Goal: Task Accomplishment & Management: Complete application form

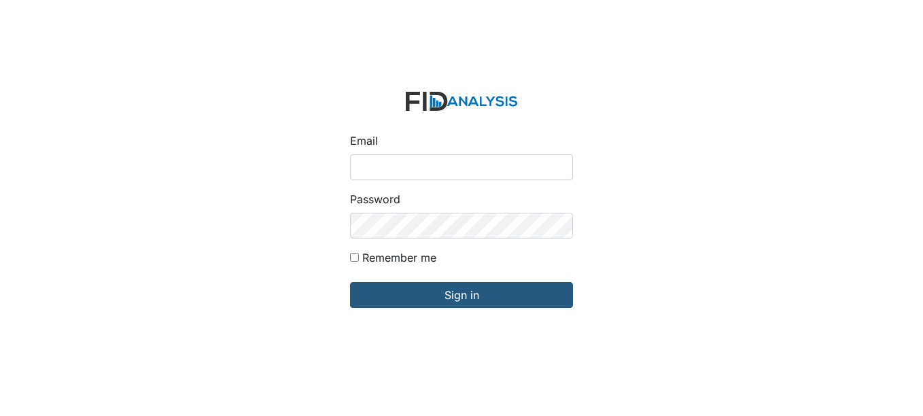
click at [410, 163] on input "Email" at bounding box center [461, 167] width 223 height 26
type input "[EMAIL_ADDRESS][DOMAIN_NAME]"
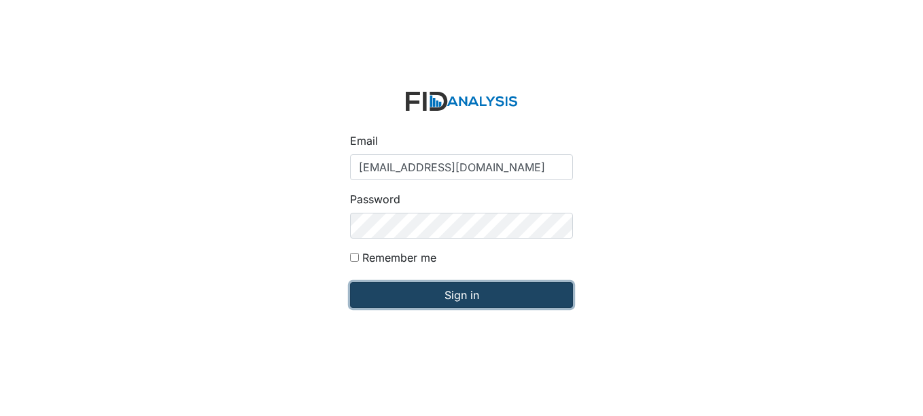
click at [473, 294] on input "Sign in" at bounding box center [461, 295] width 223 height 26
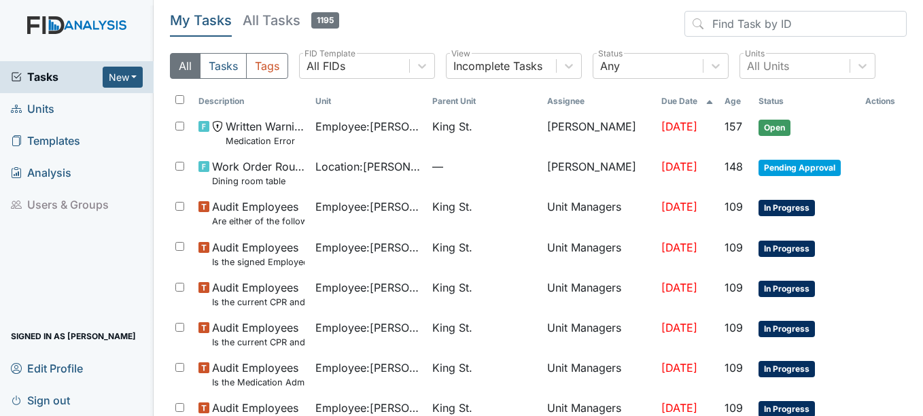
click at [48, 105] on span "Units" at bounding box center [32, 109] width 43 height 21
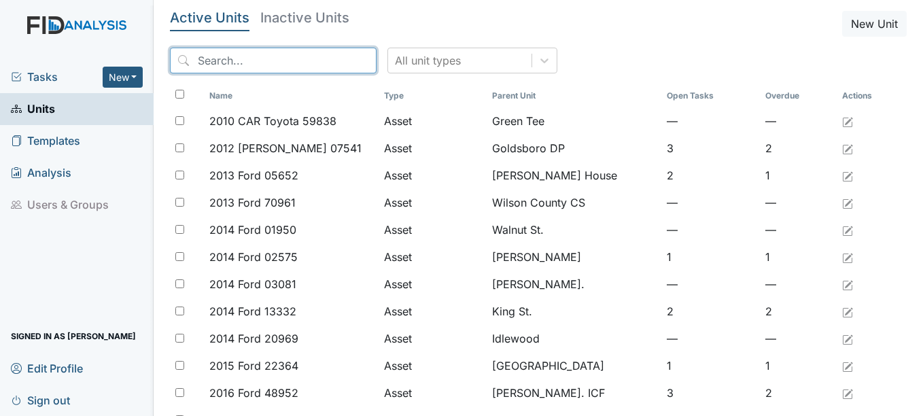
click at [243, 58] on input "search" at bounding box center [273, 61] width 207 height 26
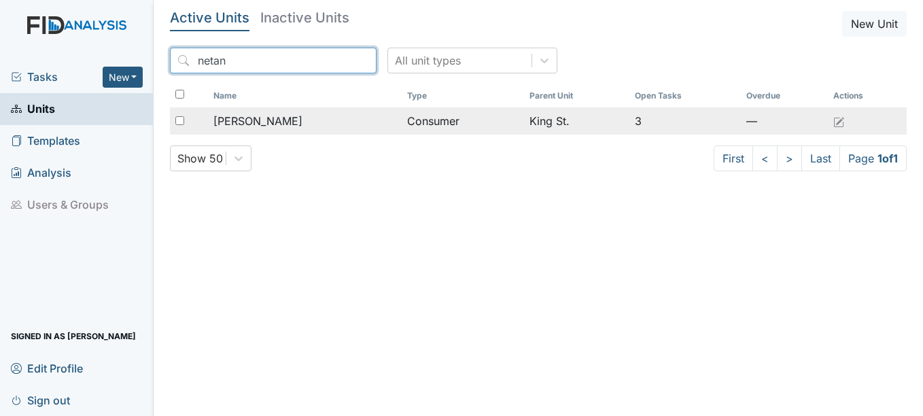
type input "netan"
click at [282, 118] on span "Dubois, Netanya" at bounding box center [257, 121] width 89 height 16
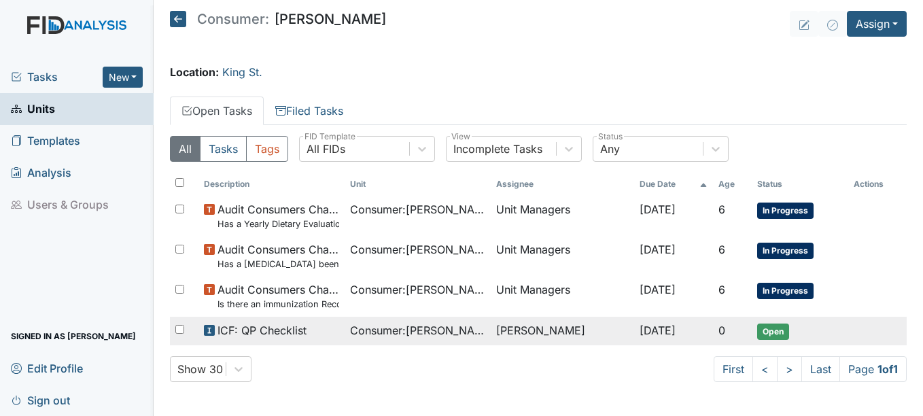
click at [665, 330] on span "Sep 10, 2025" at bounding box center [657, 330] width 36 height 14
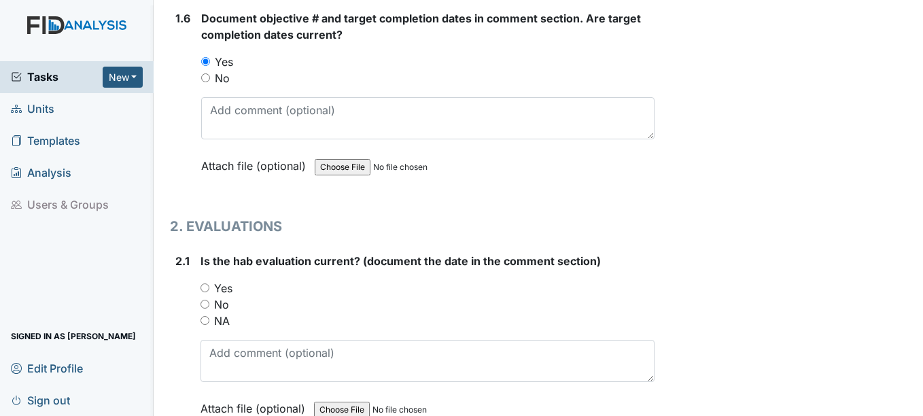
scroll to position [1155, 0]
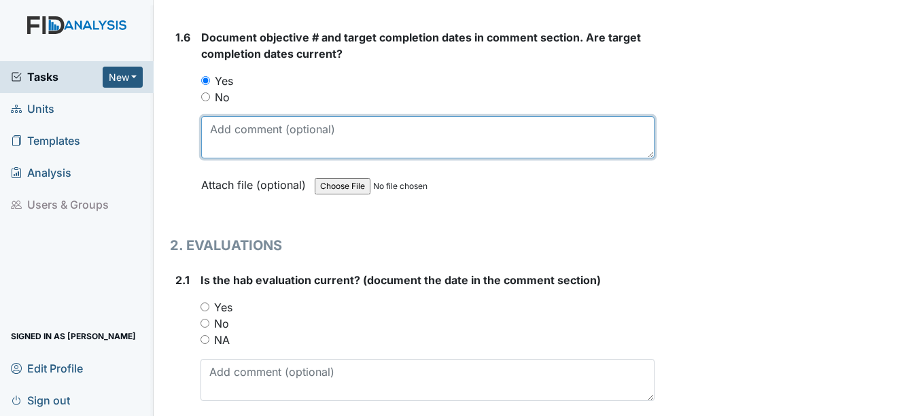
click at [252, 135] on textarea at bounding box center [427, 137] width 453 height 42
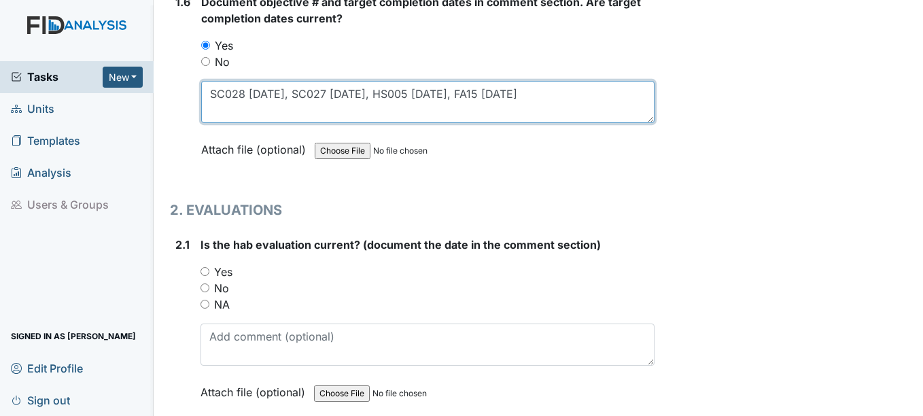
scroll to position [1223, 0]
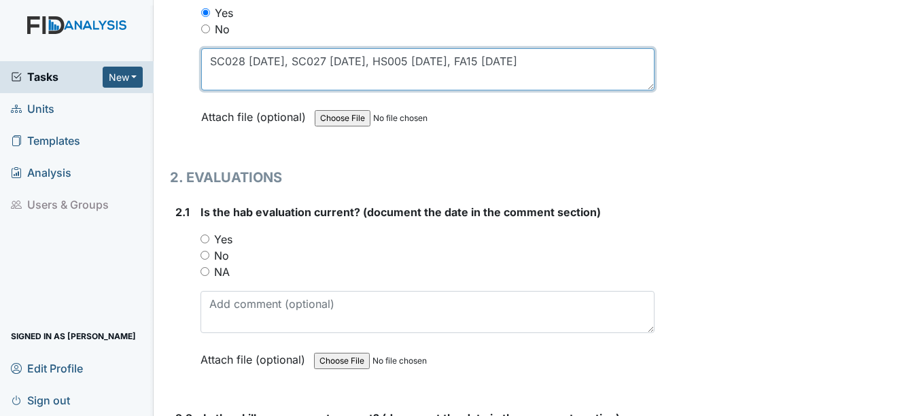
type textarea "SC028 4-15-26, SC027 4-15-26, HS005 4-15-26, FA15 4-15-26"
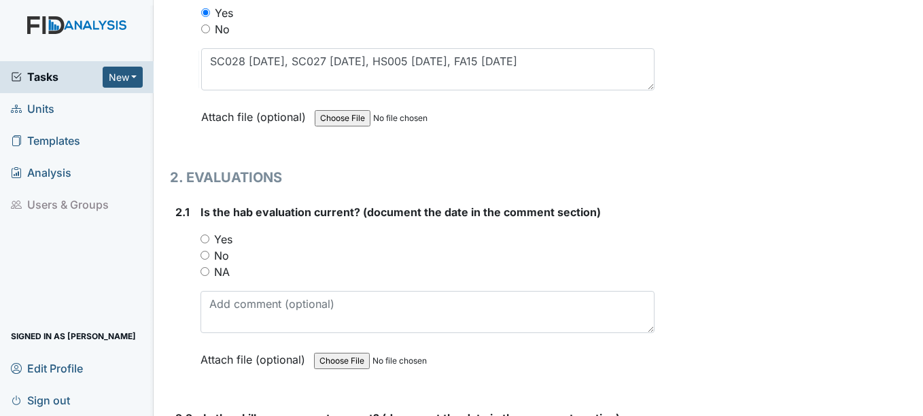
click at [207, 238] on input "Yes" at bounding box center [204, 238] width 9 height 9
radio input "true"
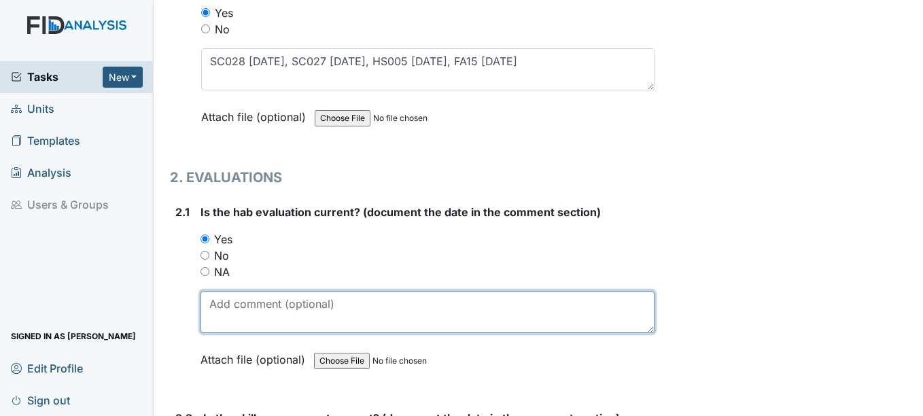
click at [243, 318] on textarea at bounding box center [426, 312] width 453 height 42
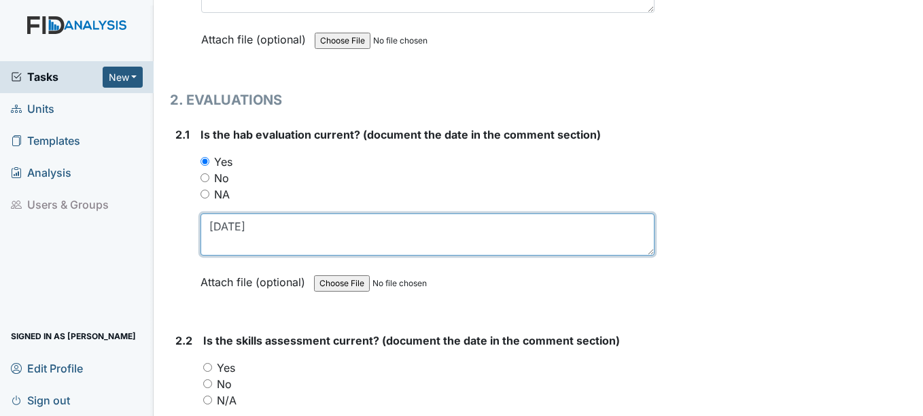
scroll to position [1359, 0]
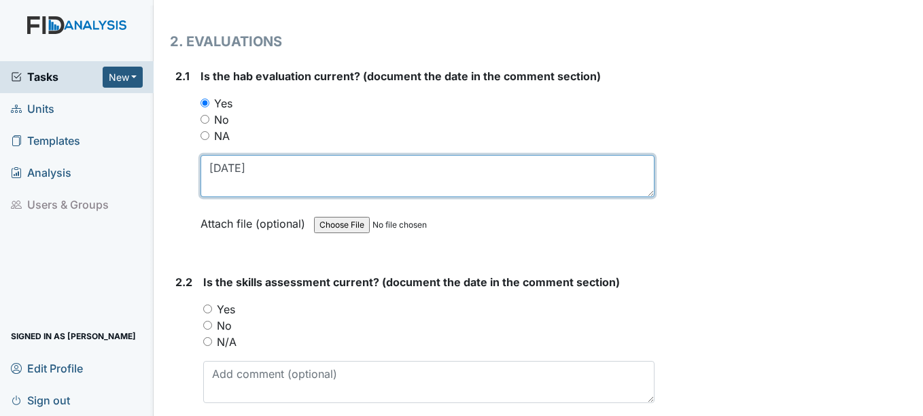
type textarea "4-1-25"
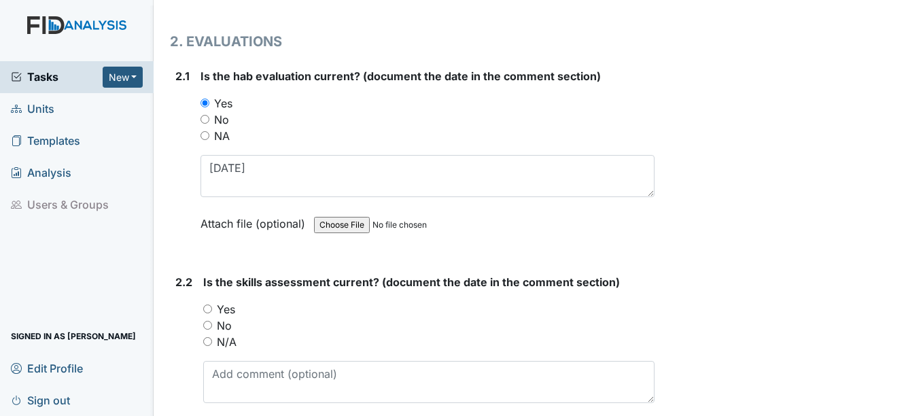
drag, startPoint x: 207, startPoint y: 308, endPoint x: 207, endPoint y: 316, distance: 8.2
click at [207, 313] on input "Yes" at bounding box center [207, 308] width 9 height 9
radio input "true"
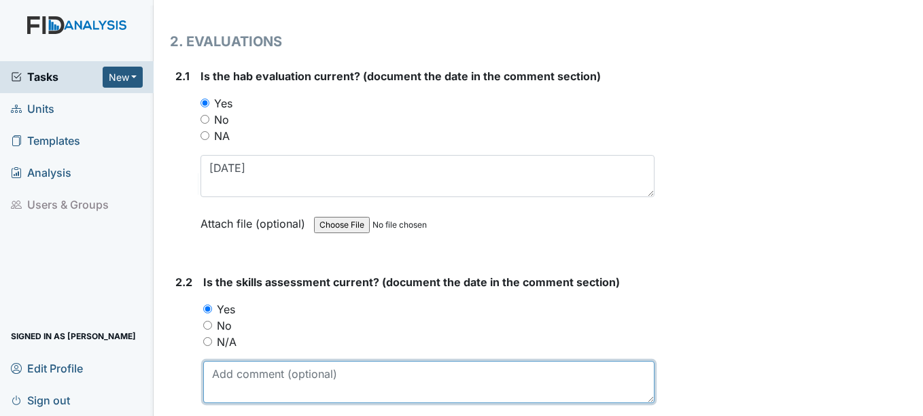
click at [226, 373] on textarea at bounding box center [428, 382] width 450 height 42
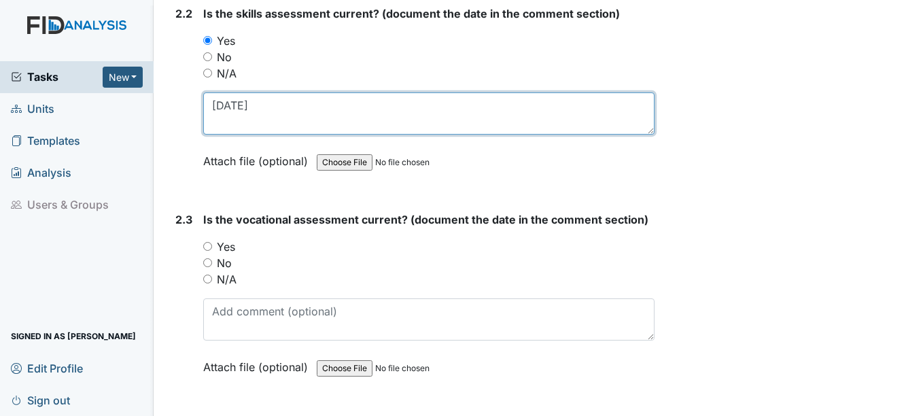
scroll to position [1631, 0]
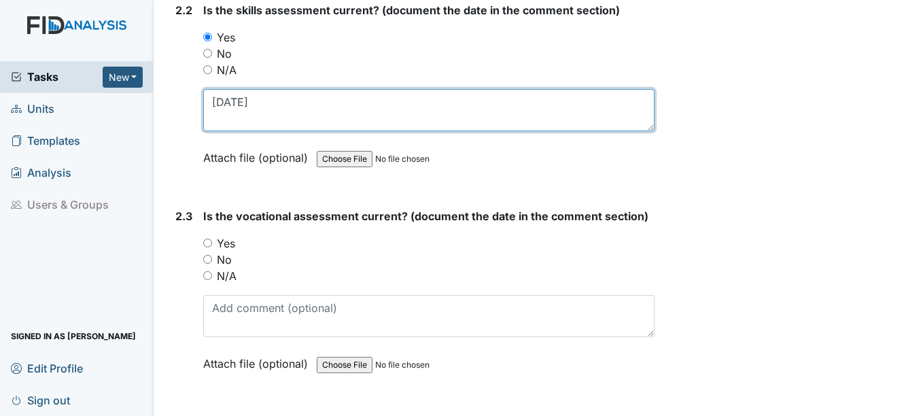
type textarea "4-1-25"
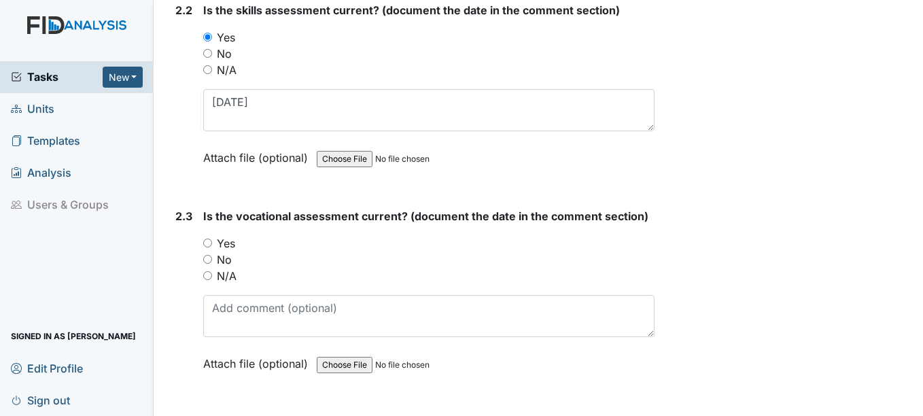
drag, startPoint x: 208, startPoint y: 243, endPoint x: 209, endPoint y: 294, distance: 51.0
click at [208, 249] on div "Yes" at bounding box center [428, 243] width 450 height 16
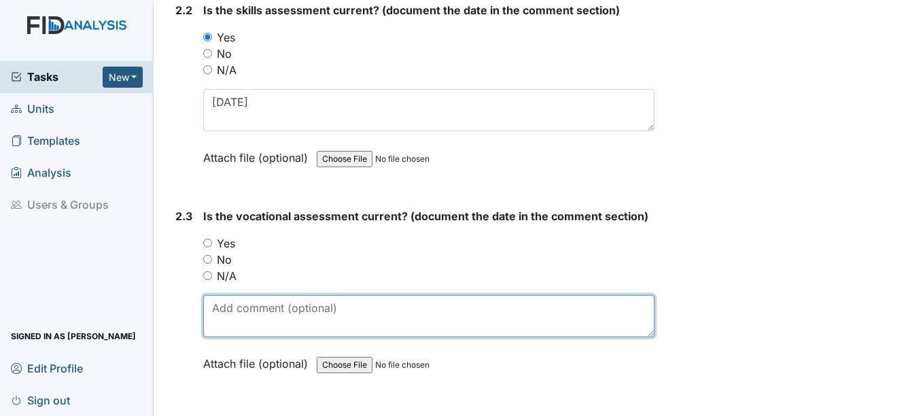
click at [217, 319] on textarea at bounding box center [428, 316] width 450 height 42
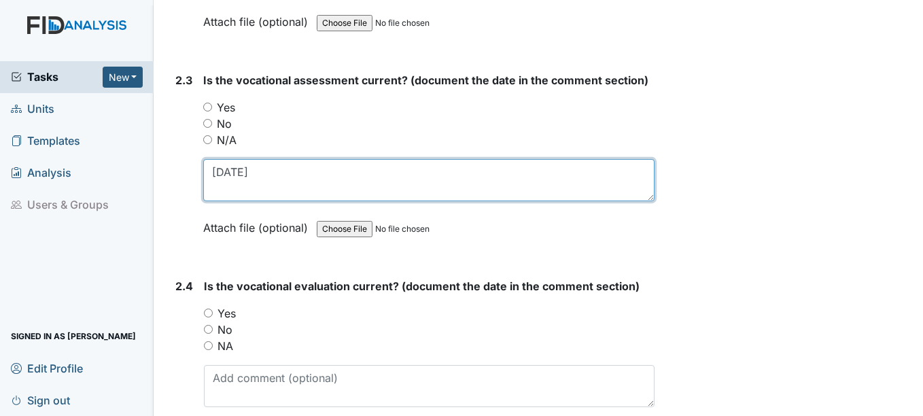
scroll to position [1835, 0]
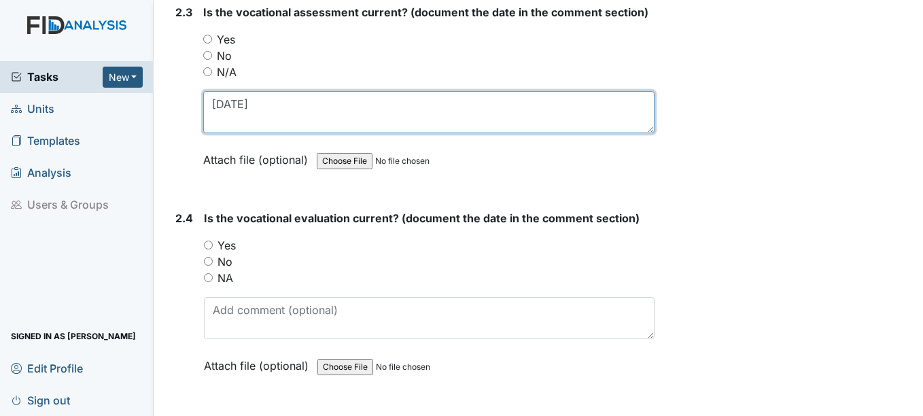
type textarea "4-18-25"
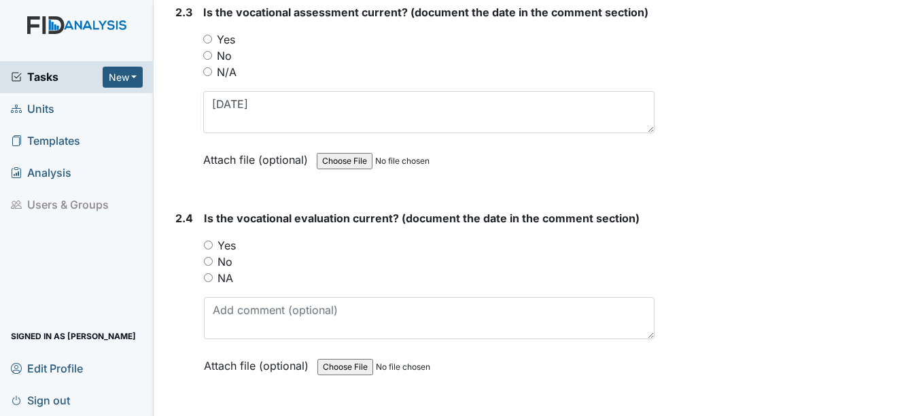
click at [211, 245] on input "Yes" at bounding box center [208, 245] width 9 height 9
radio input "true"
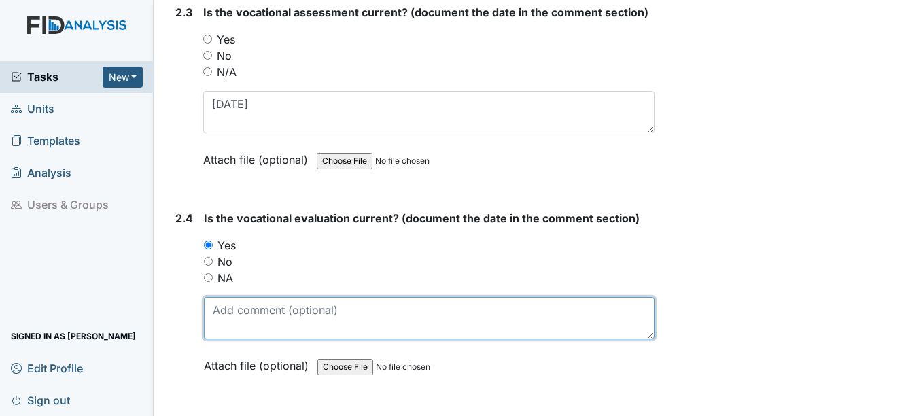
click at [228, 316] on textarea at bounding box center [429, 318] width 450 height 42
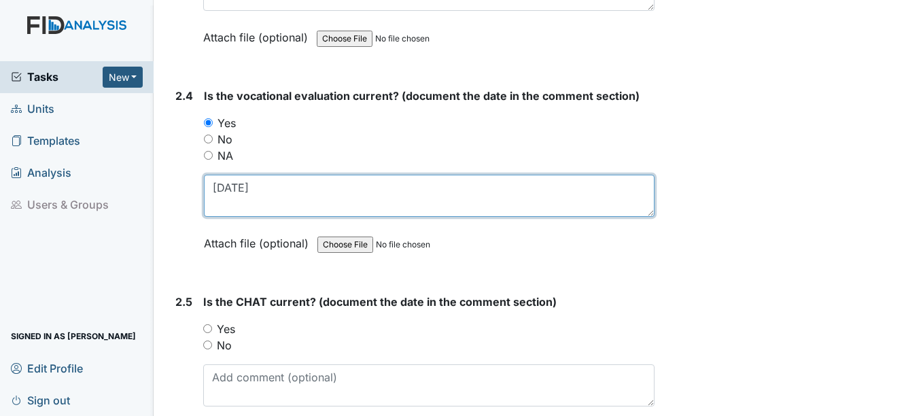
scroll to position [2038, 0]
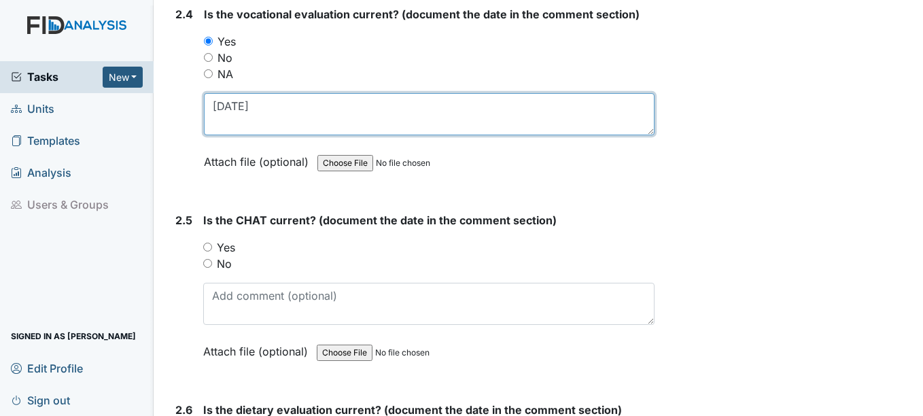
type textarea "4-1-25"
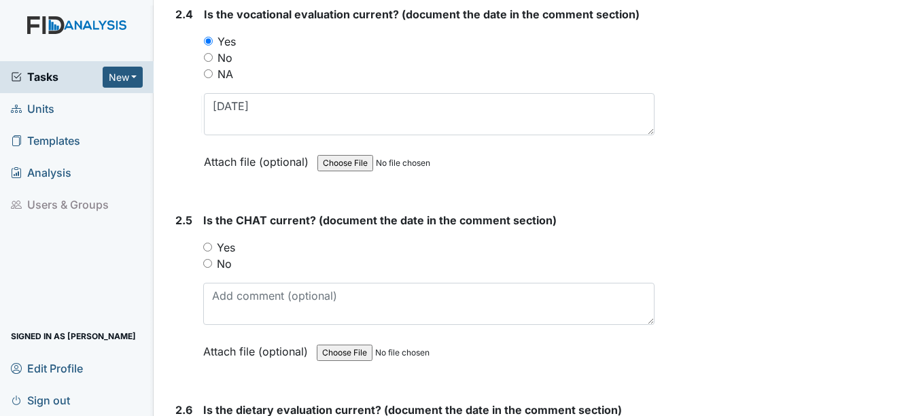
click at [206, 249] on input "Yes" at bounding box center [207, 247] width 9 height 9
radio input "true"
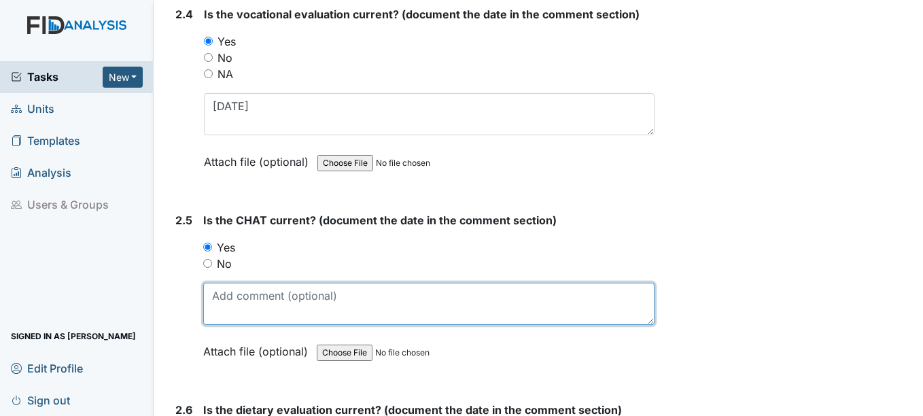
click at [236, 309] on textarea at bounding box center [428, 304] width 450 height 42
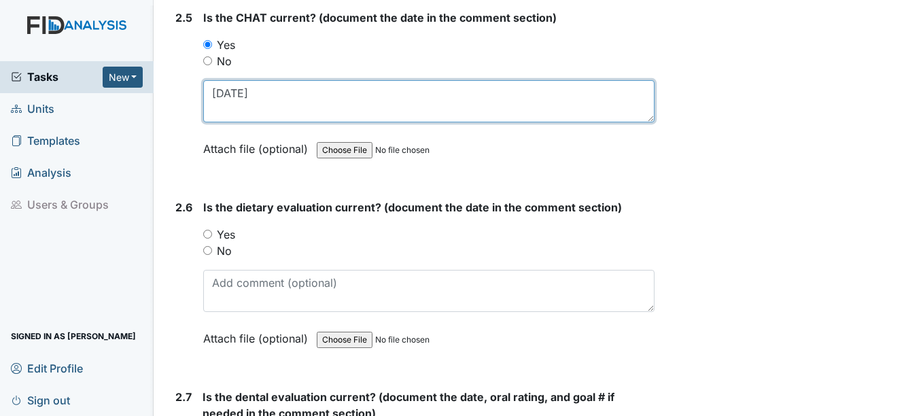
scroll to position [2242, 0]
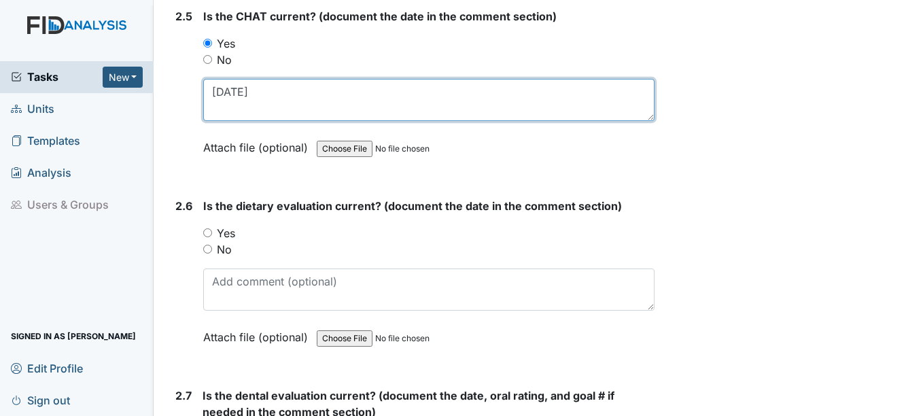
type textarea "4-21-25"
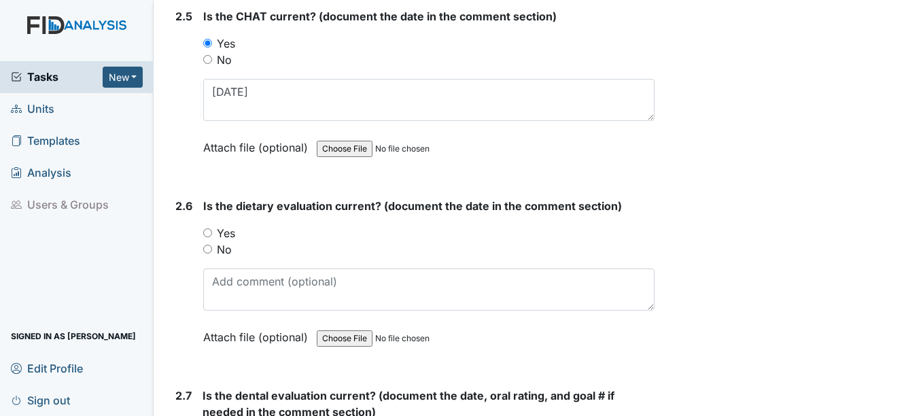
click at [208, 234] on input "Yes" at bounding box center [207, 232] width 9 height 9
radio input "true"
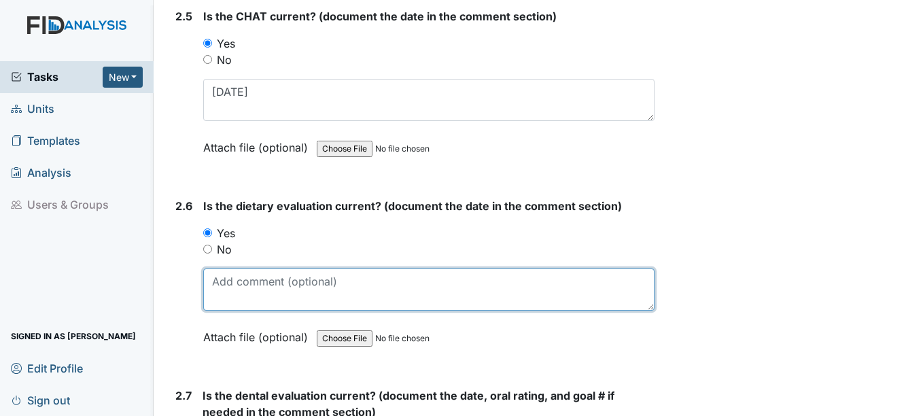
click at [241, 290] on textarea at bounding box center [428, 289] width 450 height 42
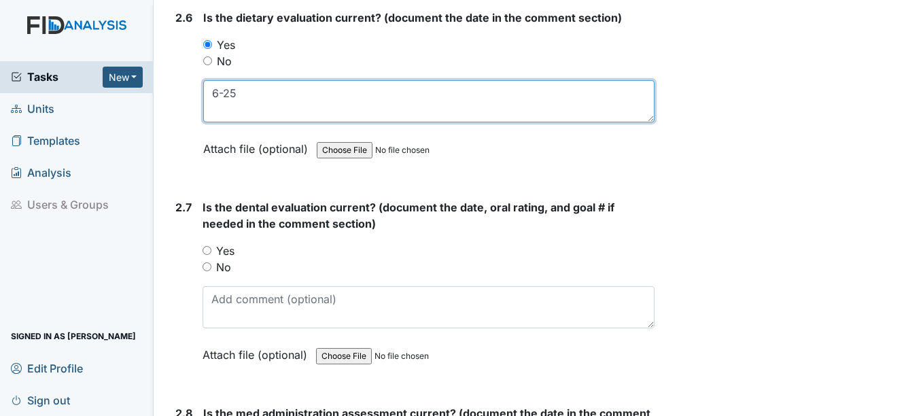
scroll to position [2446, 0]
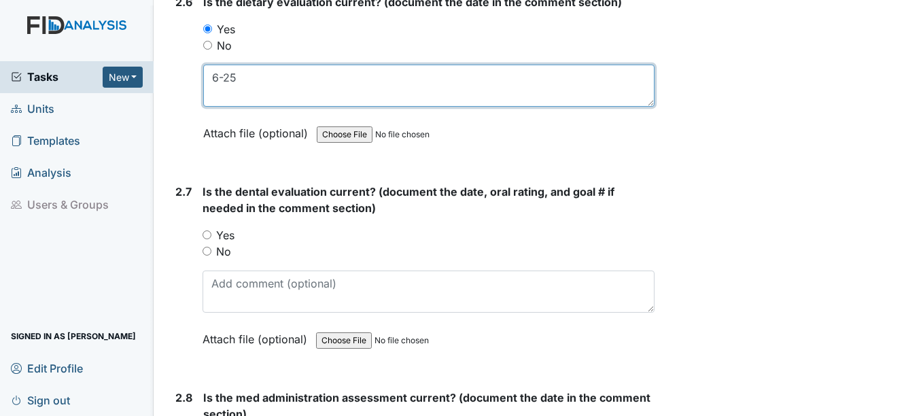
type textarea "6-25"
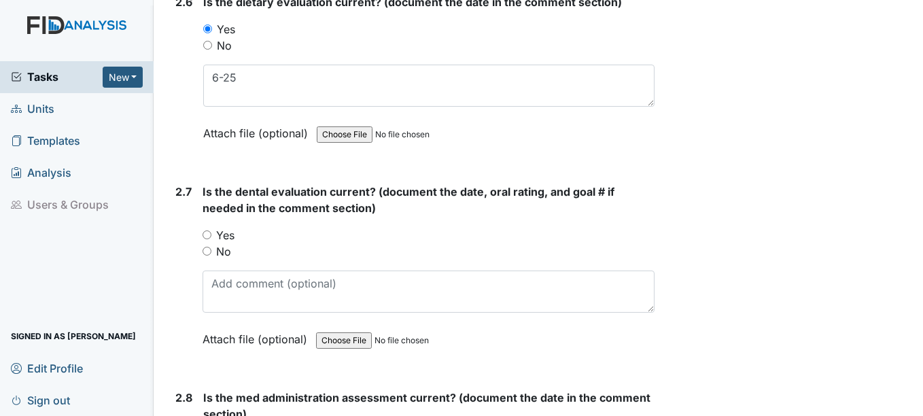
click at [209, 235] on input "Yes" at bounding box center [206, 234] width 9 height 9
radio input "true"
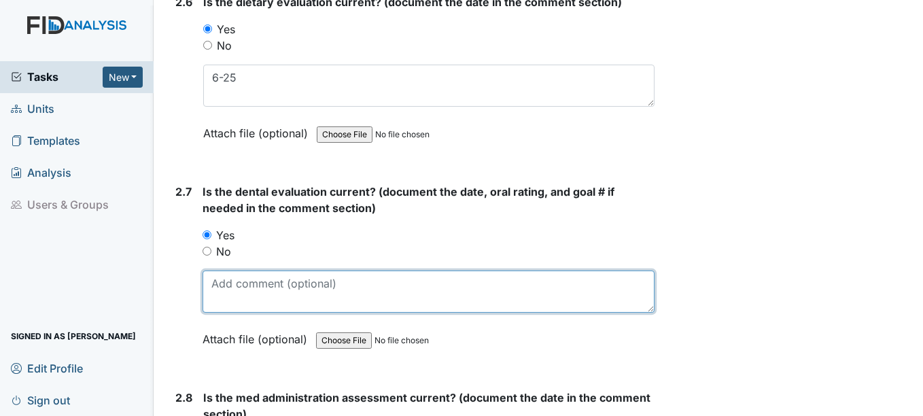
click at [224, 294] on textarea at bounding box center [427, 291] width 451 height 42
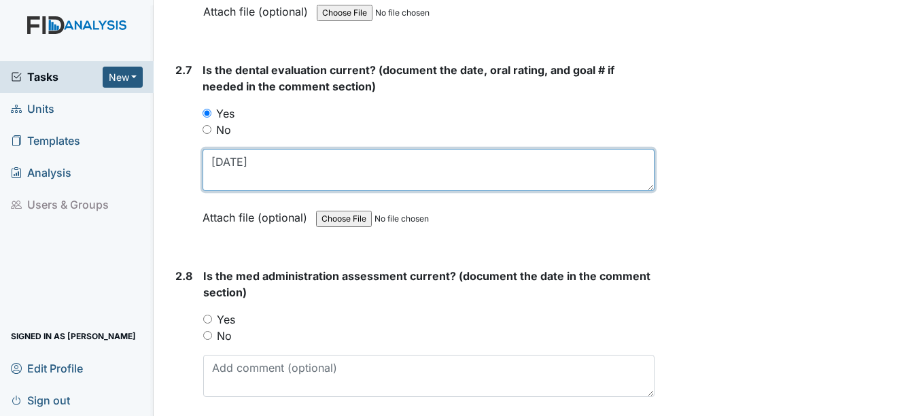
scroll to position [2582, 0]
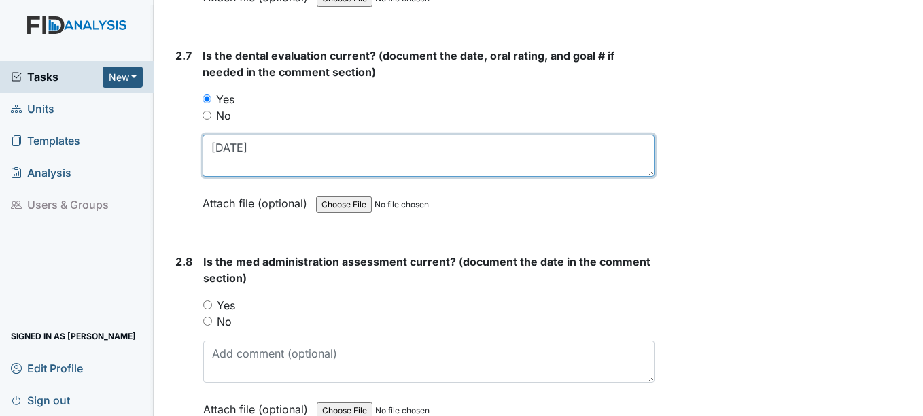
type textarea "4-7-25"
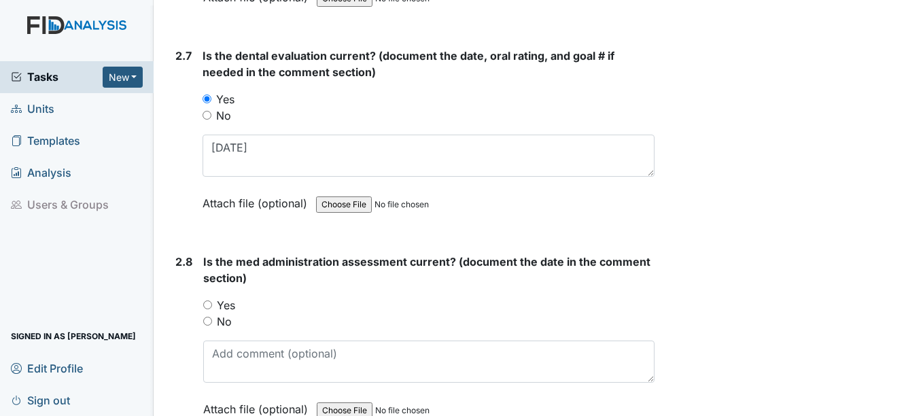
click at [209, 304] on input "Yes" at bounding box center [207, 304] width 9 height 9
radio input "true"
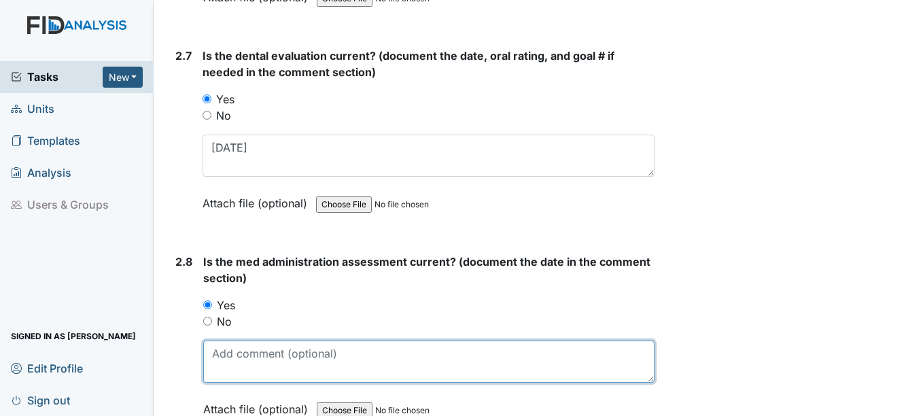
click at [241, 359] on textarea at bounding box center [428, 361] width 450 height 42
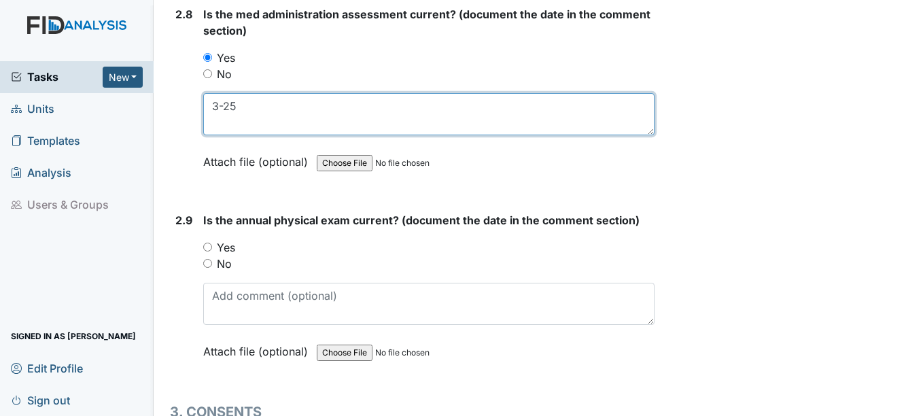
scroll to position [2854, 0]
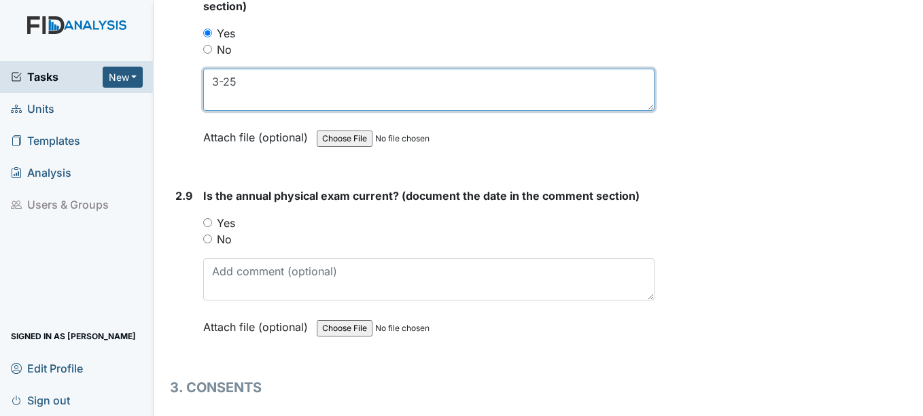
type textarea "3-25"
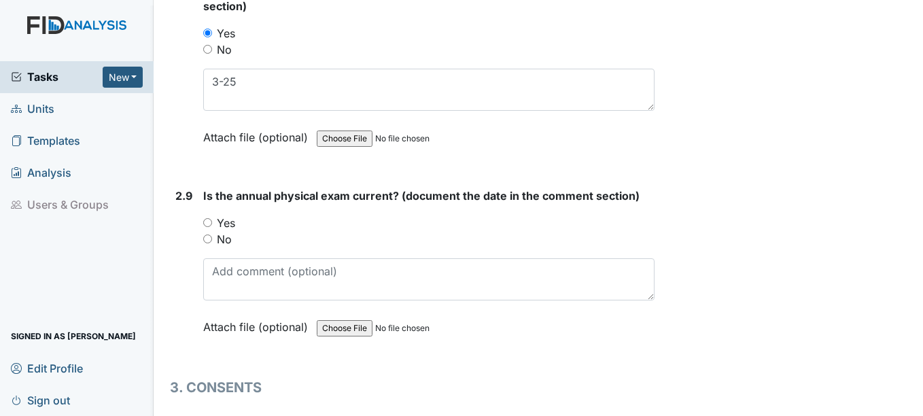
click at [208, 224] on input "Yes" at bounding box center [207, 222] width 9 height 9
radio input "true"
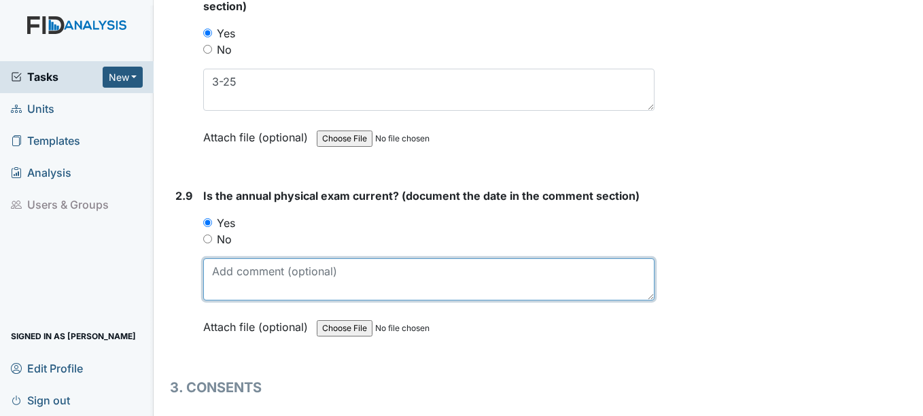
click at [234, 283] on textarea at bounding box center [428, 279] width 450 height 42
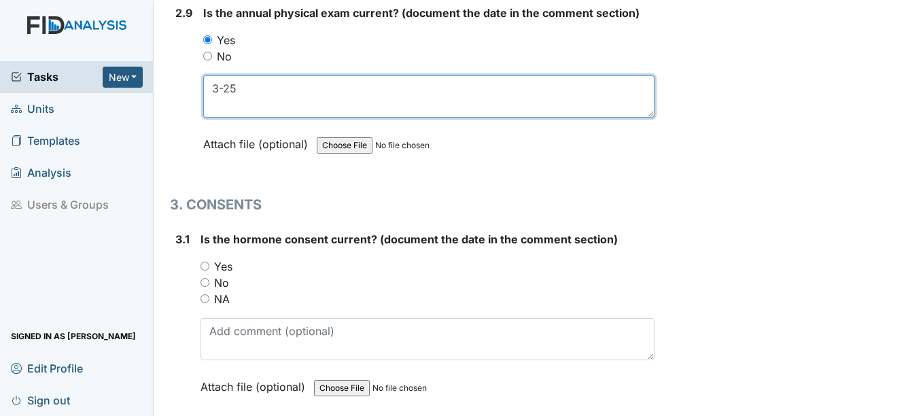
scroll to position [3058, 0]
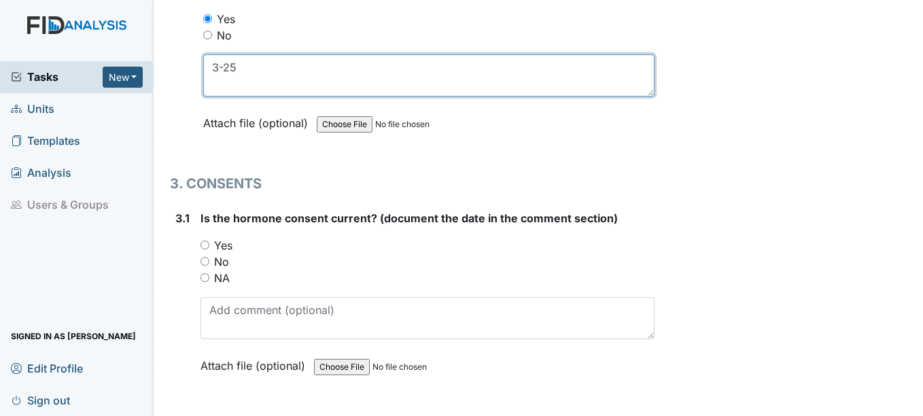
type textarea "3-25"
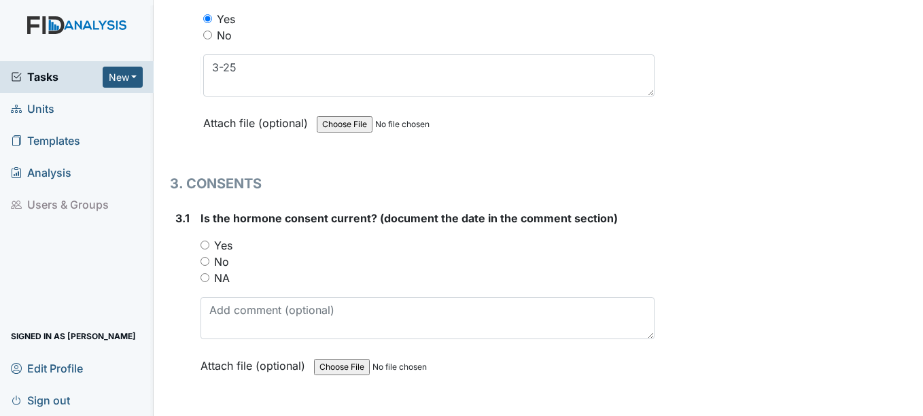
click at [205, 277] on input "NA" at bounding box center [204, 277] width 9 height 9
radio input "true"
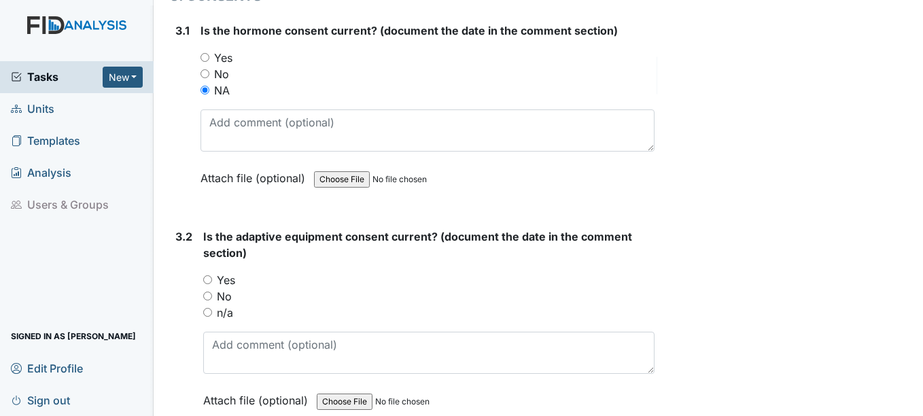
scroll to position [3262, 0]
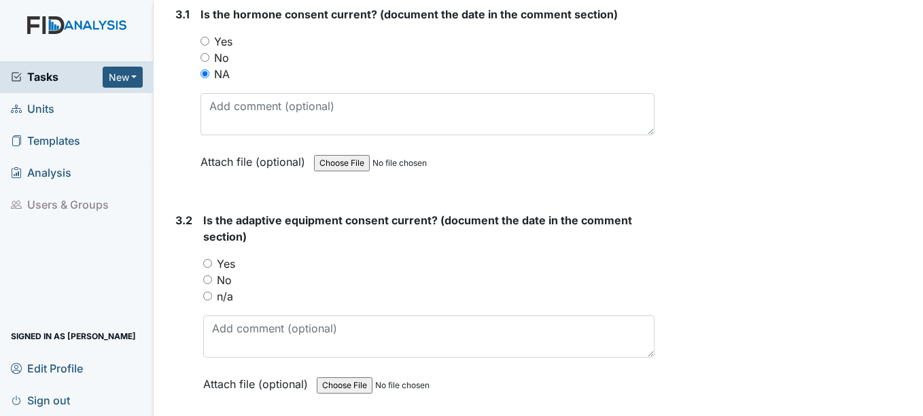
drag, startPoint x: 208, startPoint y: 295, endPoint x: 224, endPoint y: 288, distance: 17.0
click at [208, 295] on input "n/a" at bounding box center [207, 295] width 9 height 9
radio input "true"
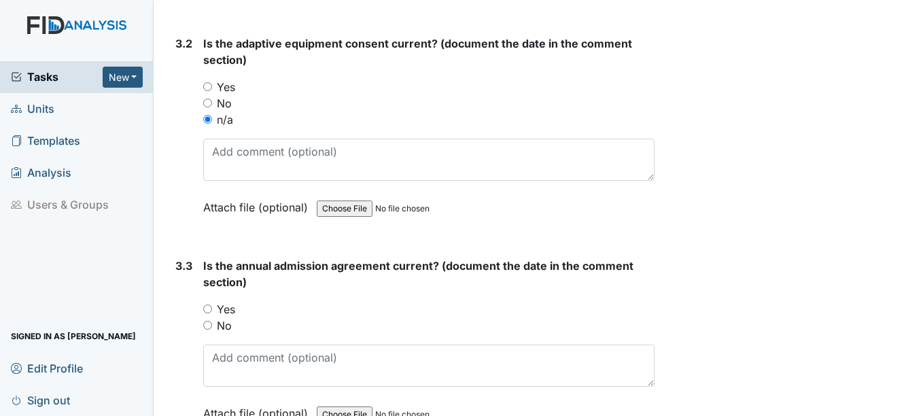
scroll to position [3533, 0]
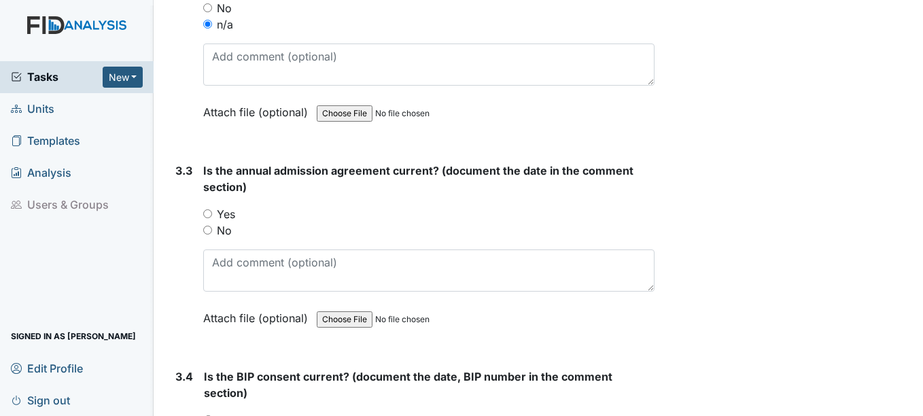
click at [209, 212] on input "Yes" at bounding box center [207, 213] width 9 height 9
radio input "true"
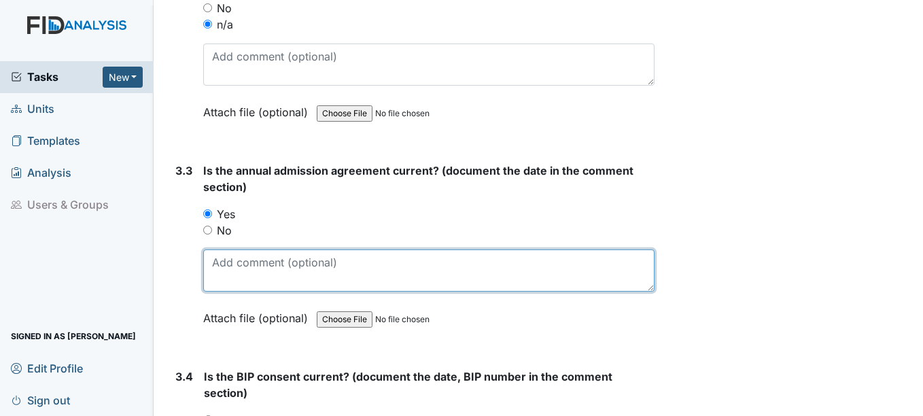
click at [233, 270] on textarea at bounding box center [428, 270] width 450 height 42
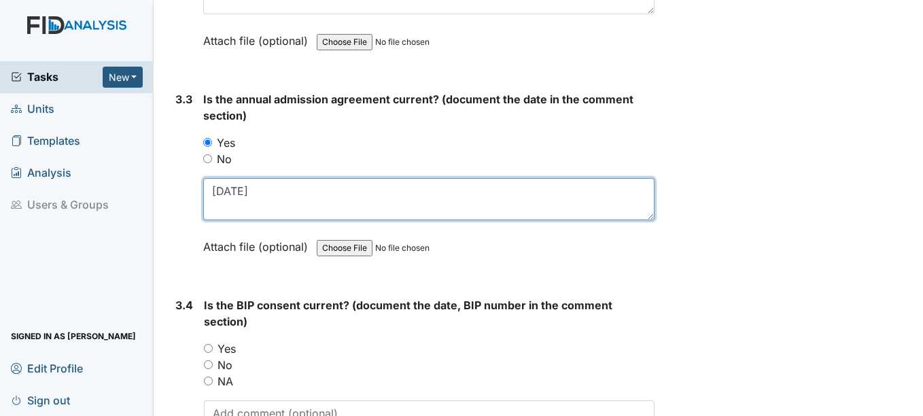
scroll to position [3669, 0]
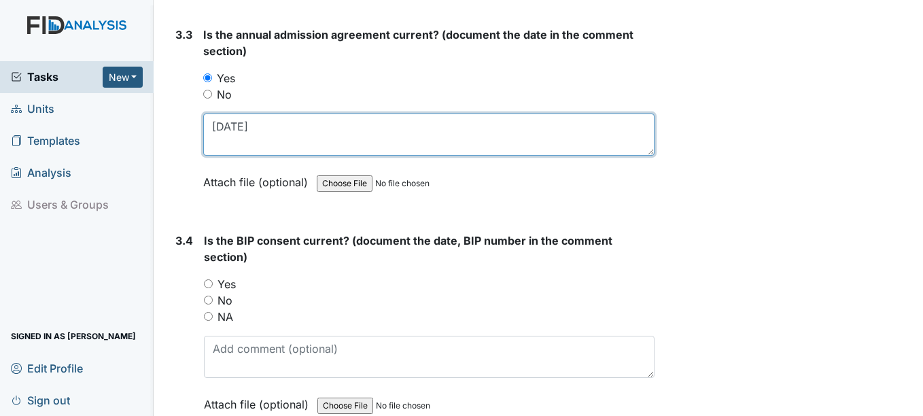
type textarea "3-28-25"
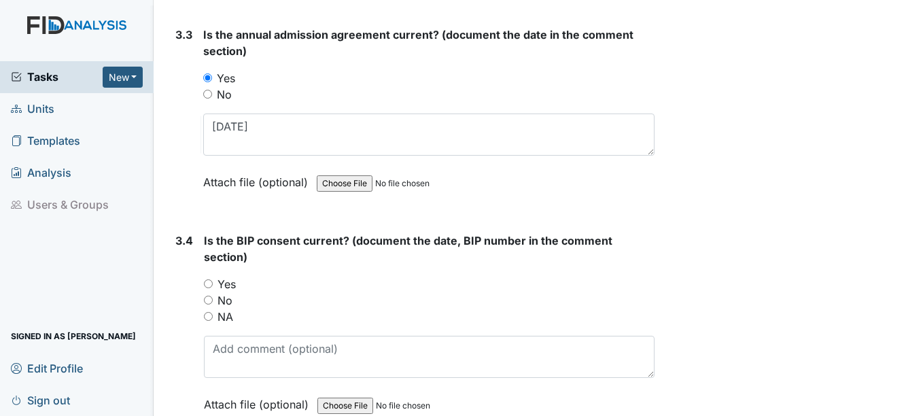
click at [209, 283] on input "Yes" at bounding box center [208, 283] width 9 height 9
radio input "true"
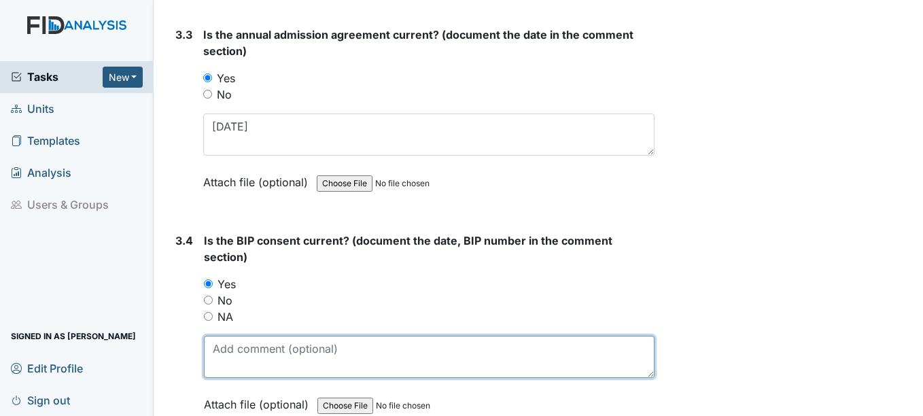
click at [227, 351] on textarea at bounding box center [429, 357] width 450 height 42
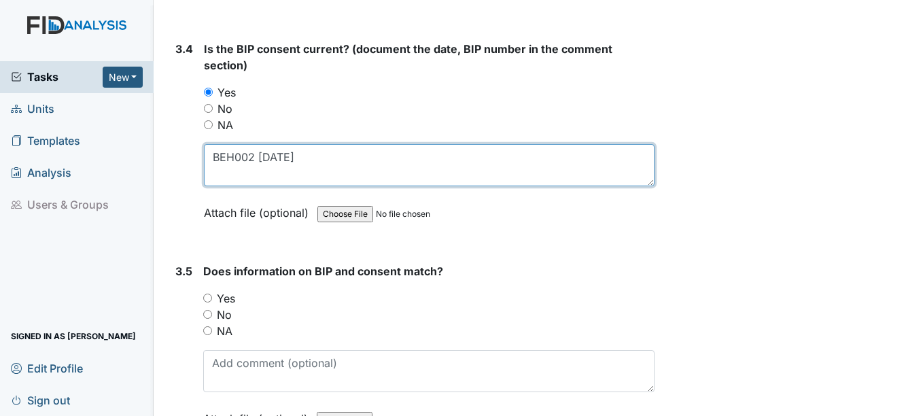
scroll to position [3873, 0]
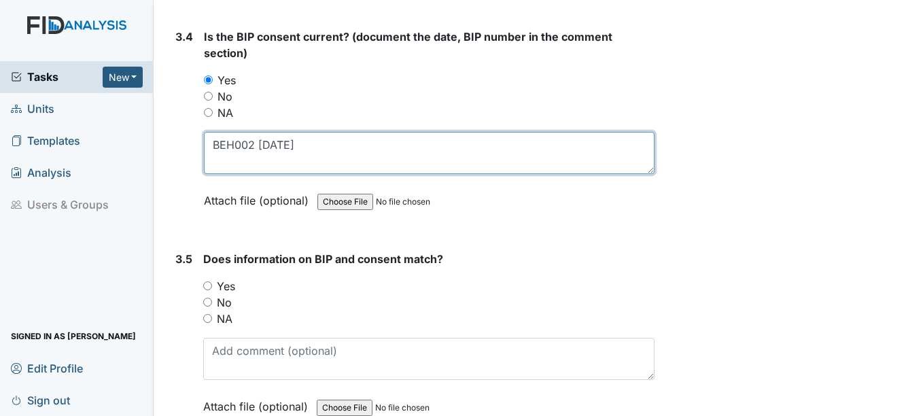
type textarea "BEH002 3-28-25"
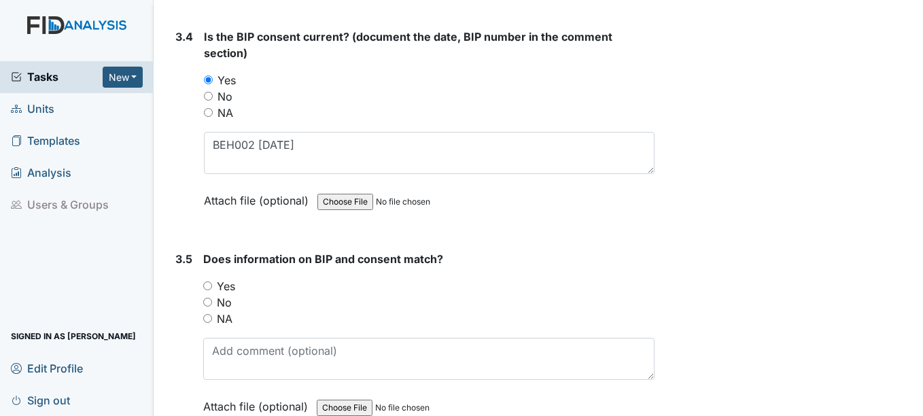
click at [209, 284] on input "Yes" at bounding box center [207, 285] width 9 height 9
radio input "true"
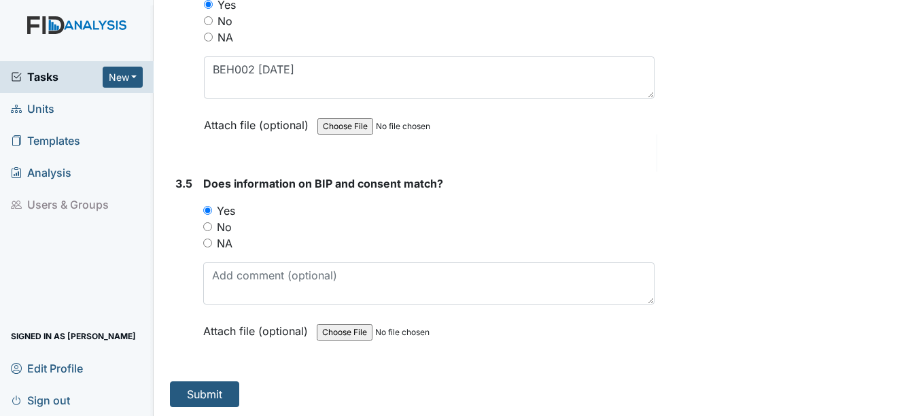
scroll to position [3951, 0]
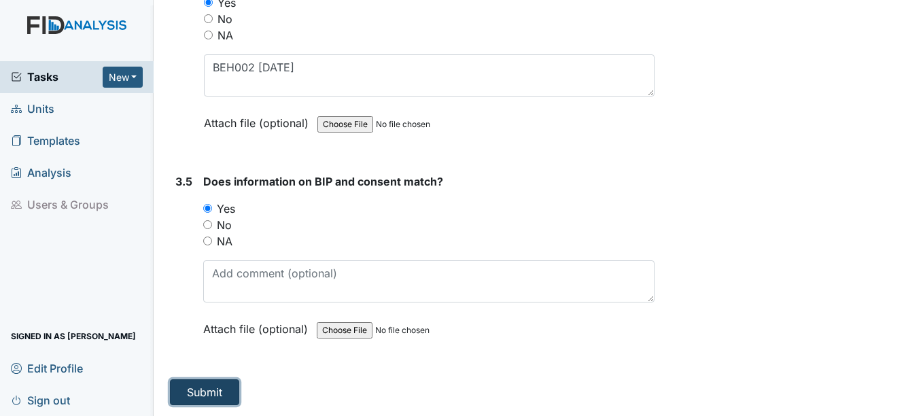
click at [219, 389] on button "Submit" at bounding box center [204, 392] width 69 height 26
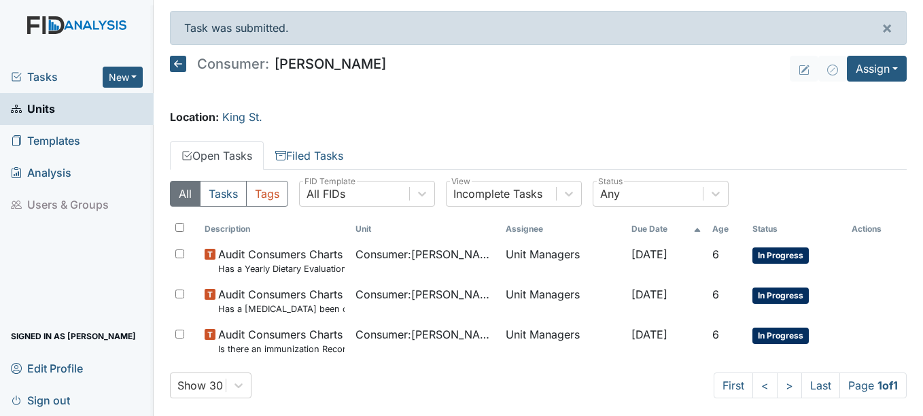
click at [43, 107] on span "Units" at bounding box center [33, 109] width 44 height 21
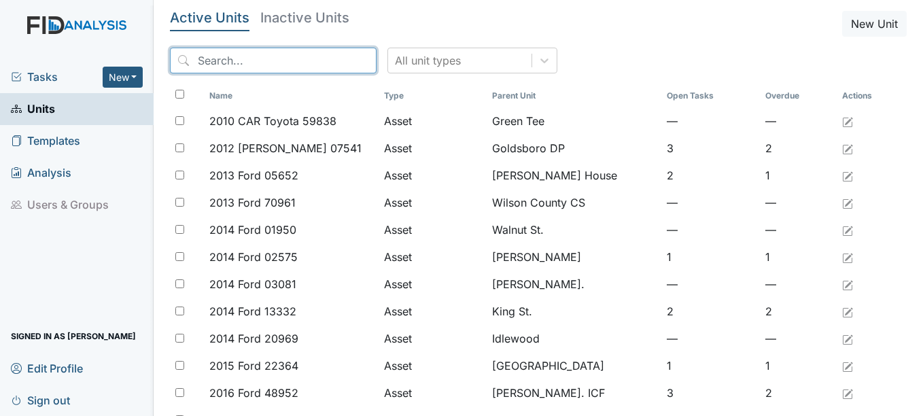
click at [219, 65] on input "search" at bounding box center [273, 61] width 207 height 26
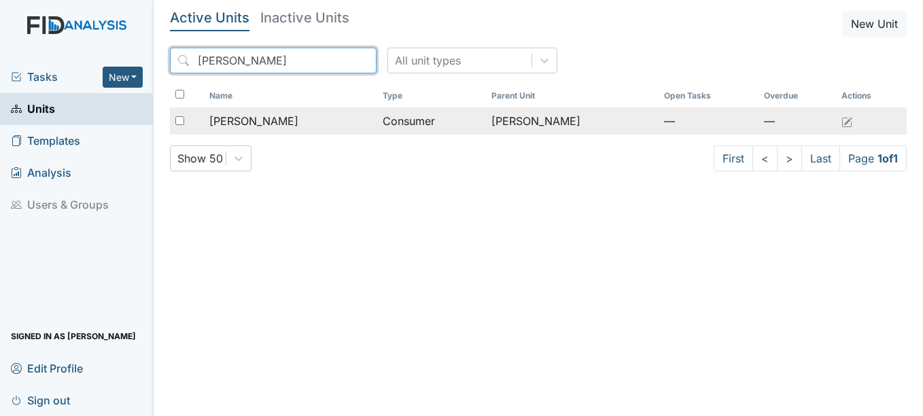
type input "Barry"
click at [256, 121] on span "[PERSON_NAME]" at bounding box center [253, 121] width 89 height 16
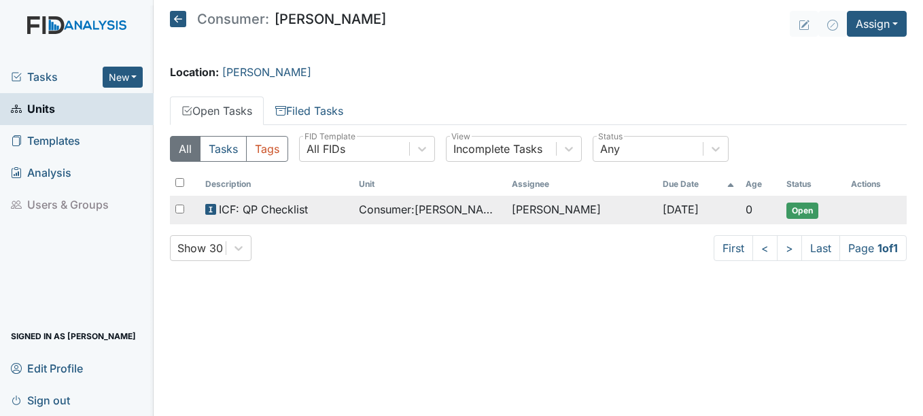
click at [278, 208] on span "ICF: QP Checklist" at bounding box center [263, 209] width 89 height 16
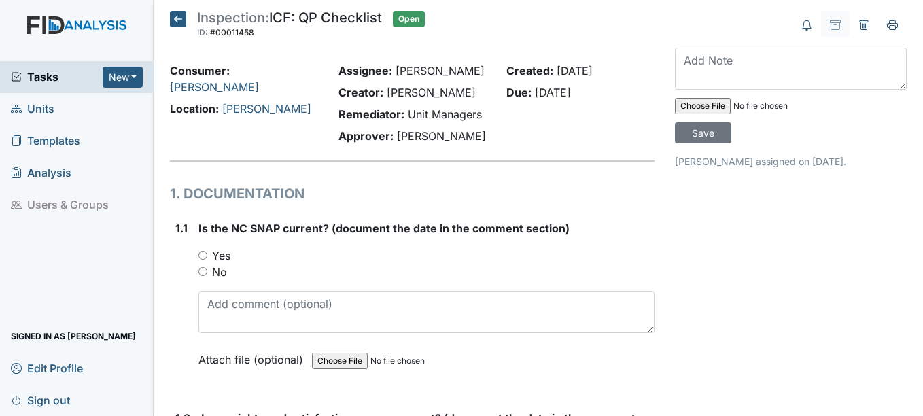
click at [205, 252] on input "Yes" at bounding box center [202, 255] width 9 height 9
radio input "true"
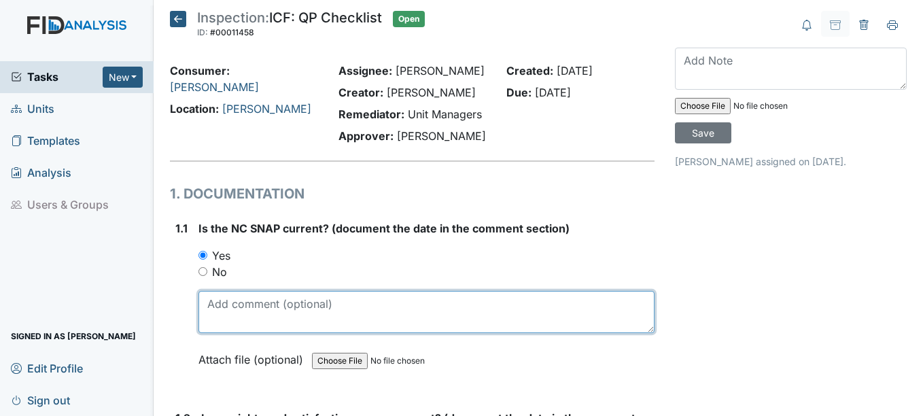
click at [251, 316] on textarea at bounding box center [425, 312] width 455 height 42
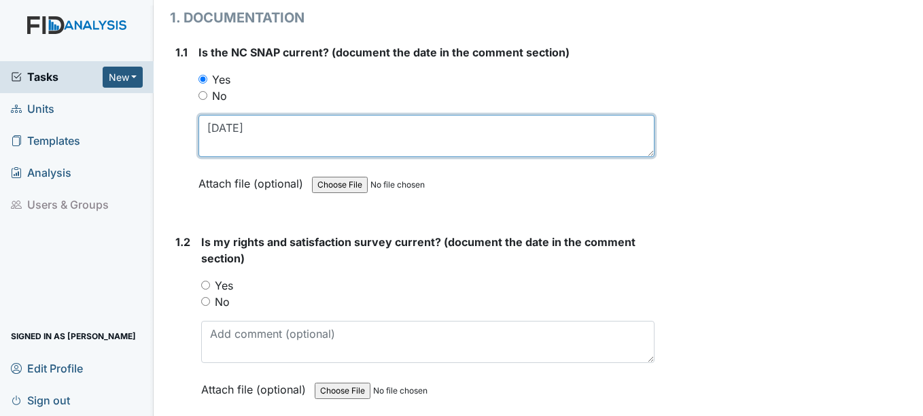
scroll to position [204, 0]
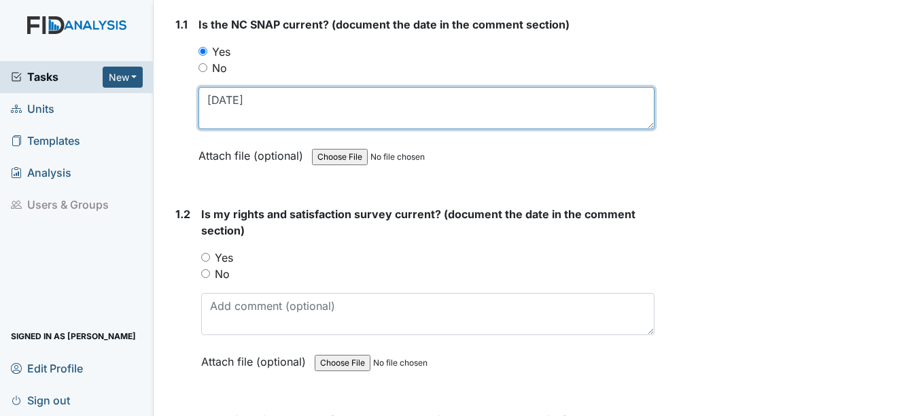
type textarea "6-20-25"
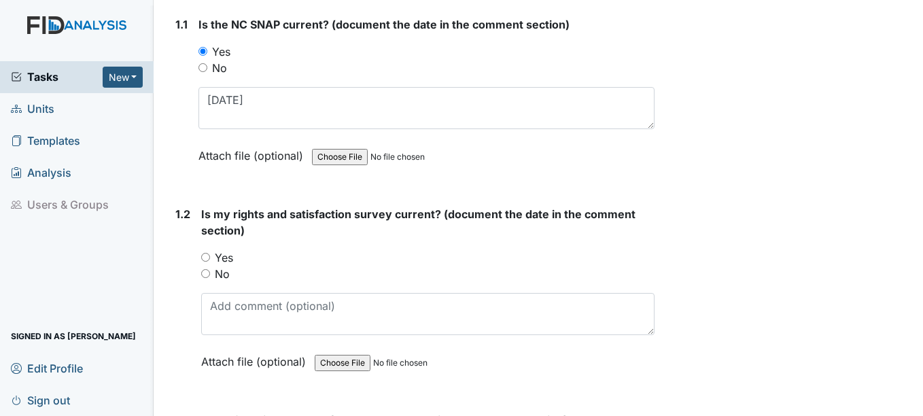
click at [207, 255] on input "Yes" at bounding box center [205, 257] width 9 height 9
radio input "true"
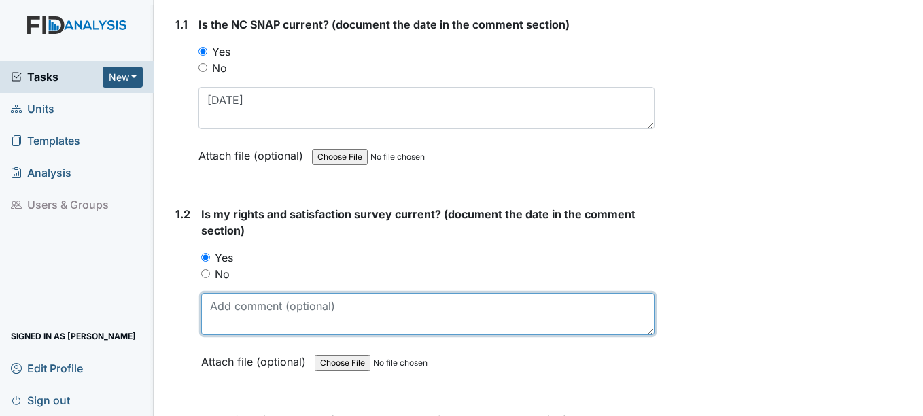
click at [243, 318] on textarea at bounding box center [427, 314] width 453 height 42
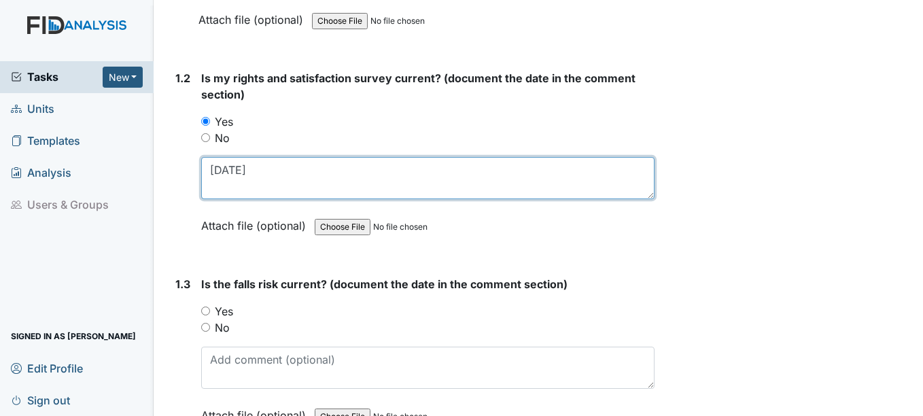
scroll to position [408, 0]
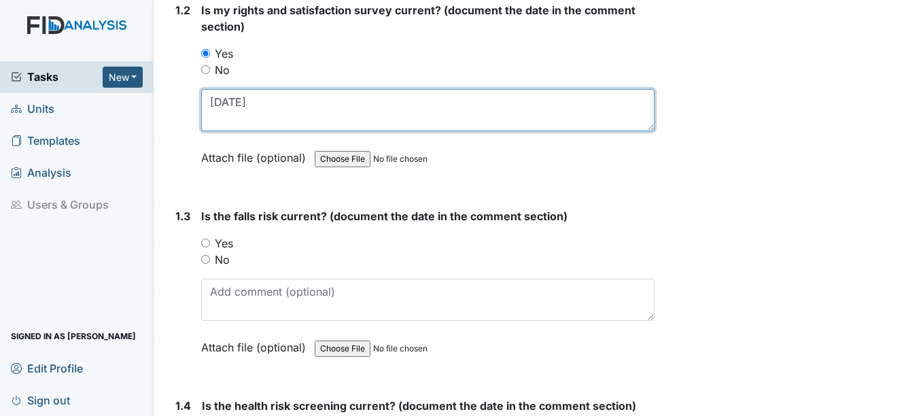
type textarea "11-27-24"
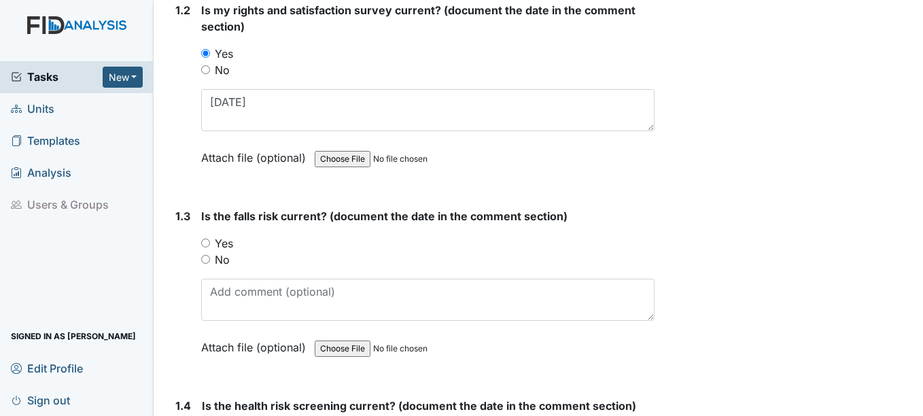
drag, startPoint x: 207, startPoint y: 242, endPoint x: 262, endPoint y: 337, distance: 109.9
click at [207, 245] on input "Yes" at bounding box center [205, 242] width 9 height 9
radio input "true"
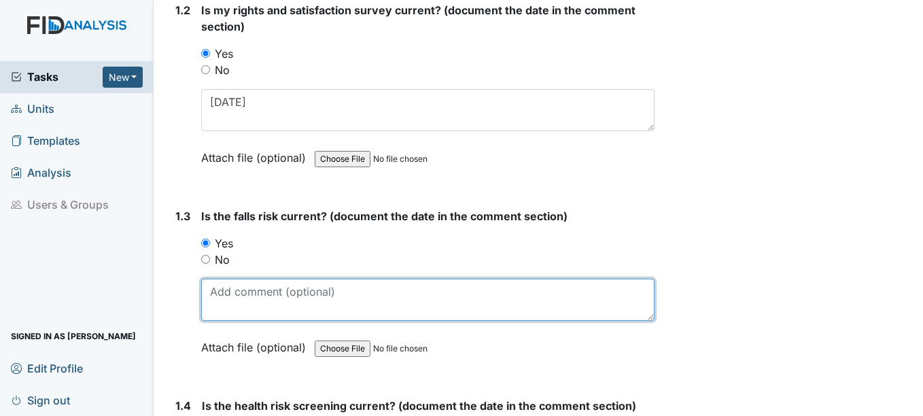
click at [259, 296] on textarea at bounding box center [427, 300] width 453 height 42
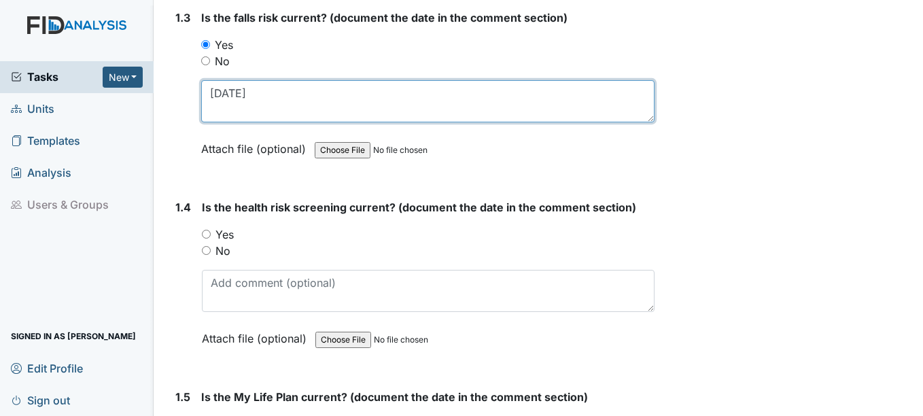
scroll to position [612, 0]
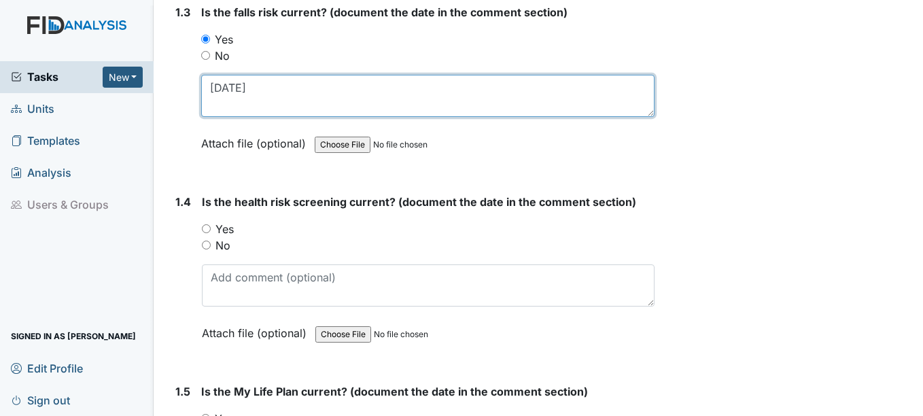
type textarea "8-1-25"
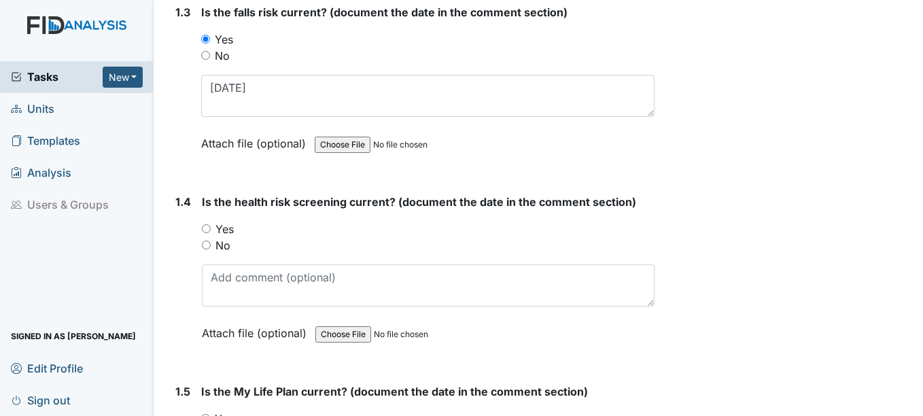
drag, startPoint x: 205, startPoint y: 227, endPoint x: 207, endPoint y: 237, distance: 10.4
click at [205, 228] on input "Yes" at bounding box center [206, 228] width 9 height 9
radio input "true"
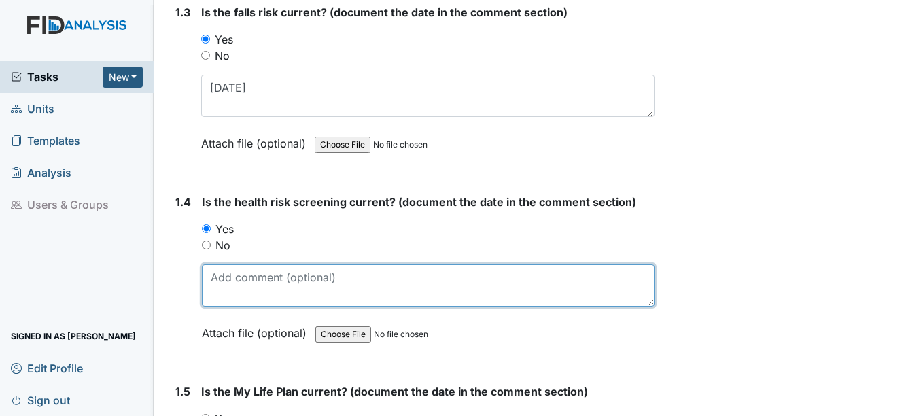
click at [222, 277] on textarea at bounding box center [428, 285] width 452 height 42
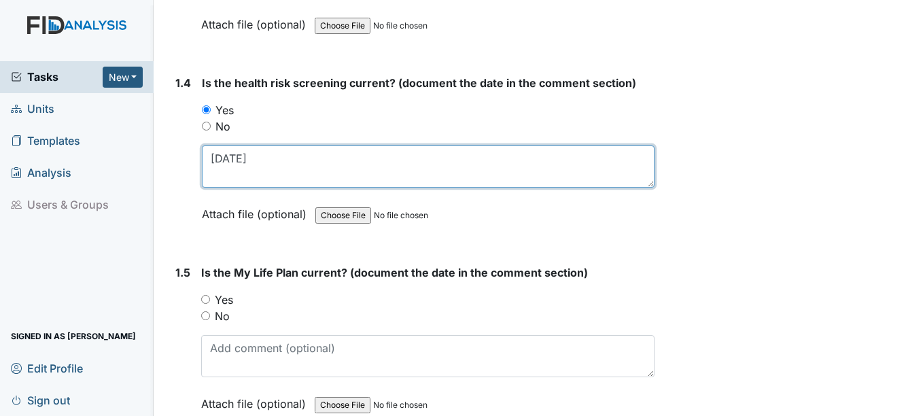
scroll to position [747, 0]
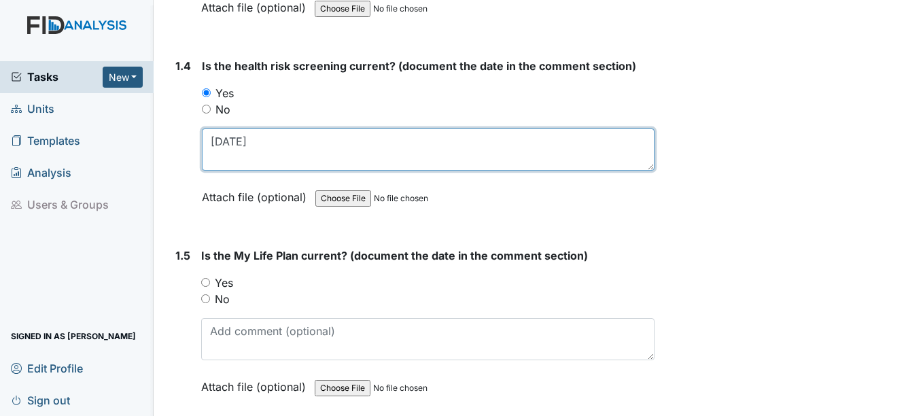
type textarea "11-27-24"
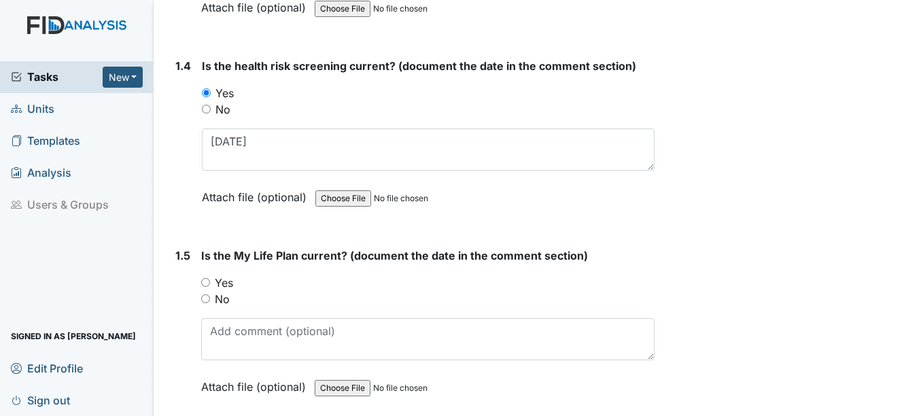
click at [205, 281] on input "Yes" at bounding box center [205, 282] width 9 height 9
radio input "true"
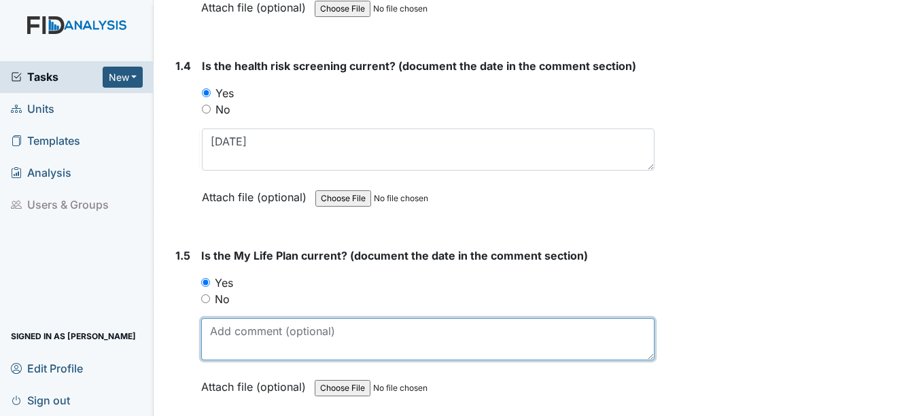
click at [247, 330] on textarea at bounding box center [427, 339] width 453 height 42
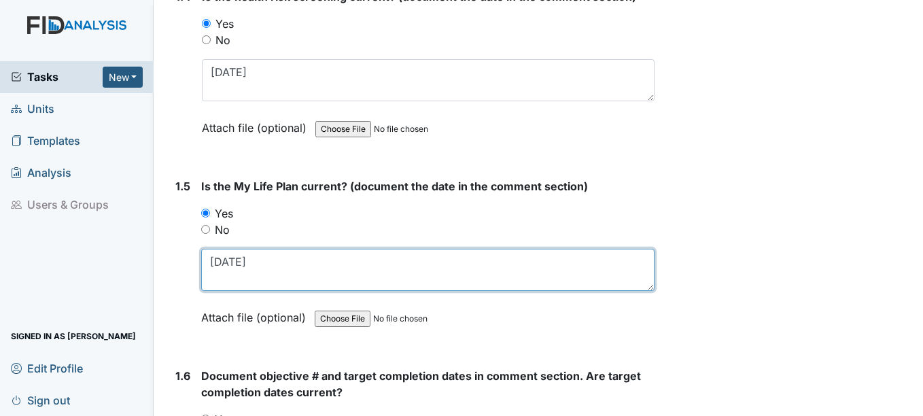
scroll to position [883, 0]
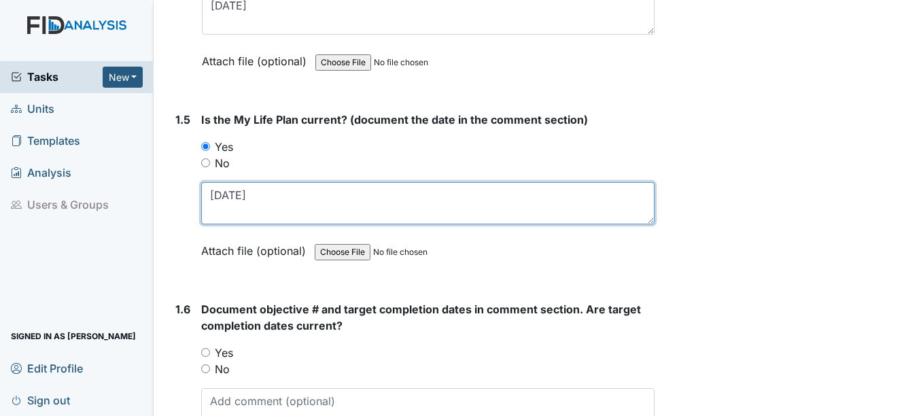
type textarea "11-27-24"
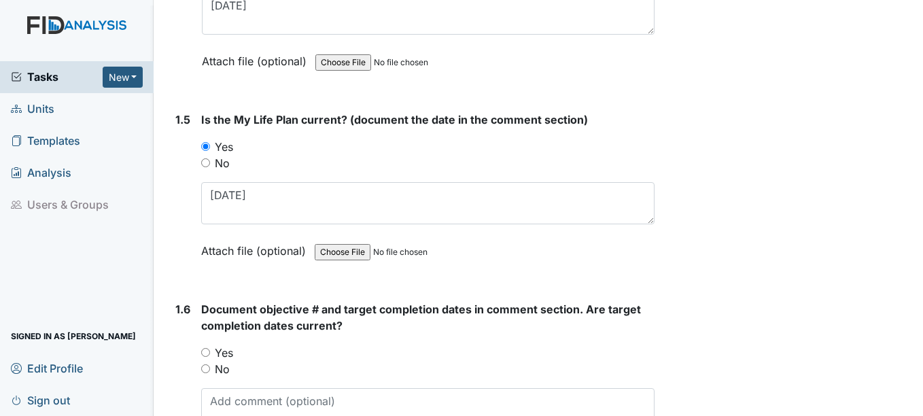
click at [207, 351] on input "Yes" at bounding box center [205, 352] width 9 height 9
radio input "true"
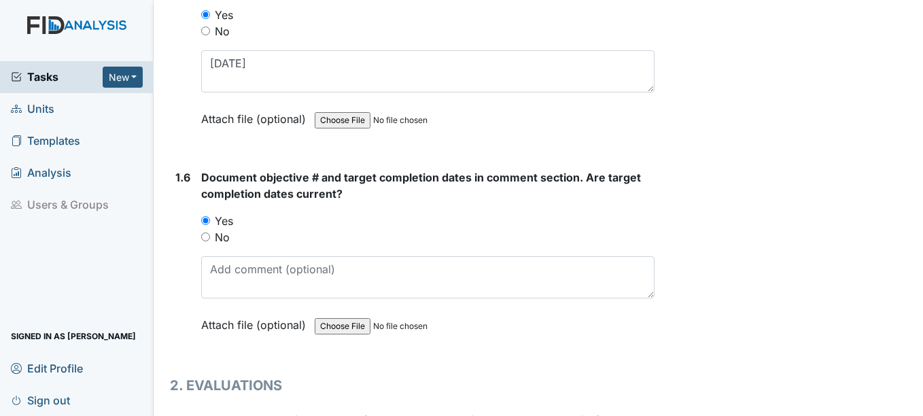
scroll to position [1019, 0]
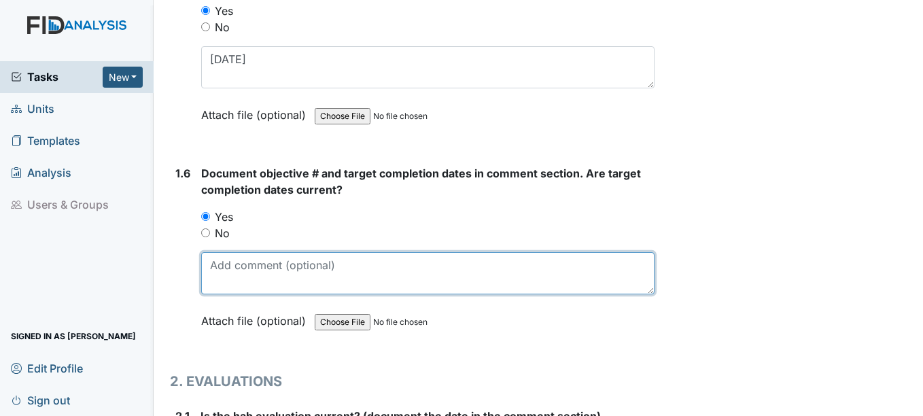
click at [231, 272] on textarea at bounding box center [427, 273] width 453 height 42
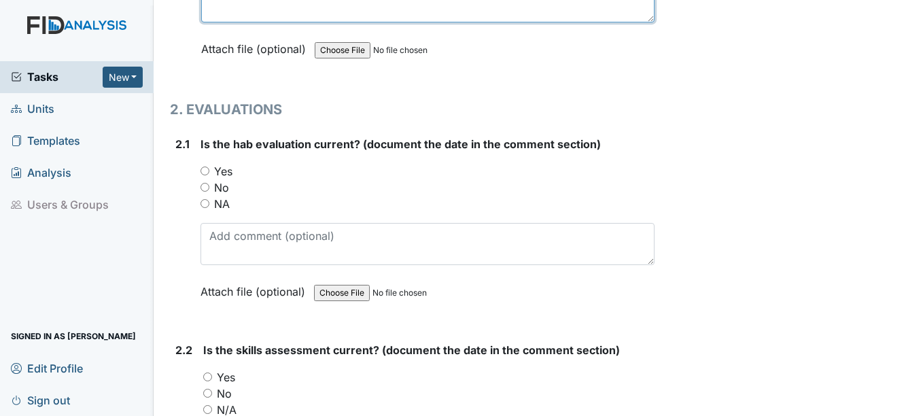
scroll to position [1359, 0]
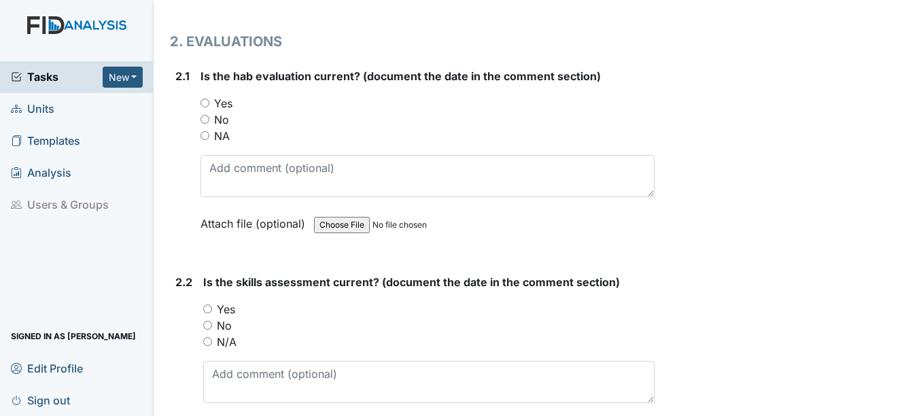
type textarea "SC084 2-15-26, SC003 12-15-25, HS023 10-15-25, DIL042 10-15-25"
click at [208, 308] on input "Yes" at bounding box center [207, 308] width 9 height 9
radio input "true"
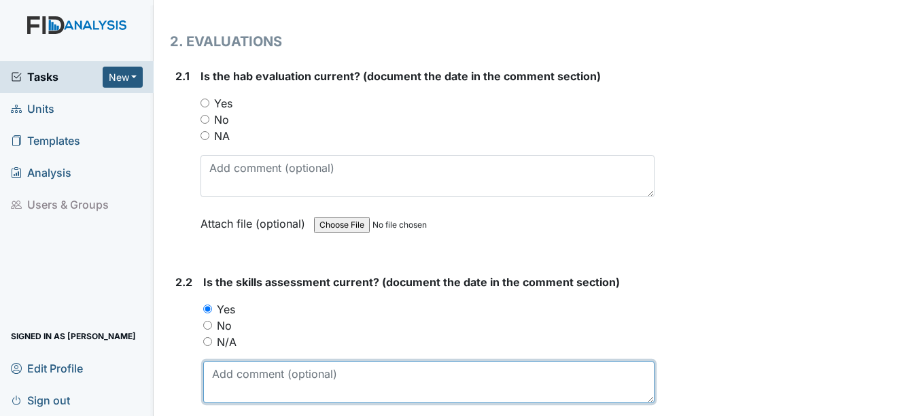
click at [262, 375] on textarea at bounding box center [428, 382] width 450 height 42
type textarea "[DATE]"
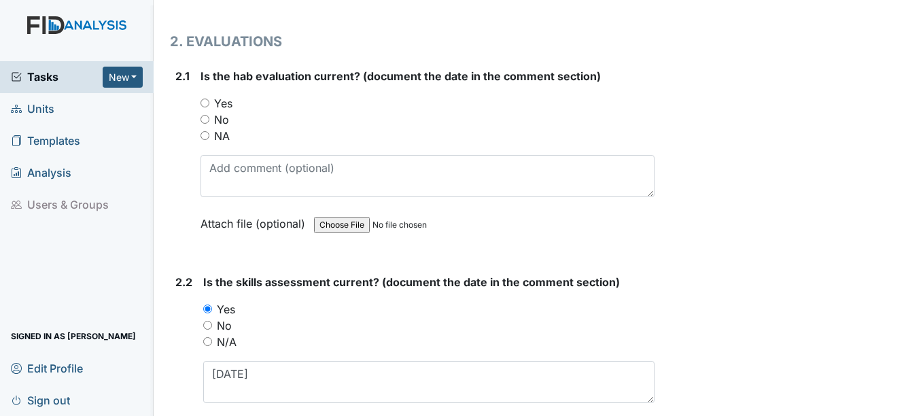
click at [206, 103] on input "Yes" at bounding box center [204, 103] width 9 height 9
radio input "true"
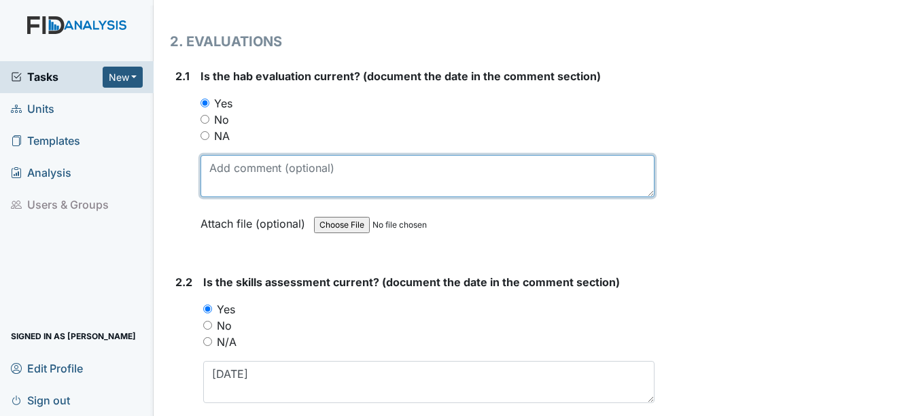
click at [229, 180] on textarea at bounding box center [426, 176] width 453 height 42
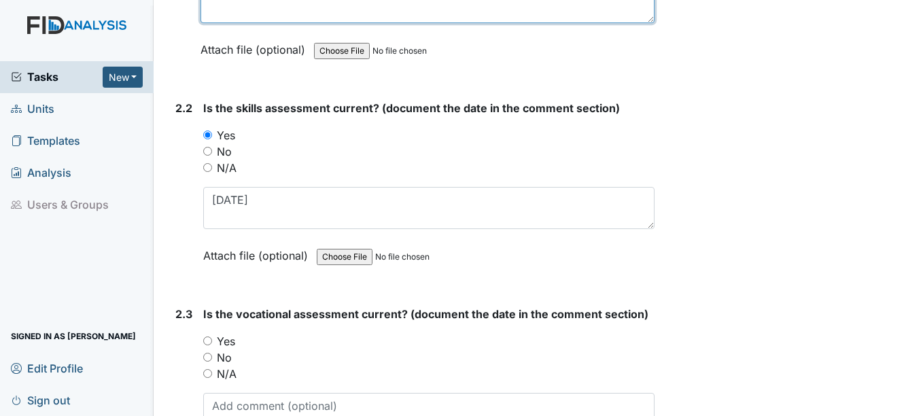
scroll to position [1563, 0]
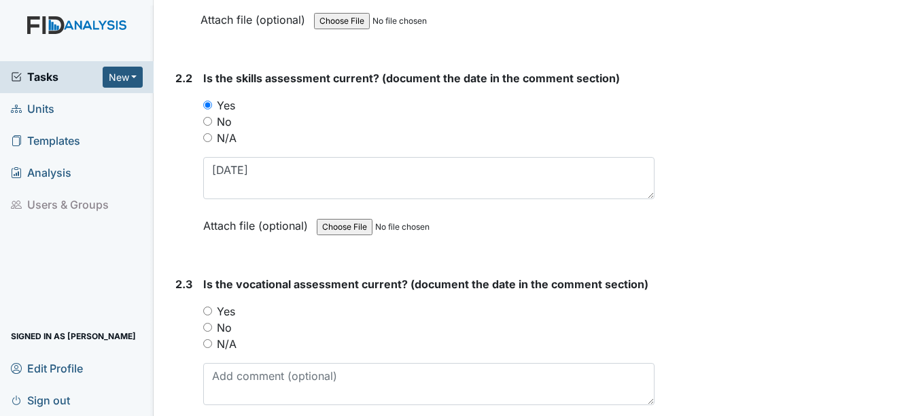
type textarea "[DATE]"
click at [209, 311] on input "Yes" at bounding box center [207, 310] width 9 height 9
radio input "true"
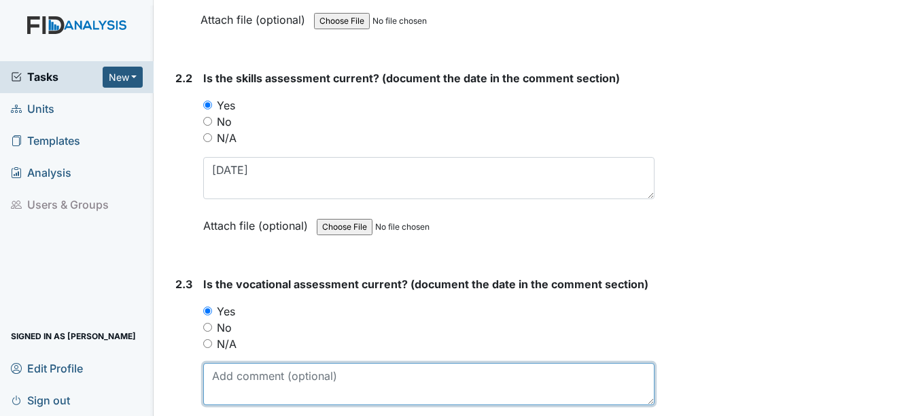
click at [239, 374] on textarea at bounding box center [428, 384] width 450 height 42
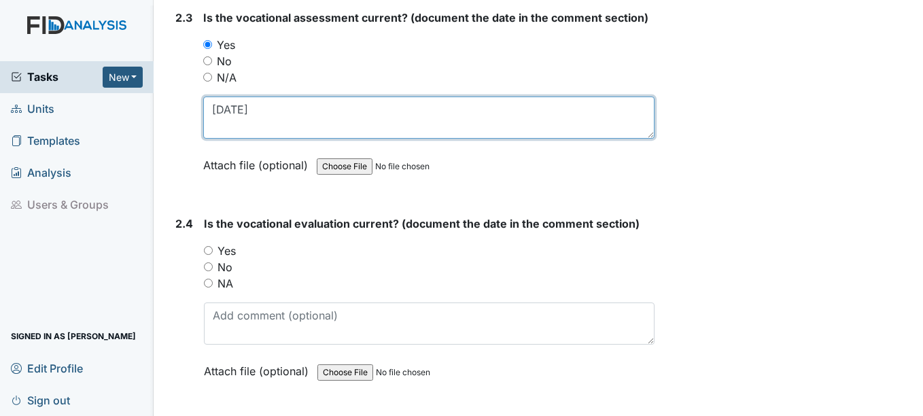
scroll to position [1835, 0]
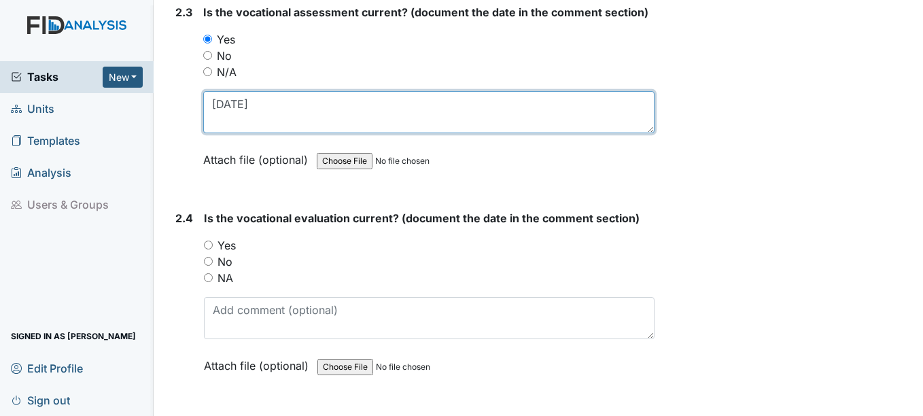
type textarea "[DATE]"
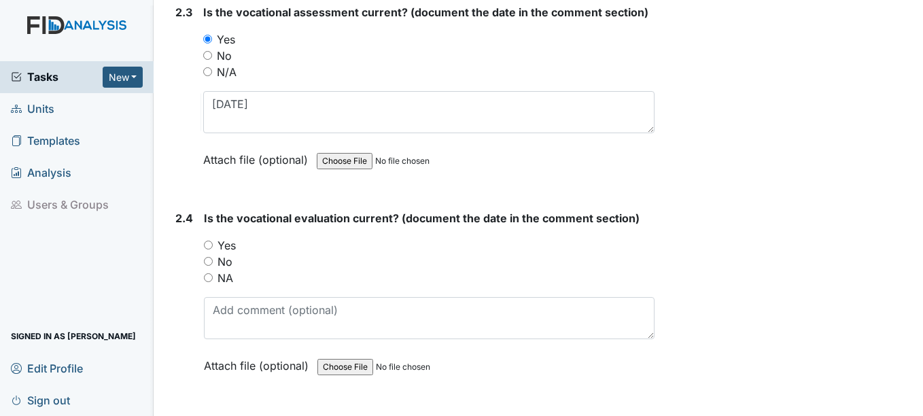
click at [208, 245] on input "Yes" at bounding box center [208, 245] width 9 height 9
radio input "true"
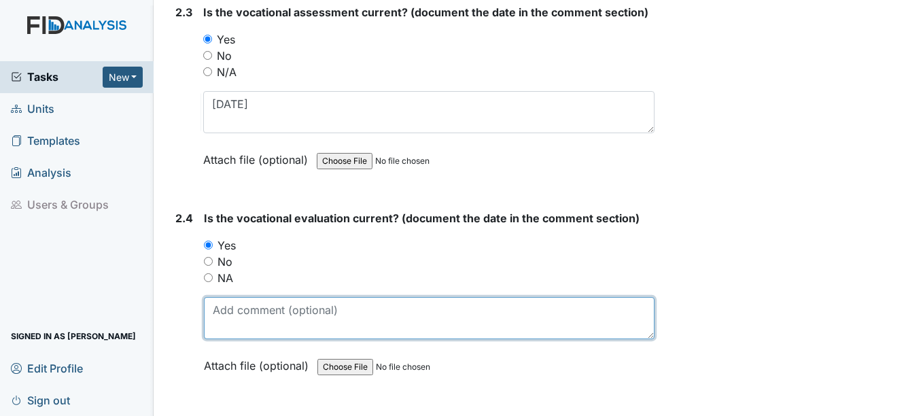
click at [271, 318] on textarea at bounding box center [429, 318] width 450 height 42
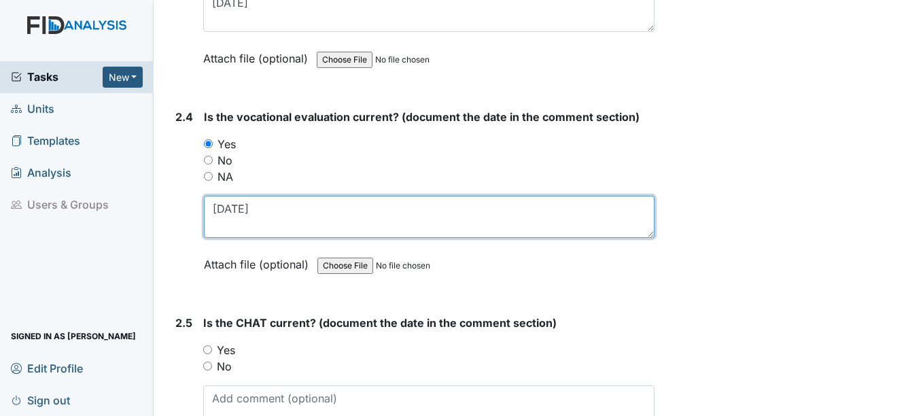
scroll to position [1971, 0]
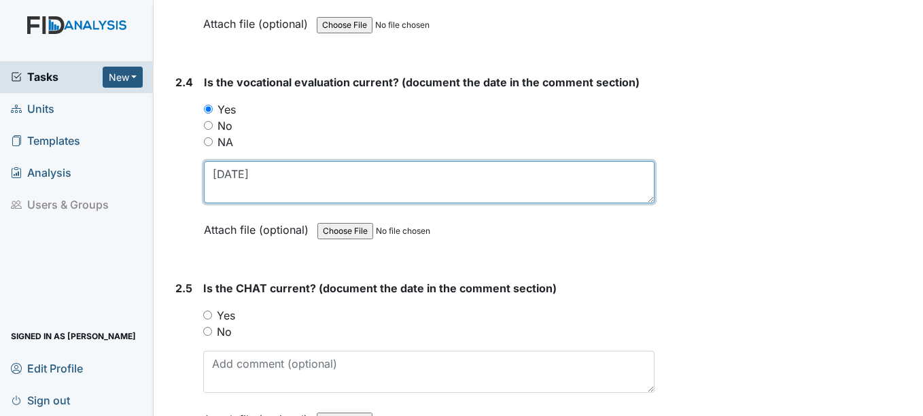
type textarea "[DATE]"
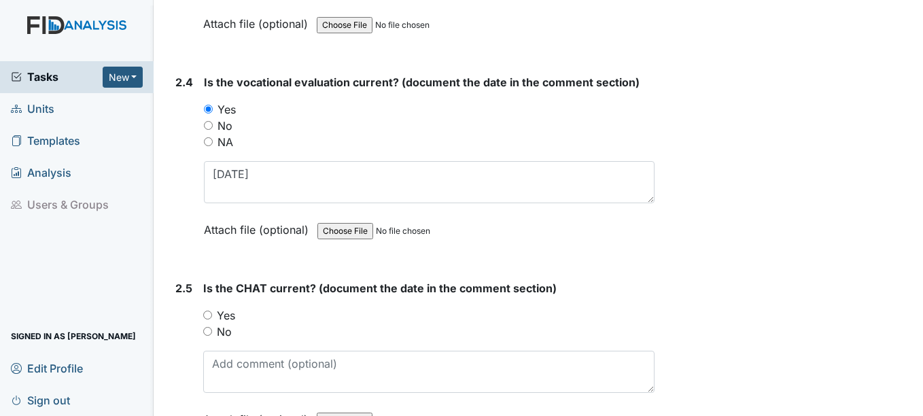
click at [206, 315] on input "Yes" at bounding box center [207, 315] width 9 height 9
radio input "true"
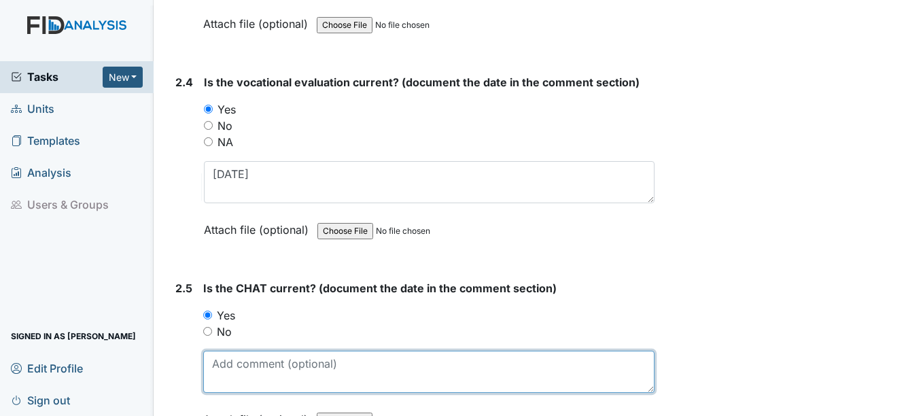
click at [228, 362] on textarea at bounding box center [428, 372] width 450 height 42
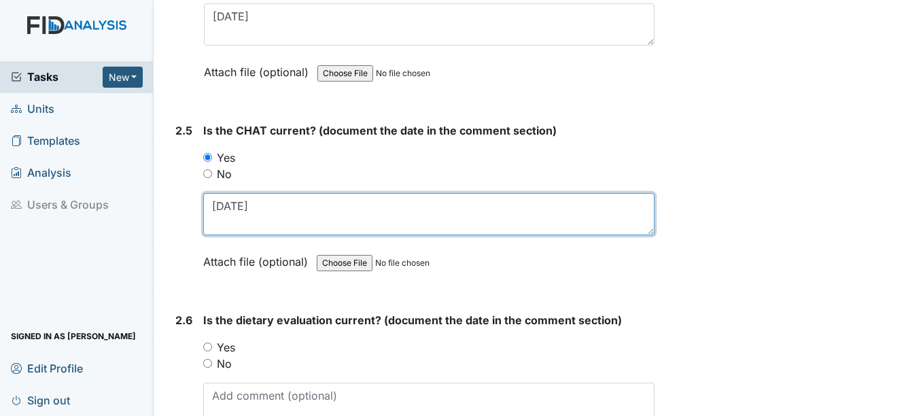
scroll to position [2174, 0]
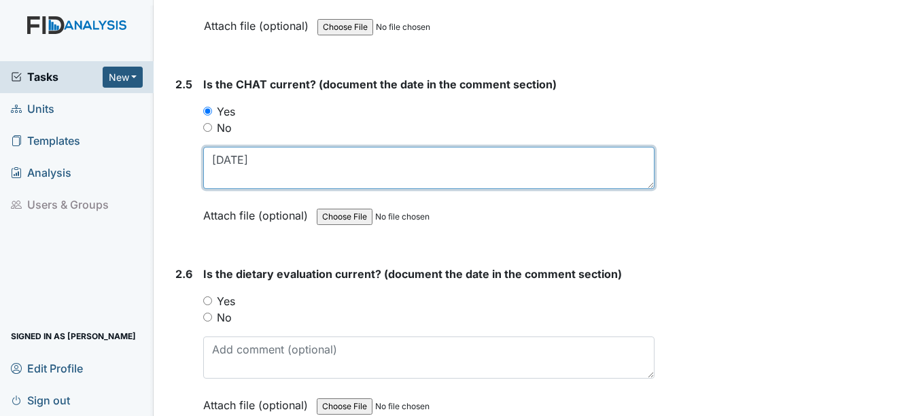
type textarea "[DATE]"
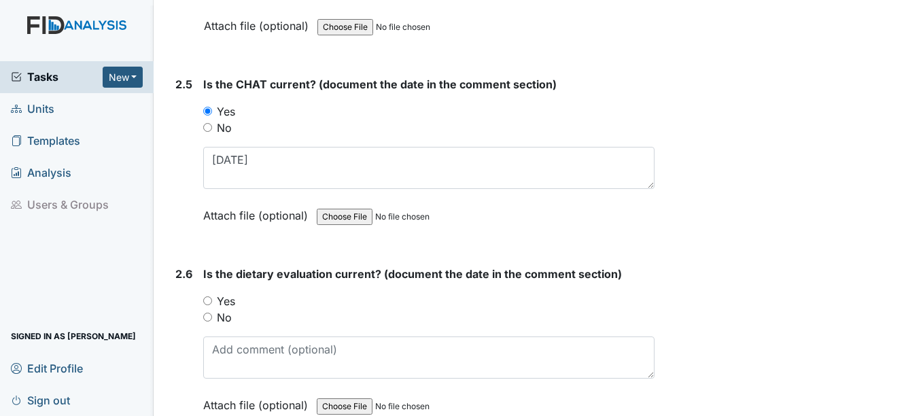
click at [210, 302] on input "Yes" at bounding box center [207, 300] width 9 height 9
radio input "true"
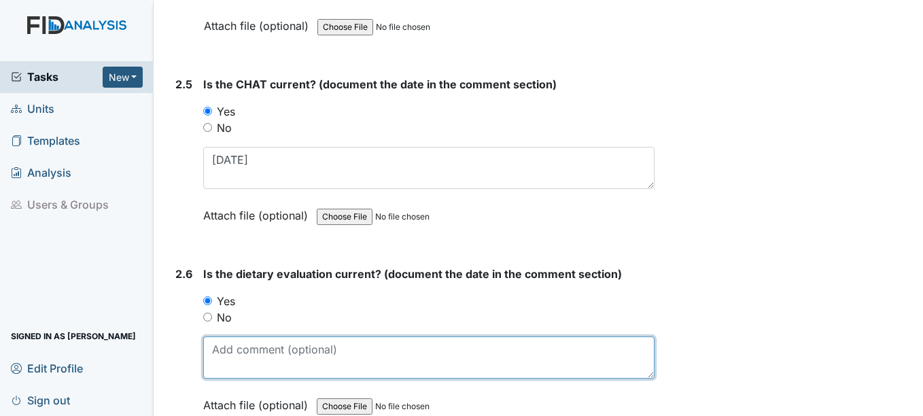
click at [231, 355] on textarea at bounding box center [428, 357] width 450 height 42
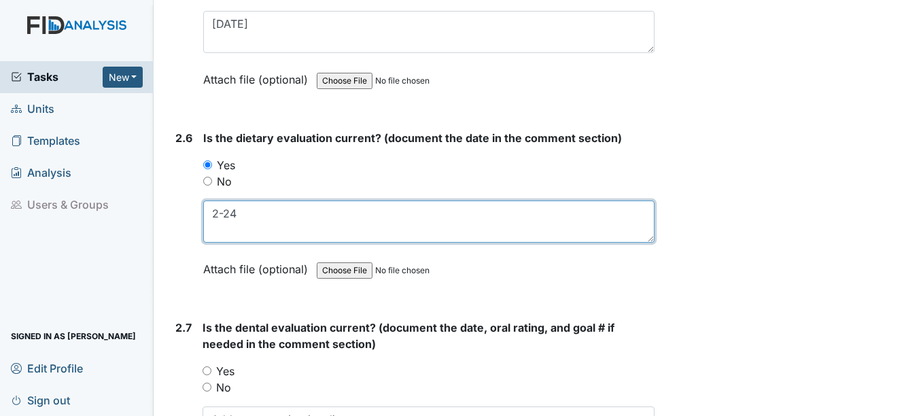
scroll to position [2378, 0]
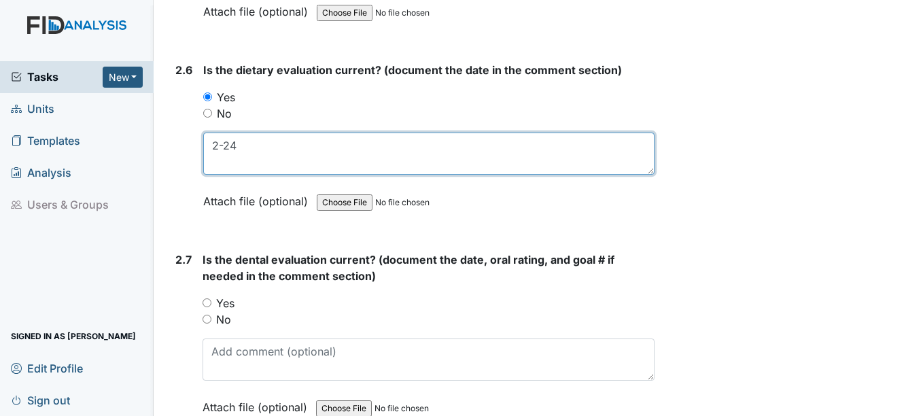
type textarea "2-24"
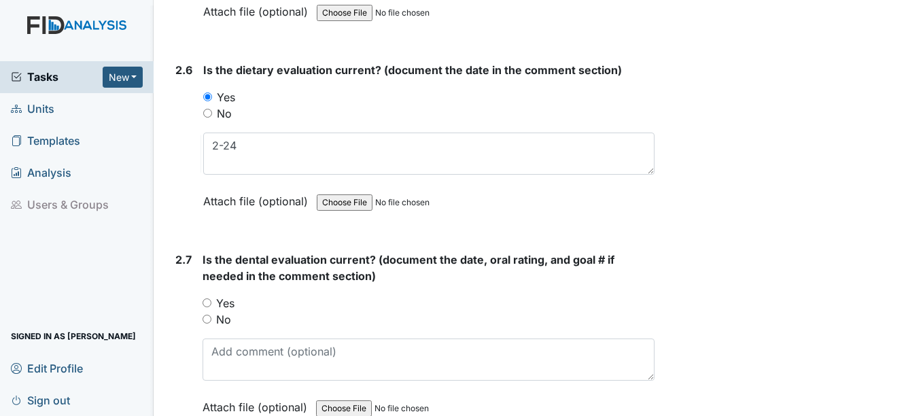
click at [210, 304] on input "Yes" at bounding box center [206, 302] width 9 height 9
radio input "true"
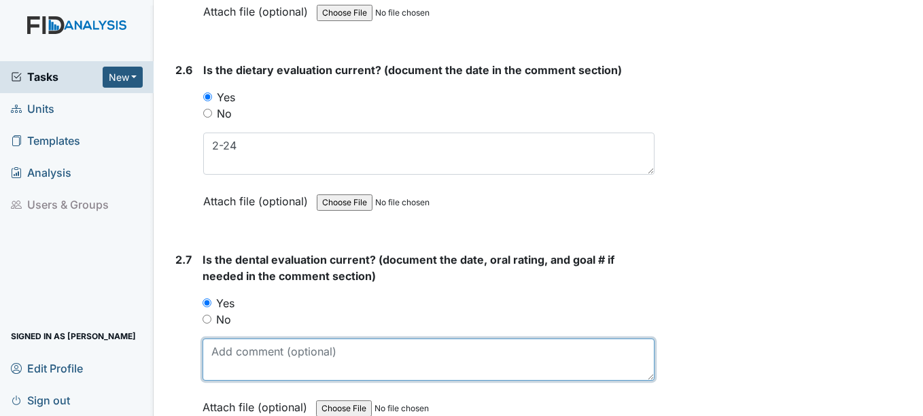
click at [229, 352] on textarea at bounding box center [427, 359] width 451 height 42
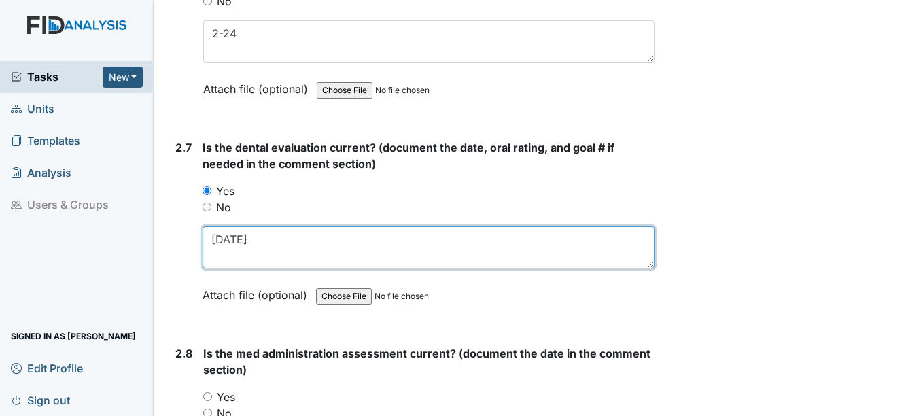
scroll to position [2514, 0]
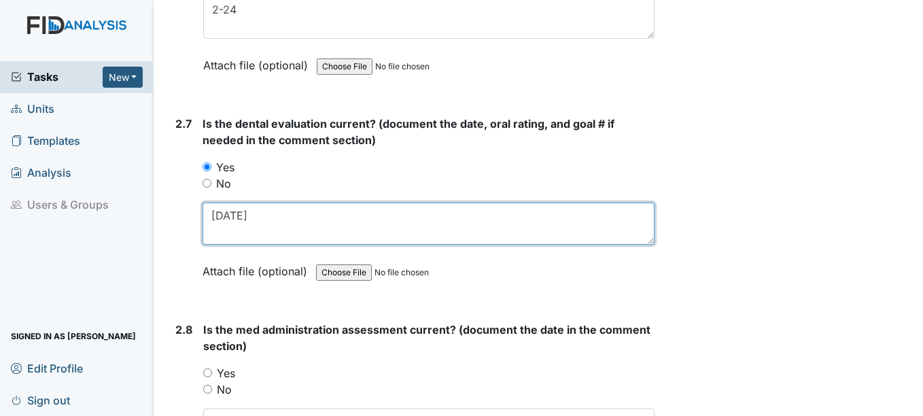
type textarea "4-7-25"
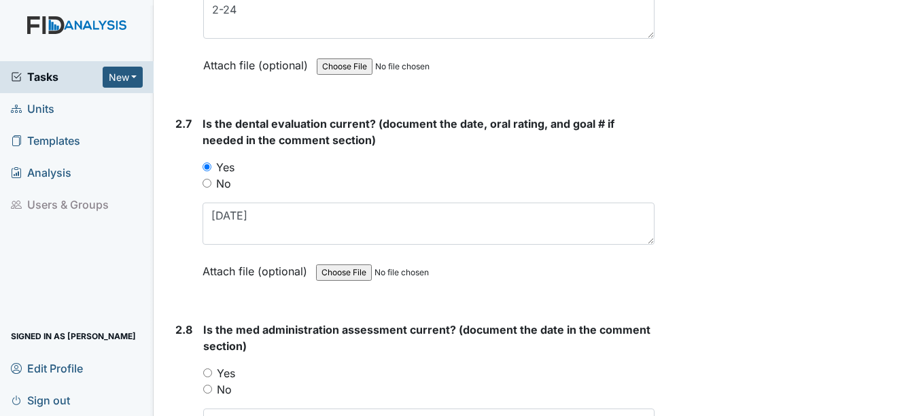
click at [210, 372] on input "Yes" at bounding box center [207, 372] width 9 height 9
radio input "true"
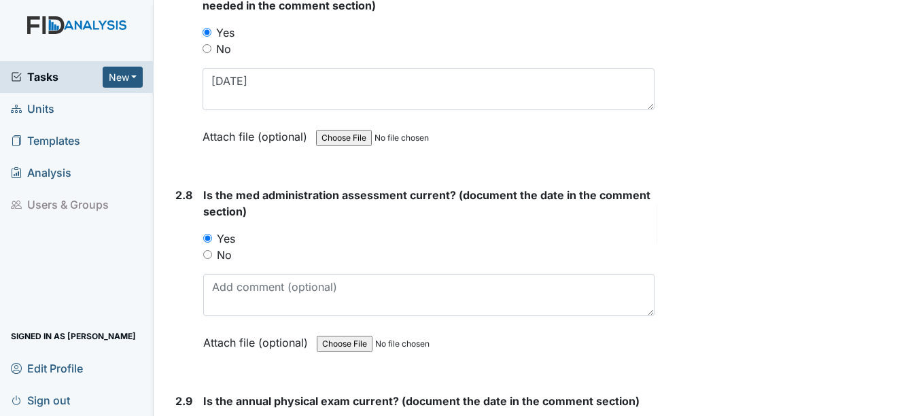
scroll to position [2650, 0]
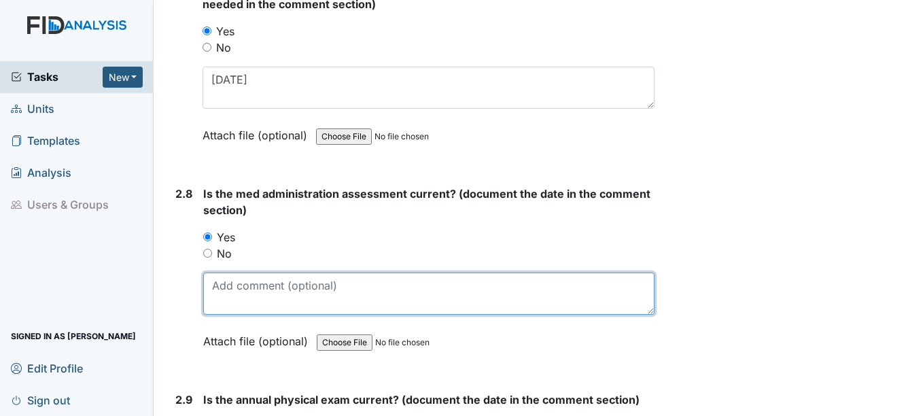
click at [241, 300] on textarea at bounding box center [428, 293] width 450 height 42
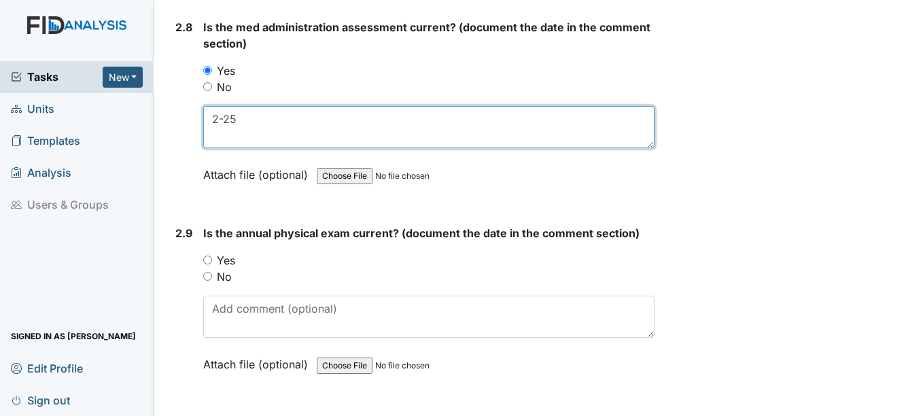
scroll to position [2854, 0]
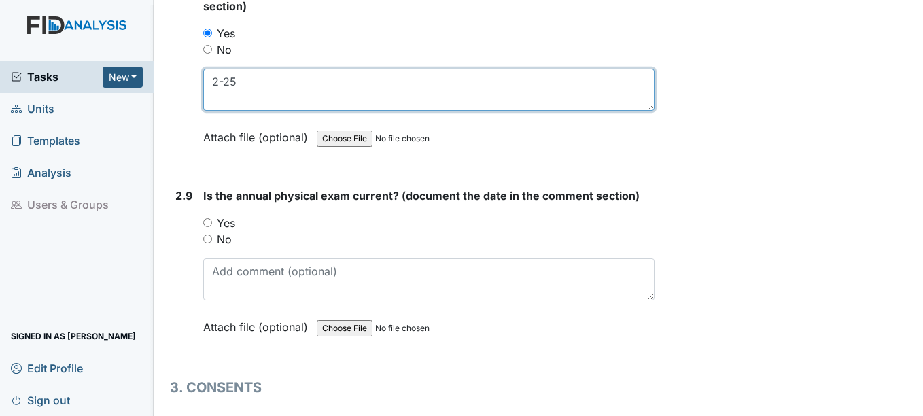
type textarea "2-25"
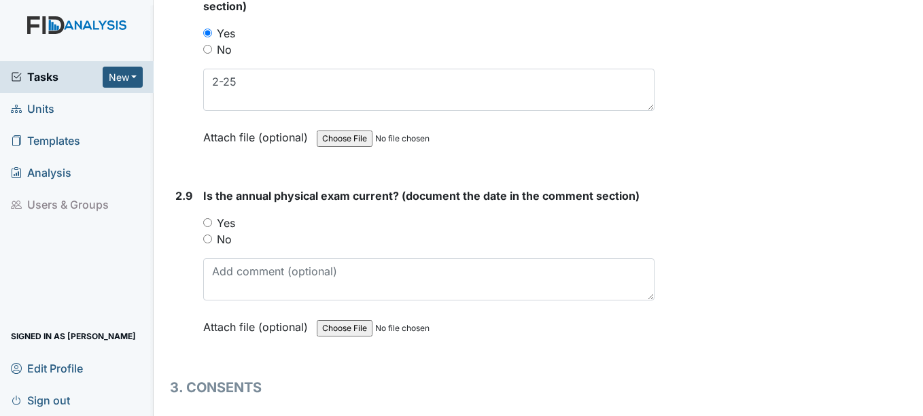
click at [209, 221] on input "Yes" at bounding box center [207, 222] width 9 height 9
radio input "true"
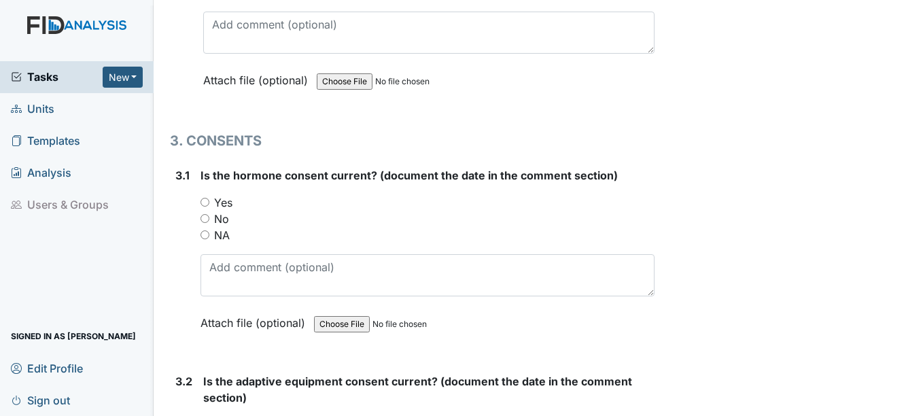
scroll to position [3126, 0]
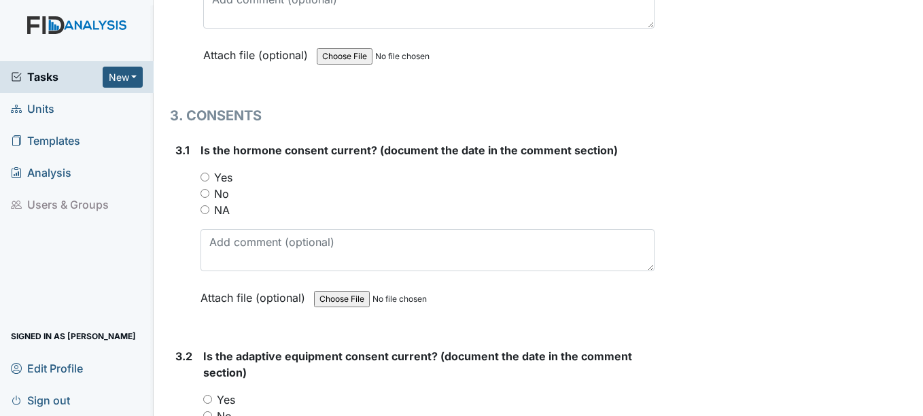
click at [205, 209] on input "NA" at bounding box center [204, 209] width 9 height 9
radio input "true"
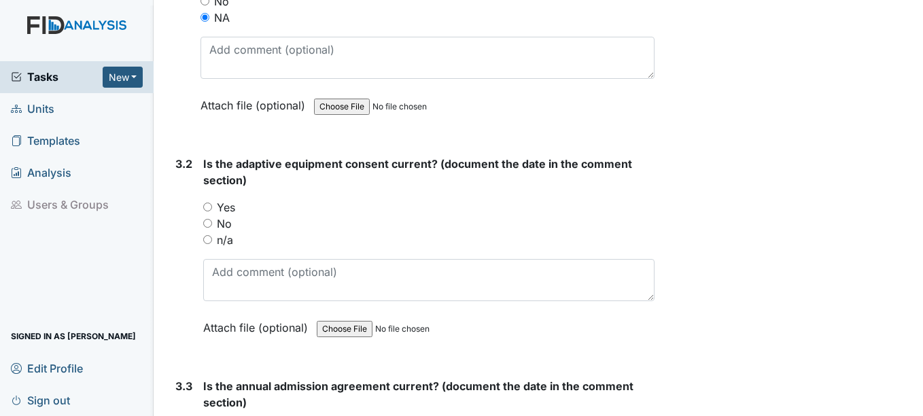
scroll to position [3329, 0]
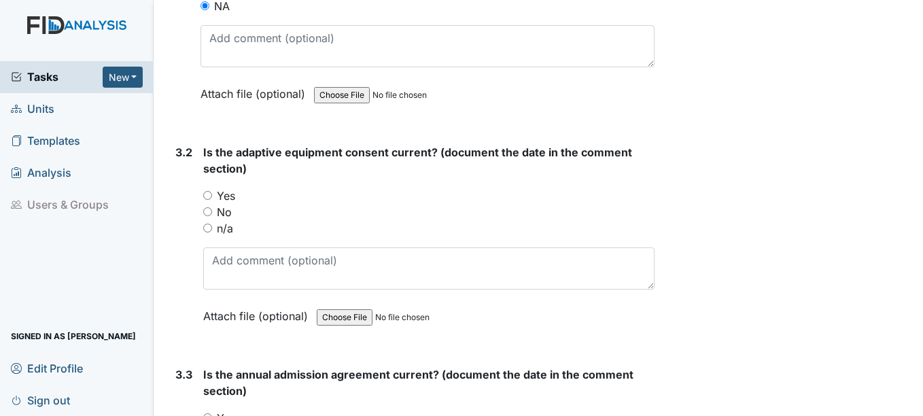
click at [210, 228] on input "n/a" at bounding box center [207, 228] width 9 height 9
radio input "true"
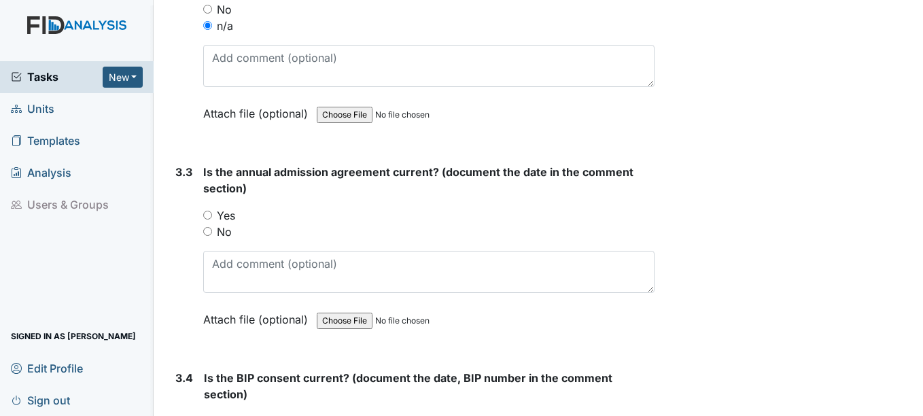
scroll to position [3533, 0]
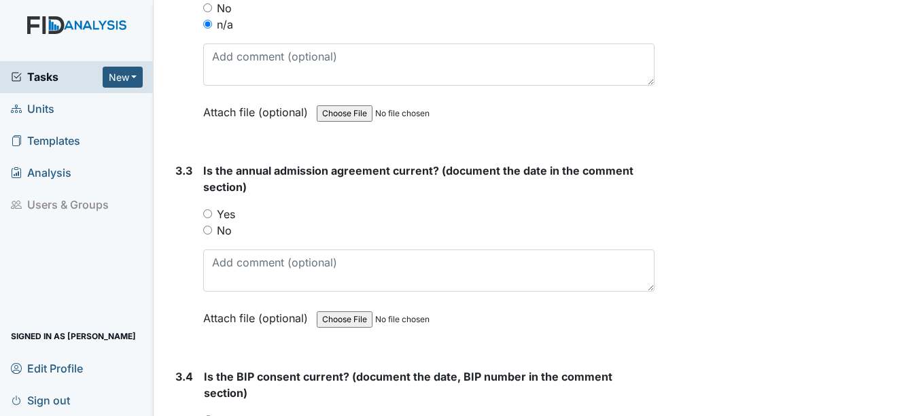
click at [210, 213] on input "Yes" at bounding box center [207, 213] width 9 height 9
radio input "true"
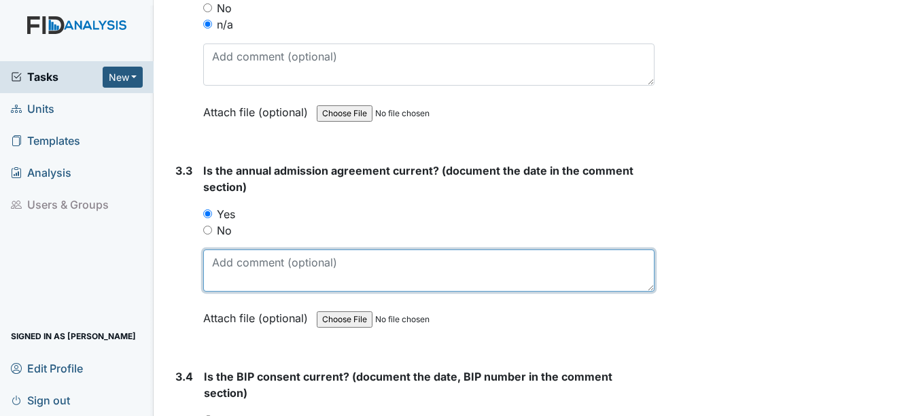
click at [262, 258] on textarea at bounding box center [428, 270] width 450 height 42
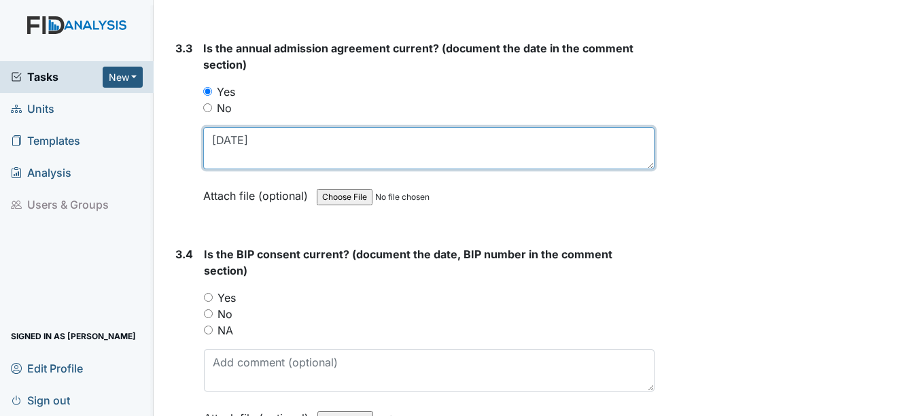
scroll to position [3669, 0]
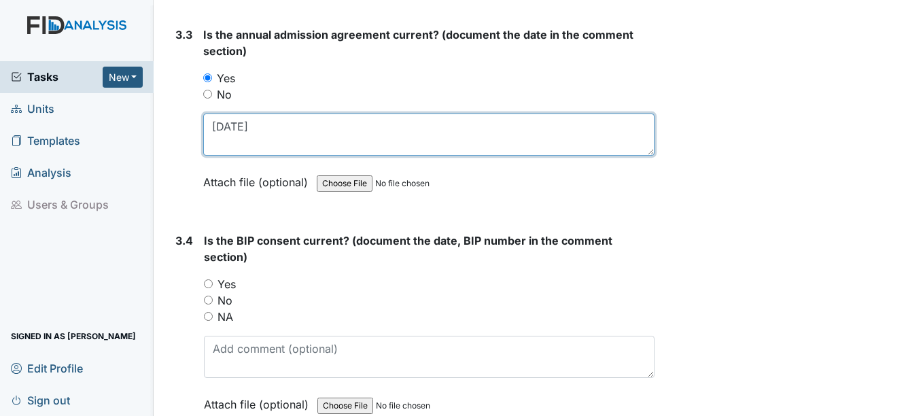
type textarea "3-5-25"
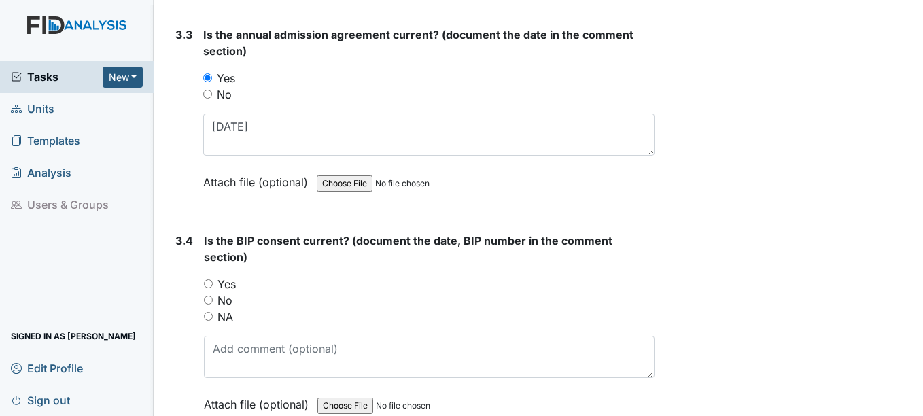
click at [209, 316] on input "NA" at bounding box center [208, 316] width 9 height 9
radio input "true"
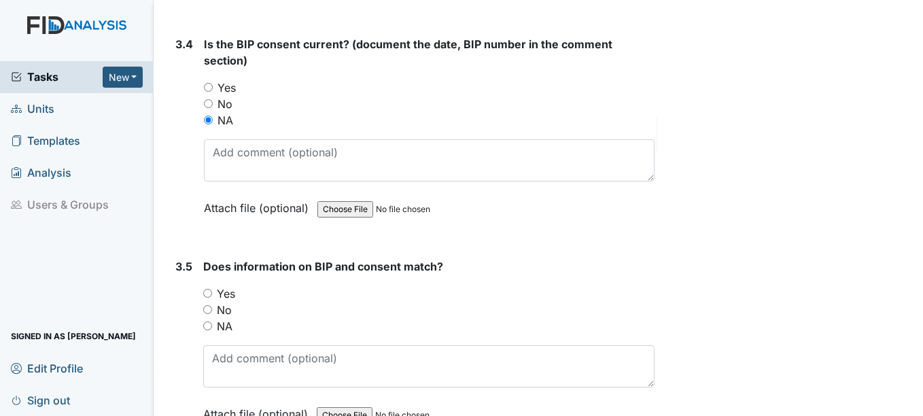
scroll to position [3873, 0]
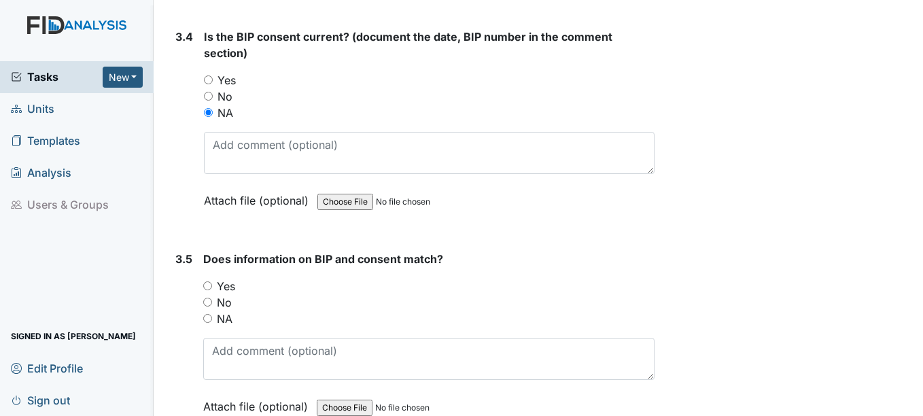
click at [209, 321] on input "NA" at bounding box center [207, 318] width 9 height 9
radio input "true"
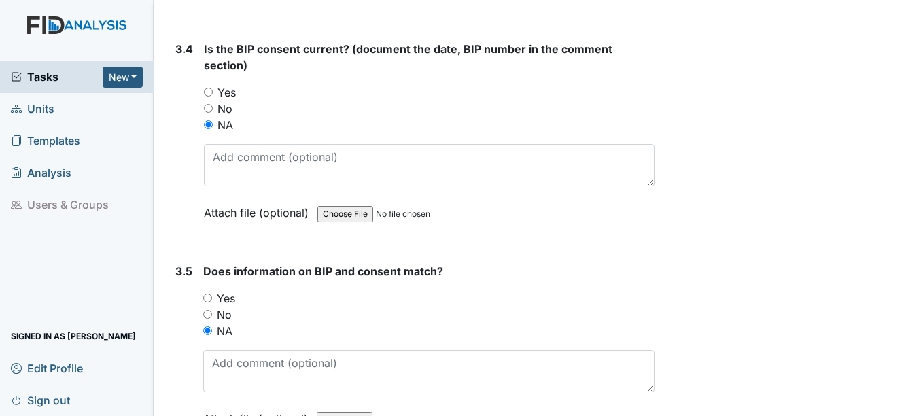
scroll to position [3951, 0]
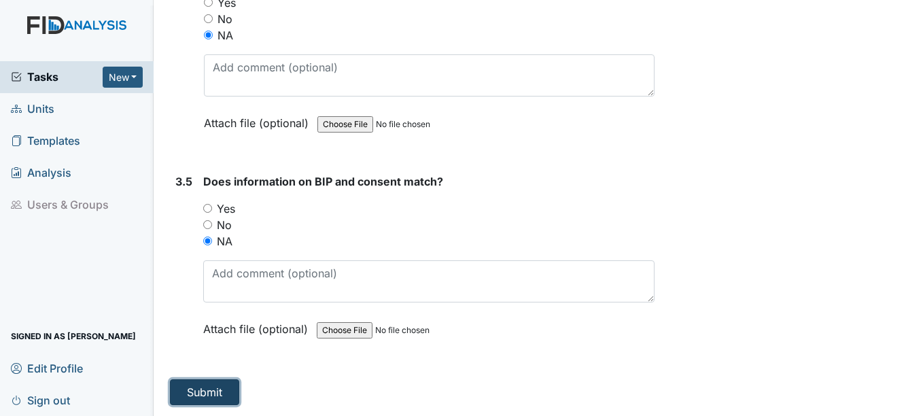
click at [207, 394] on button "Submit" at bounding box center [204, 392] width 69 height 26
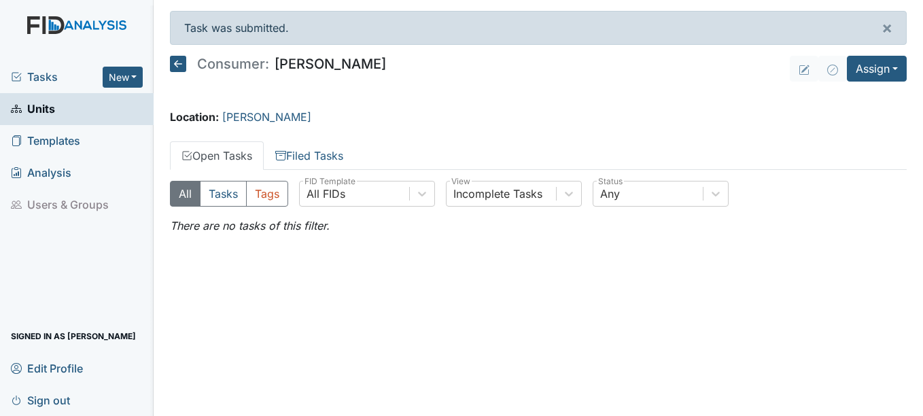
click at [46, 106] on span "Units" at bounding box center [33, 109] width 44 height 21
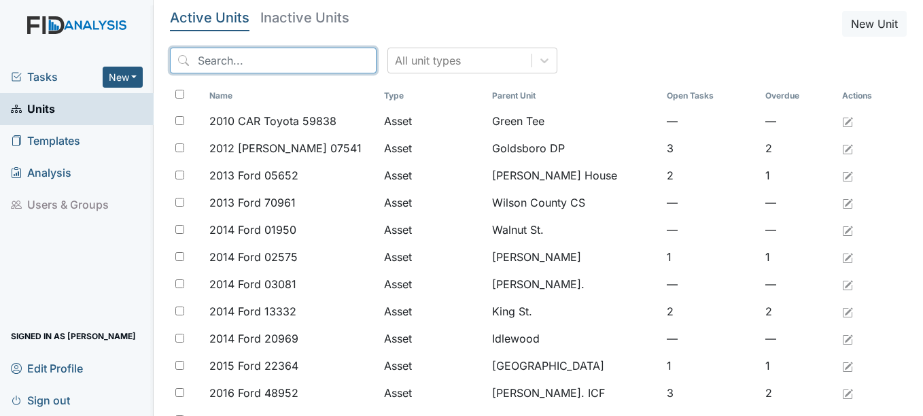
click at [239, 59] on input "search" at bounding box center [273, 61] width 207 height 26
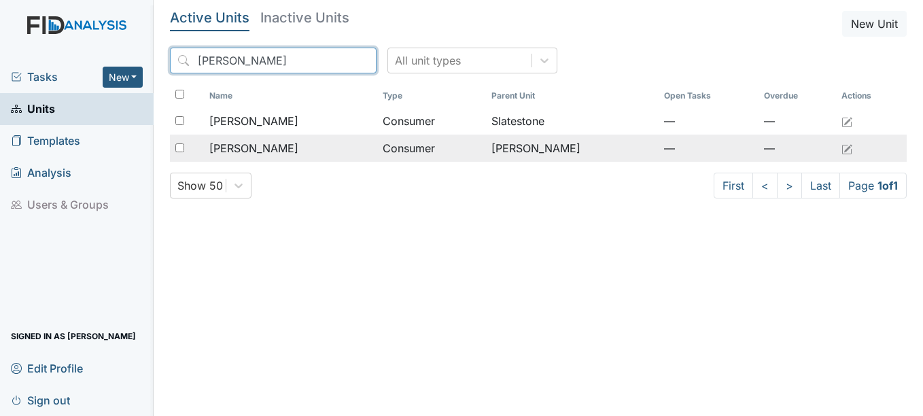
type input "[PERSON_NAME]"
click at [270, 148] on span "[PERSON_NAME]" at bounding box center [253, 148] width 89 height 16
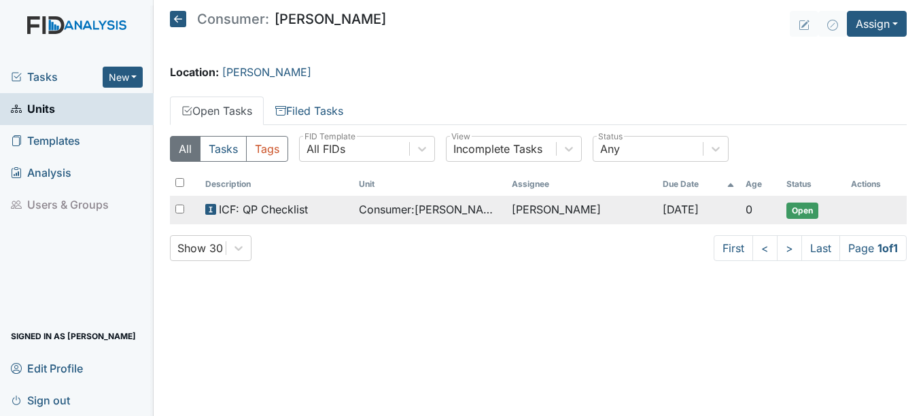
click at [286, 205] on span "ICF: QP Checklist" at bounding box center [263, 209] width 89 height 16
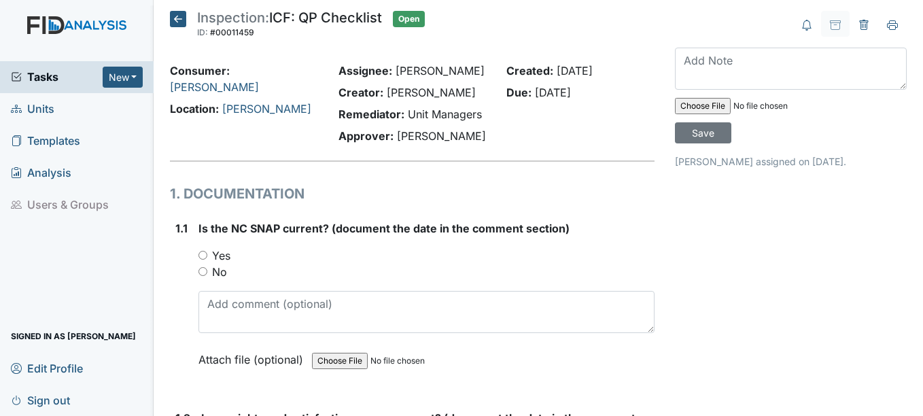
click at [204, 253] on input "Yes" at bounding box center [202, 255] width 9 height 9
radio input "true"
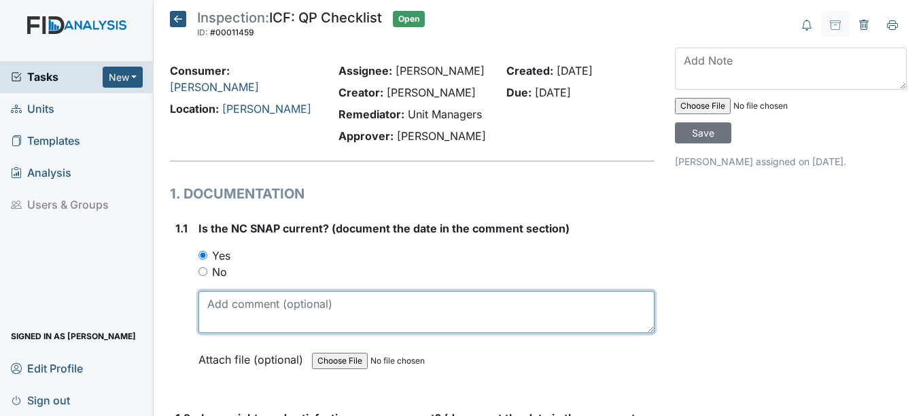
click at [209, 300] on textarea at bounding box center [425, 312] width 455 height 42
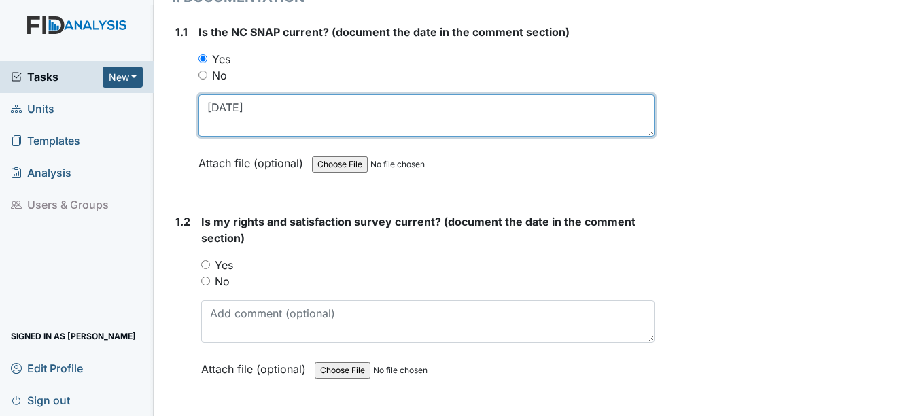
scroll to position [204, 0]
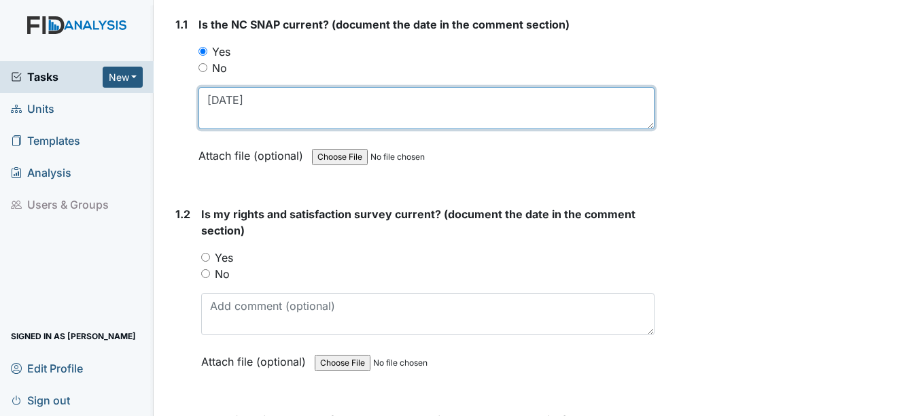
type textarea "1-28-25"
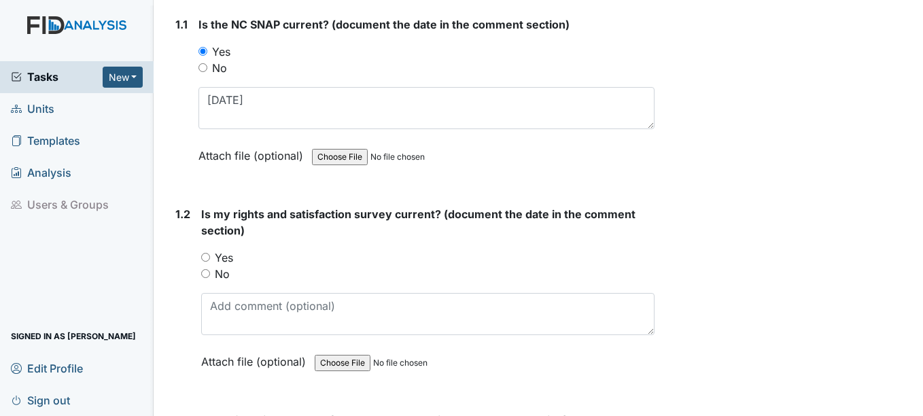
click at [205, 255] on input "Yes" at bounding box center [205, 257] width 9 height 9
radio input "true"
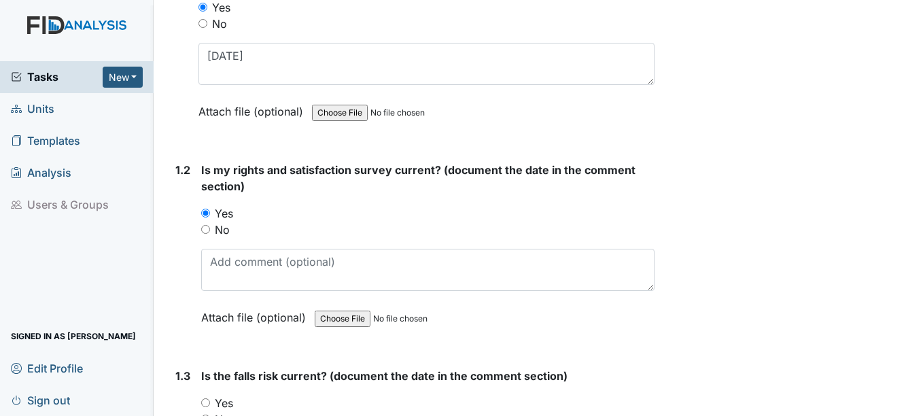
scroll to position [272, 0]
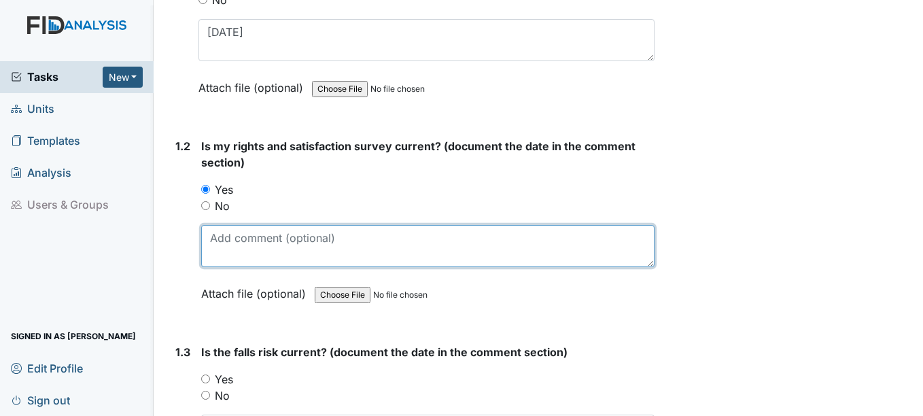
click at [242, 244] on textarea at bounding box center [427, 246] width 453 height 42
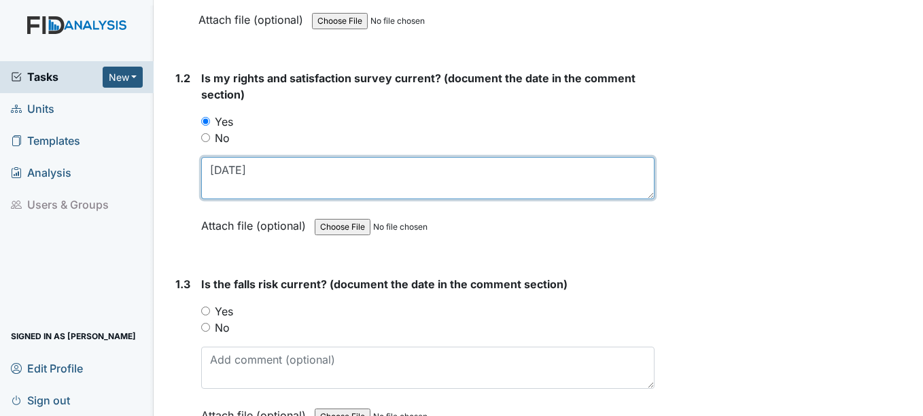
scroll to position [408, 0]
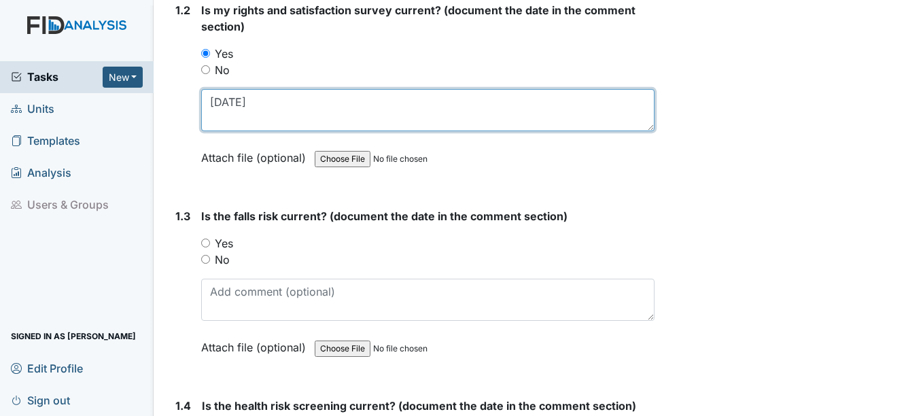
type textarea "9-19-24"
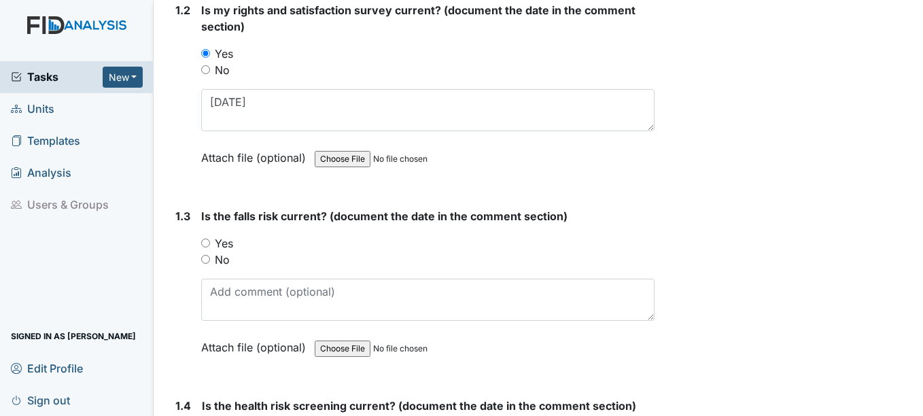
click at [210, 244] on input "Yes" at bounding box center [205, 242] width 9 height 9
radio input "true"
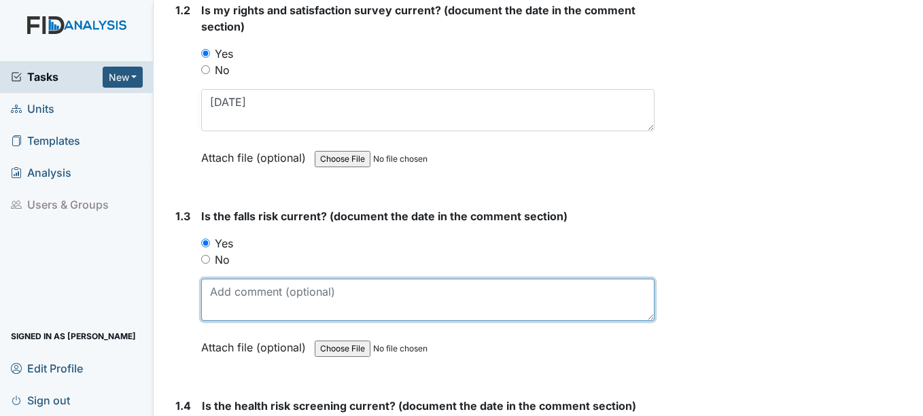
click at [219, 294] on textarea at bounding box center [427, 300] width 453 height 42
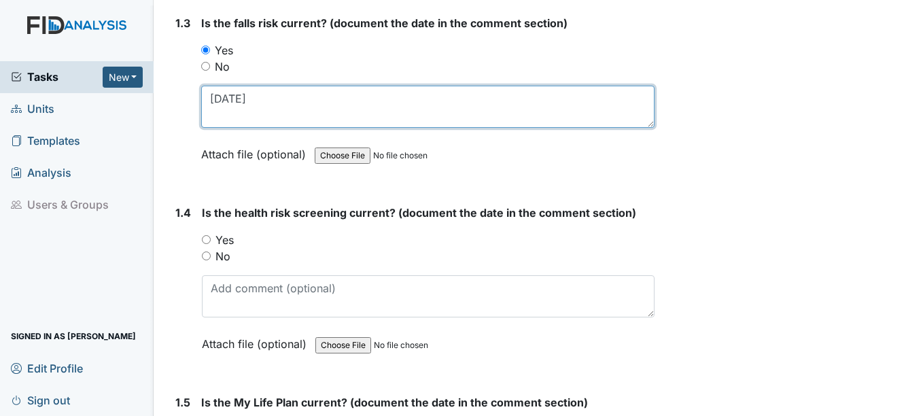
scroll to position [612, 0]
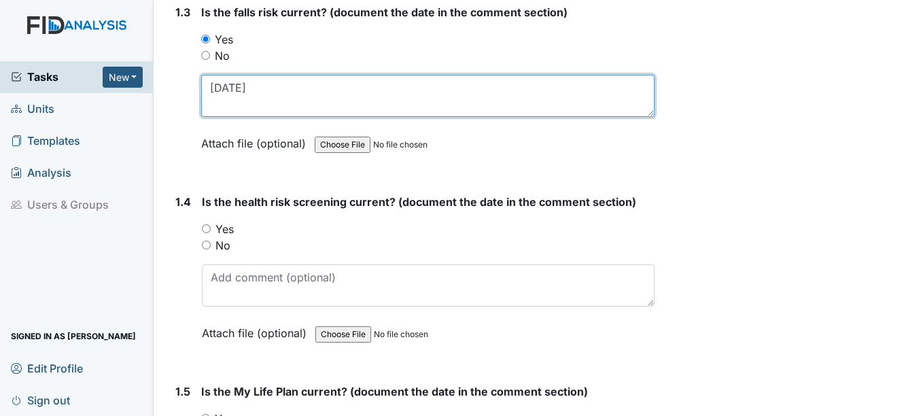
type textarea "10-24-24"
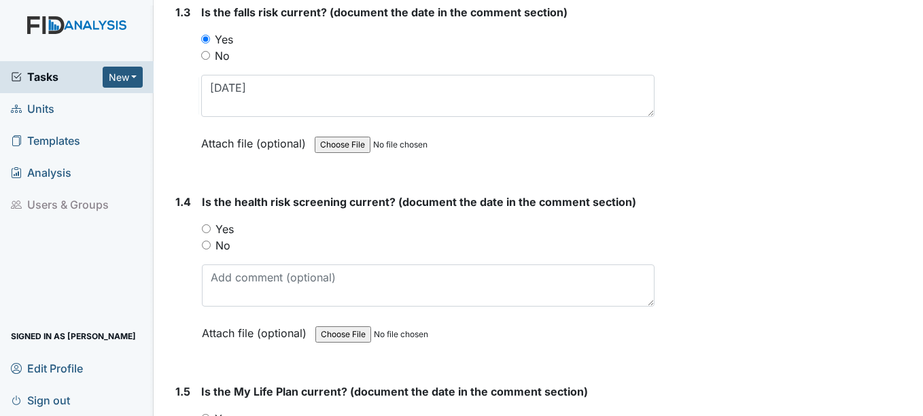
drag, startPoint x: 205, startPoint y: 229, endPoint x: 221, endPoint y: 269, distance: 43.0
click at [204, 230] on input "Yes" at bounding box center [206, 228] width 9 height 9
radio input "true"
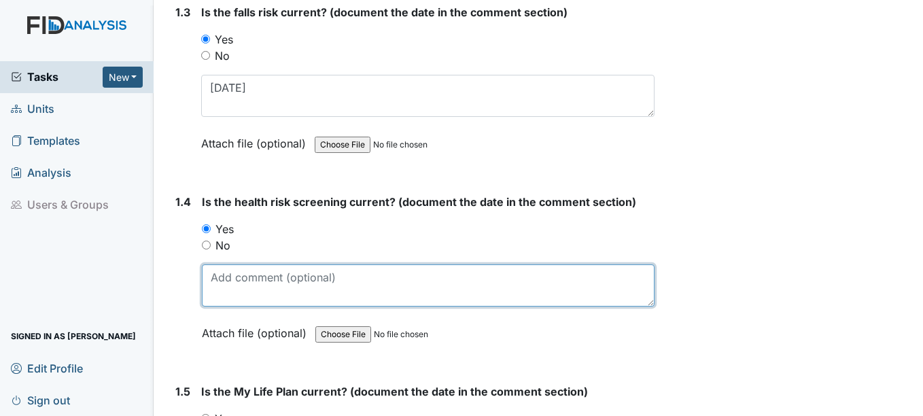
click at [241, 285] on textarea at bounding box center [428, 285] width 452 height 42
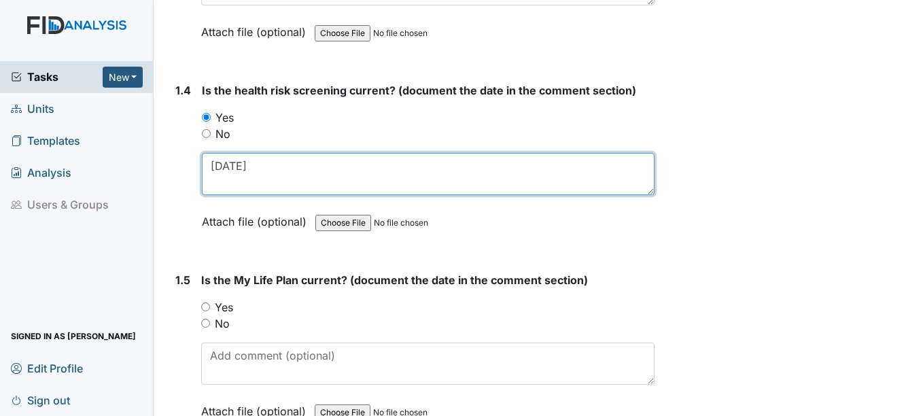
scroll to position [747, 0]
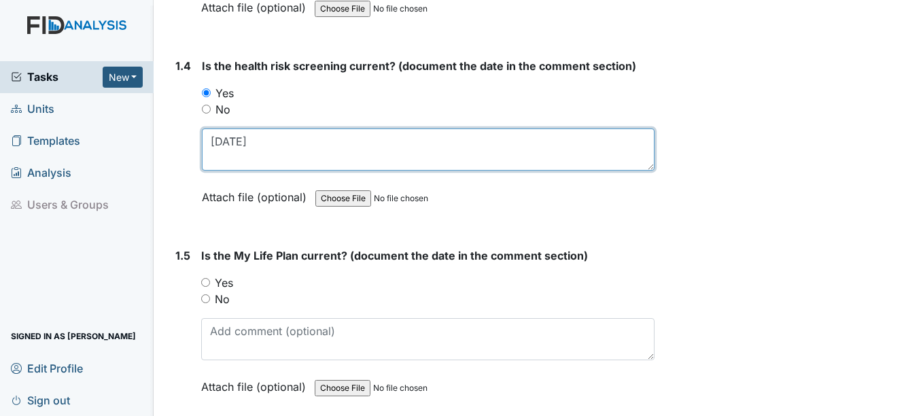
type textarea "9-19-24"
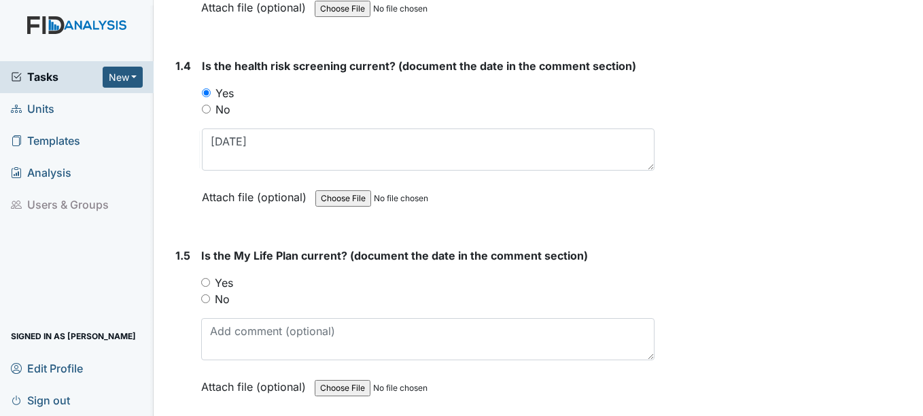
click at [205, 283] on input "Yes" at bounding box center [205, 282] width 9 height 9
radio input "true"
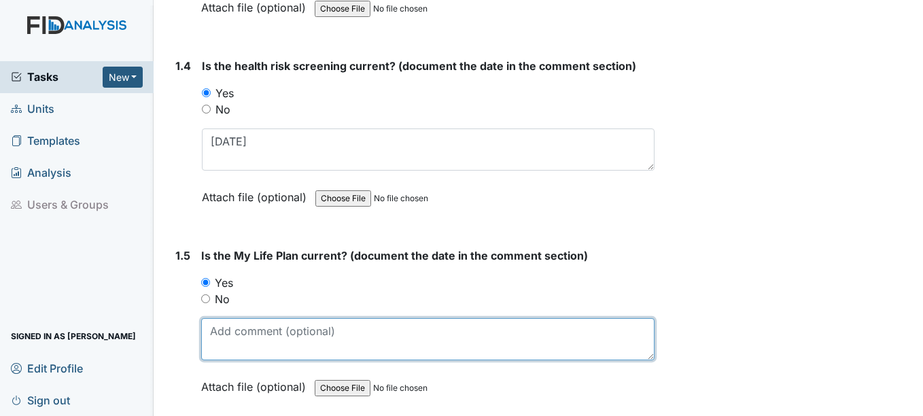
click at [242, 336] on textarea at bounding box center [427, 339] width 453 height 42
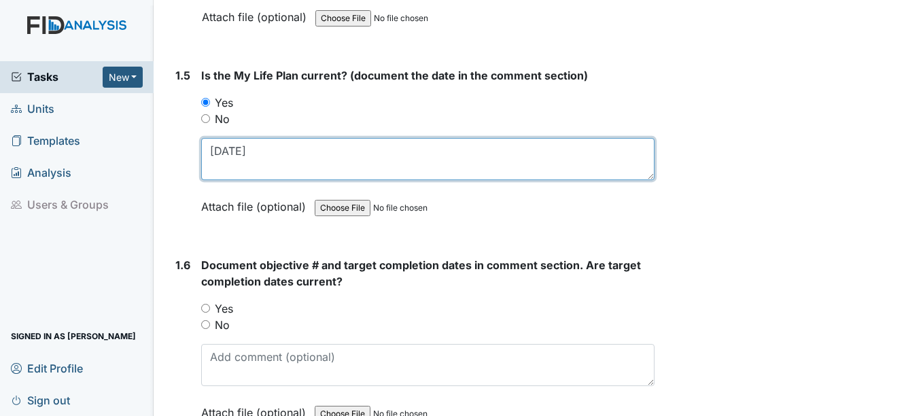
scroll to position [951, 0]
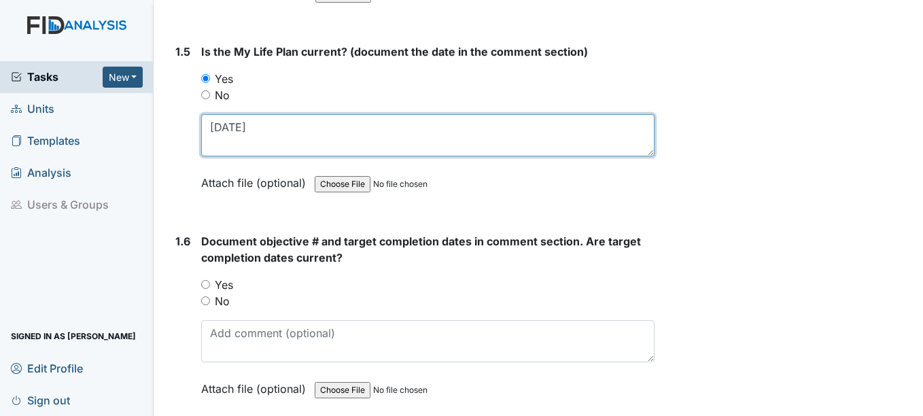
type textarea "9-1-24"
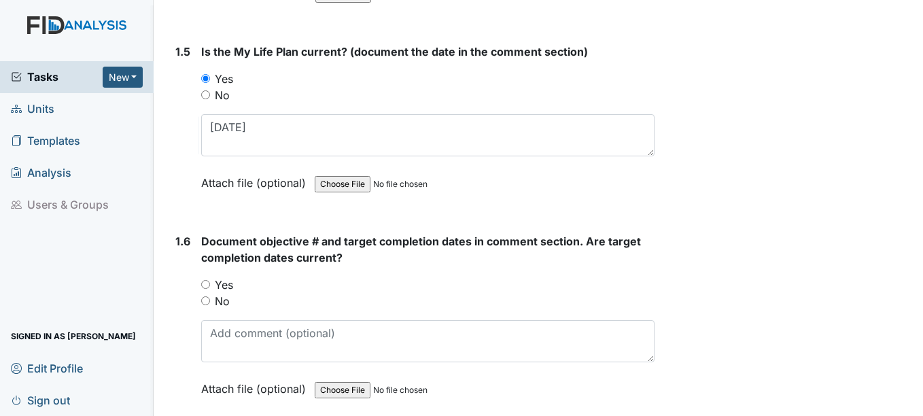
click at [207, 284] on input "Yes" at bounding box center [205, 284] width 9 height 9
radio input "true"
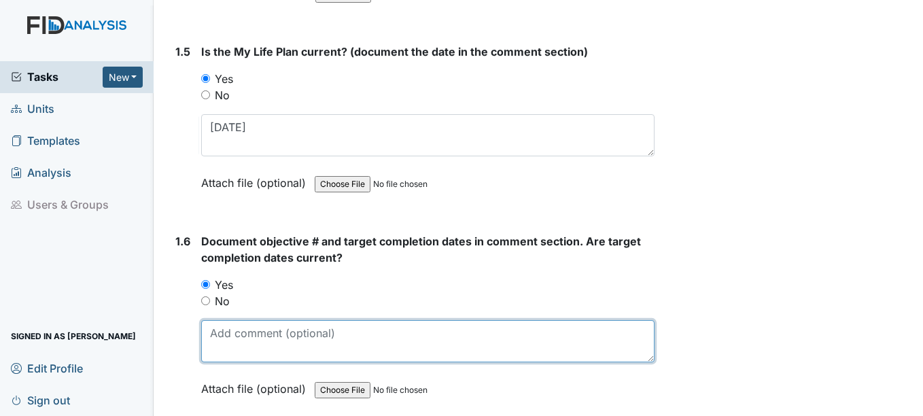
click at [252, 348] on textarea at bounding box center [427, 341] width 453 height 42
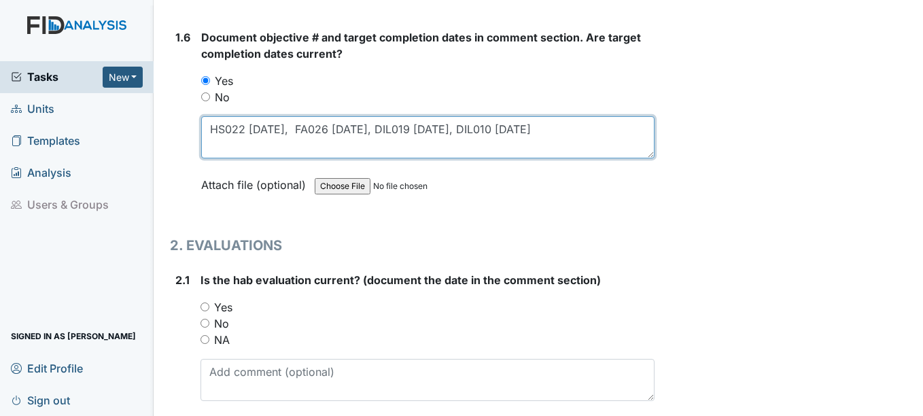
scroll to position [1223, 0]
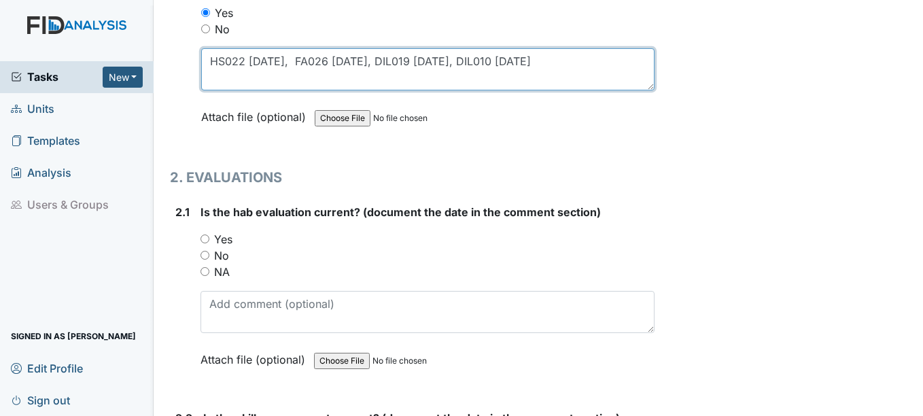
type textarea "HS022 3-15-26, FA026 2-15-26, DIL019 12-15-25, DIL010 4-15-26"
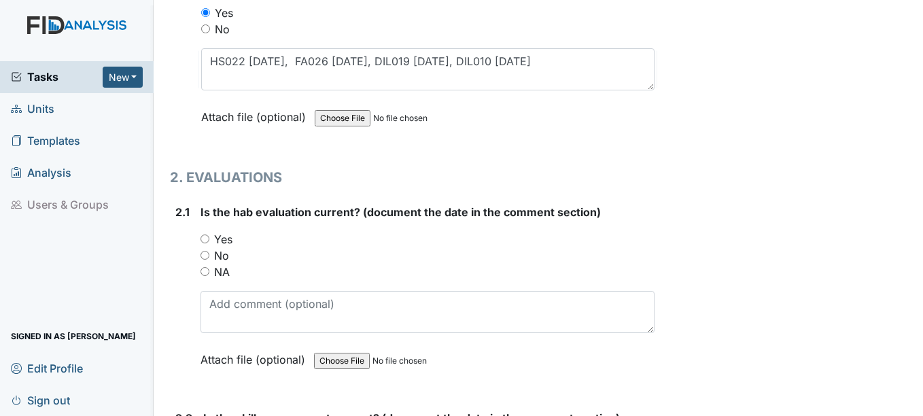
drag, startPoint x: 204, startPoint y: 238, endPoint x: 205, endPoint y: 253, distance: 15.7
click at [204, 240] on input "Yes" at bounding box center [204, 238] width 9 height 9
radio input "true"
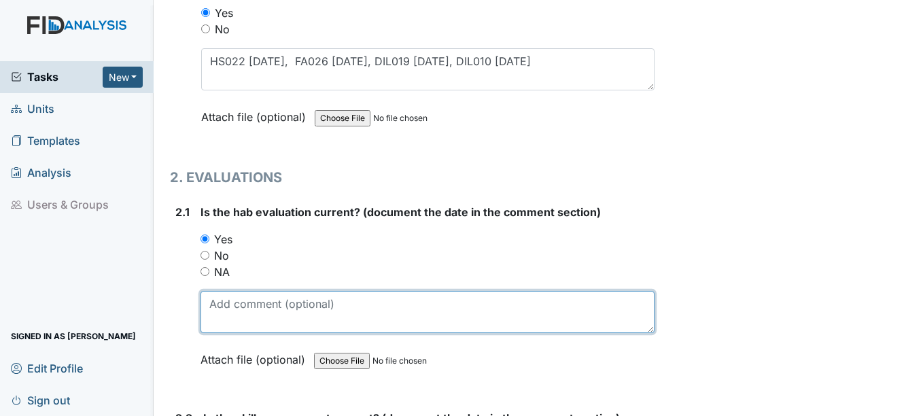
click at [217, 307] on textarea at bounding box center [426, 312] width 453 height 42
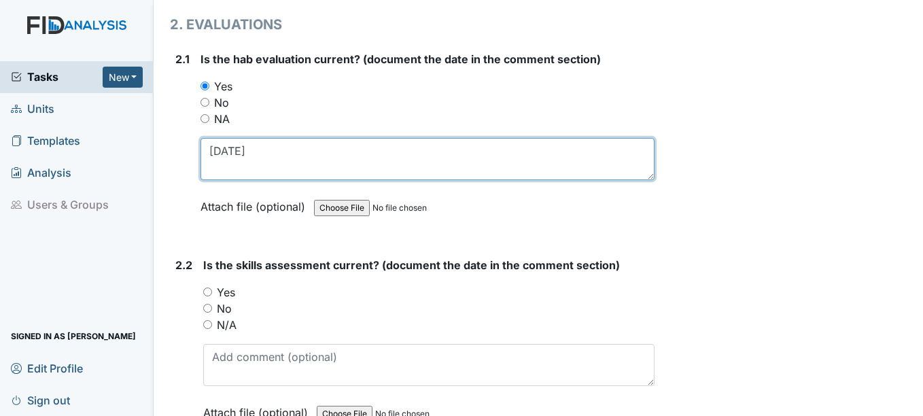
scroll to position [1427, 0]
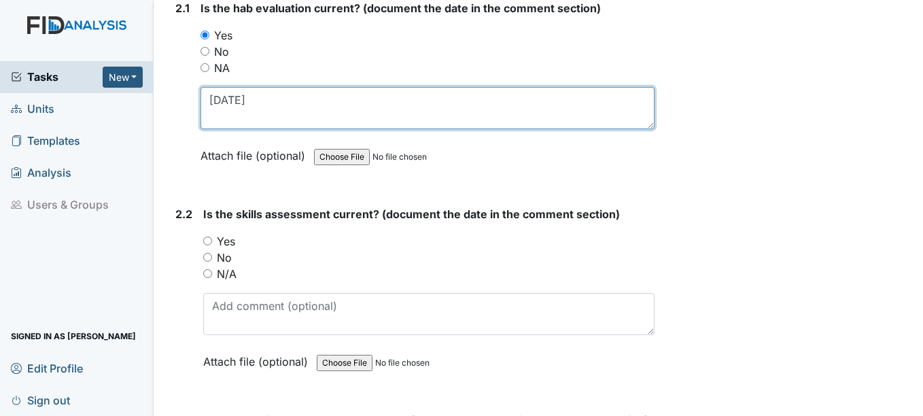
type textarea "9-1-24"
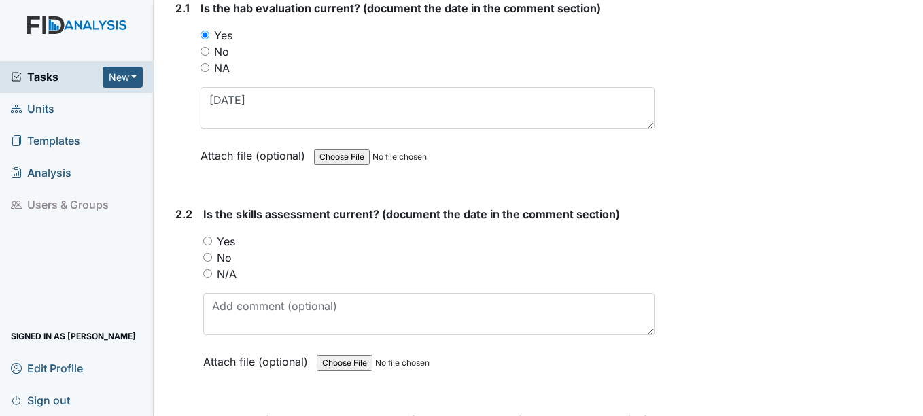
click at [208, 244] on input "Yes" at bounding box center [207, 240] width 9 height 9
radio input "true"
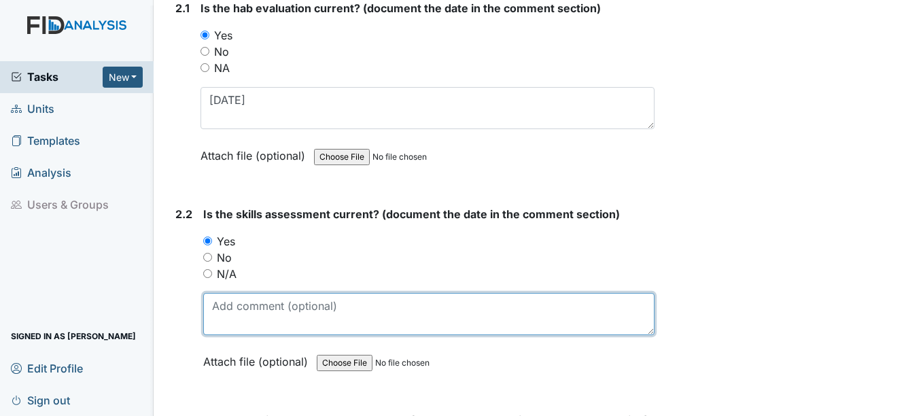
click at [232, 319] on textarea at bounding box center [428, 314] width 450 height 42
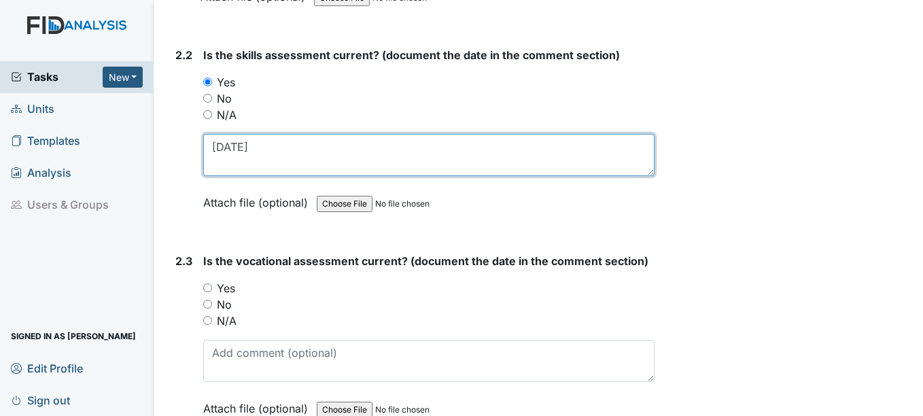
scroll to position [1699, 0]
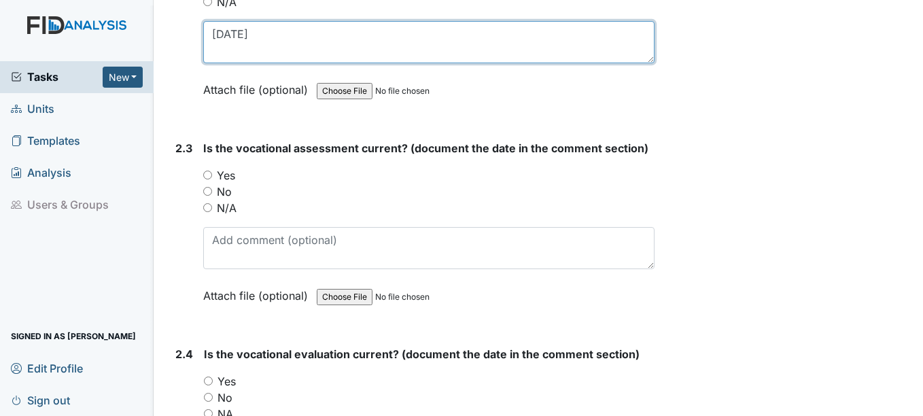
type textarea "9-19-24"
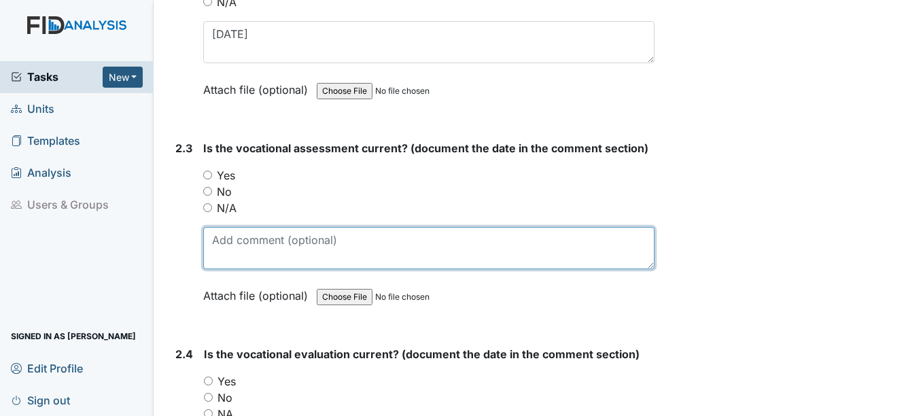
click at [238, 257] on textarea at bounding box center [428, 248] width 450 height 42
type textarea "9-21-24"
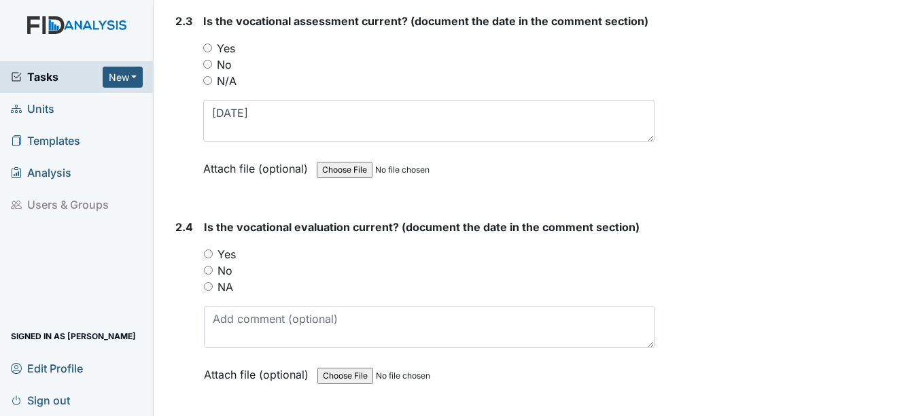
scroll to position [1835, 0]
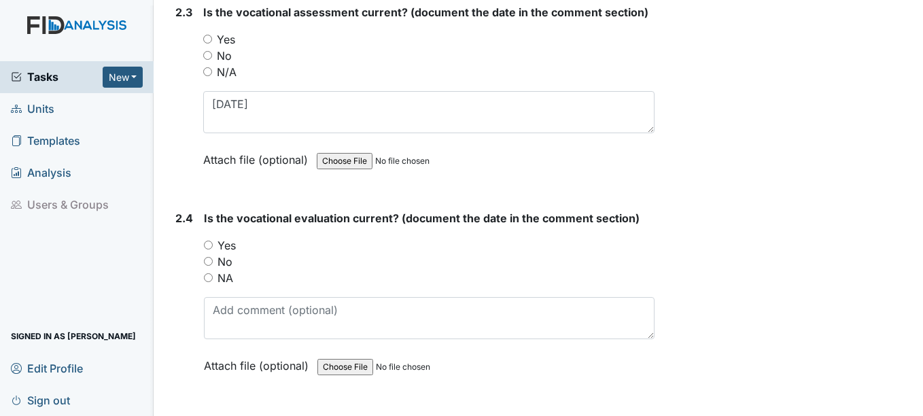
click at [212, 243] on input "Yes" at bounding box center [208, 245] width 9 height 9
radio input "true"
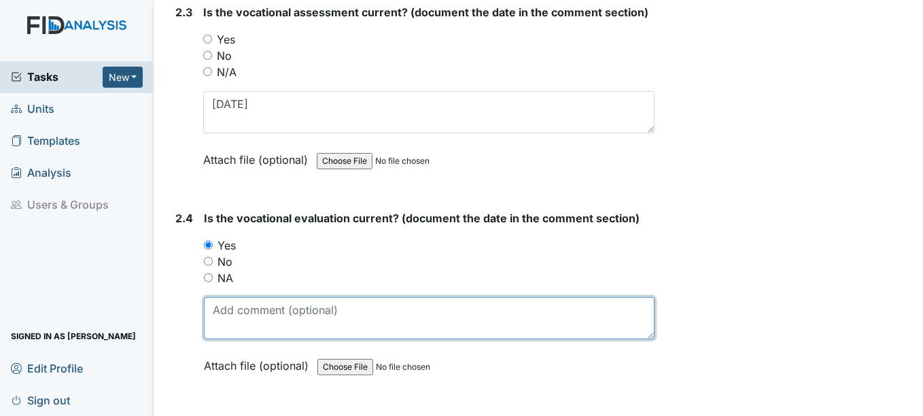
click at [223, 322] on textarea at bounding box center [429, 318] width 450 height 42
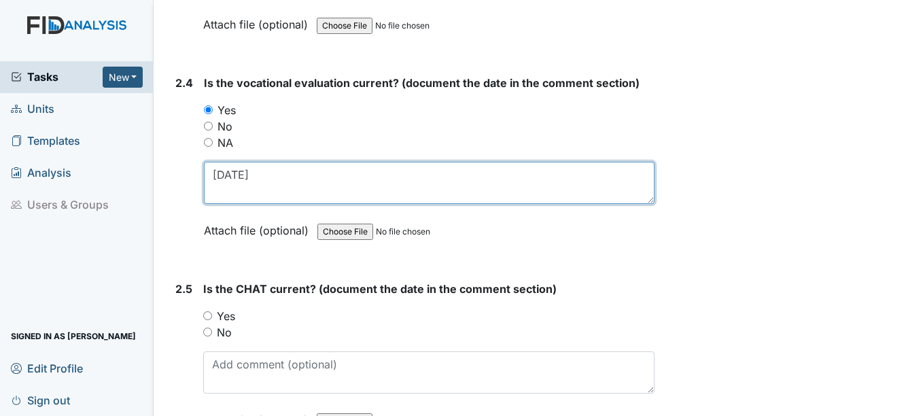
scroll to position [2038, 0]
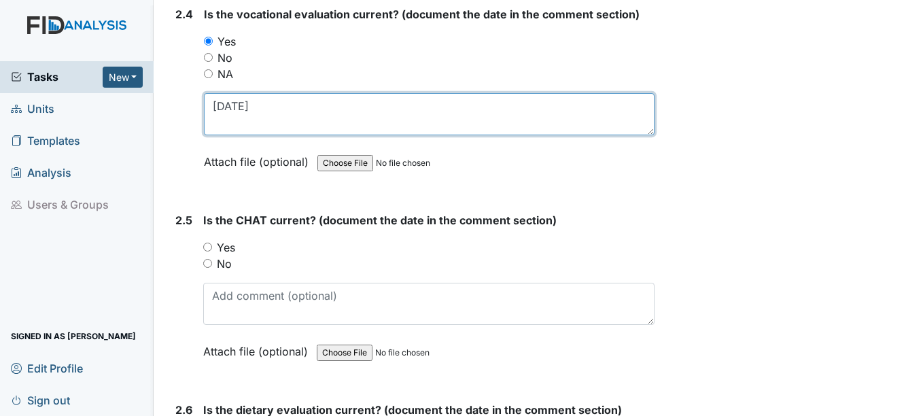
type textarea "8-21-24"
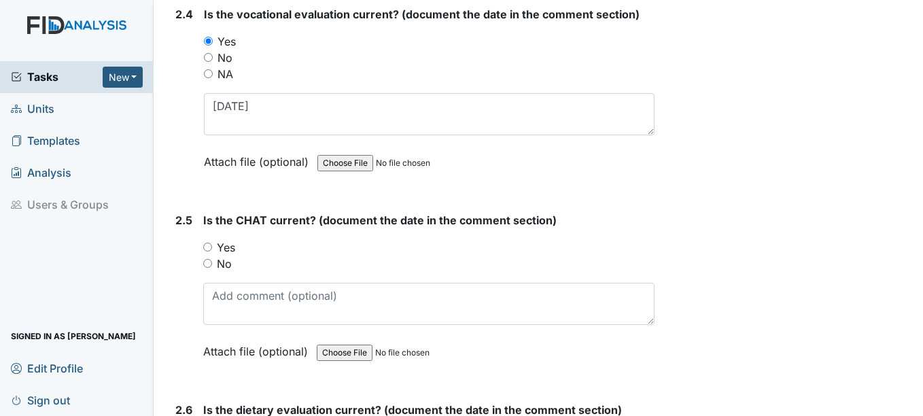
click at [209, 249] on input "Yes" at bounding box center [207, 247] width 9 height 9
radio input "true"
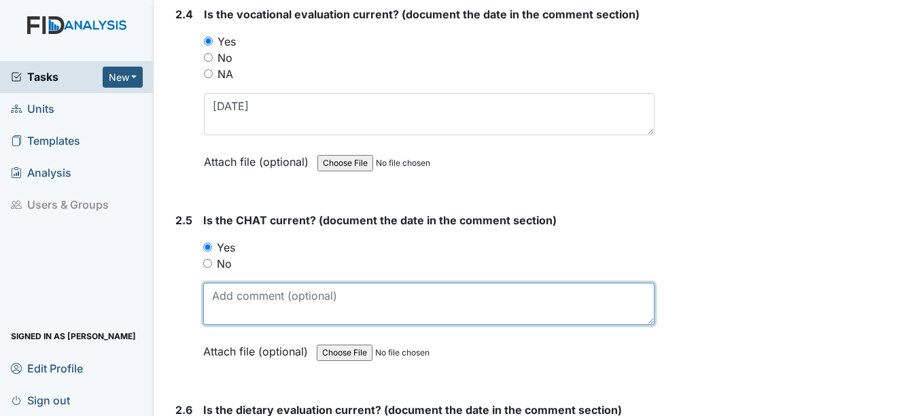
click at [236, 299] on textarea at bounding box center [428, 304] width 450 height 42
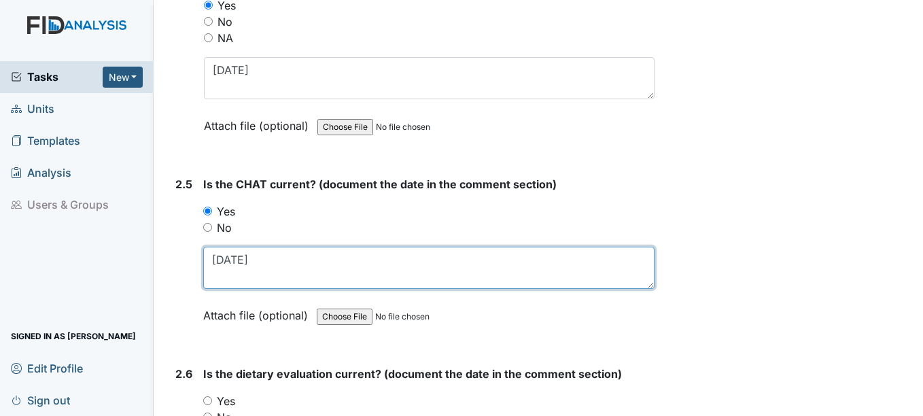
scroll to position [2106, 0]
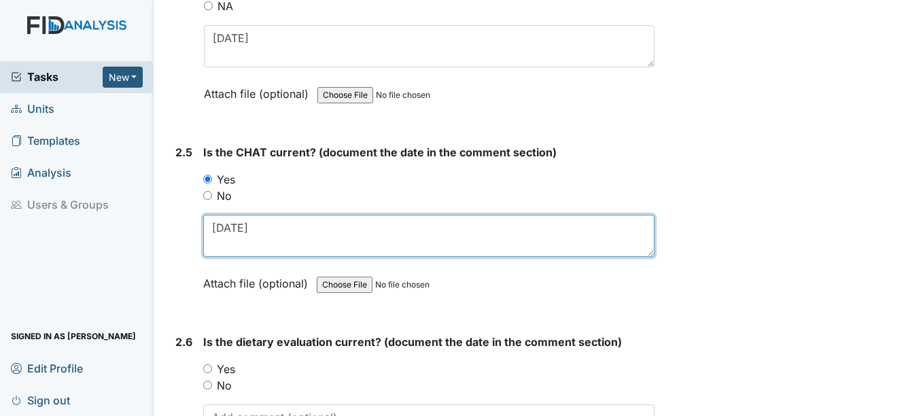
type textarea "9-21-24"
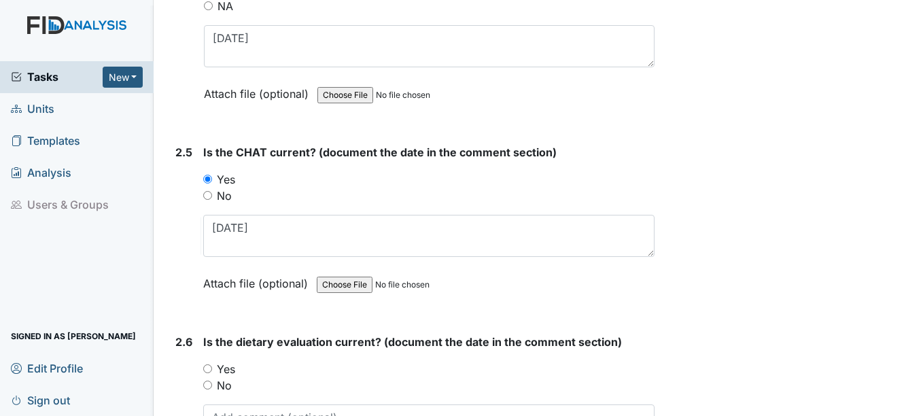
click at [206, 368] on input "Yes" at bounding box center [207, 368] width 9 height 9
radio input "true"
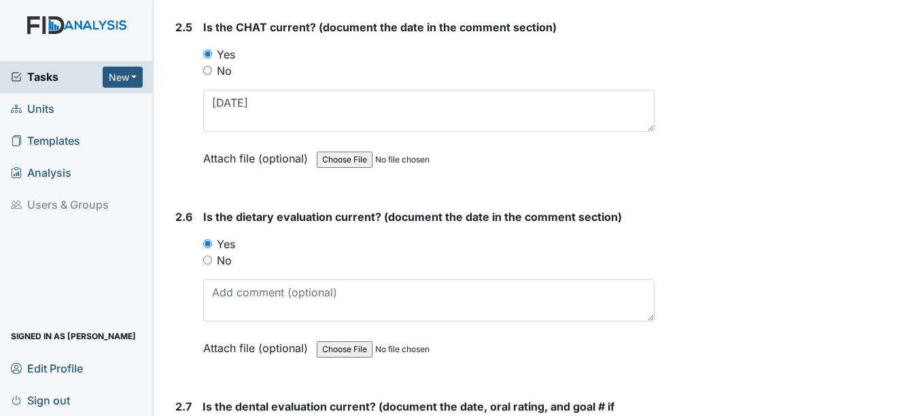
scroll to position [2242, 0]
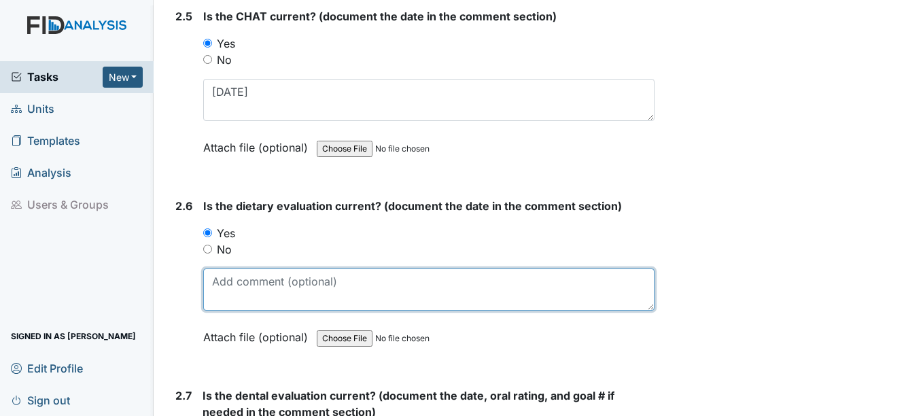
click at [264, 293] on textarea at bounding box center [428, 289] width 450 height 42
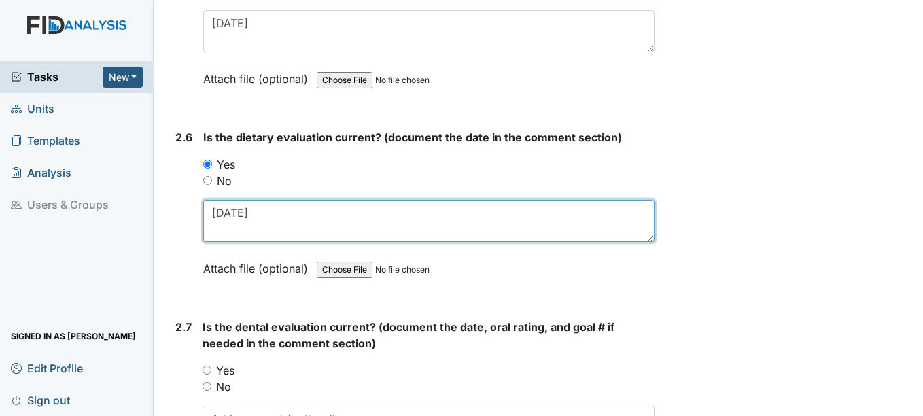
scroll to position [2378, 0]
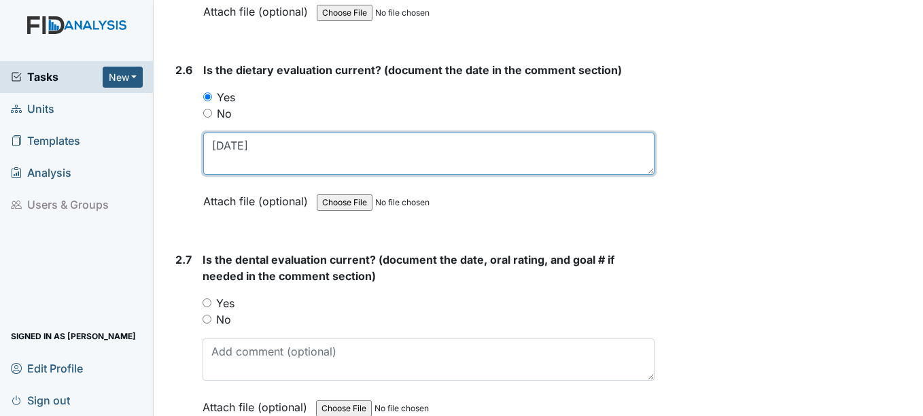
type textarea "9-12-24"
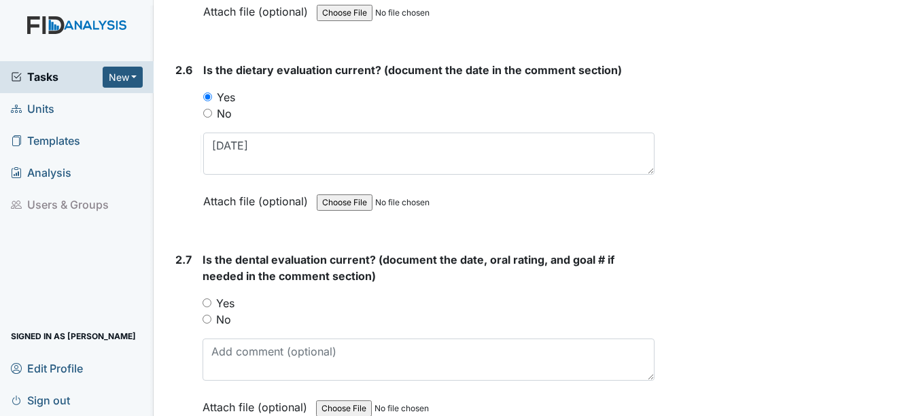
drag, startPoint x: 209, startPoint y: 302, endPoint x: 215, endPoint y: 316, distance: 14.9
click at [210, 303] on input "Yes" at bounding box center [206, 302] width 9 height 9
radio input "true"
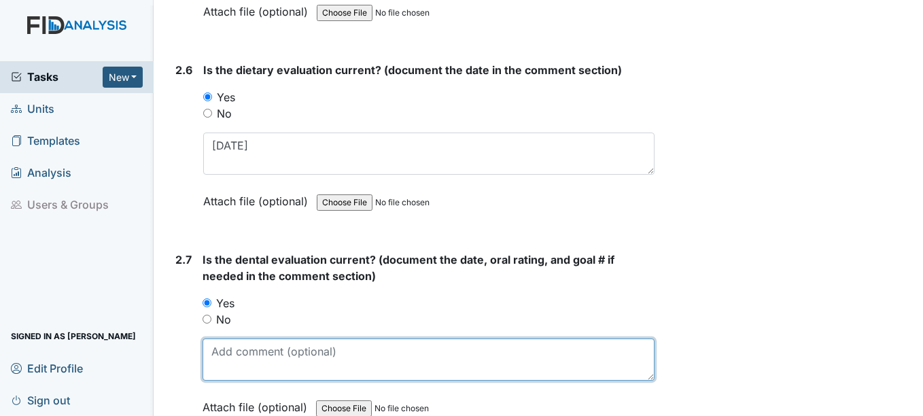
click at [233, 357] on textarea at bounding box center [427, 359] width 451 height 42
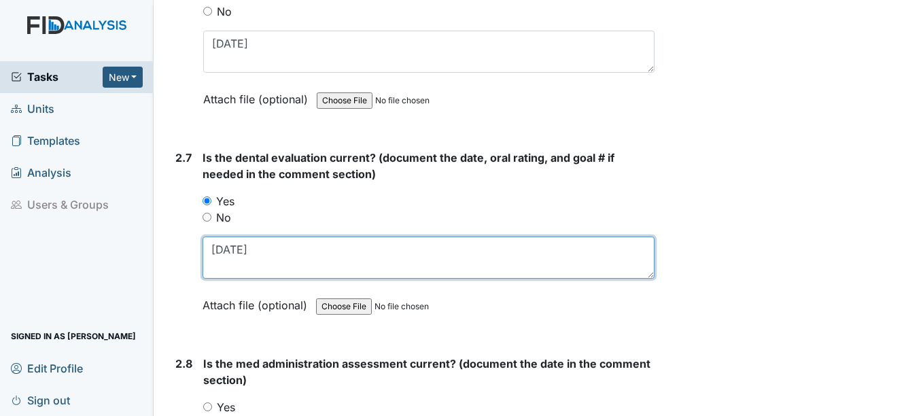
scroll to position [2514, 0]
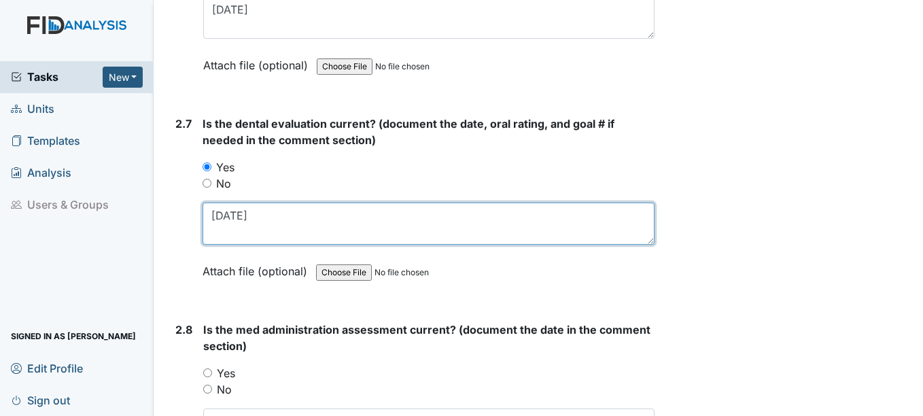
type textarea "4-7-25"
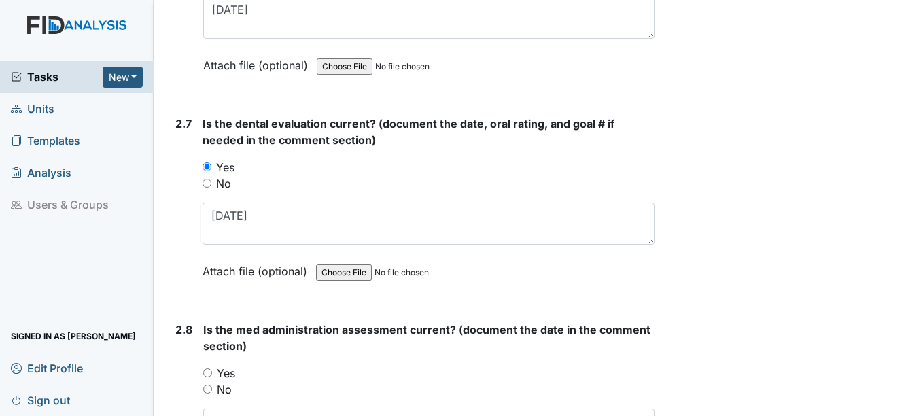
drag, startPoint x: 207, startPoint y: 374, endPoint x: 219, endPoint y: 367, distance: 14.0
click at [208, 372] on input "Yes" at bounding box center [207, 372] width 9 height 9
radio input "true"
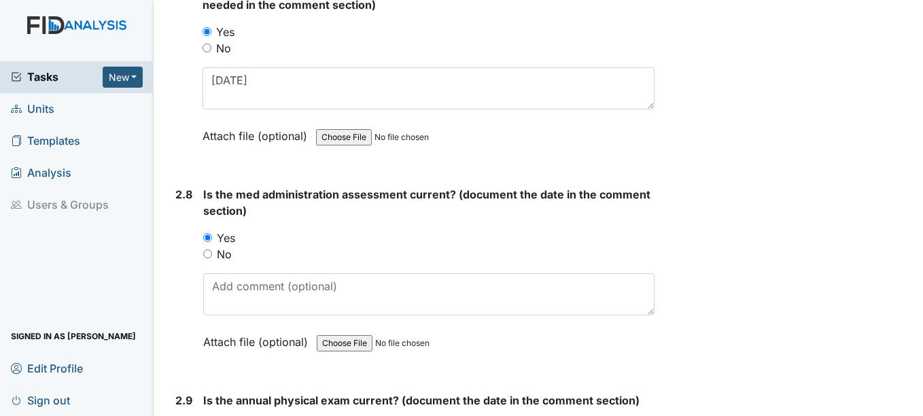
scroll to position [2650, 0]
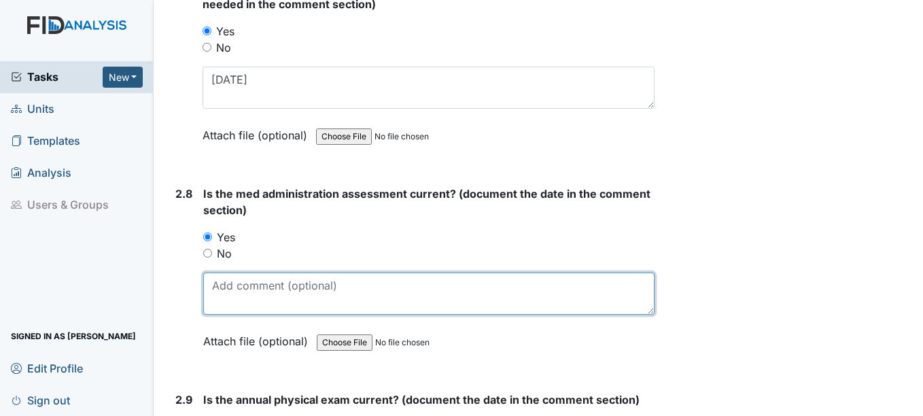
click at [236, 291] on textarea at bounding box center [428, 293] width 450 height 42
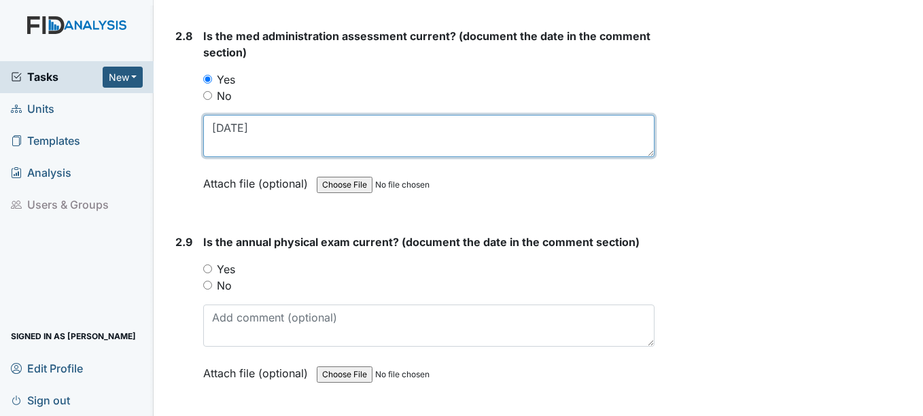
scroll to position [2854, 0]
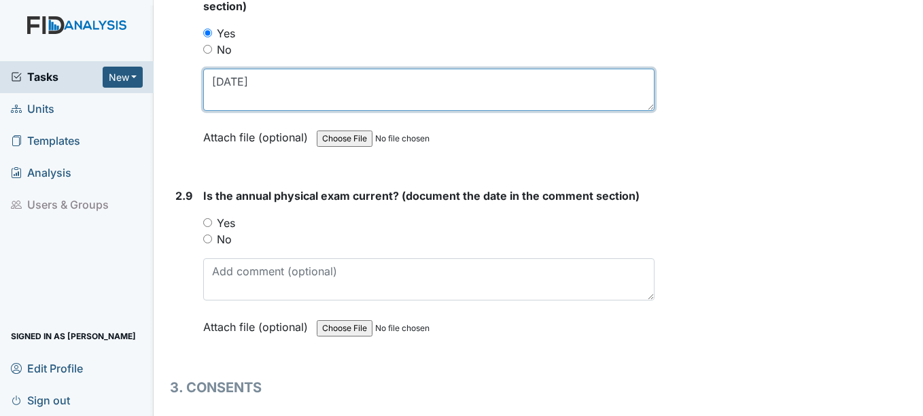
type textarea "4-7-25"
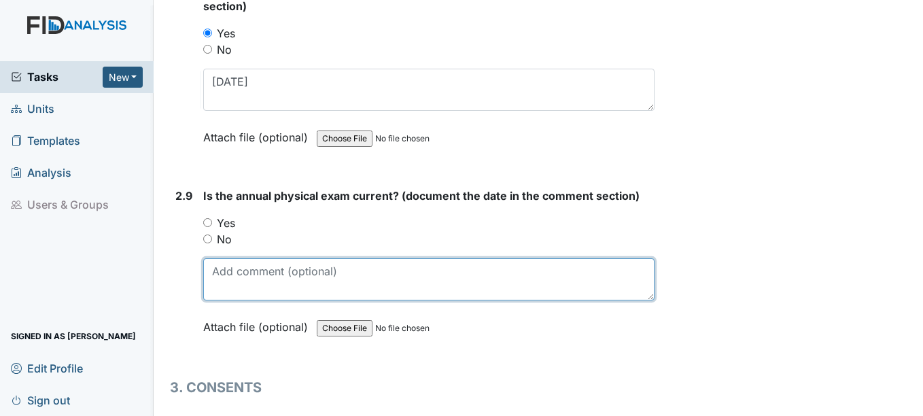
click at [242, 279] on textarea at bounding box center [428, 279] width 450 height 42
type textarea "7-3-24"
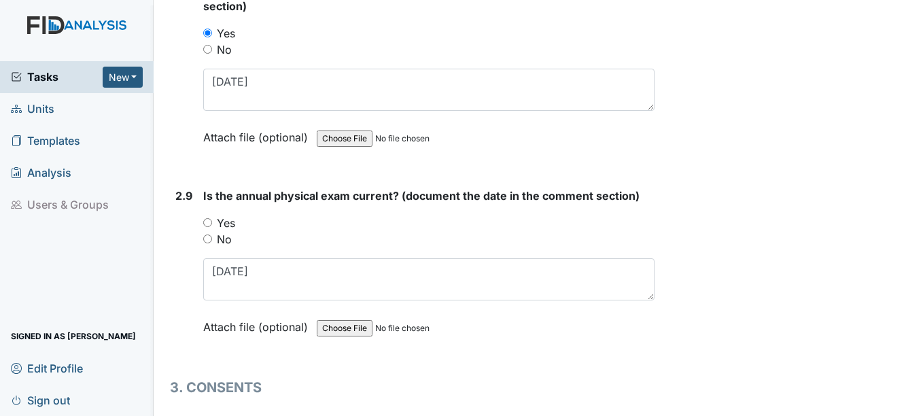
click at [208, 226] on input "Yes" at bounding box center [207, 222] width 9 height 9
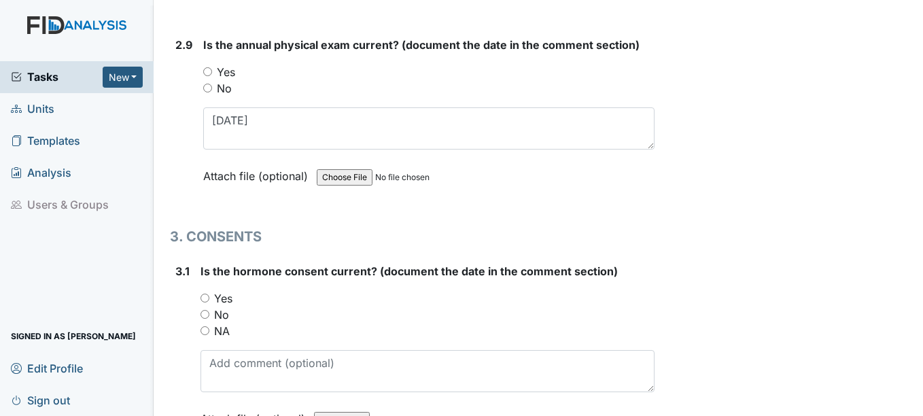
scroll to position [3058, 0]
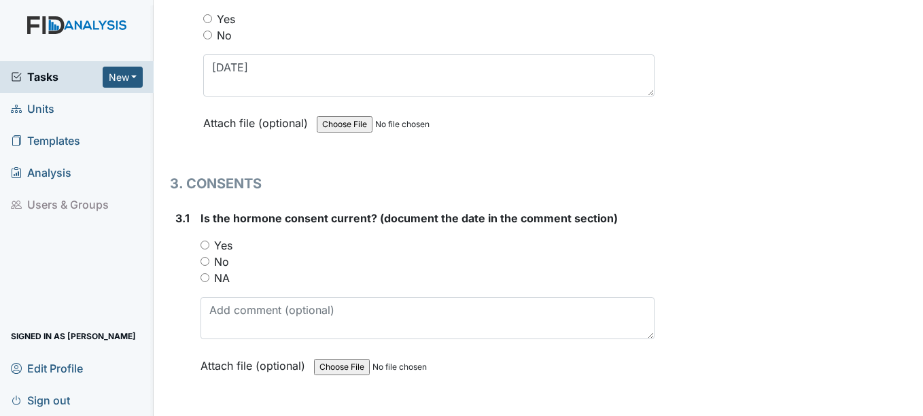
click at [207, 277] on input "NA" at bounding box center [204, 277] width 9 height 9
radio input "true"
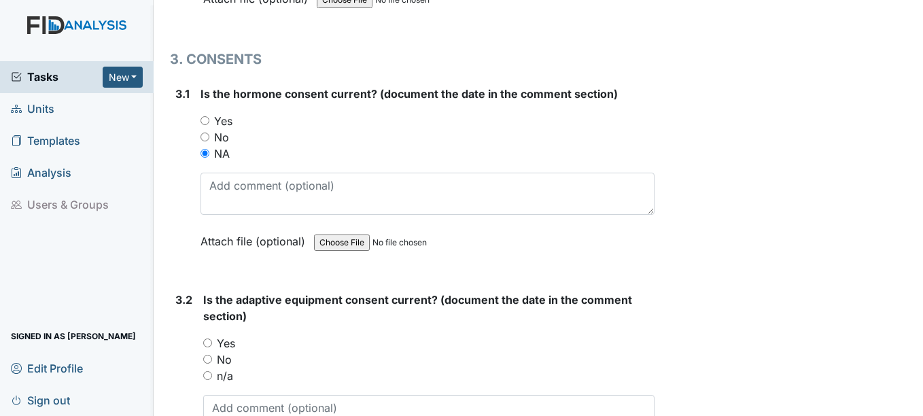
scroll to position [3194, 0]
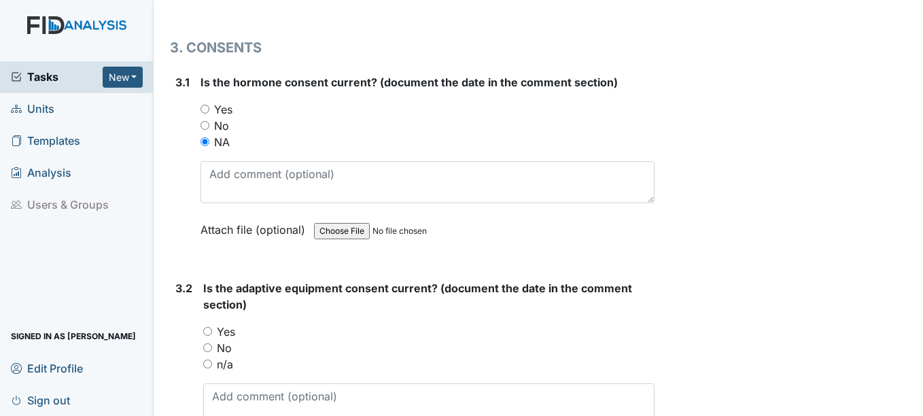
click at [209, 331] on input "Yes" at bounding box center [207, 331] width 9 height 9
radio input "true"
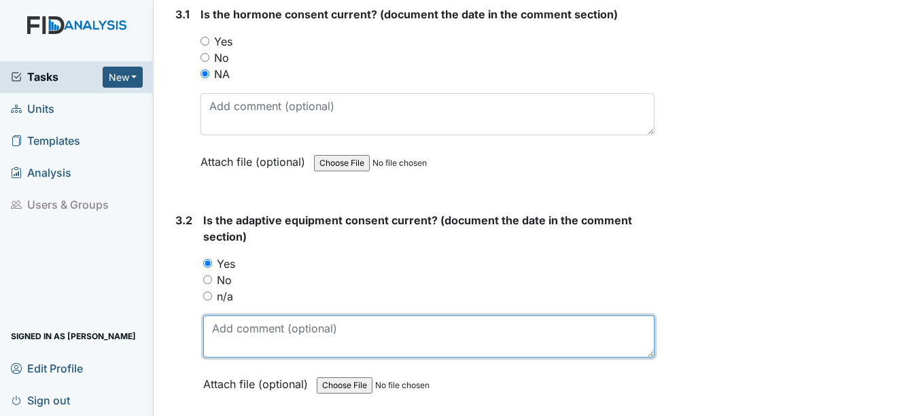
click at [235, 340] on textarea at bounding box center [428, 336] width 450 height 42
click at [255, 325] on textarea "8-21-26" at bounding box center [428, 336] width 450 height 42
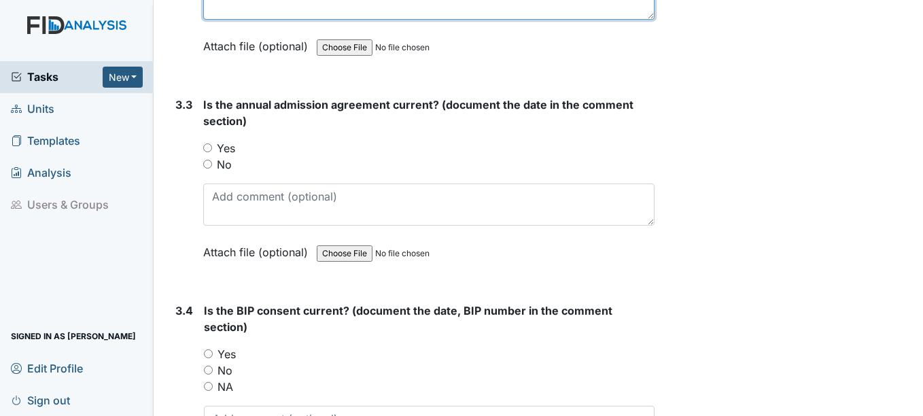
scroll to position [3601, 0]
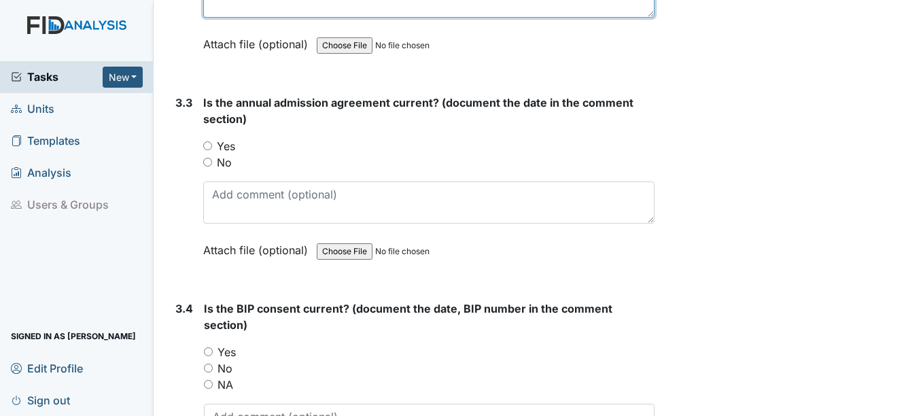
type textarea "8-21-25"
click at [209, 145] on input "Yes" at bounding box center [207, 145] width 9 height 9
radio input "true"
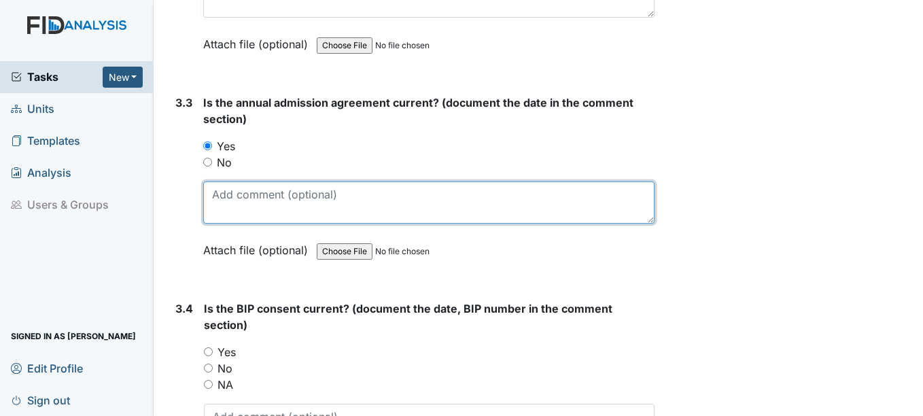
click at [229, 201] on textarea at bounding box center [428, 202] width 450 height 42
type textarea "3-21-25"
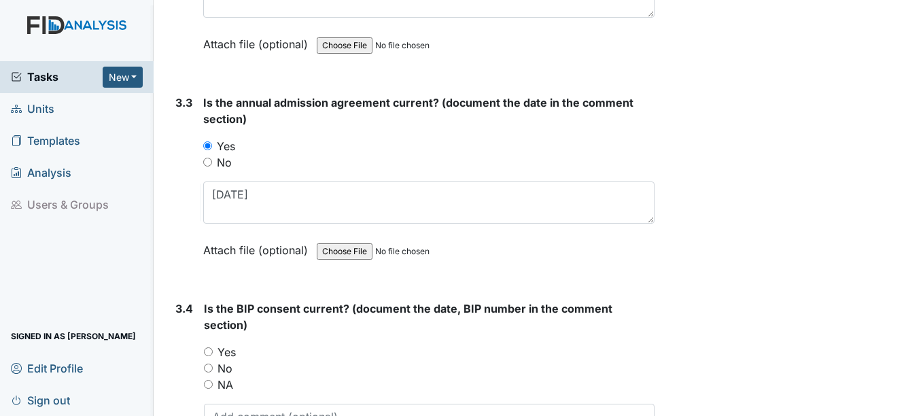
click at [211, 349] on input "Yes" at bounding box center [208, 351] width 9 height 9
radio input "true"
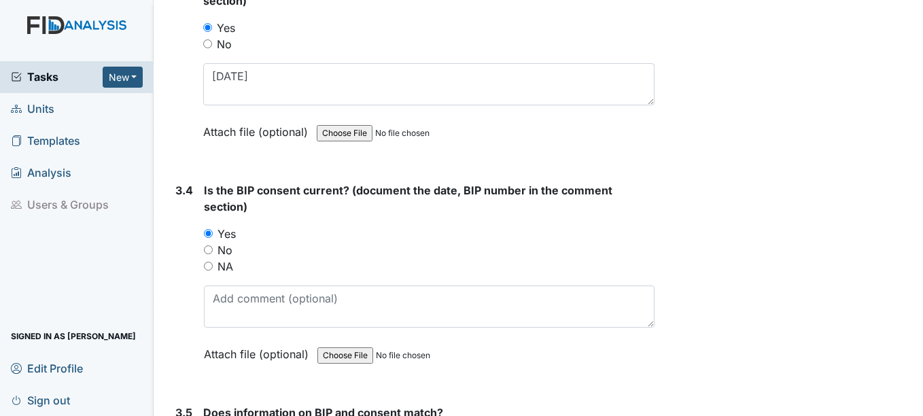
scroll to position [3737, 0]
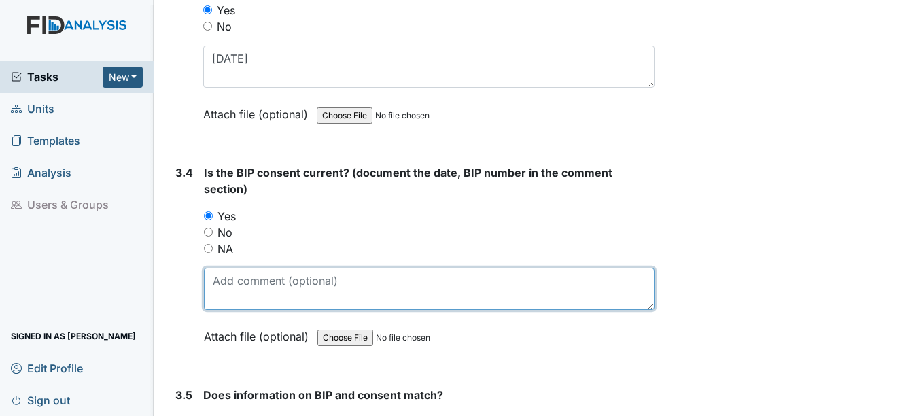
click at [238, 296] on textarea at bounding box center [429, 289] width 450 height 42
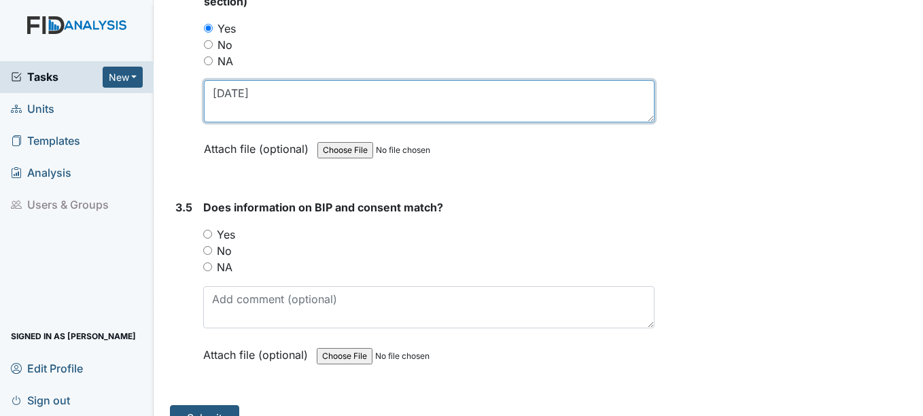
scroll to position [3941, 0]
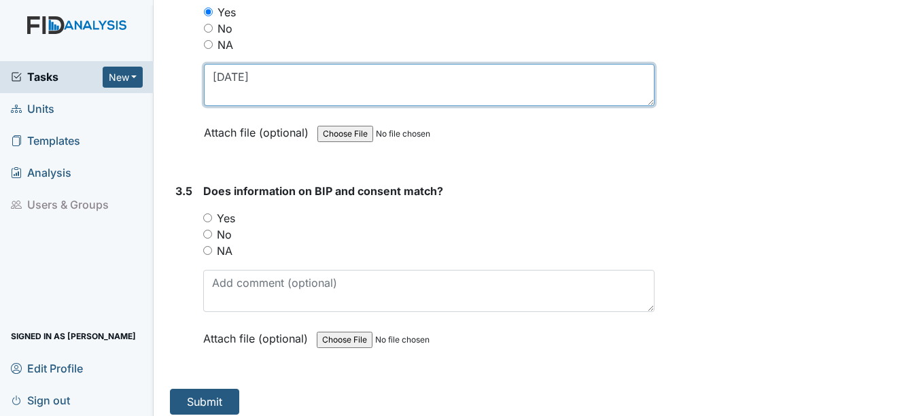
type textarea "8-1-25"
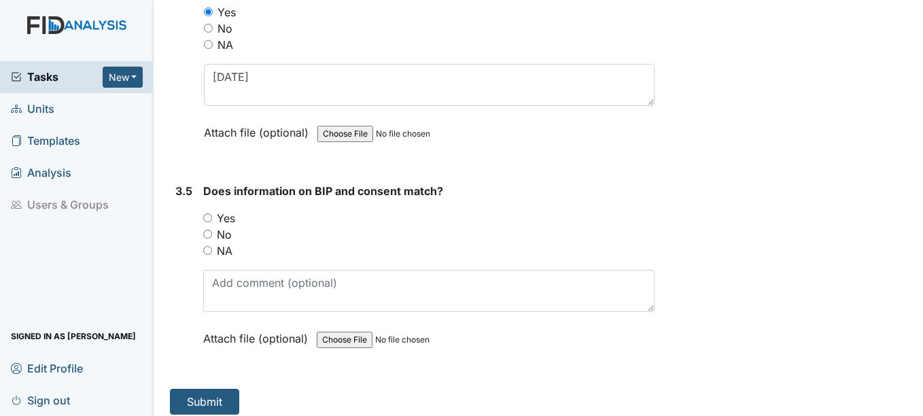
click at [211, 216] on input "Yes" at bounding box center [207, 217] width 9 height 9
radio input "true"
click at [224, 398] on button "Submit" at bounding box center [204, 402] width 69 height 26
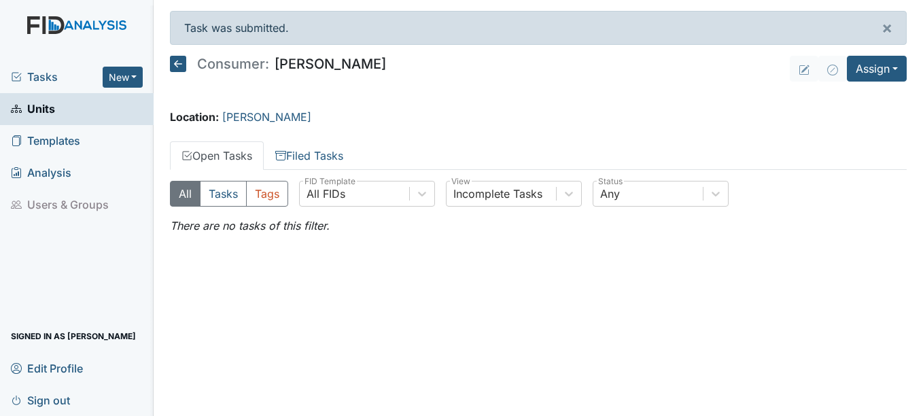
click at [53, 106] on span "Units" at bounding box center [33, 109] width 44 height 21
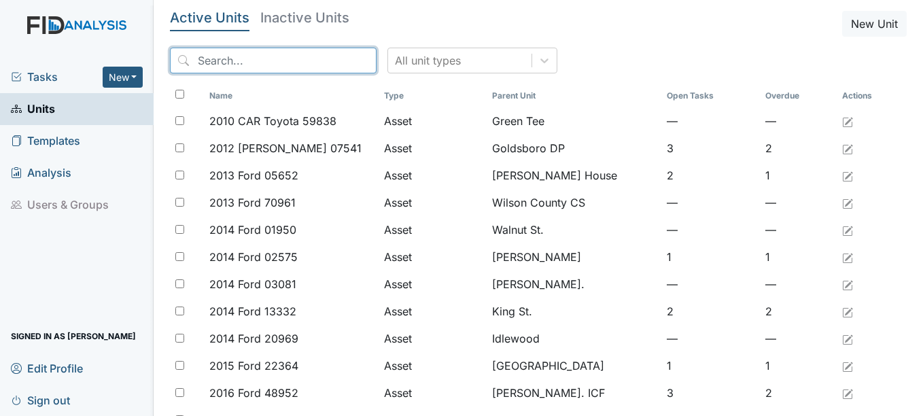
click at [287, 58] on input "search" at bounding box center [273, 61] width 207 height 26
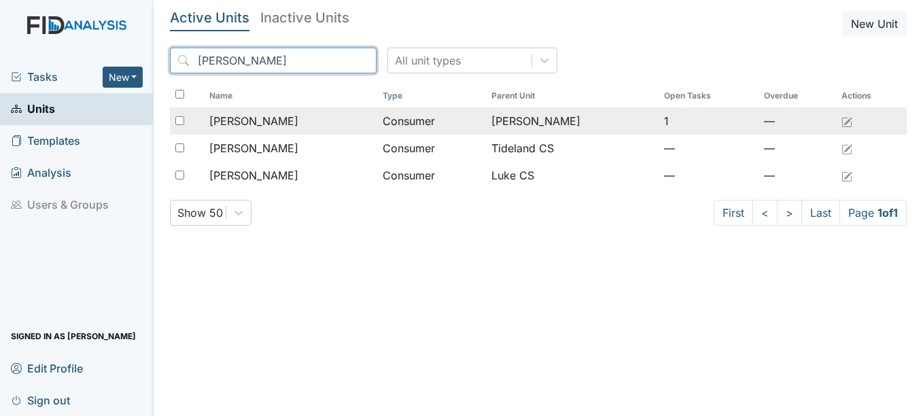
type input "[PERSON_NAME]"
click at [266, 117] on span "[PERSON_NAME]" at bounding box center [253, 121] width 89 height 16
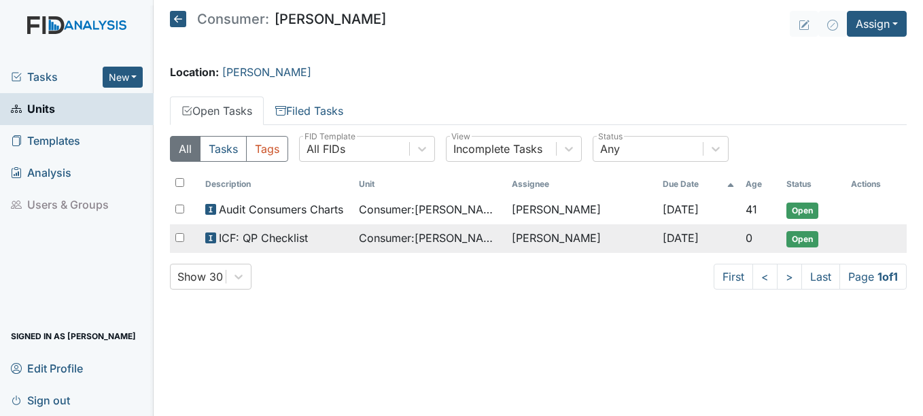
click at [289, 238] on span "ICF: QP Checklist" at bounding box center [263, 238] width 89 height 16
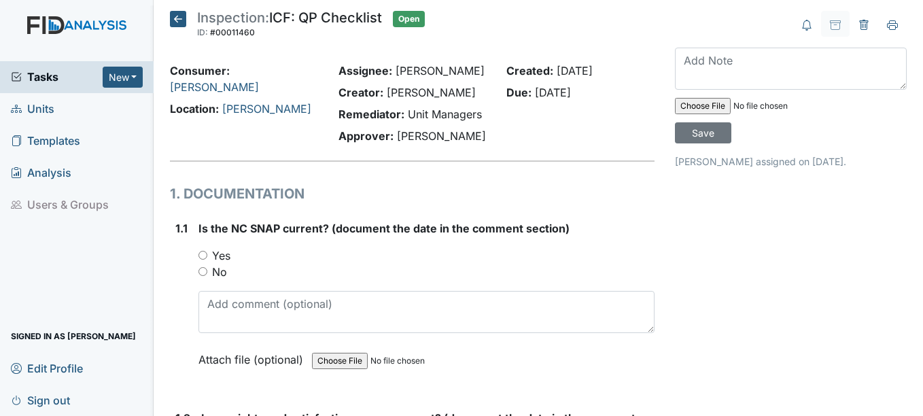
click at [199, 253] on input "Yes" at bounding box center [202, 255] width 9 height 9
radio input "true"
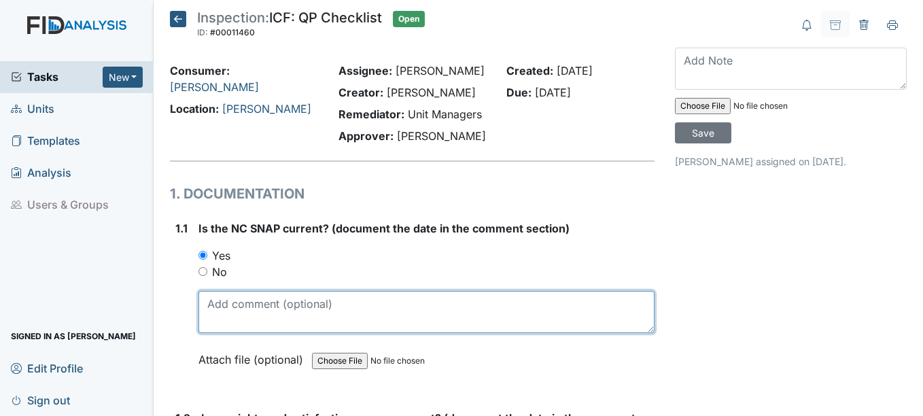
click at [242, 305] on textarea at bounding box center [425, 312] width 455 height 42
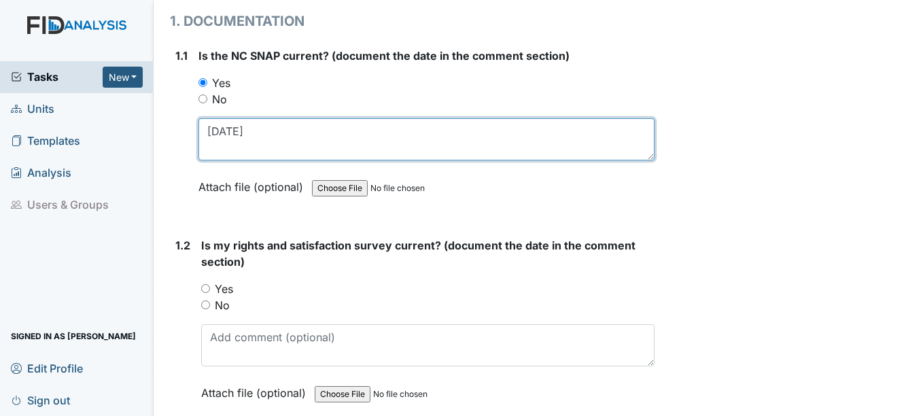
scroll to position [204, 0]
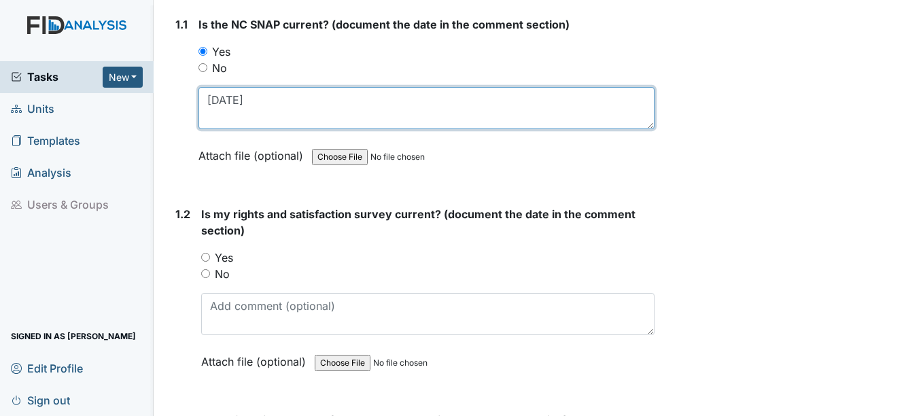
type textarea "[DATE]"
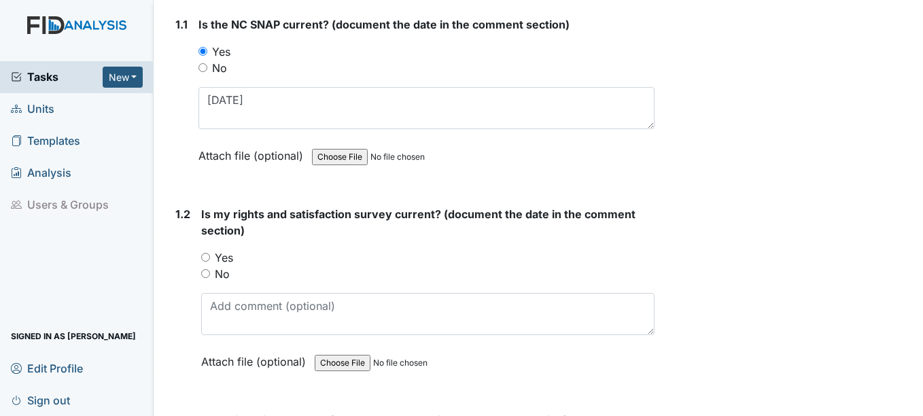
click at [205, 258] on input "Yes" at bounding box center [205, 257] width 9 height 9
radio input "true"
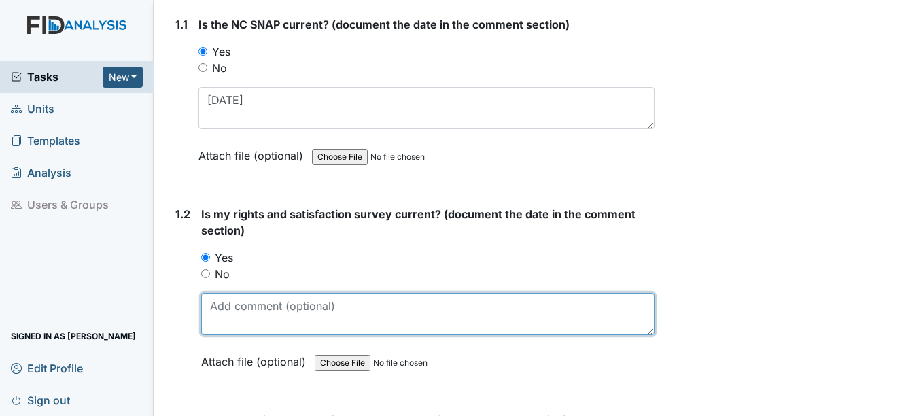
click at [238, 306] on textarea at bounding box center [427, 314] width 453 height 42
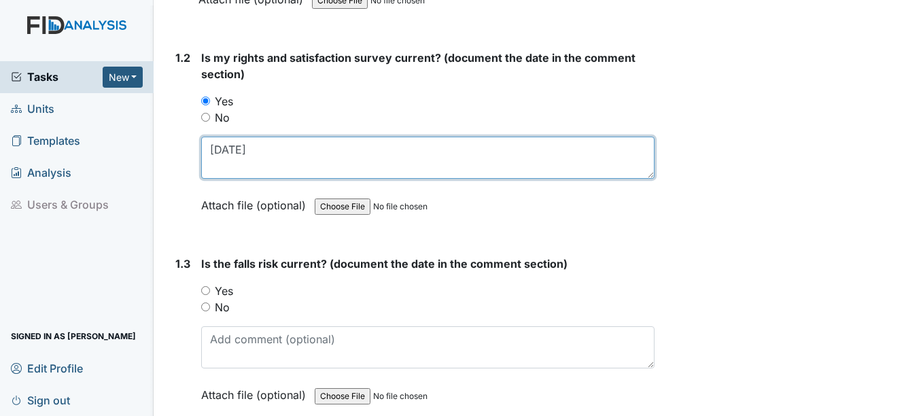
scroll to position [408, 0]
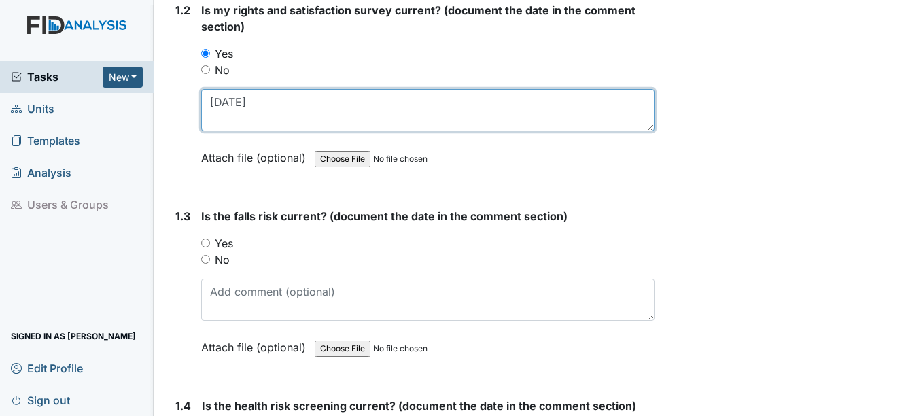
type textarea "[DATE]"
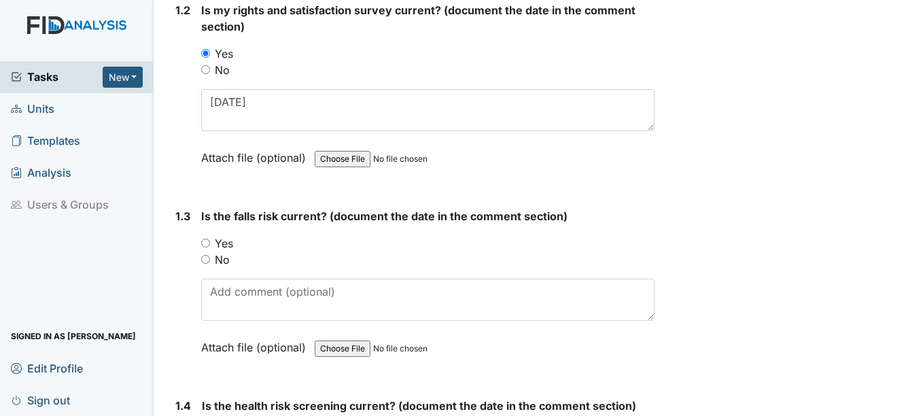
click at [208, 241] on input "Yes" at bounding box center [205, 242] width 9 height 9
radio input "true"
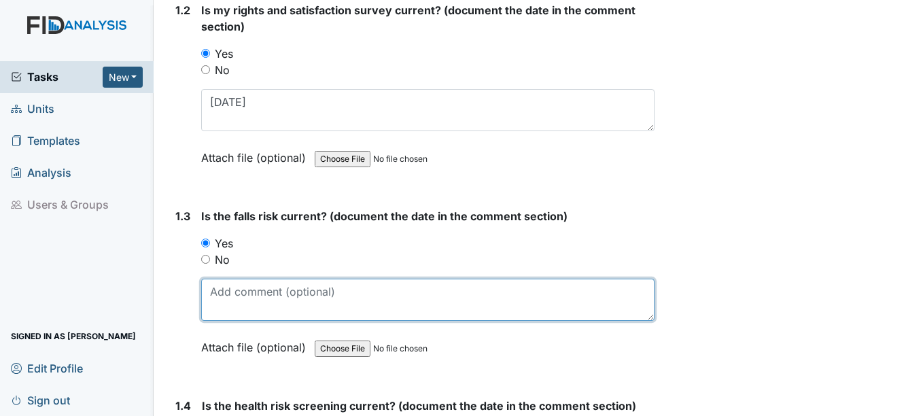
click at [225, 303] on textarea at bounding box center [427, 300] width 453 height 42
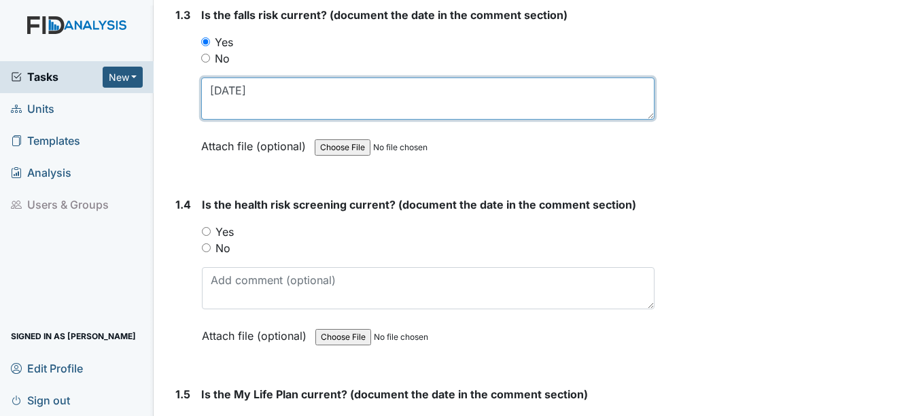
scroll to position [612, 0]
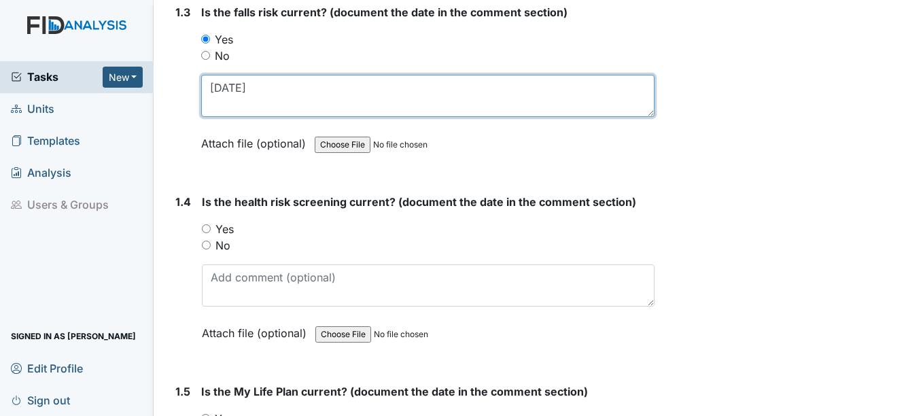
type textarea "[DATE]"
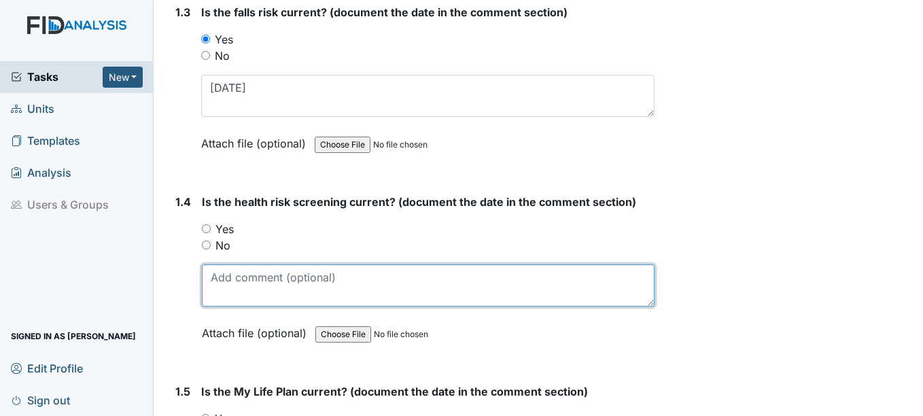
click at [245, 296] on textarea at bounding box center [428, 285] width 452 height 42
type textarea "[DATE]"
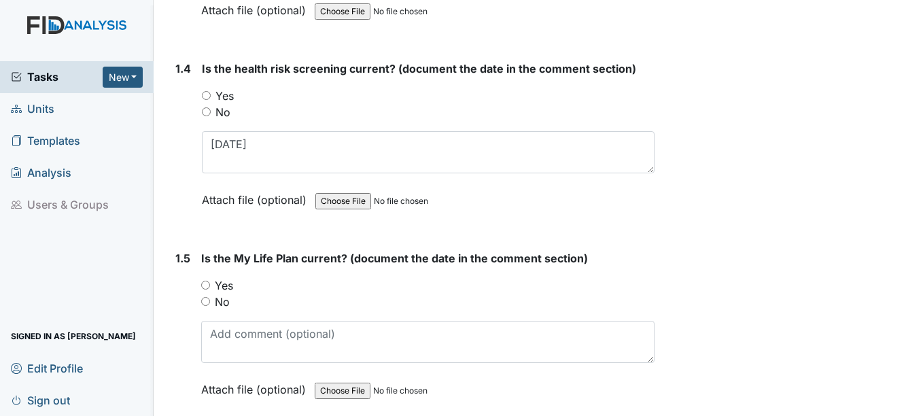
scroll to position [747, 0]
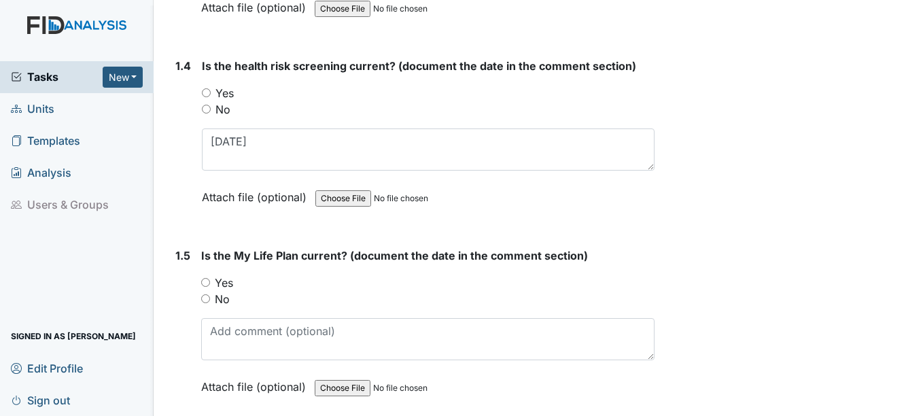
click at [207, 90] on input "Yes" at bounding box center [206, 92] width 9 height 9
radio input "true"
click at [209, 284] on input "Yes" at bounding box center [205, 282] width 9 height 9
radio input "true"
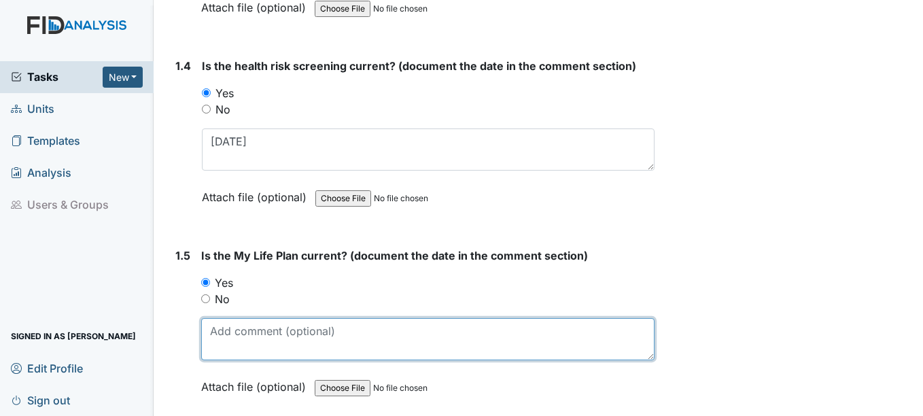
click at [238, 342] on textarea at bounding box center [427, 339] width 453 height 42
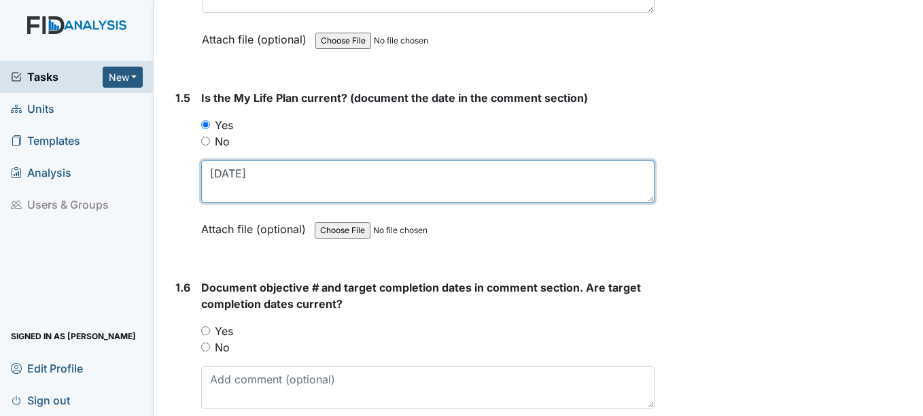
scroll to position [951, 0]
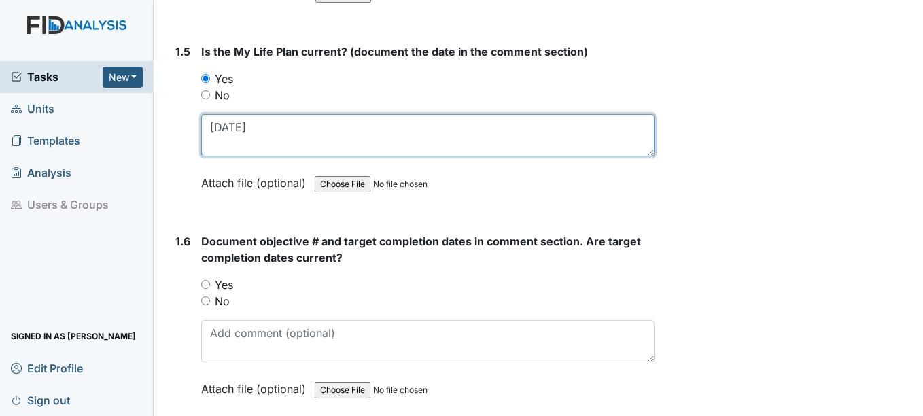
type textarea "[DATE]"
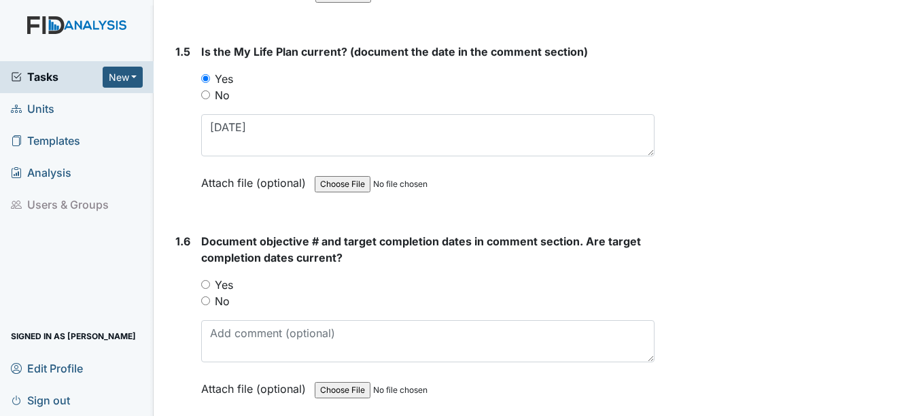
drag, startPoint x: 205, startPoint y: 281, endPoint x: 207, endPoint y: 298, distance: 17.8
click at [206, 280] on input "Yes" at bounding box center [205, 284] width 9 height 9
radio input "true"
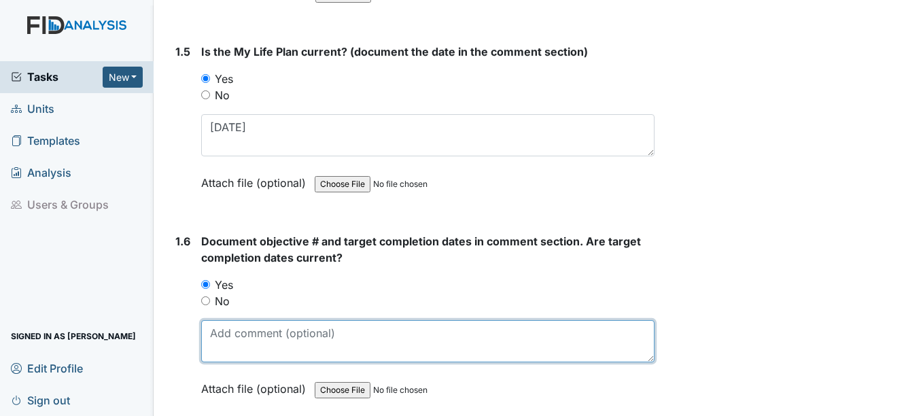
click at [219, 329] on textarea at bounding box center [427, 341] width 453 height 42
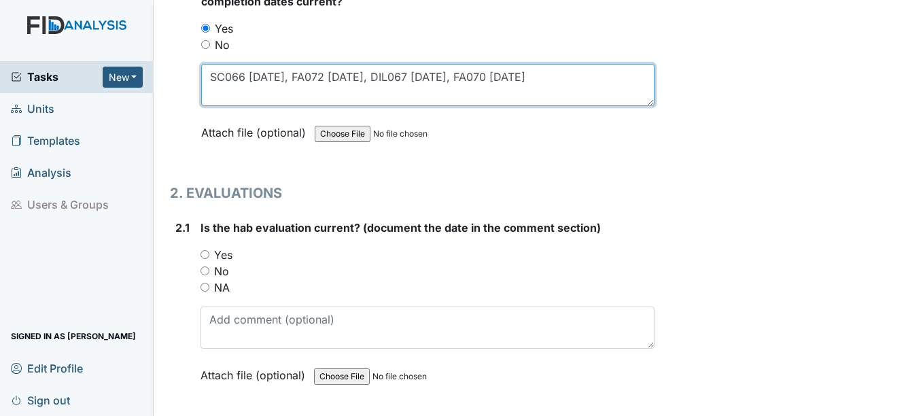
scroll to position [1223, 0]
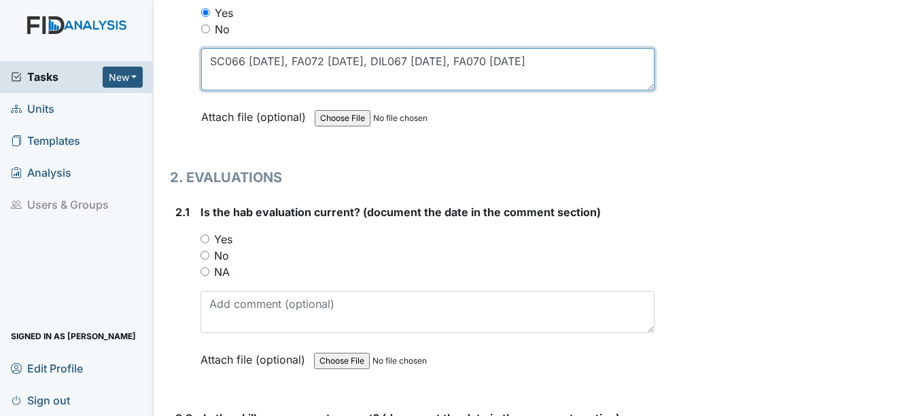
type textarea "SC066 3-15-26, FA072 11-15-25, DIL067 9-15-25, FA070 9-15-25"
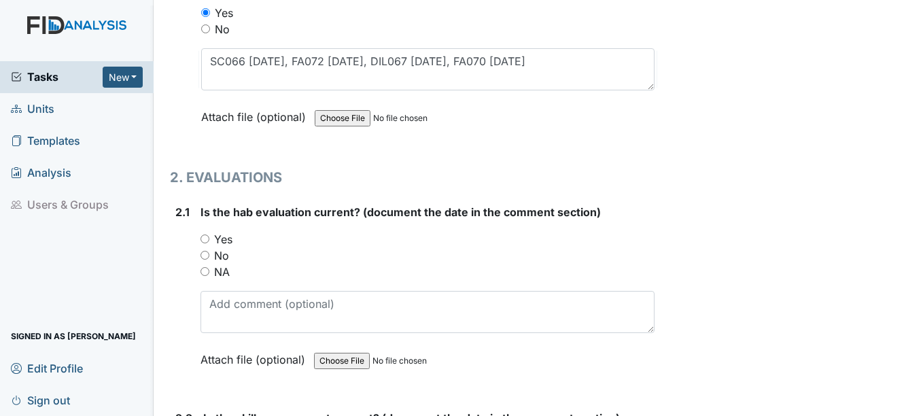
click at [206, 241] on input "Yes" at bounding box center [204, 238] width 9 height 9
radio input "true"
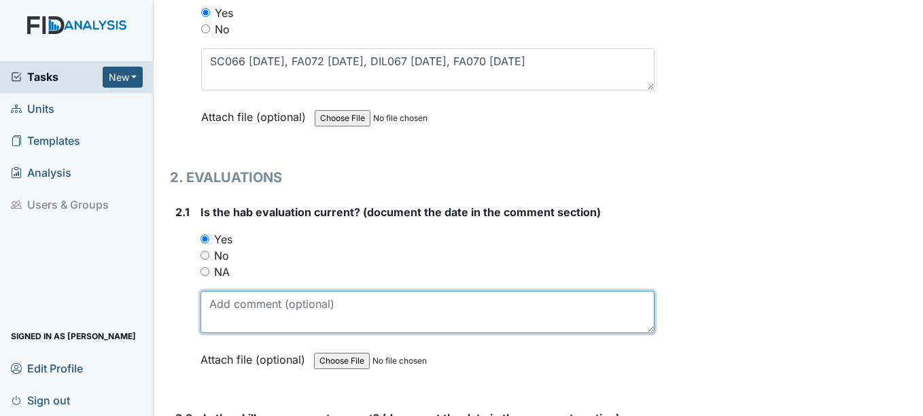
click at [216, 317] on textarea at bounding box center [426, 312] width 453 height 42
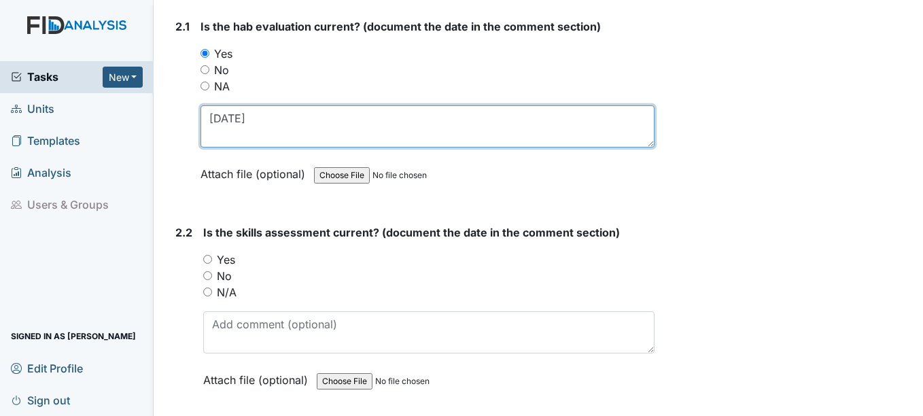
scroll to position [1427, 0]
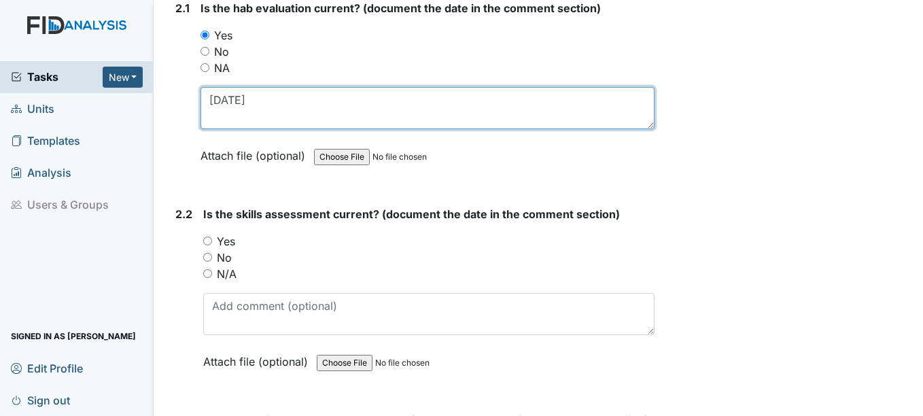
type textarea "11-24-24"
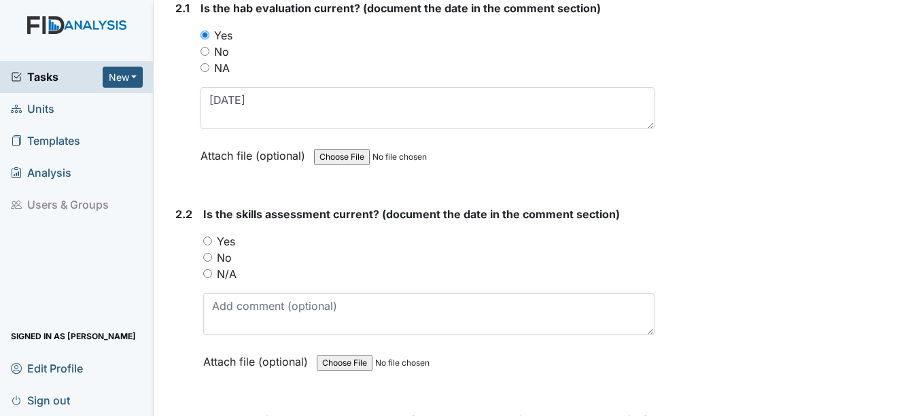
drag, startPoint x: 207, startPoint y: 241, endPoint x: 243, endPoint y: 328, distance: 94.8
click at [211, 261] on div "You must select one of the below options. Yes No N/A" at bounding box center [428, 257] width 450 height 49
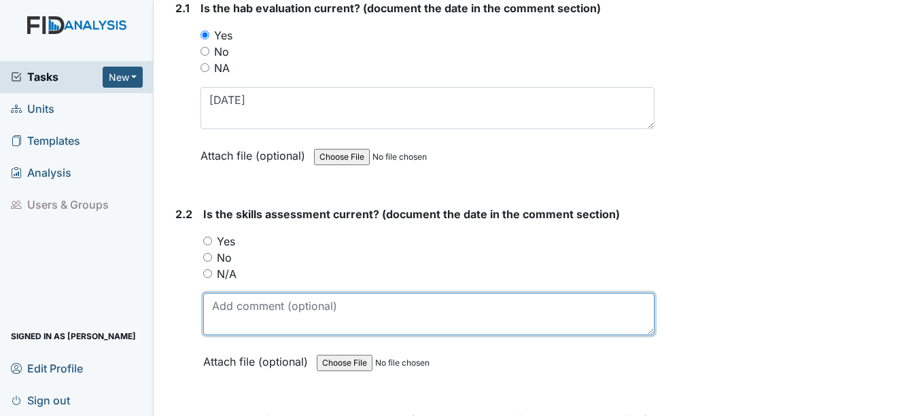
click at [241, 307] on textarea at bounding box center [428, 314] width 450 height 42
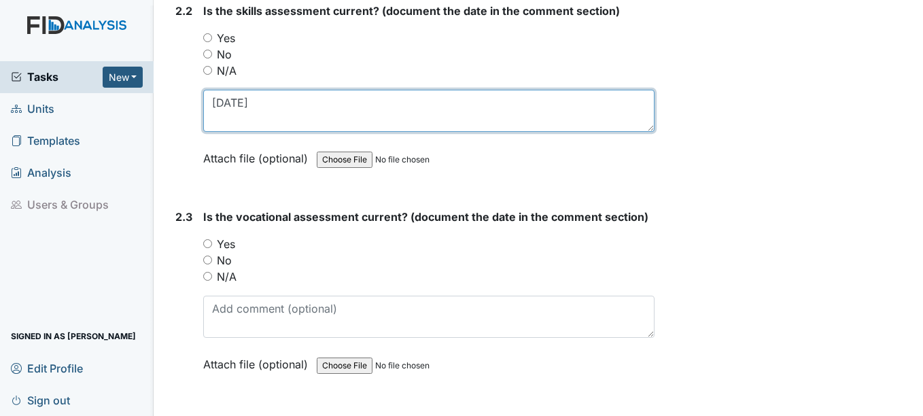
scroll to position [1631, 0]
type textarea "11-27-24"
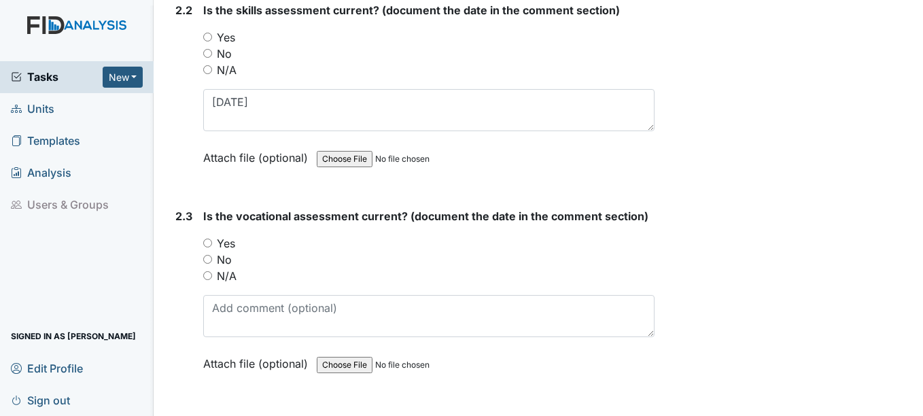
click at [209, 241] on input "Yes" at bounding box center [207, 242] width 9 height 9
radio input "true"
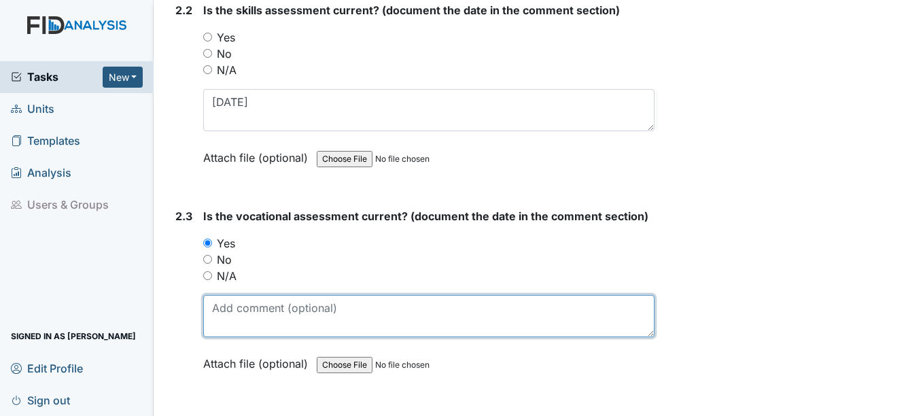
click at [229, 300] on textarea at bounding box center [428, 316] width 450 height 42
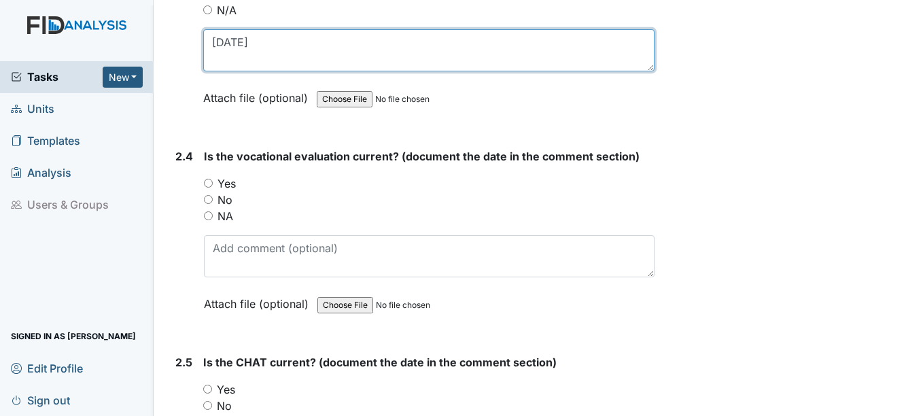
scroll to position [1903, 0]
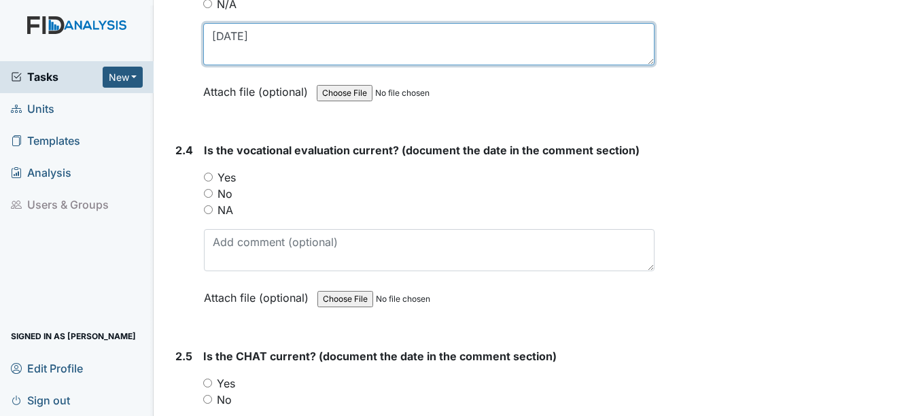
type textarea "11-15-24"
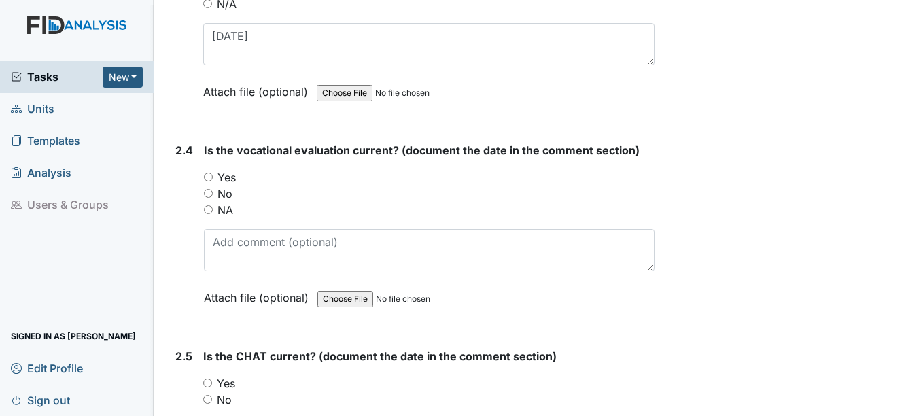
click at [209, 176] on input "Yes" at bounding box center [208, 177] width 9 height 9
radio input "true"
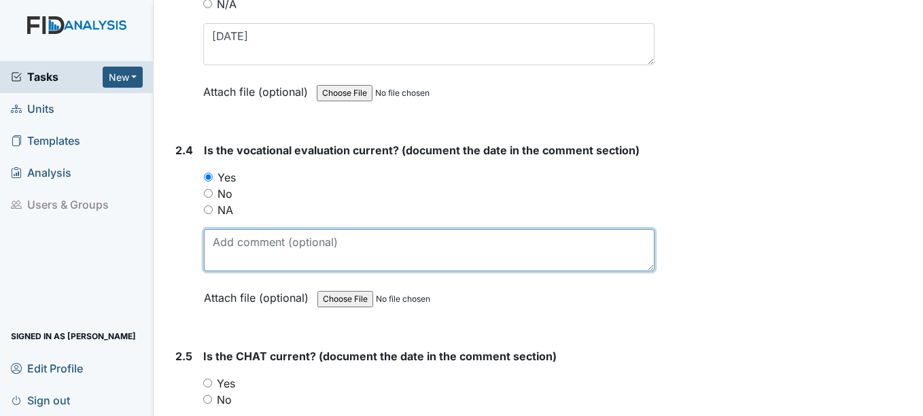
click at [251, 250] on textarea at bounding box center [429, 250] width 450 height 42
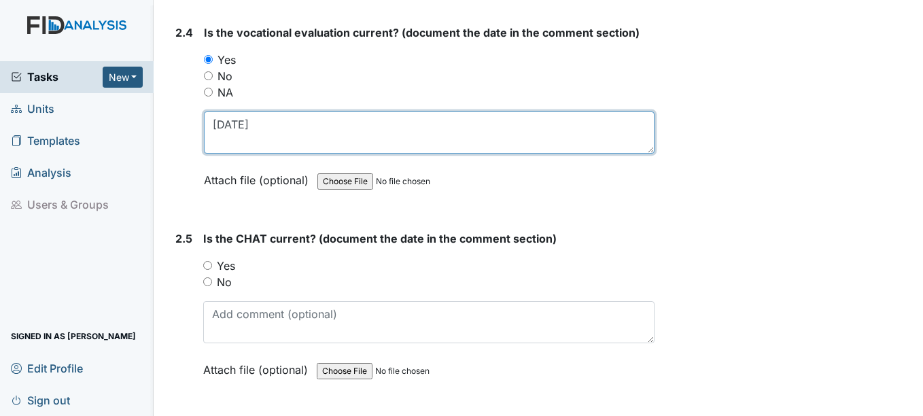
scroll to position [2038, 0]
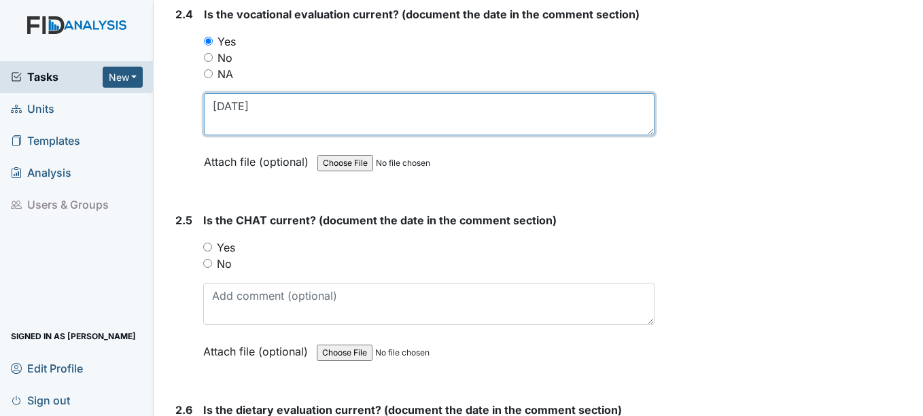
type textarea "11-15-24"
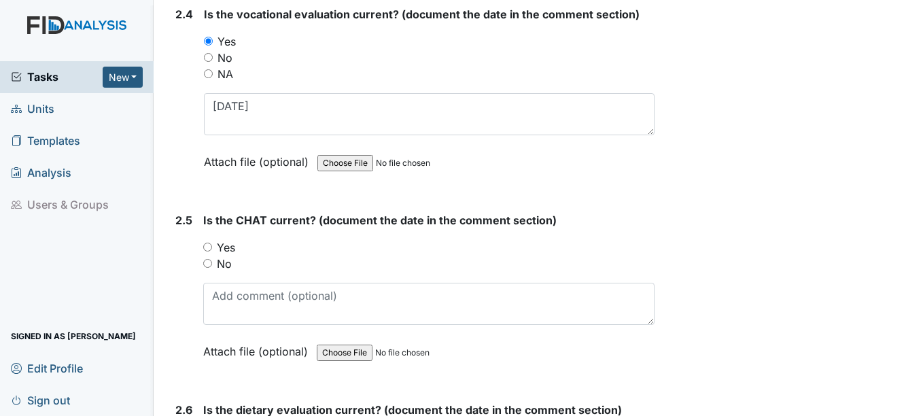
click at [208, 251] on input "Yes" at bounding box center [207, 247] width 9 height 9
radio input "true"
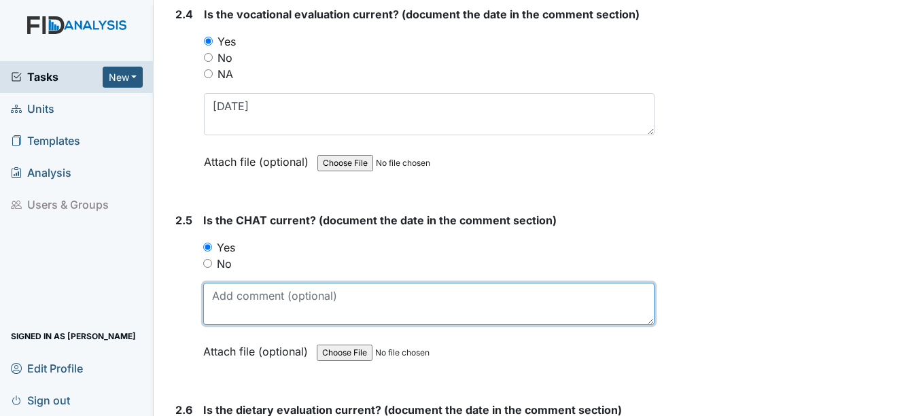
click at [219, 302] on textarea at bounding box center [428, 304] width 450 height 42
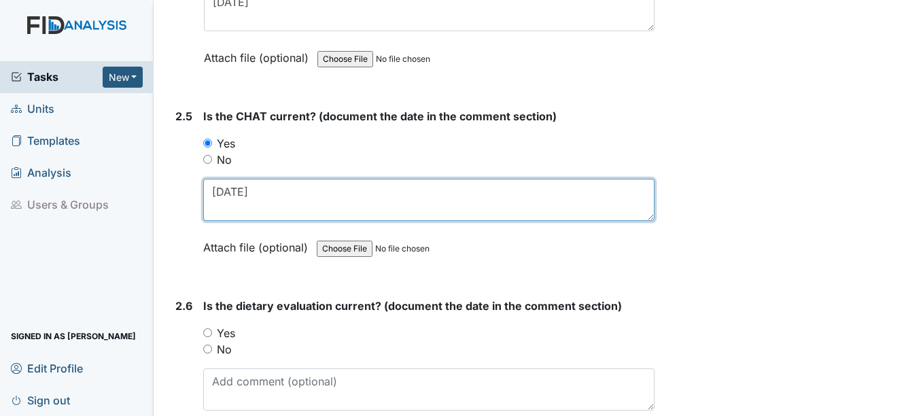
scroll to position [2174, 0]
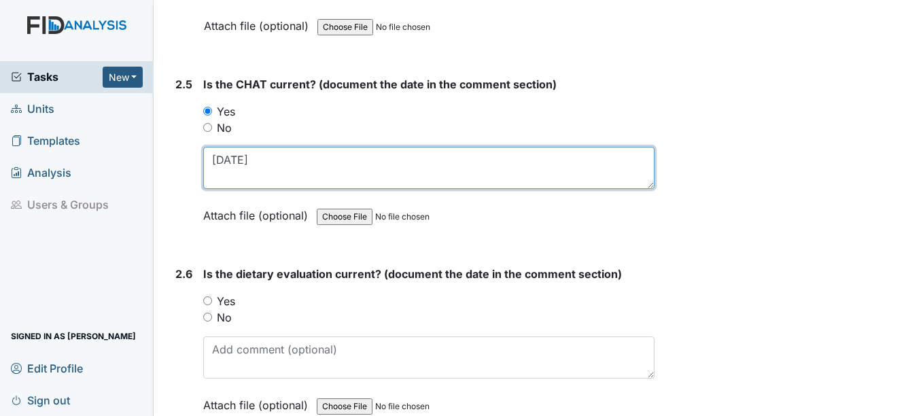
type textarea "11-25-24"
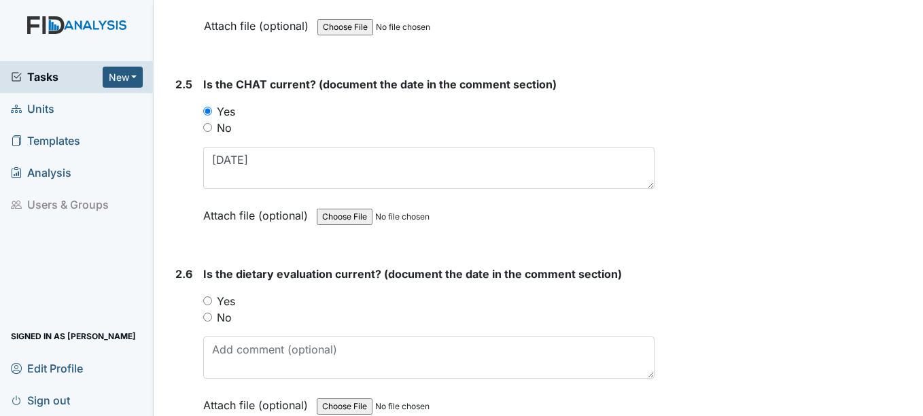
click at [211, 301] on input "Yes" at bounding box center [207, 300] width 9 height 9
radio input "true"
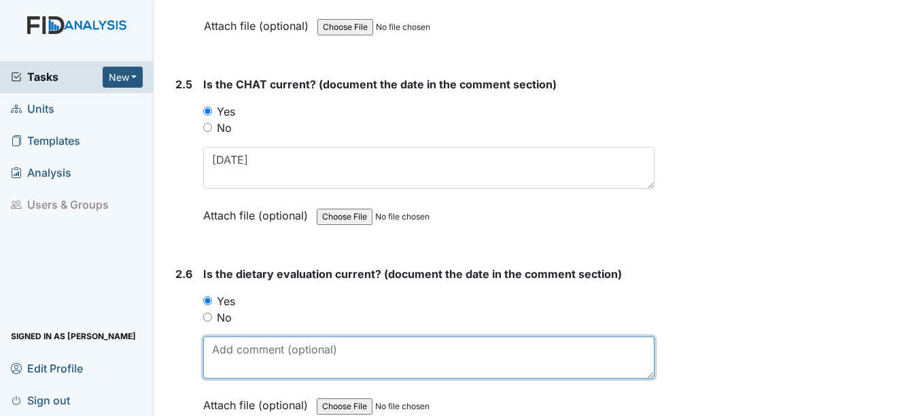
click at [239, 353] on textarea at bounding box center [428, 357] width 450 height 42
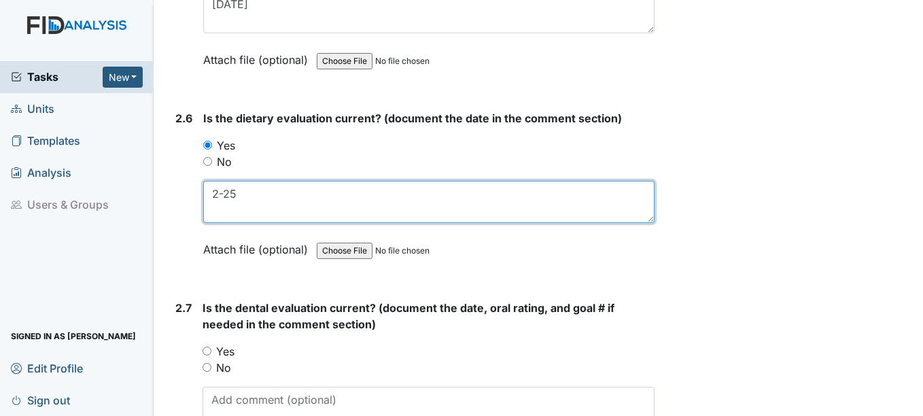
scroll to position [2446, 0]
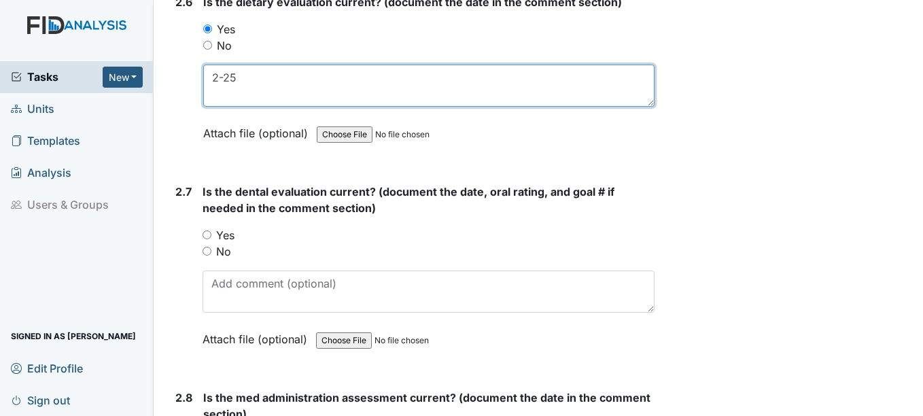
type textarea "2-25"
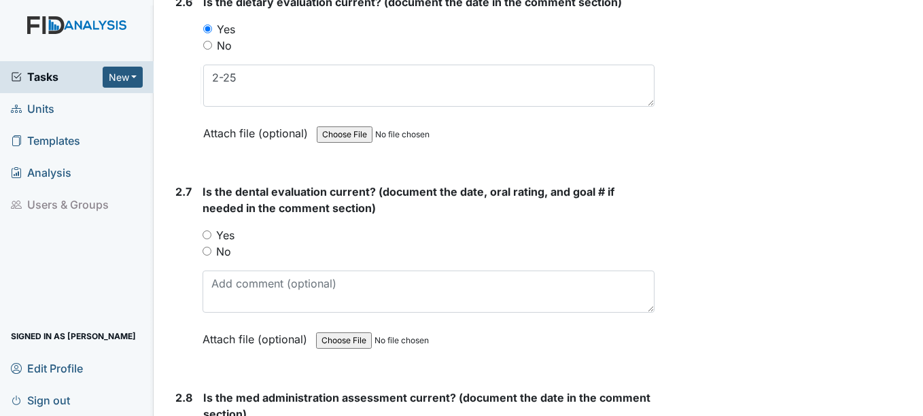
click at [209, 235] on input "Yes" at bounding box center [206, 234] width 9 height 9
radio input "true"
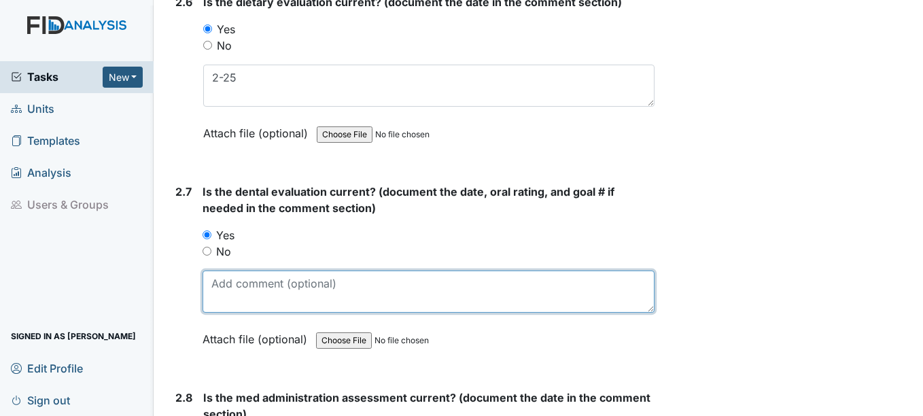
click at [240, 287] on textarea at bounding box center [427, 291] width 451 height 42
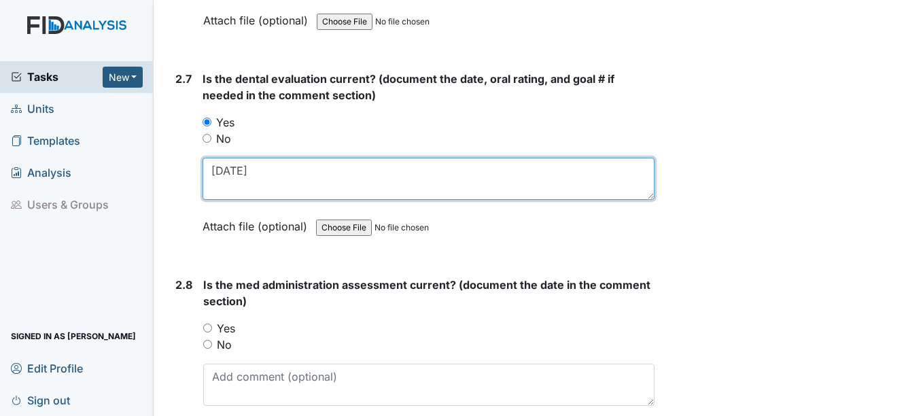
scroll to position [2582, 0]
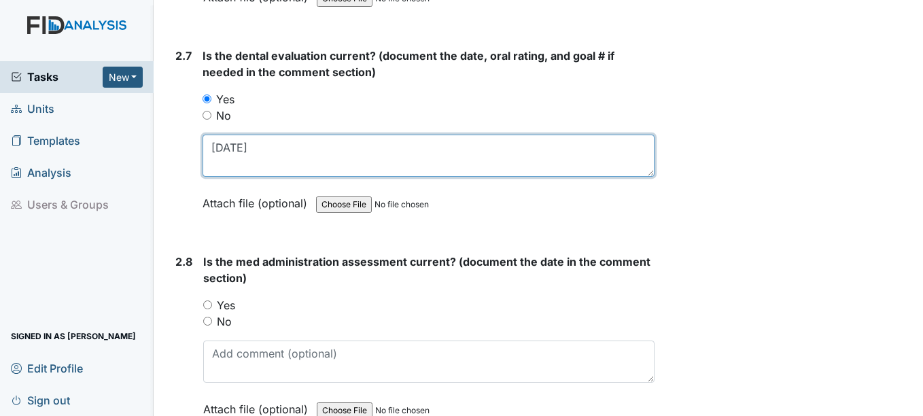
type textarea "4-7-25"
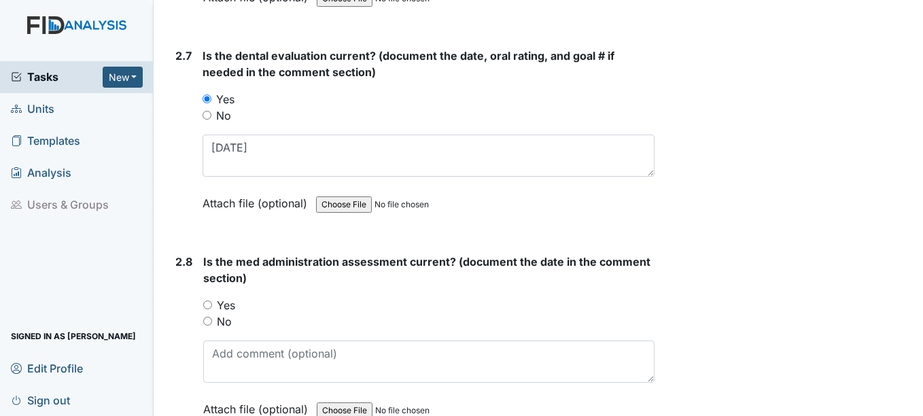
click at [209, 308] on input "Yes" at bounding box center [207, 304] width 9 height 9
radio input "true"
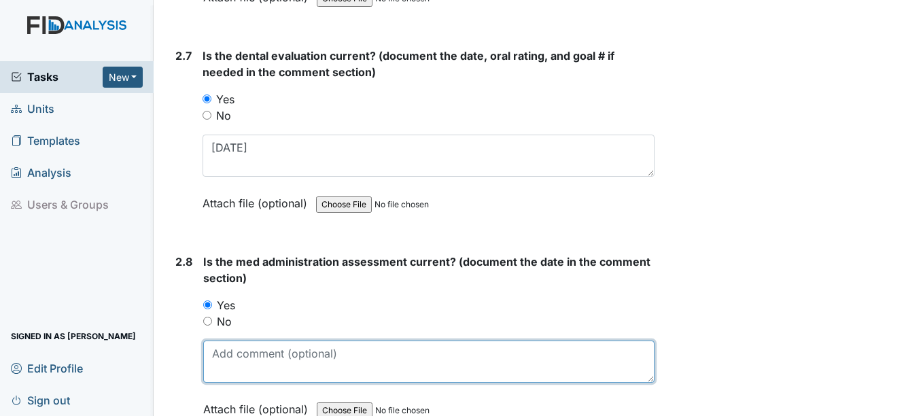
click at [228, 368] on textarea at bounding box center [428, 361] width 450 height 42
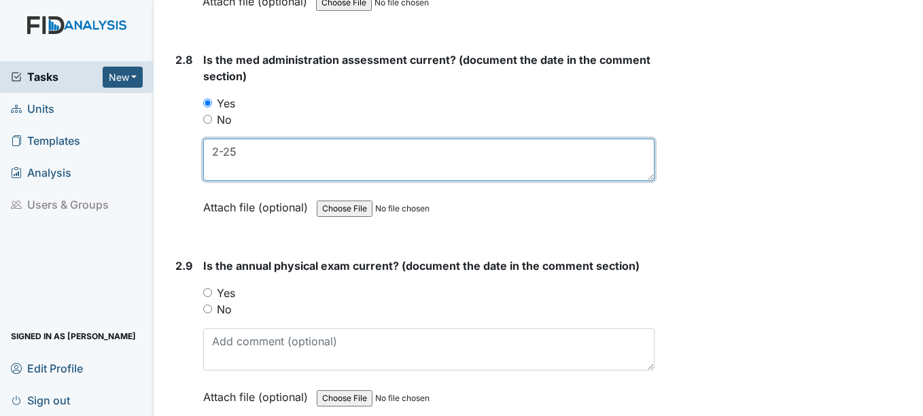
scroll to position [2854, 0]
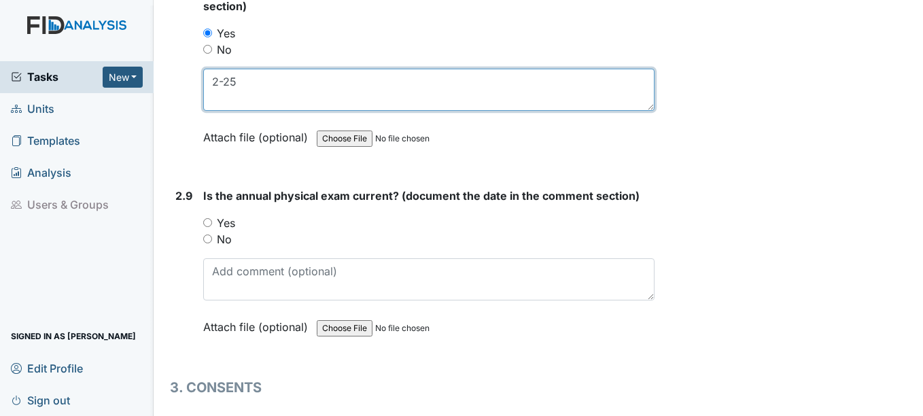
type textarea "2-25"
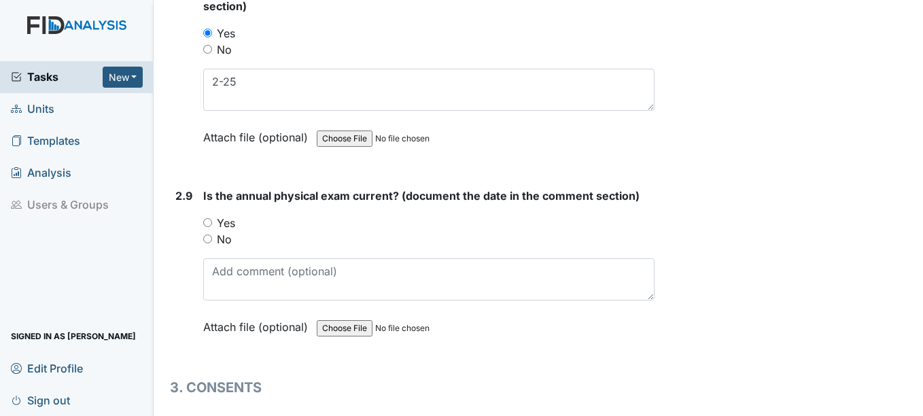
click at [207, 223] on input "Yes" at bounding box center [207, 222] width 9 height 9
radio input "true"
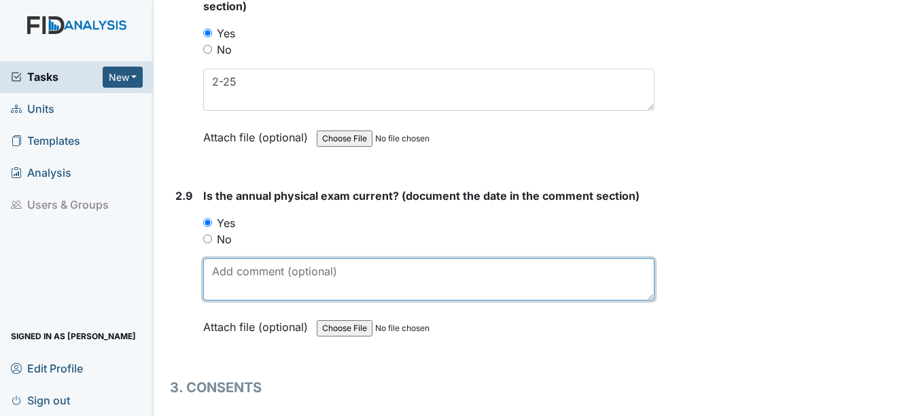
click at [222, 279] on textarea at bounding box center [428, 279] width 450 height 42
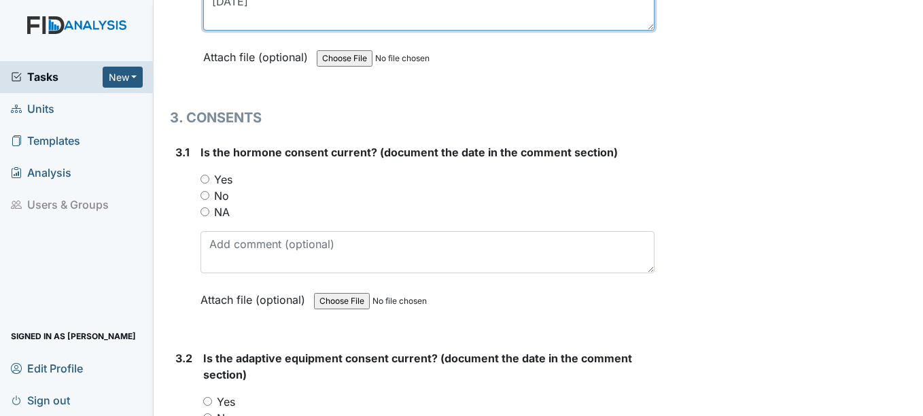
scroll to position [3126, 0]
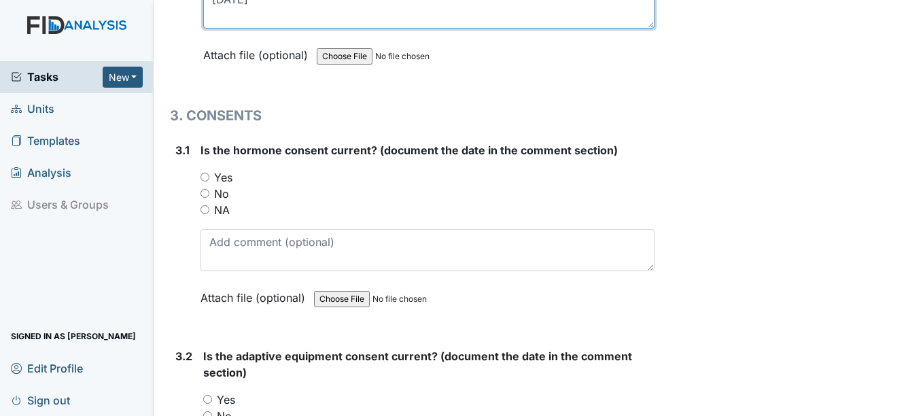
type textarea "3-6-25"
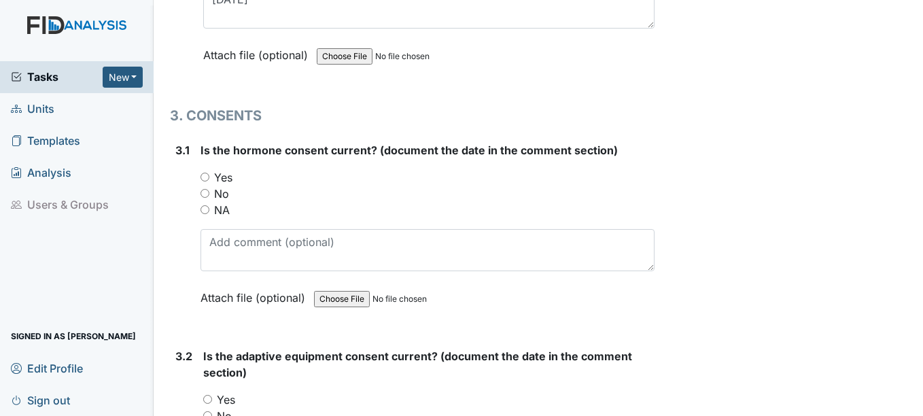
click at [203, 211] on input "NA" at bounding box center [204, 209] width 9 height 9
radio input "true"
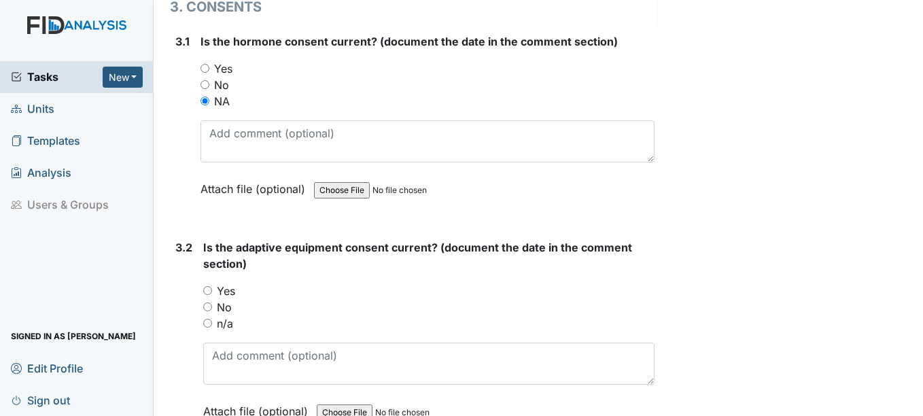
scroll to position [3262, 0]
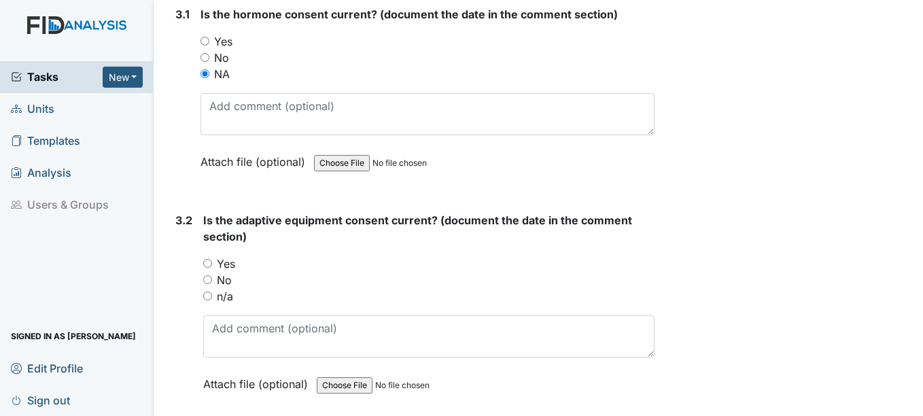
click at [210, 294] on input "n/a" at bounding box center [207, 295] width 9 height 9
radio input "true"
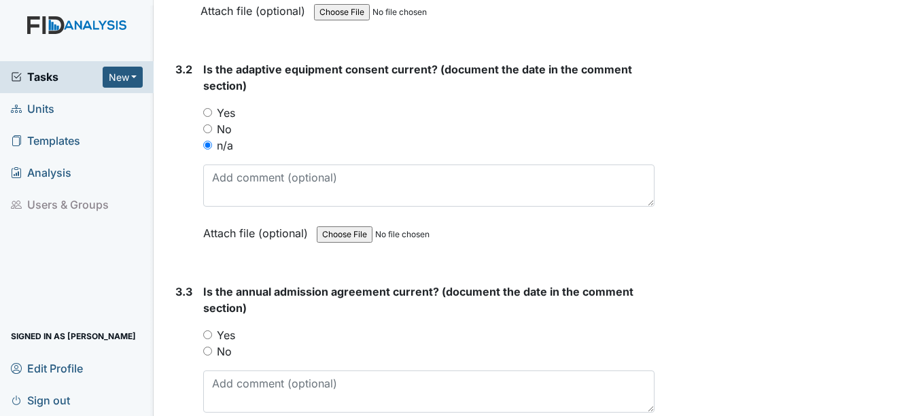
scroll to position [3465, 0]
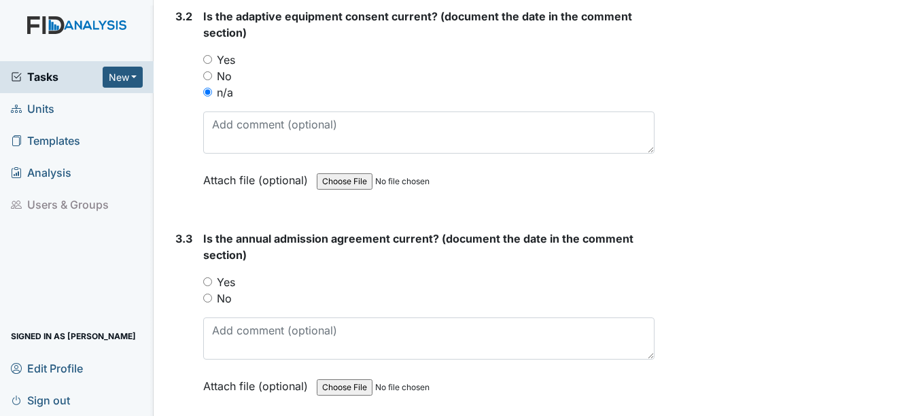
click at [207, 281] on input "Yes" at bounding box center [207, 281] width 9 height 9
radio input "true"
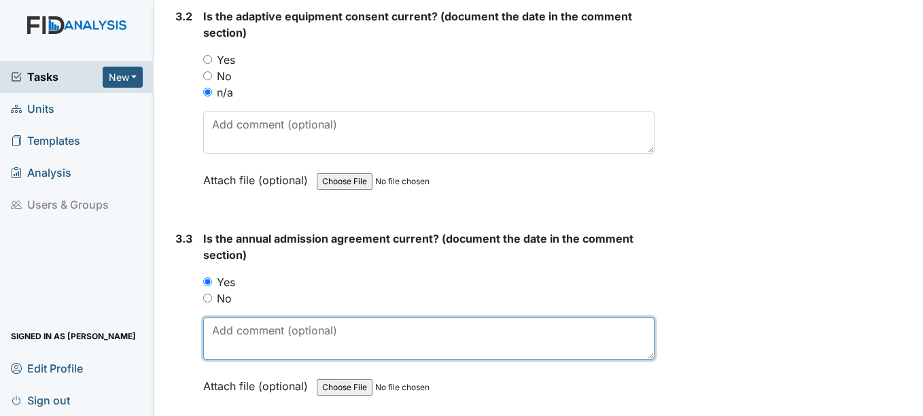
click at [238, 339] on textarea at bounding box center [428, 338] width 450 height 42
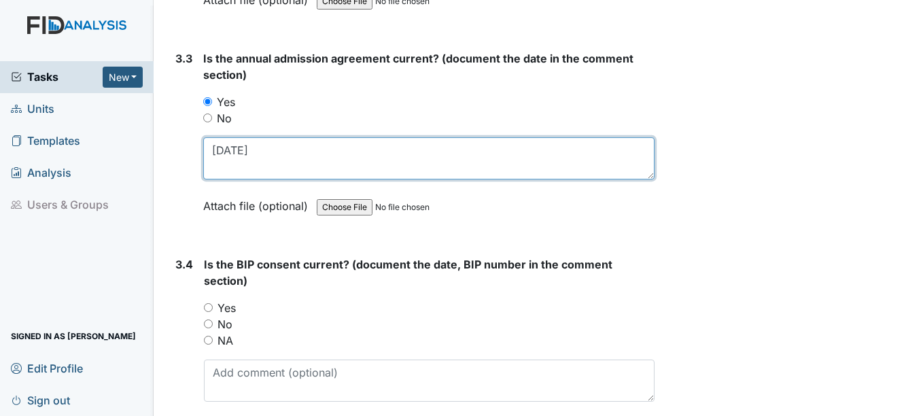
scroll to position [3669, 0]
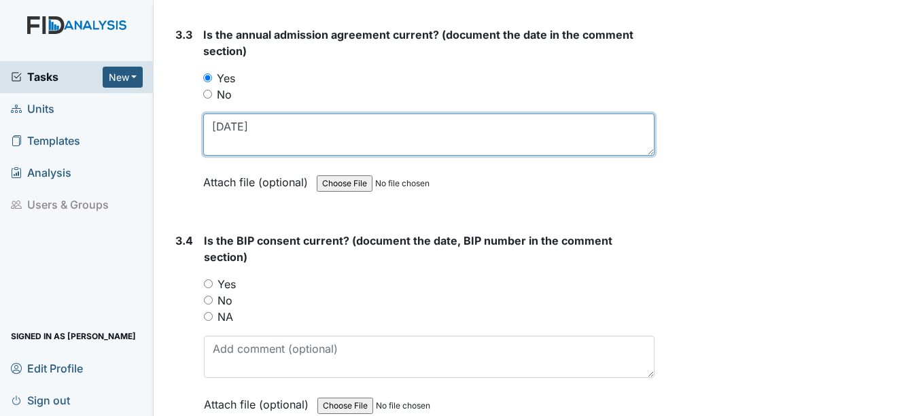
type textarea "10-24-26"
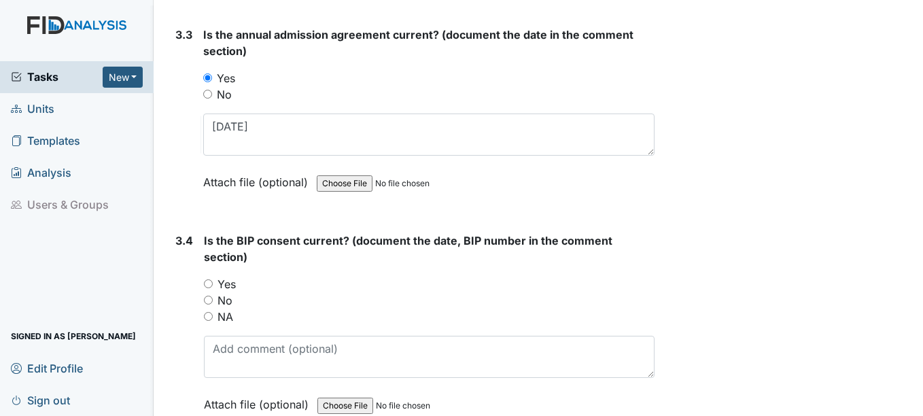
click at [207, 284] on input "Yes" at bounding box center [208, 283] width 9 height 9
radio input "true"
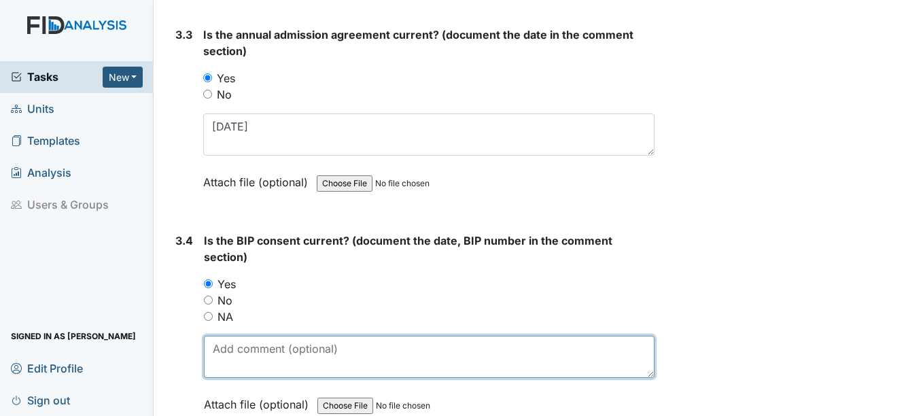
click at [262, 355] on textarea at bounding box center [429, 357] width 450 height 42
click at [230, 364] on textarea at bounding box center [429, 357] width 450 height 42
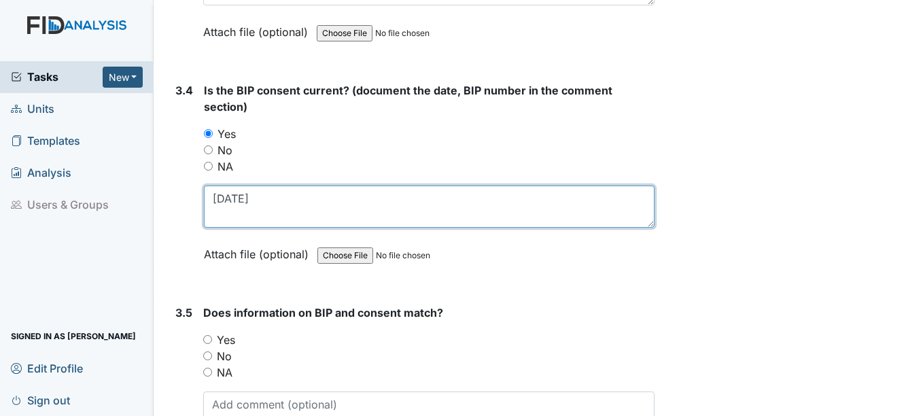
scroll to position [3873, 0]
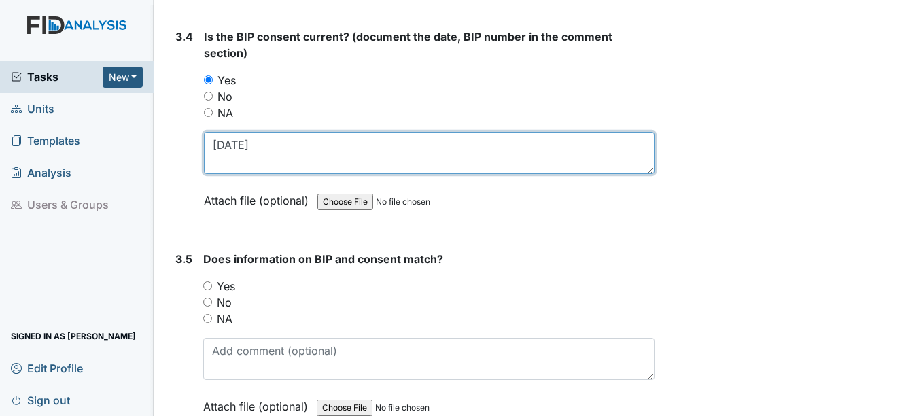
type textarea "10-18-25"
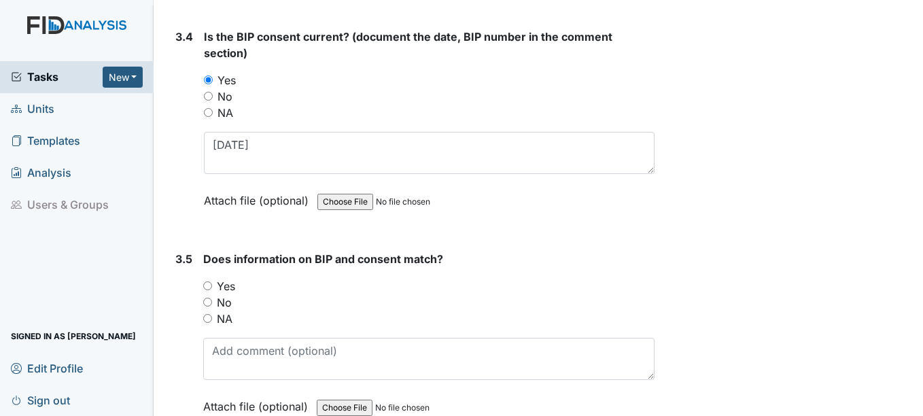
click at [205, 287] on input "Yes" at bounding box center [207, 285] width 9 height 9
radio input "true"
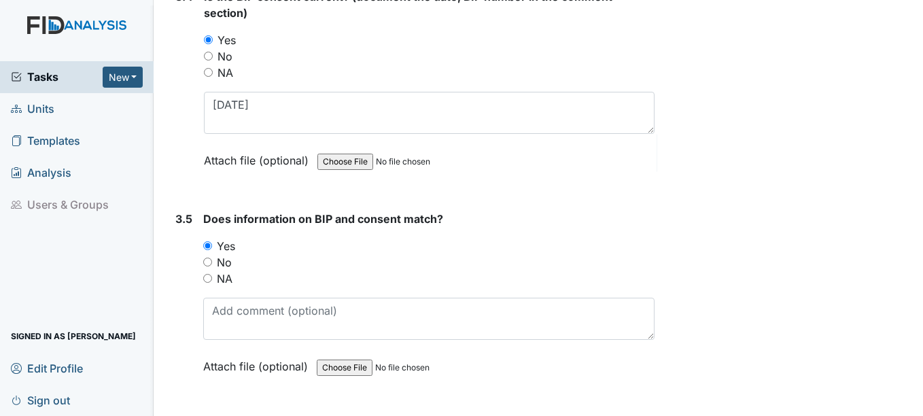
scroll to position [3951, 0]
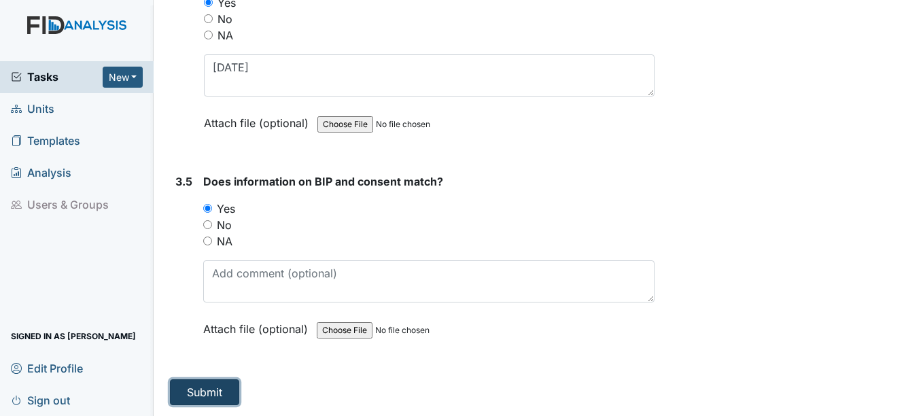
click at [215, 395] on button "Submit" at bounding box center [204, 392] width 69 height 26
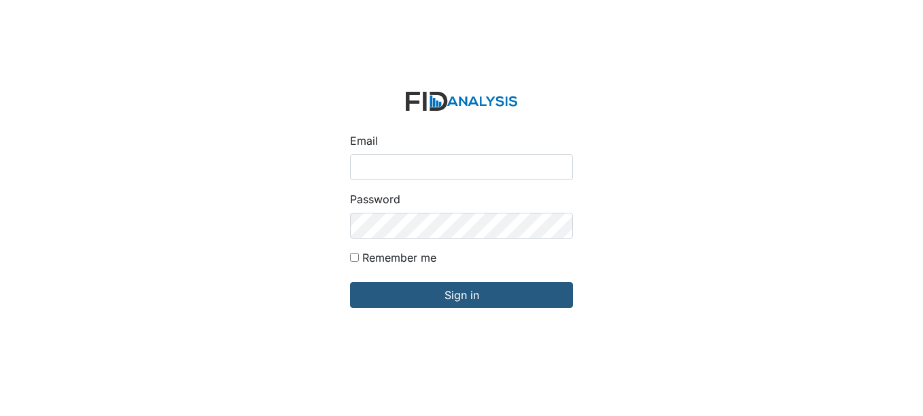
click at [410, 168] on input "Email" at bounding box center [461, 167] width 223 height 26
type input "[EMAIL_ADDRESS][DOMAIN_NAME]"
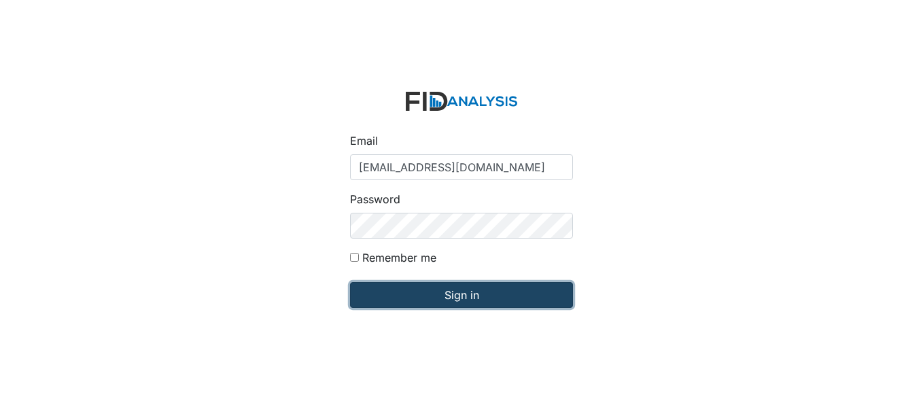
click at [480, 291] on input "Sign in" at bounding box center [461, 295] width 223 height 26
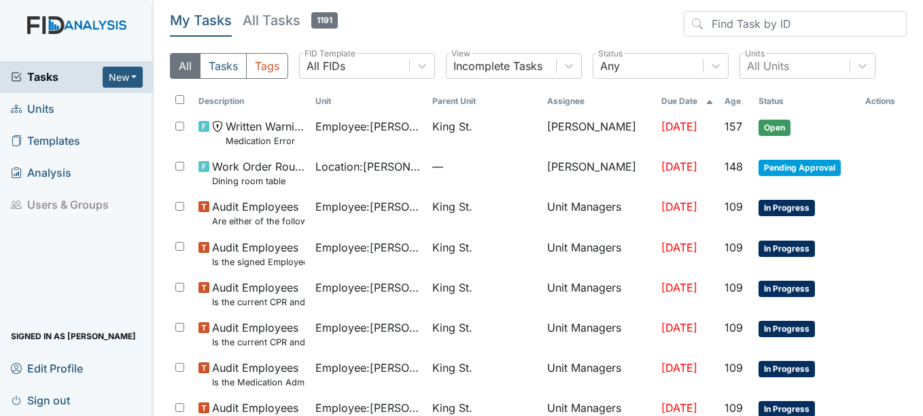
click at [42, 109] on span "Units" at bounding box center [32, 109] width 43 height 21
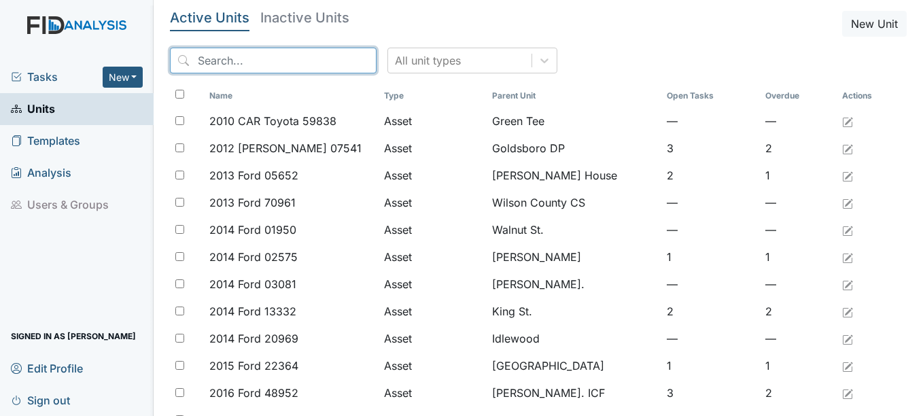
click at [264, 55] on input "search" at bounding box center [273, 61] width 207 height 26
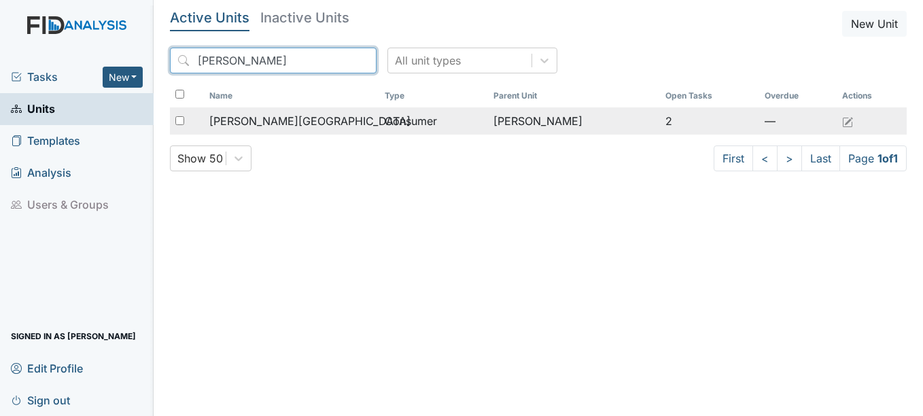
type input "[PERSON_NAME]"
click at [273, 118] on span "[PERSON_NAME][GEOGRAPHIC_DATA]" at bounding box center [309, 121] width 201 height 16
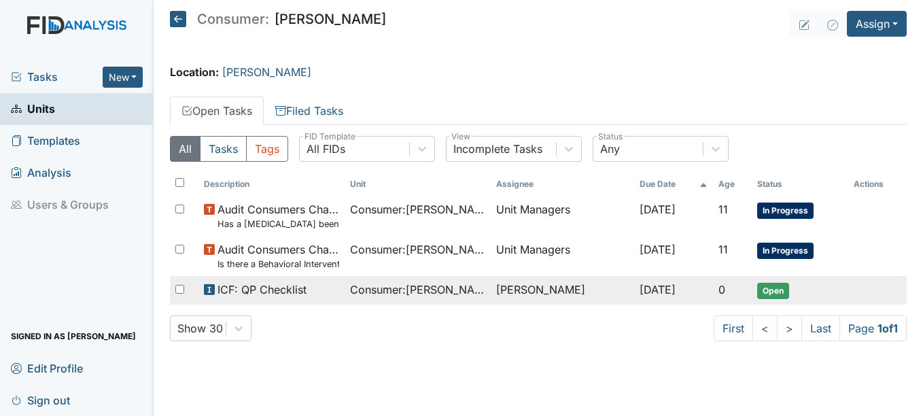
click at [280, 289] on span "ICF: QP Checklist" at bounding box center [261, 289] width 89 height 16
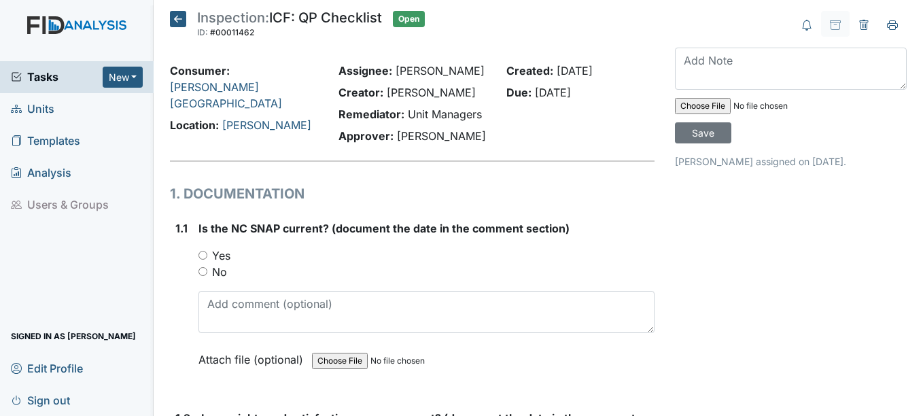
click at [205, 257] on input "Yes" at bounding box center [202, 255] width 9 height 9
radio input "true"
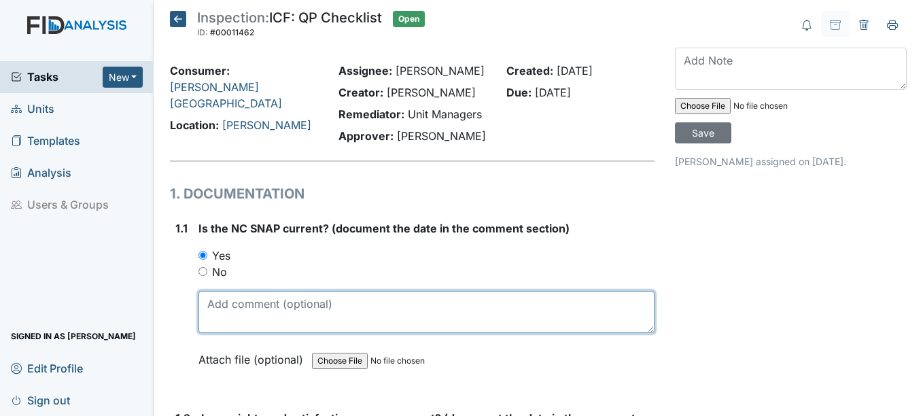
click at [232, 309] on textarea at bounding box center [425, 312] width 455 height 42
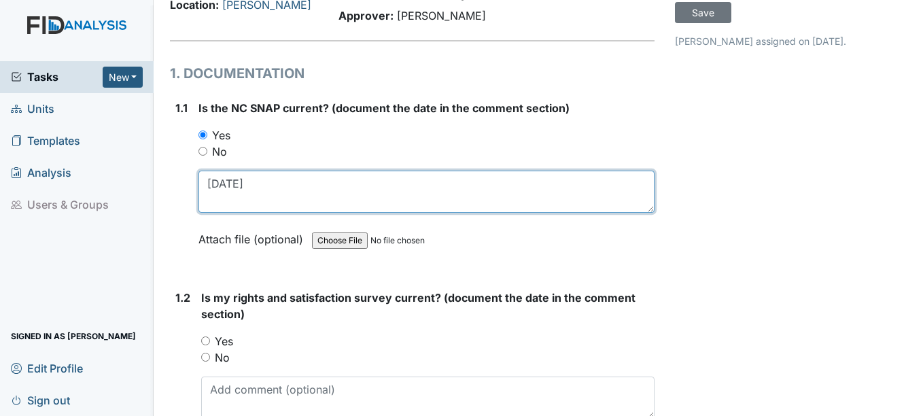
scroll to position [136, 0]
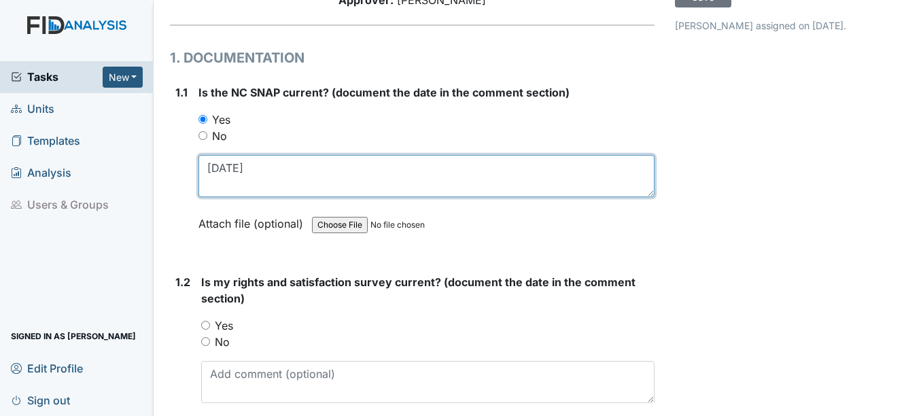
type textarea "[DATE]"
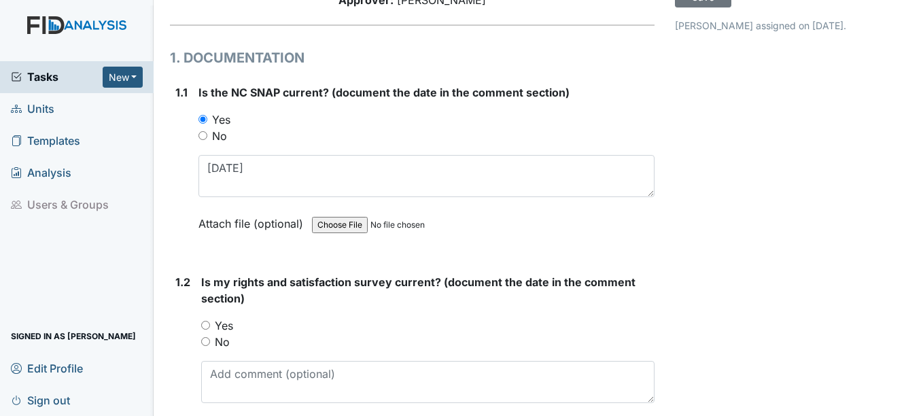
drag, startPoint x: 208, startPoint y: 324, endPoint x: 205, endPoint y: 343, distance: 19.3
click at [207, 326] on input "Yes" at bounding box center [205, 325] width 9 height 9
radio input "true"
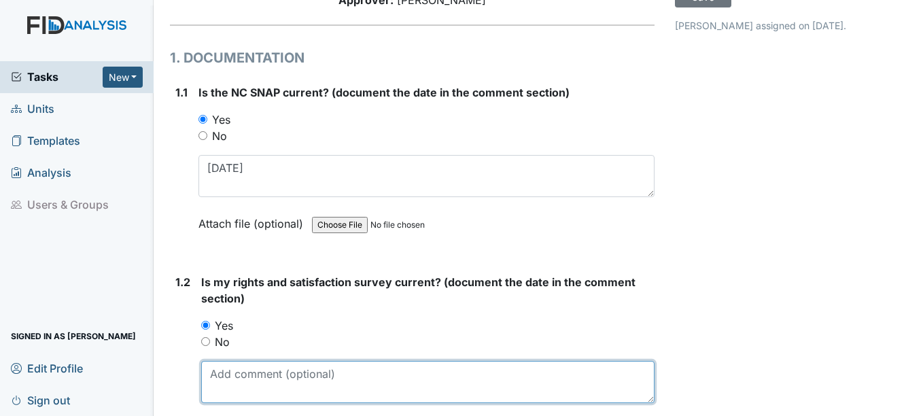
click at [218, 375] on textarea at bounding box center [427, 382] width 453 height 42
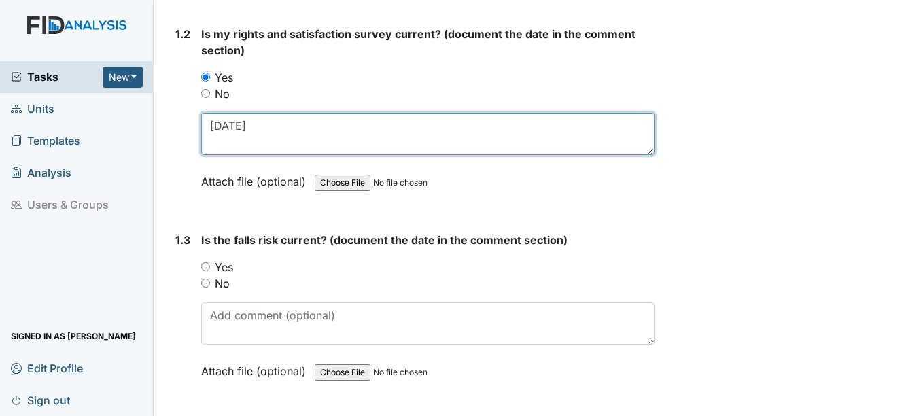
scroll to position [408, 0]
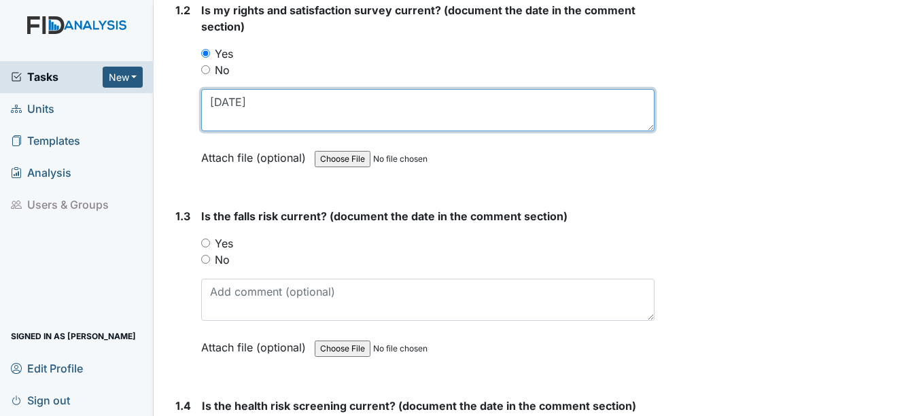
type textarea "8-7-25"
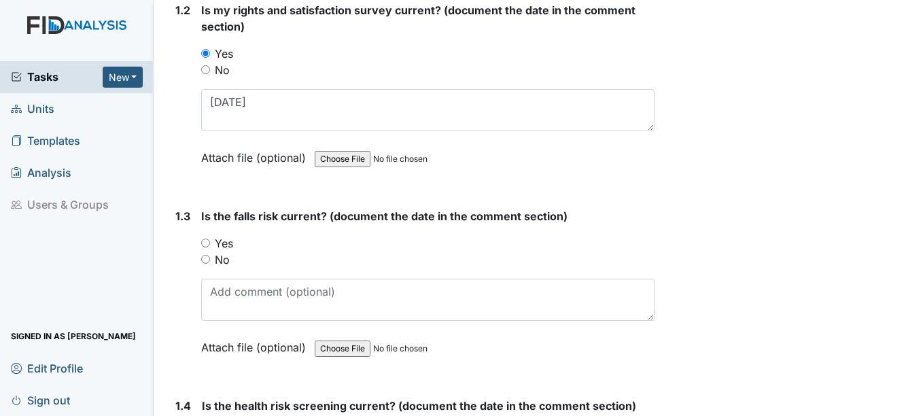
drag, startPoint x: 206, startPoint y: 243, endPoint x: 205, endPoint y: 250, distance: 6.9
click at [206, 245] on input "Yes" at bounding box center [205, 242] width 9 height 9
radio input "true"
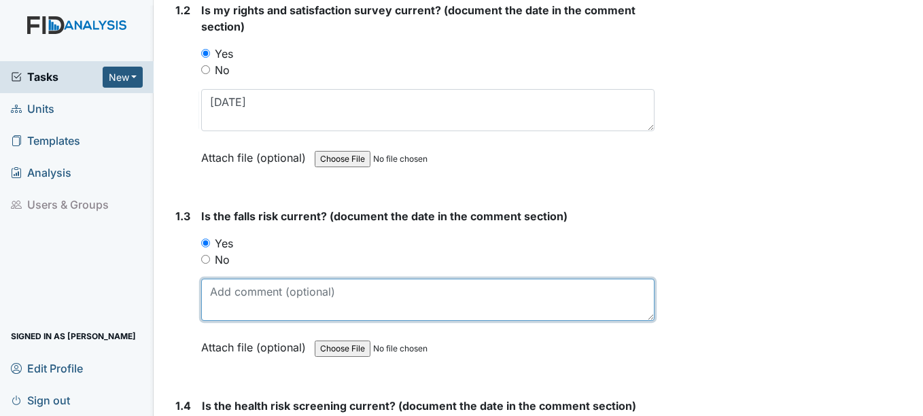
click at [233, 306] on textarea at bounding box center [427, 300] width 453 height 42
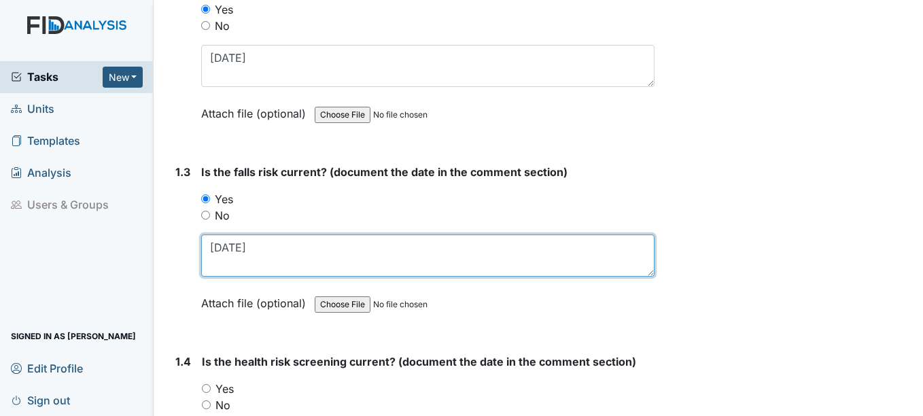
scroll to position [544, 0]
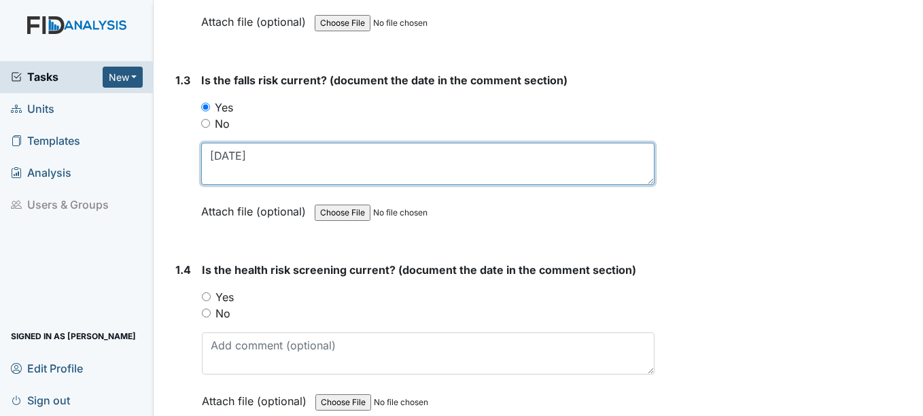
type textarea "2-24-25"
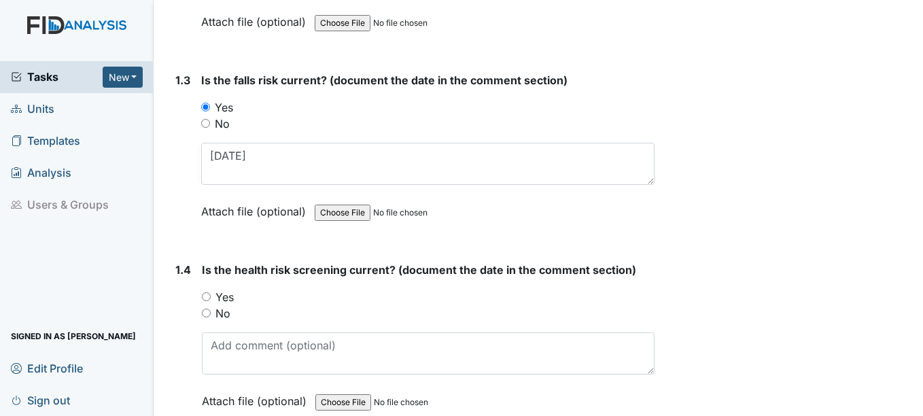
click at [207, 296] on input "Yes" at bounding box center [206, 296] width 9 height 9
radio input "true"
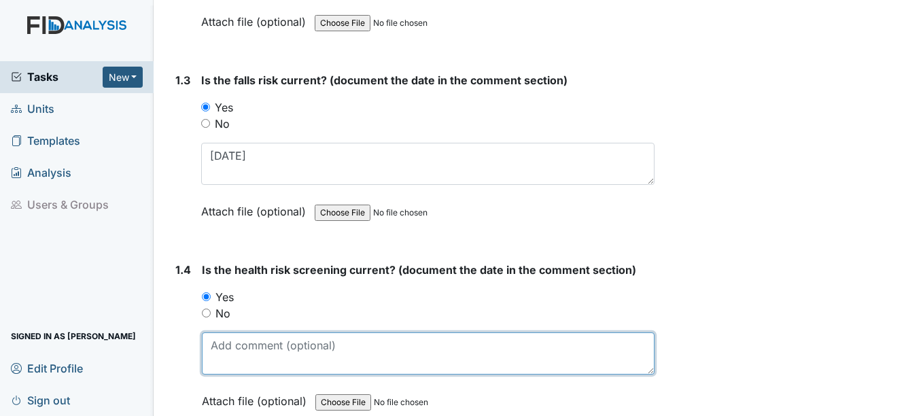
click at [234, 345] on textarea at bounding box center [428, 353] width 452 height 42
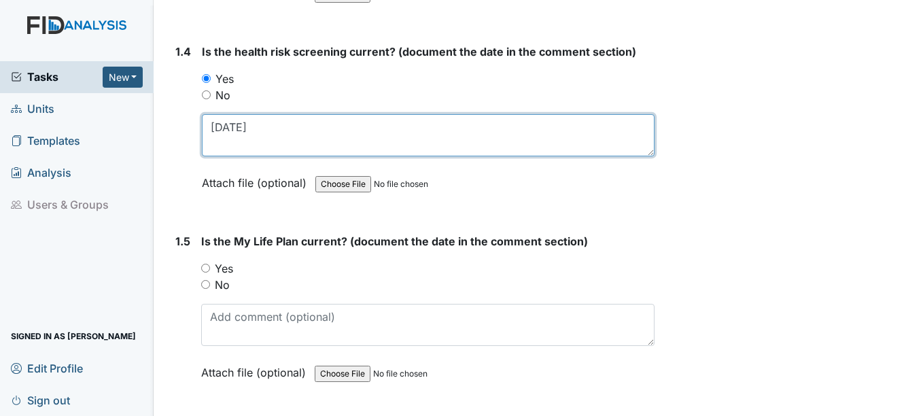
scroll to position [815, 0]
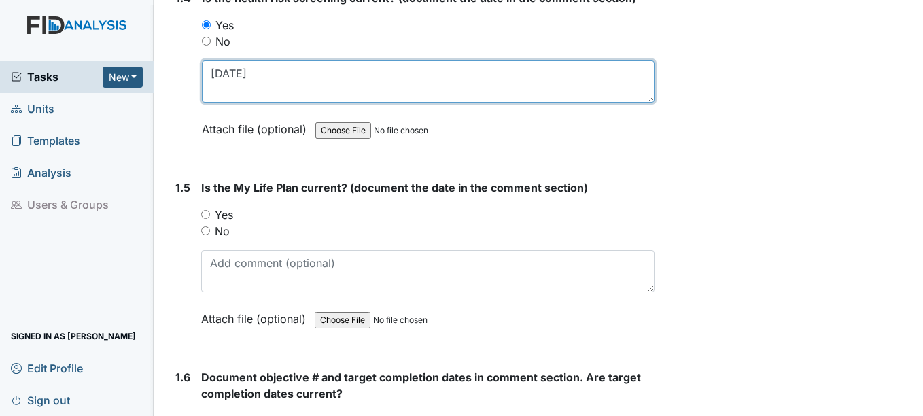
type textarea "7-17-25"
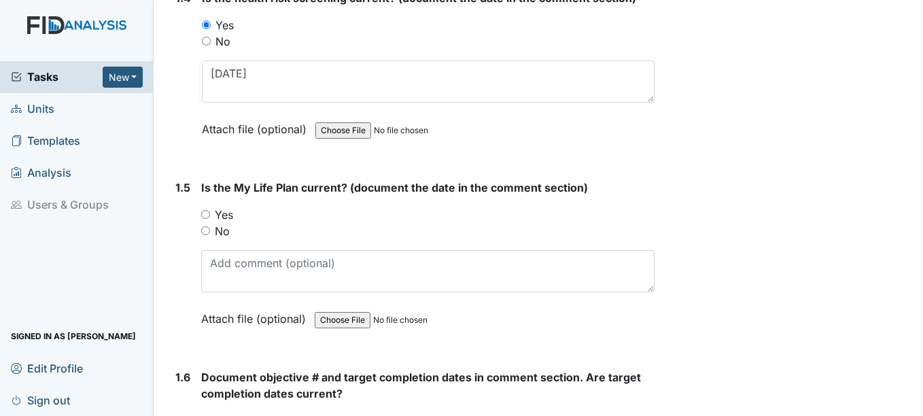
drag, startPoint x: 207, startPoint y: 213, endPoint x: 255, endPoint y: 322, distance: 118.9
click at [206, 217] on input "Yes" at bounding box center [205, 214] width 9 height 9
radio input "true"
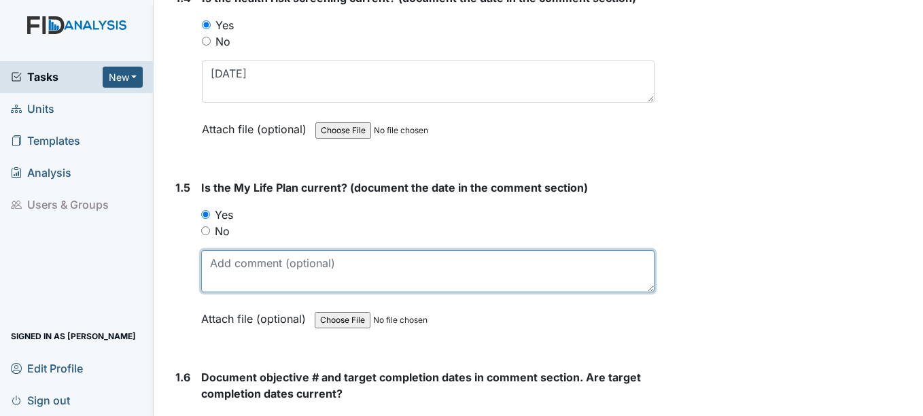
click at [238, 272] on textarea at bounding box center [427, 271] width 453 height 42
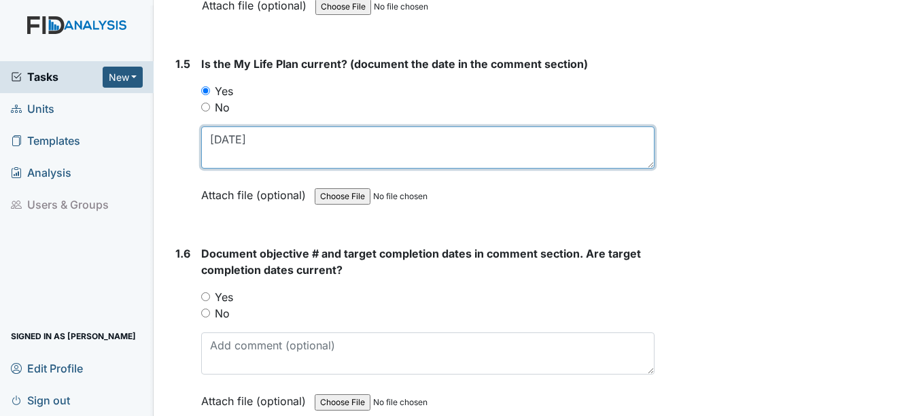
scroll to position [951, 0]
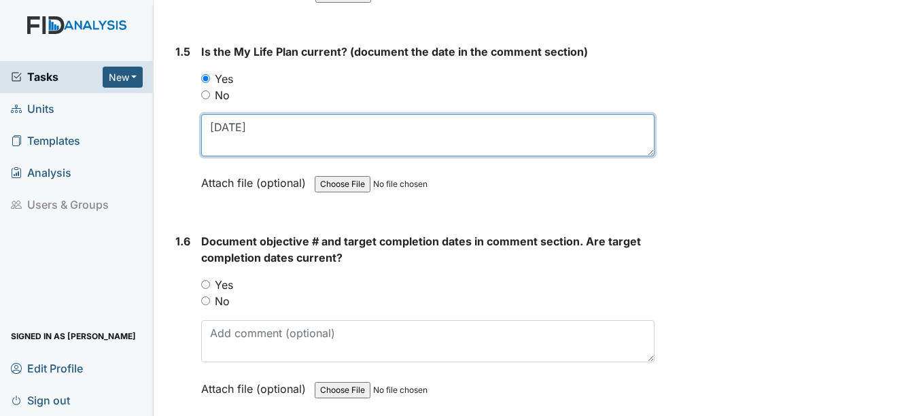
type textarea "7-17-25"
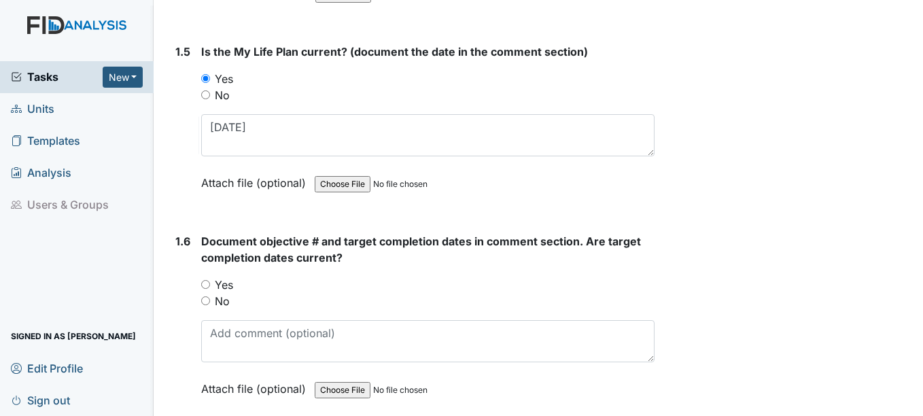
click at [205, 284] on input "Yes" at bounding box center [205, 284] width 9 height 9
radio input "true"
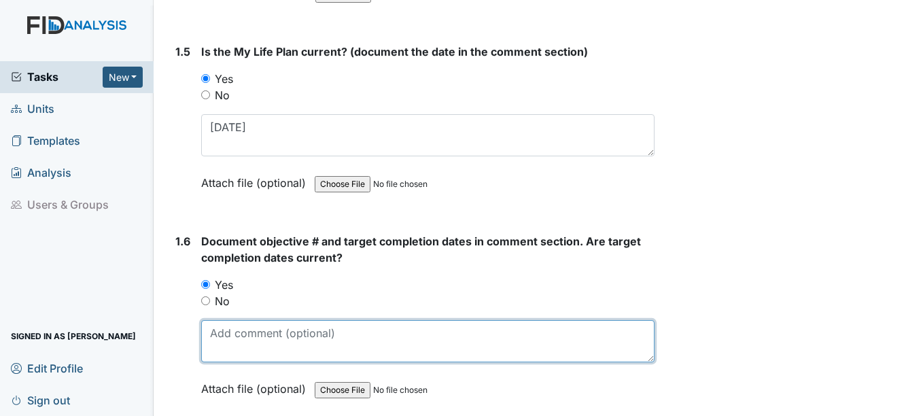
click at [245, 346] on textarea at bounding box center [427, 341] width 453 height 42
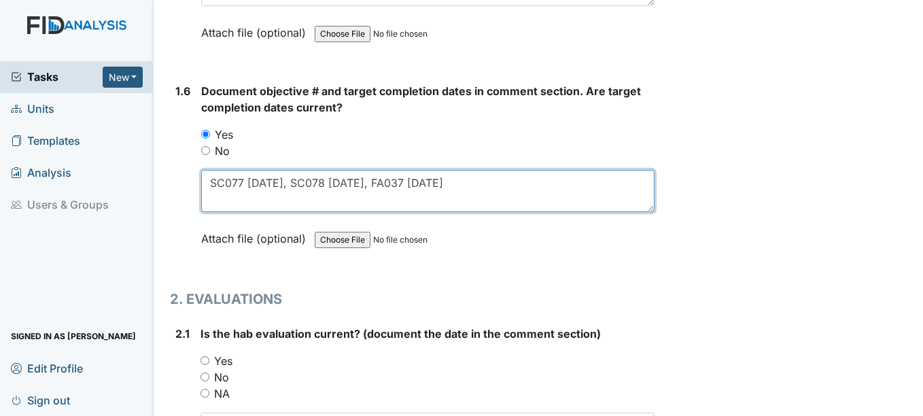
scroll to position [1223, 0]
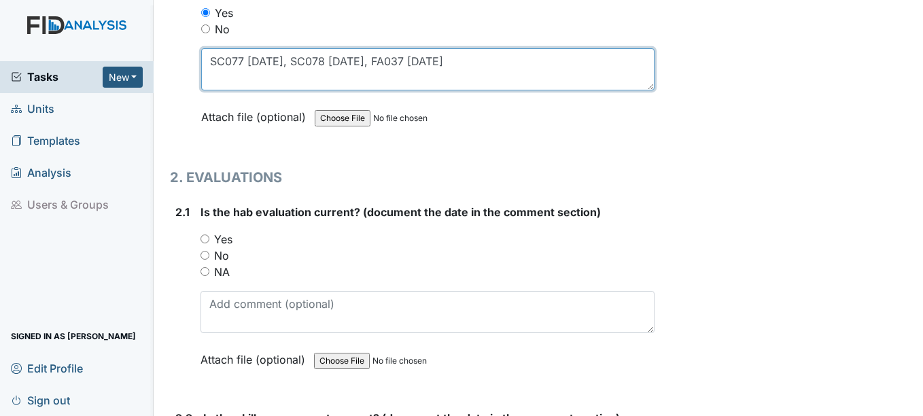
type textarea "SC077 3-15-26, SC078 3-15-26, FA037 4-15-26"
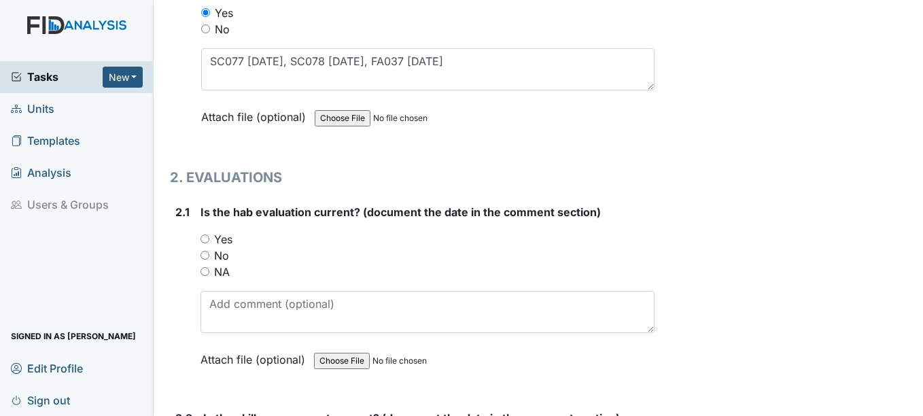
click at [203, 236] on input "Yes" at bounding box center [204, 238] width 9 height 9
radio input "true"
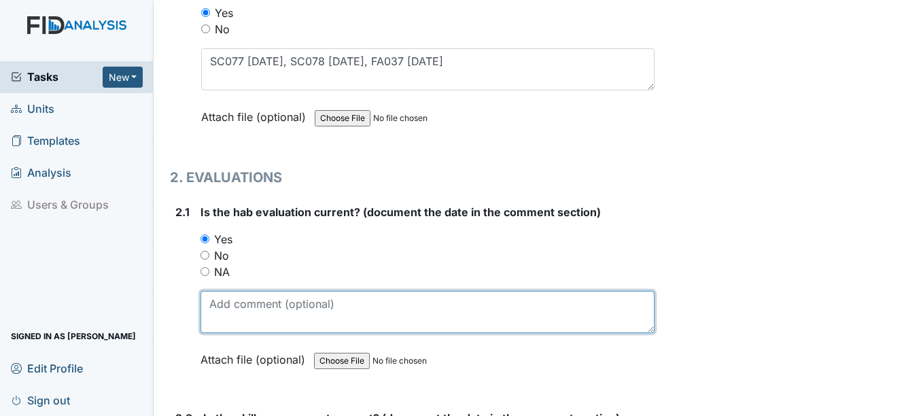
click at [227, 321] on textarea at bounding box center [426, 312] width 453 height 42
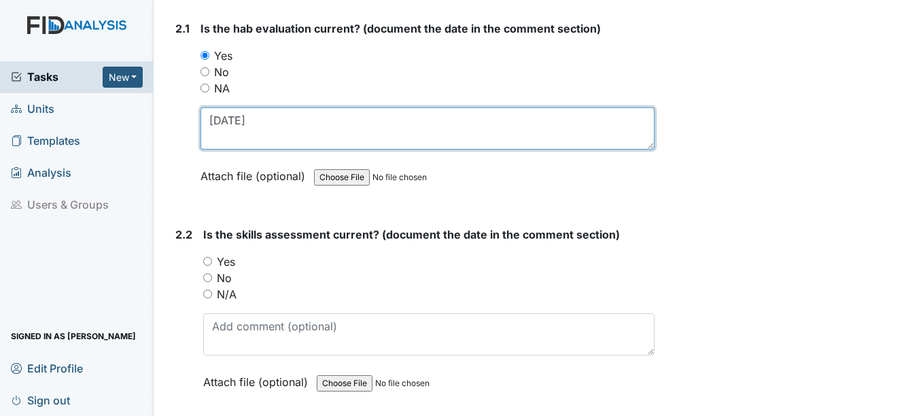
scroll to position [1427, 0]
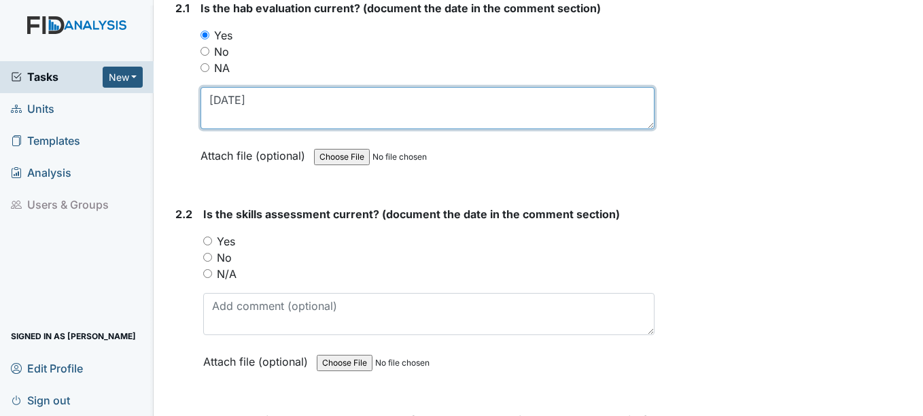
type textarea "7-1-25"
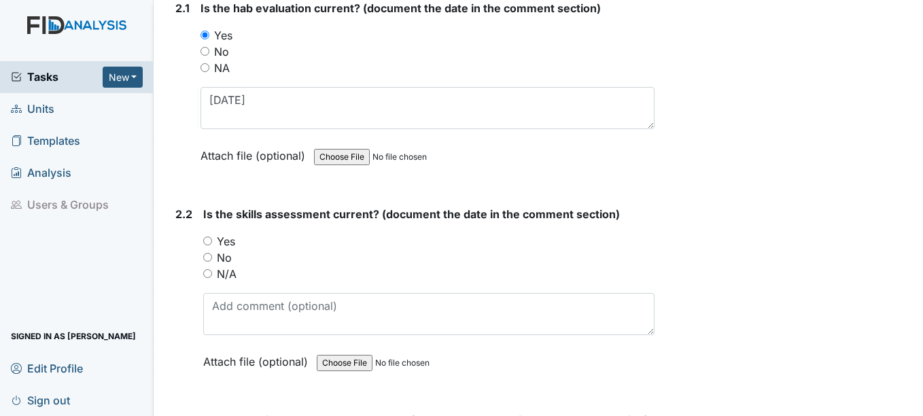
click at [208, 243] on input "Yes" at bounding box center [207, 240] width 9 height 9
radio input "true"
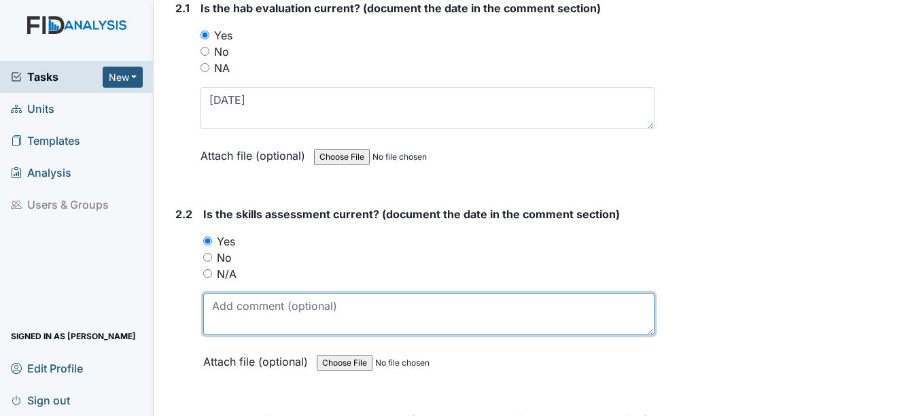
click at [229, 307] on textarea at bounding box center [428, 314] width 450 height 42
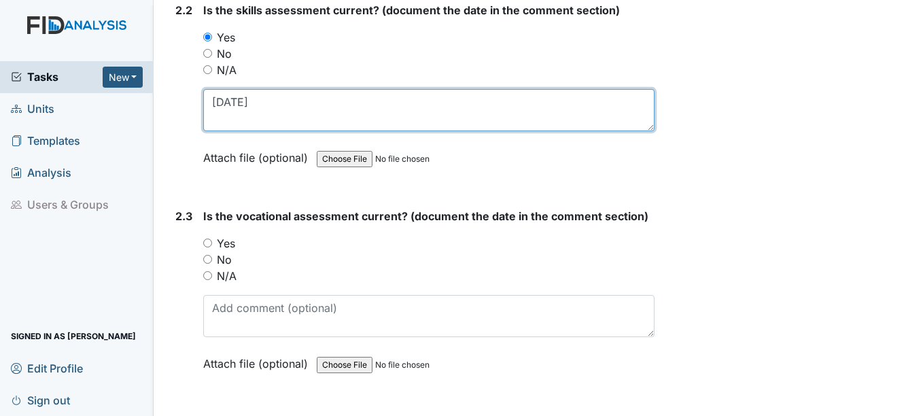
type textarea "7-1-25"
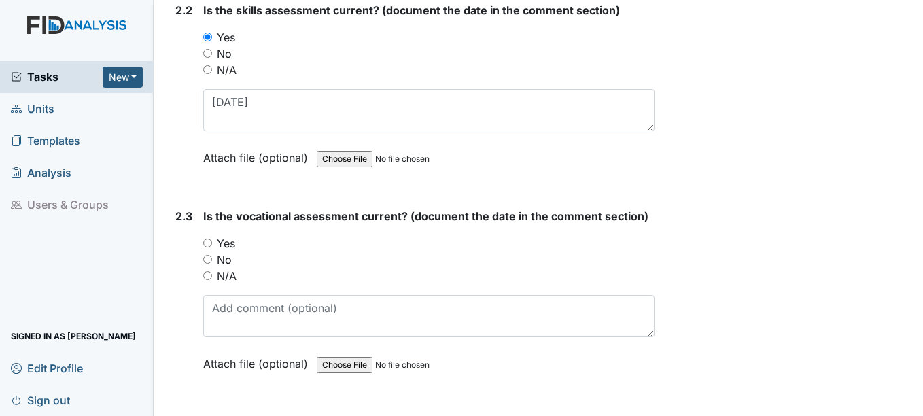
click at [209, 241] on input "Yes" at bounding box center [207, 242] width 9 height 9
radio input "true"
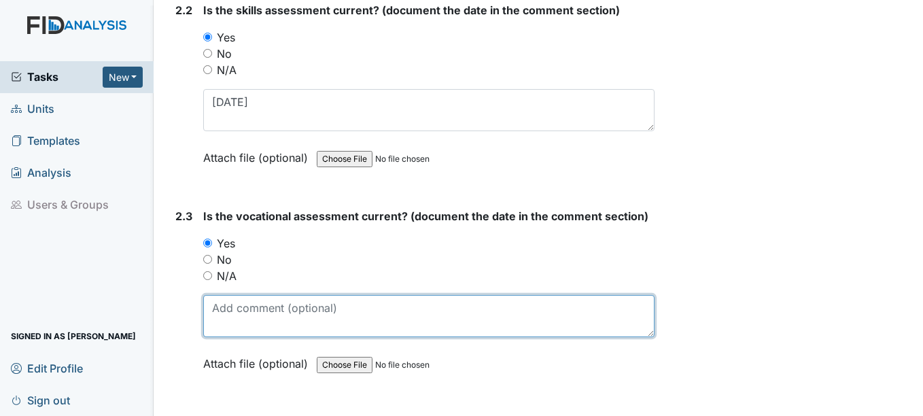
click at [251, 319] on textarea at bounding box center [428, 316] width 450 height 42
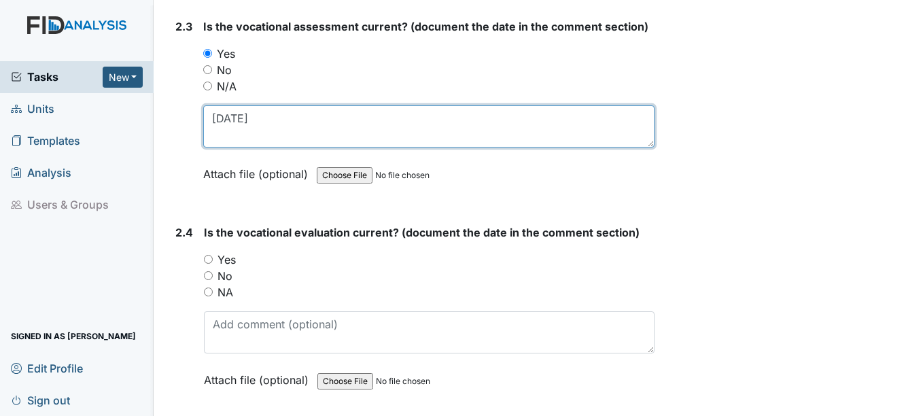
scroll to position [1835, 0]
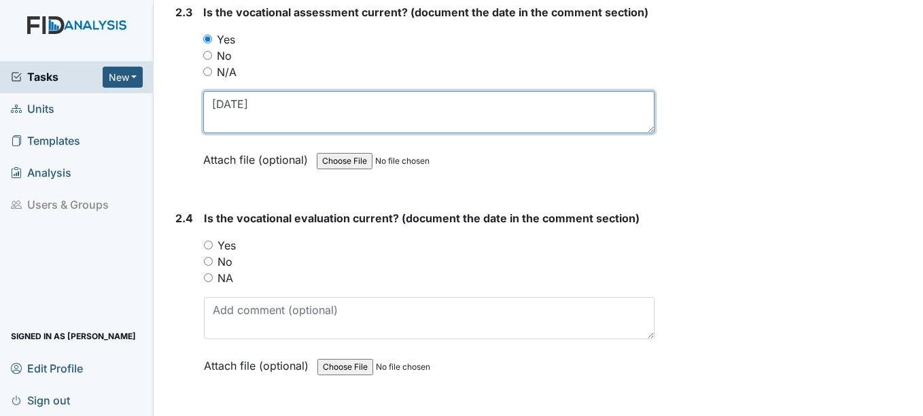
type textarea "6-1-25"
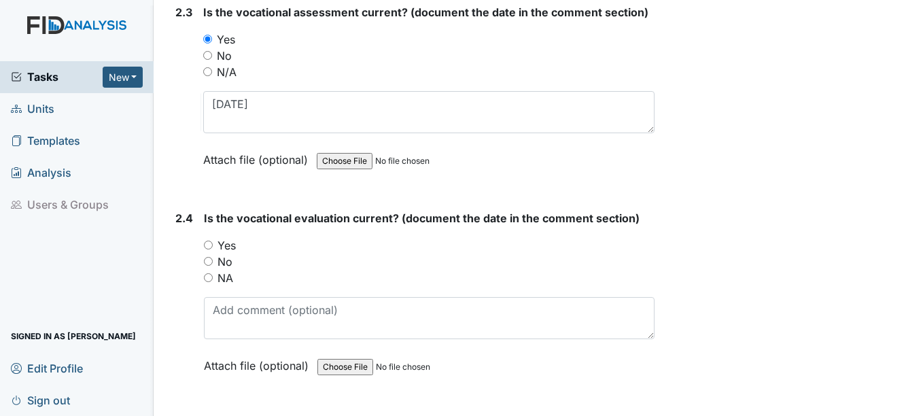
click at [211, 244] on input "Yes" at bounding box center [208, 245] width 9 height 9
radio input "true"
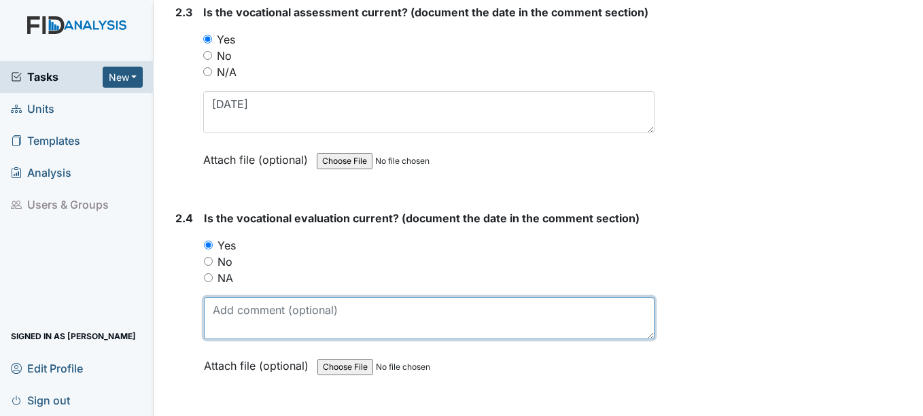
click at [240, 326] on textarea at bounding box center [429, 318] width 450 height 42
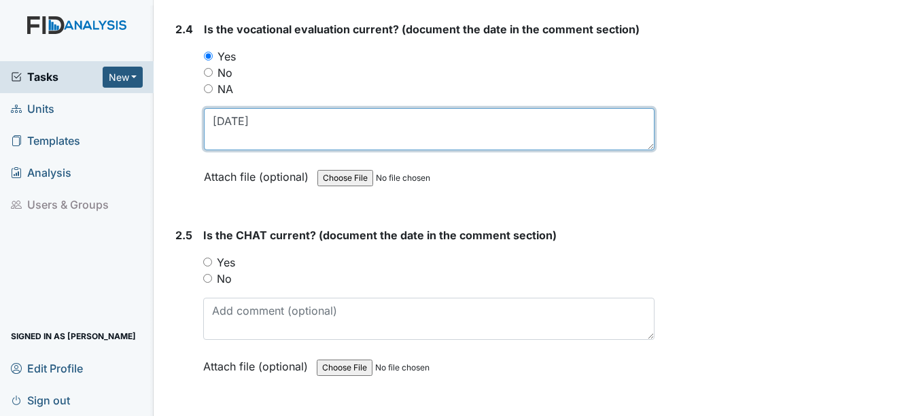
scroll to position [2038, 0]
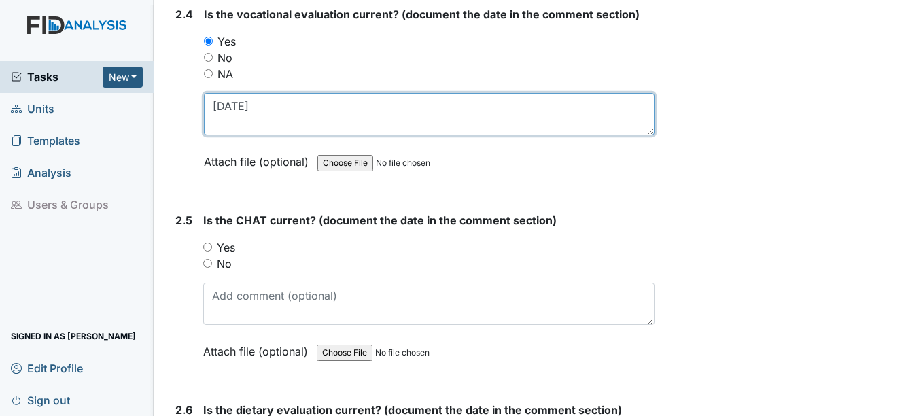
type textarea "6-16-25"
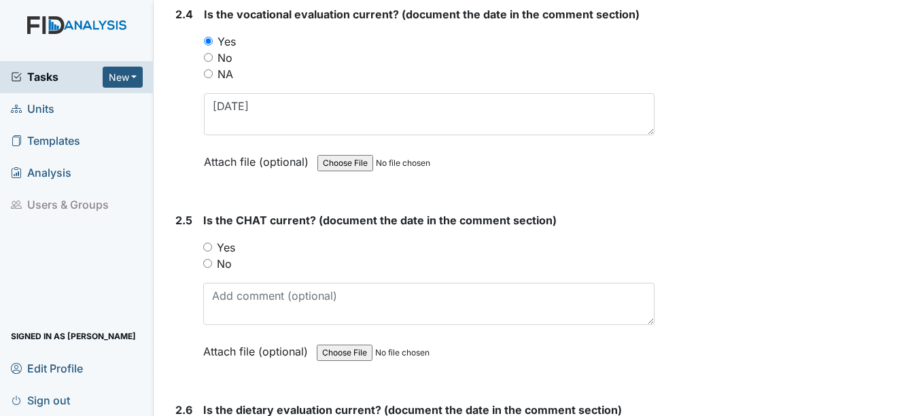
click at [207, 247] on input "Yes" at bounding box center [207, 247] width 9 height 9
radio input "true"
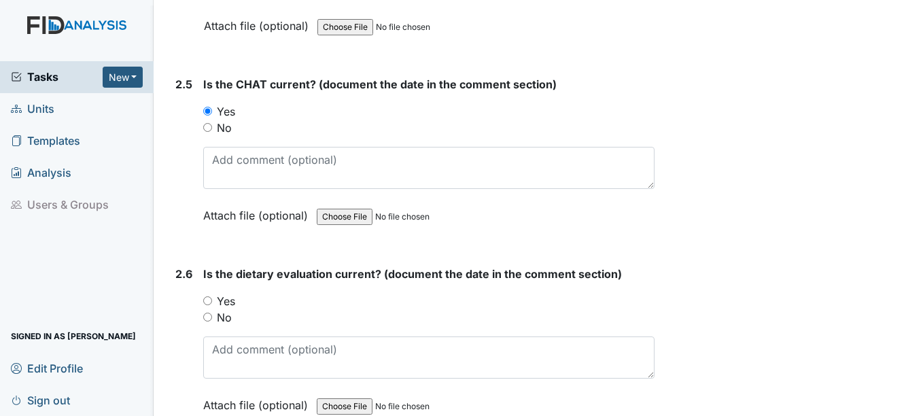
scroll to position [2242, 0]
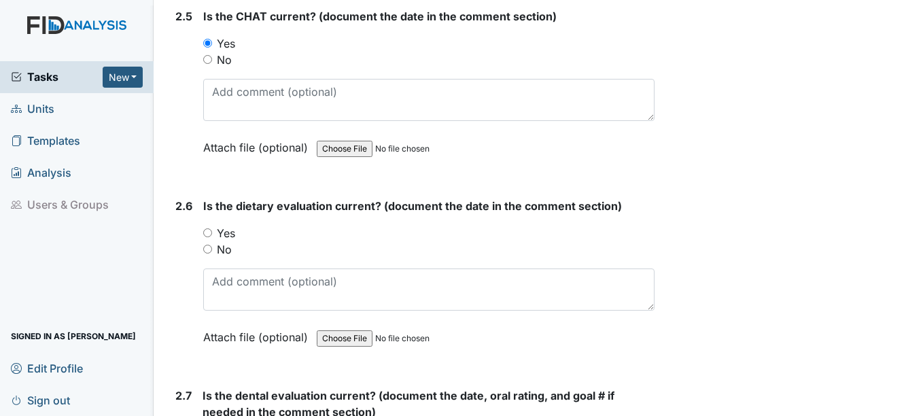
click at [210, 232] on input "Yes" at bounding box center [207, 232] width 9 height 9
radio input "true"
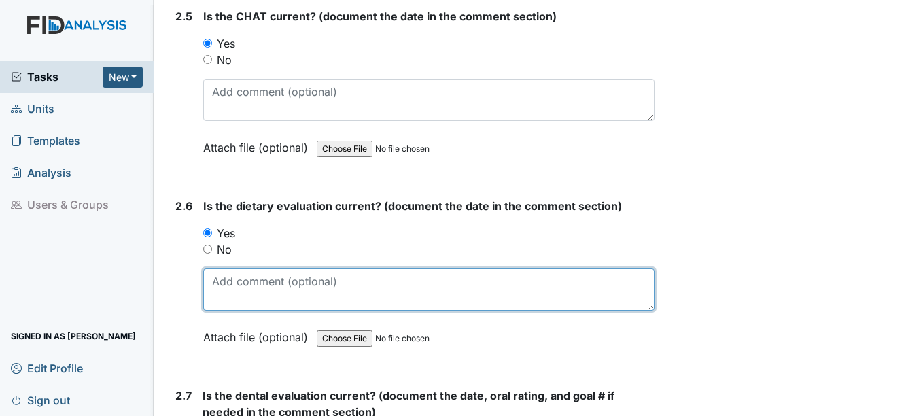
click at [228, 286] on textarea at bounding box center [428, 289] width 450 height 42
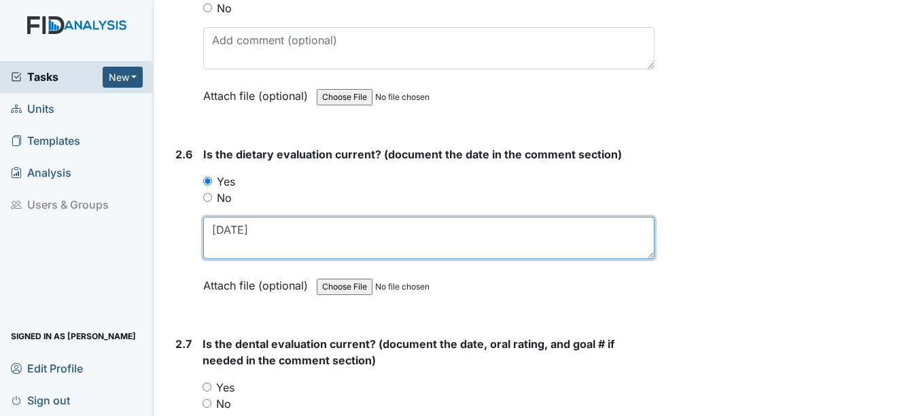
scroll to position [2446, 0]
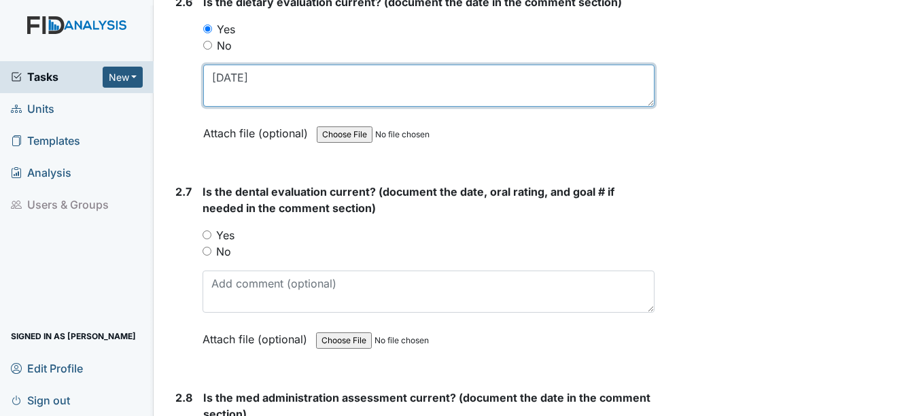
type textarea "7-3-24"
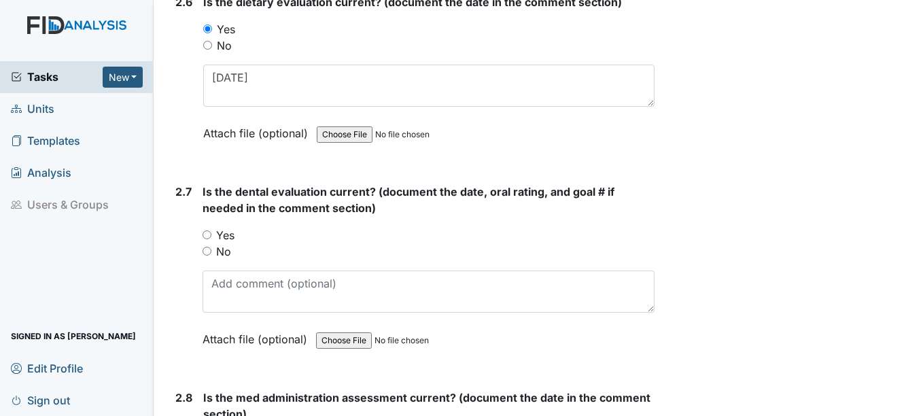
click at [207, 234] on input "Yes" at bounding box center [206, 234] width 9 height 9
radio input "true"
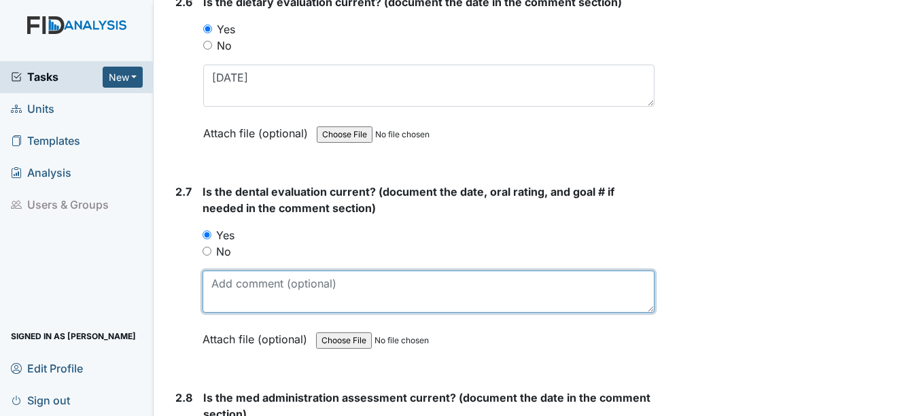
click at [222, 296] on textarea at bounding box center [427, 291] width 451 height 42
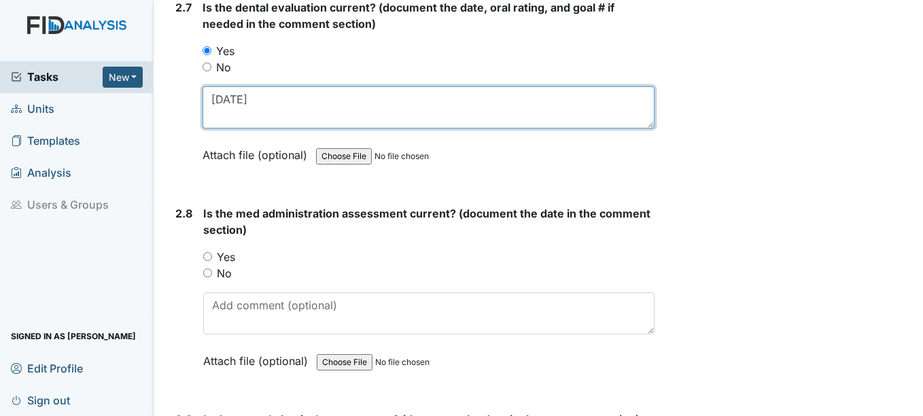
scroll to position [2650, 0]
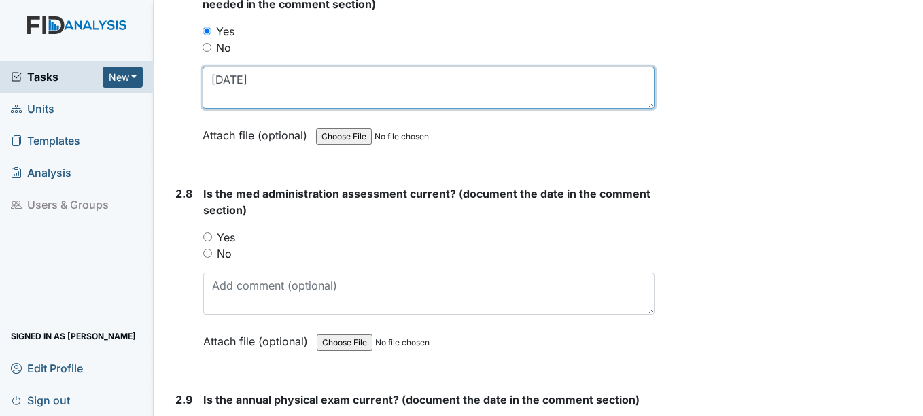
type textarea "4-7-25"
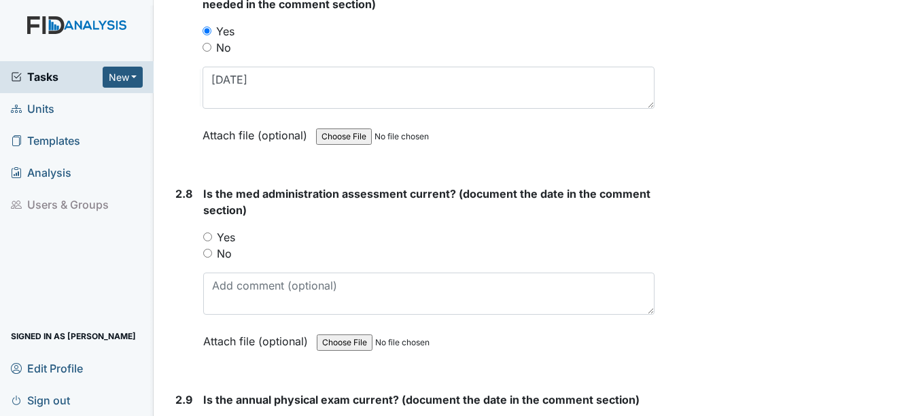
click at [210, 238] on input "Yes" at bounding box center [207, 236] width 9 height 9
radio input "true"
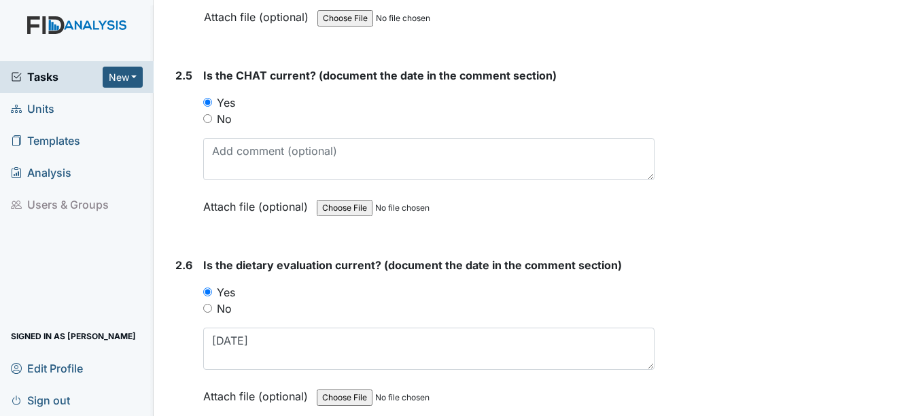
scroll to position [2174, 0]
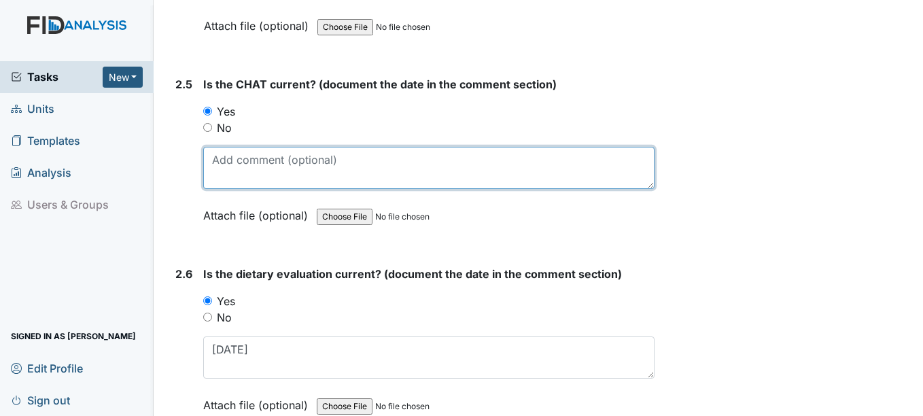
click at [258, 168] on textarea at bounding box center [428, 168] width 450 height 42
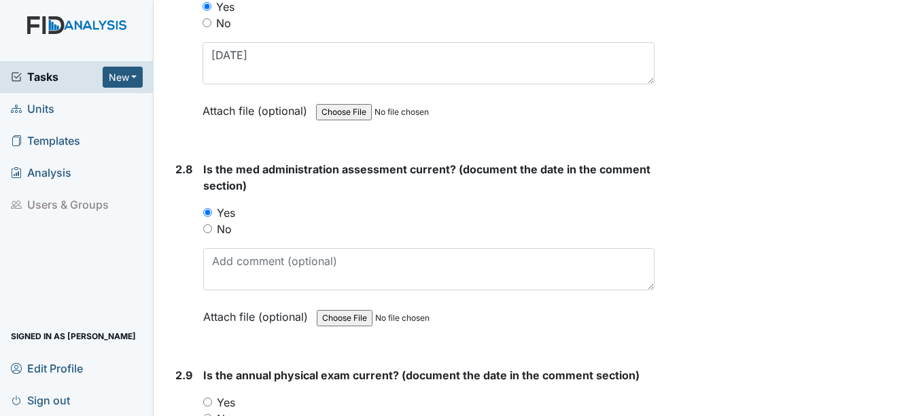
scroll to position [2718, 0]
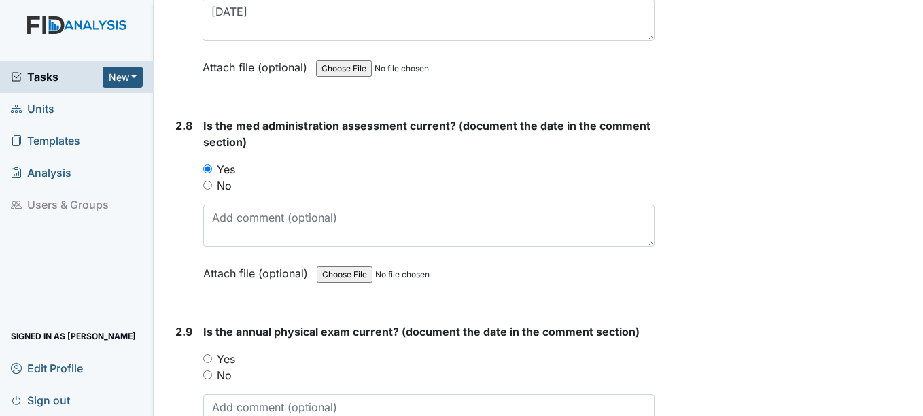
type textarea "7-6-25"
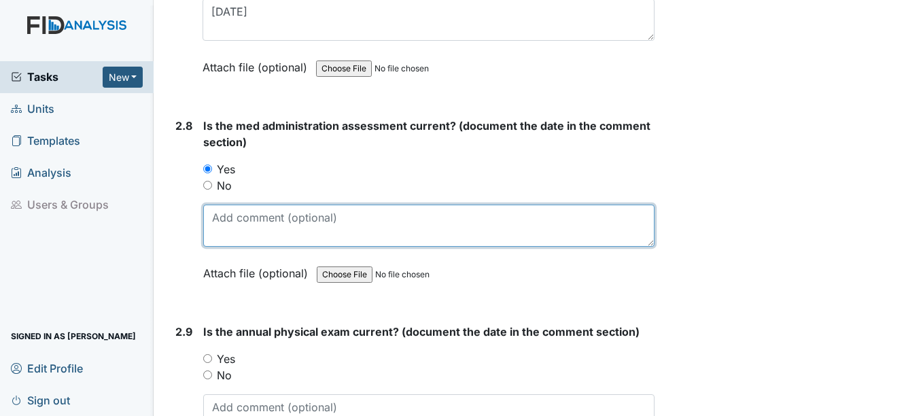
click at [260, 213] on textarea at bounding box center [428, 226] width 450 height 42
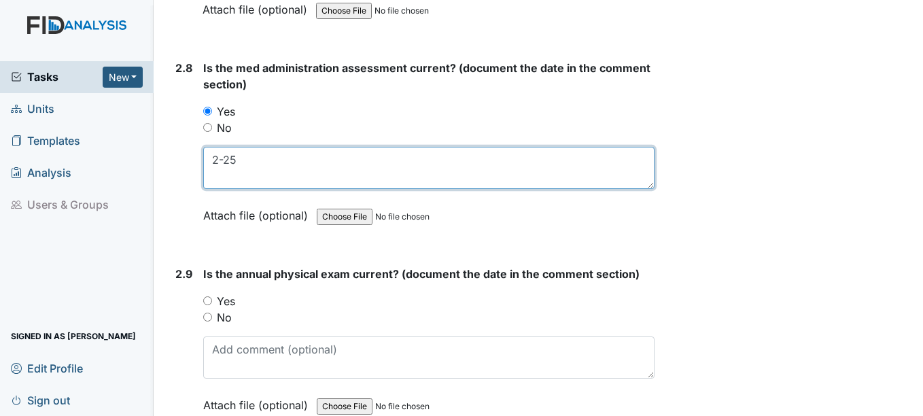
scroll to position [2854, 0]
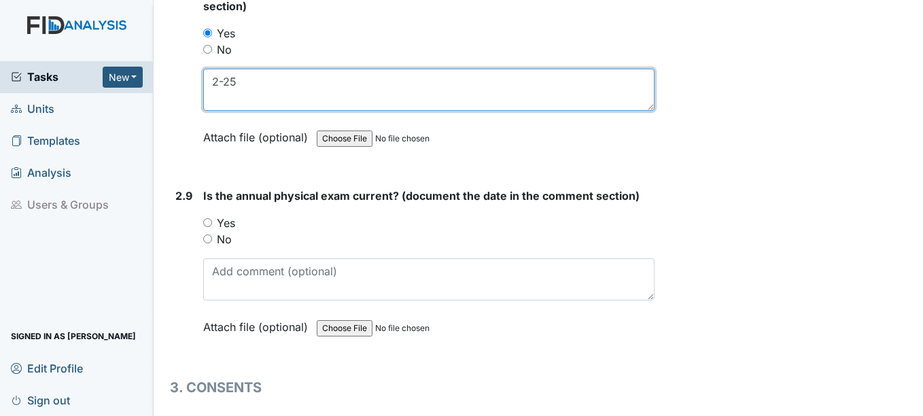
type textarea "2-25"
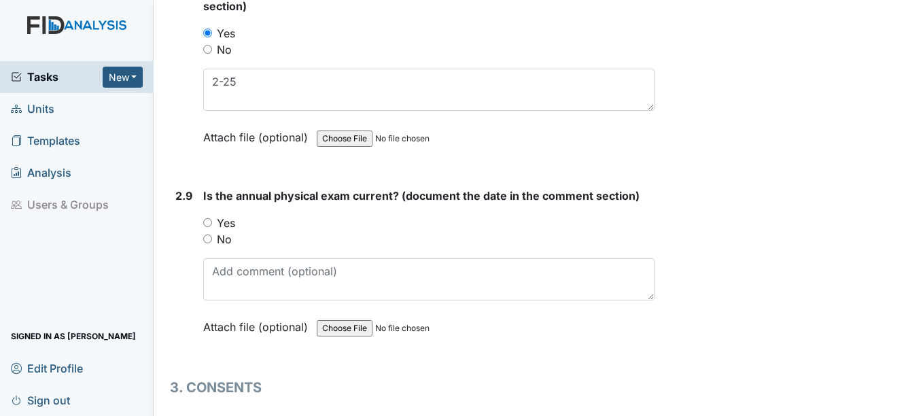
click at [208, 223] on input "Yes" at bounding box center [207, 222] width 9 height 9
radio input "true"
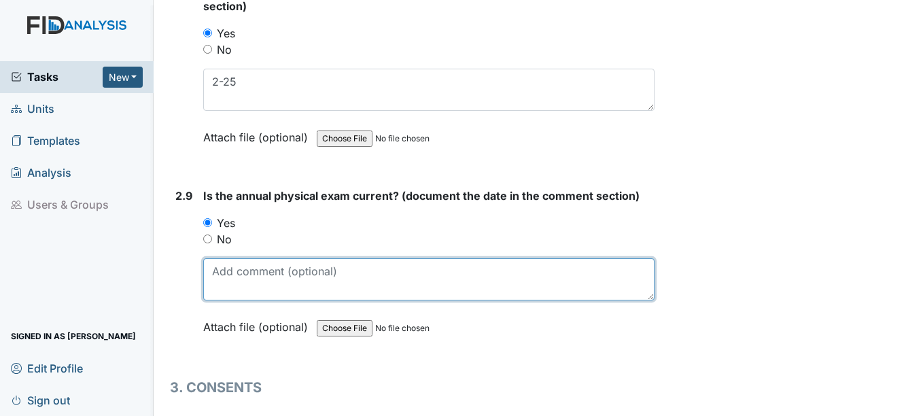
click at [239, 277] on textarea at bounding box center [428, 279] width 450 height 42
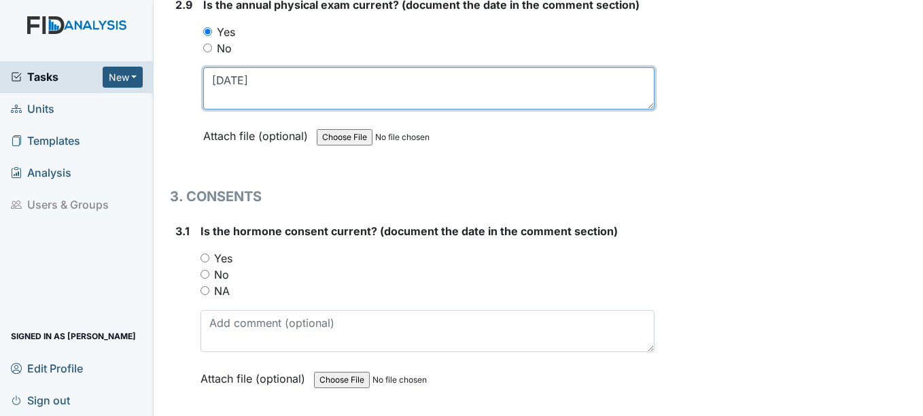
scroll to position [3058, 0]
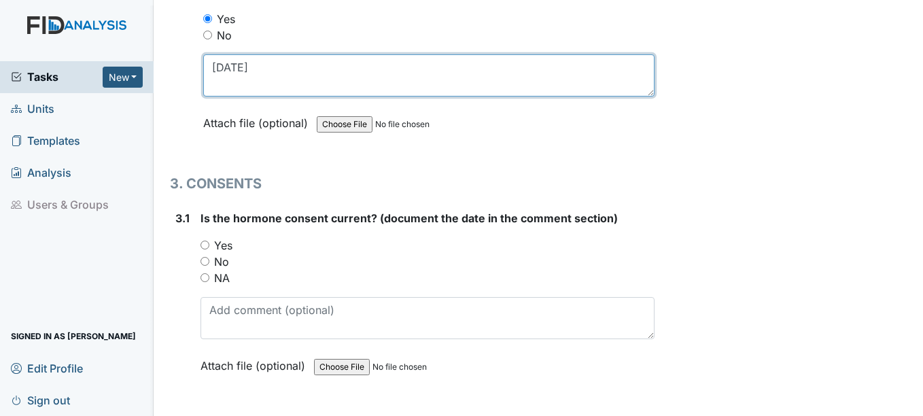
type textarea "7-3-24"
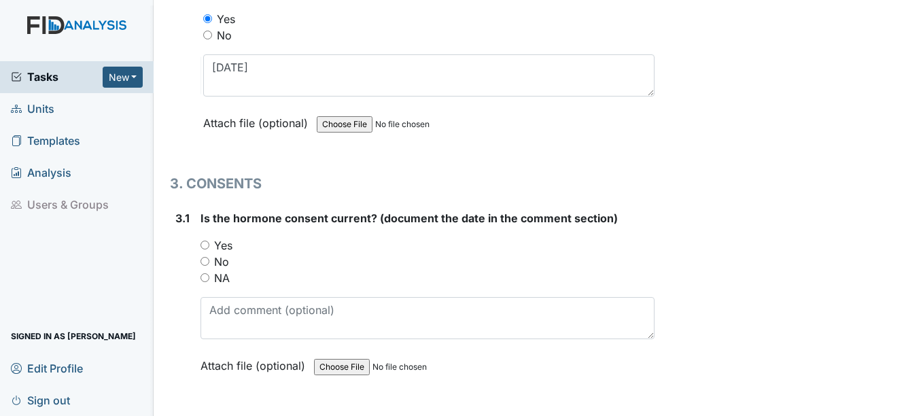
click at [207, 279] on input "NA" at bounding box center [204, 277] width 9 height 9
radio input "true"
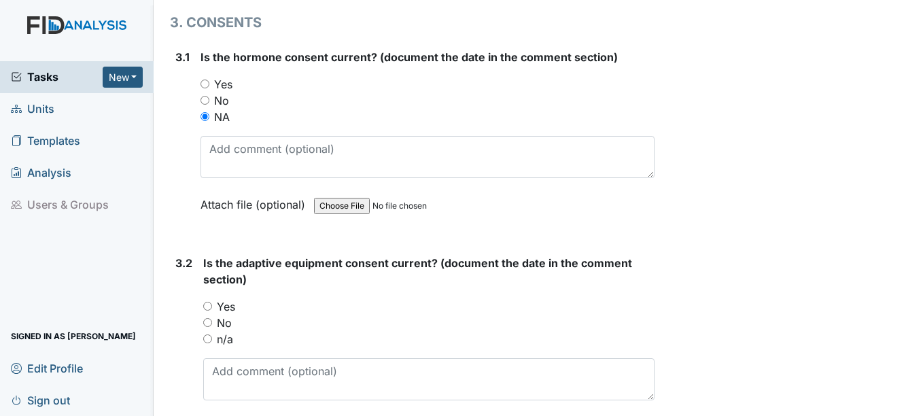
scroll to position [3262, 0]
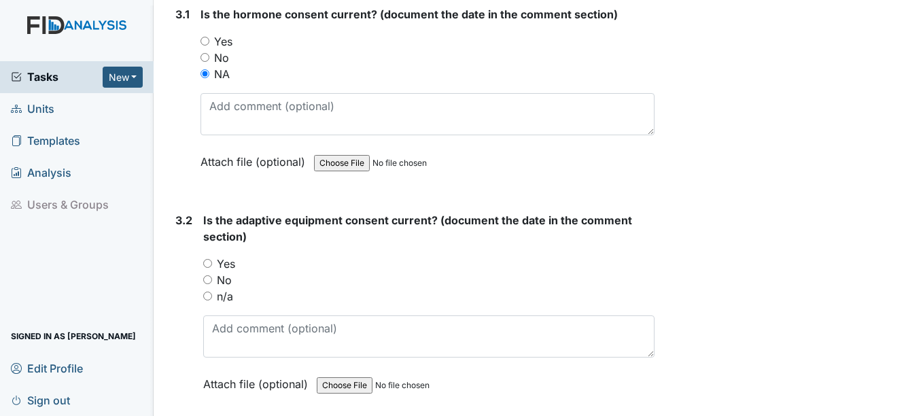
click at [207, 295] on input "n/a" at bounding box center [207, 295] width 9 height 9
radio input "true"
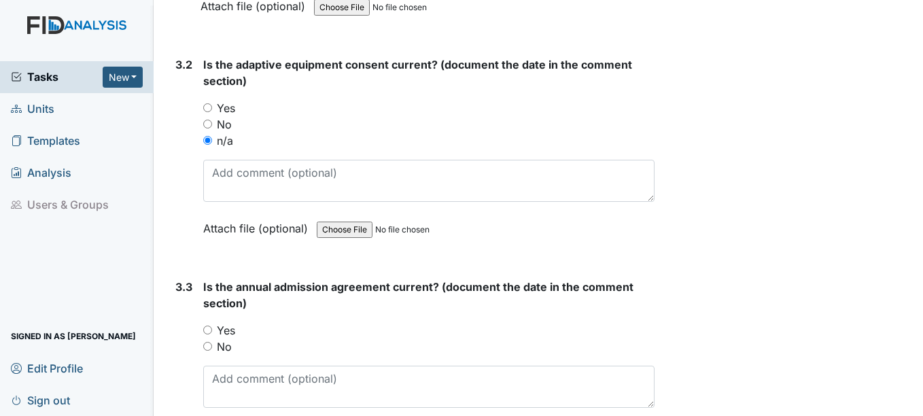
scroll to position [3465, 0]
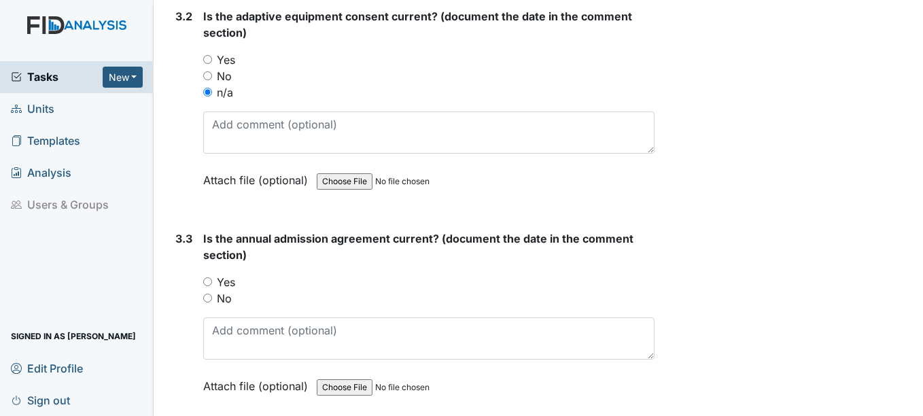
click at [208, 281] on input "Yes" at bounding box center [207, 281] width 9 height 9
radio input "true"
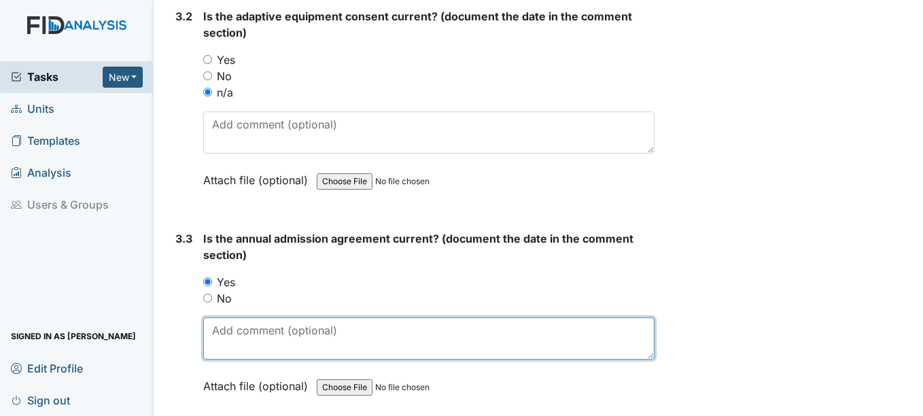
click at [240, 341] on textarea at bounding box center [428, 338] width 450 height 42
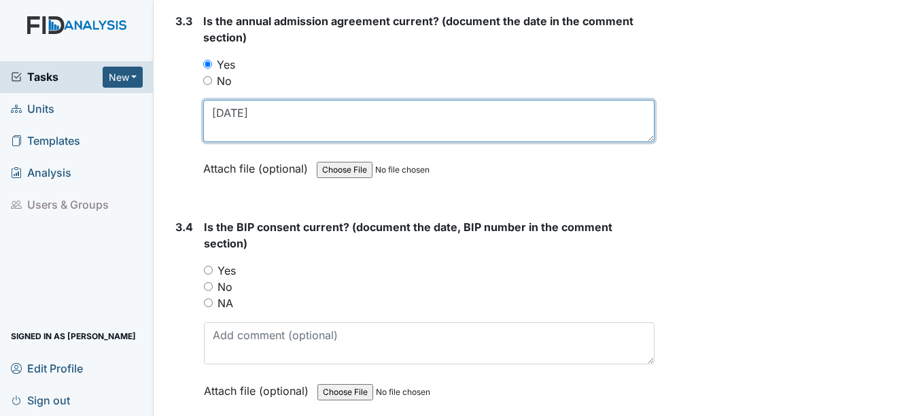
scroll to position [3737, 0]
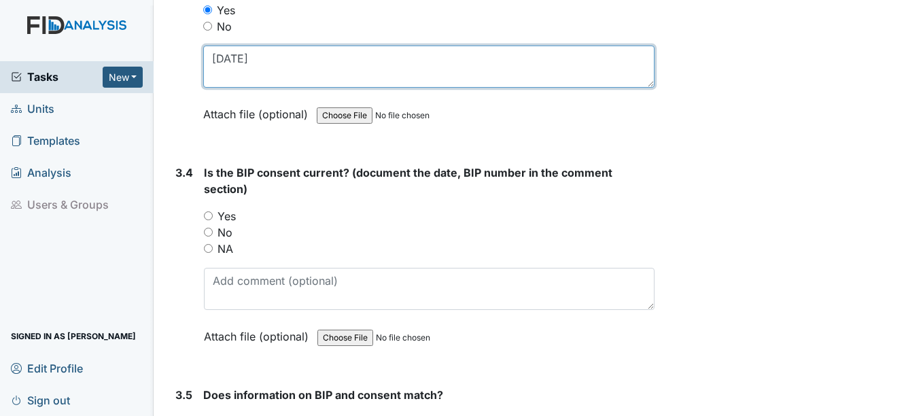
type textarea "1-31-26"
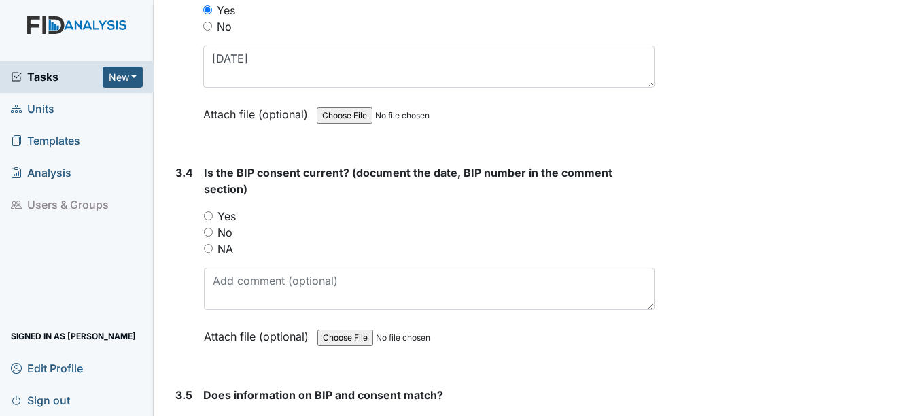
click at [208, 230] on input "No" at bounding box center [208, 232] width 9 height 9
radio input "true"
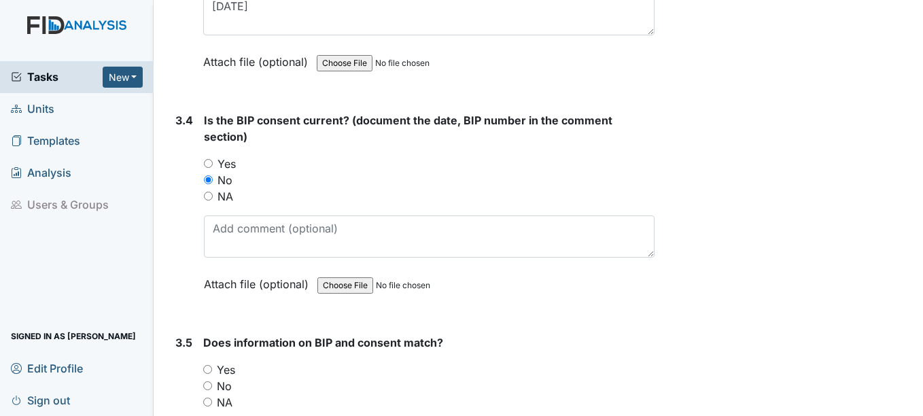
scroll to position [3873, 0]
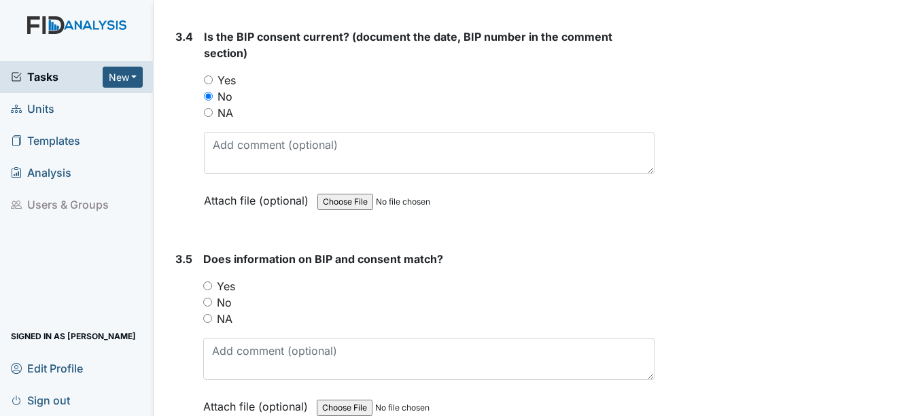
click at [208, 286] on input "Yes" at bounding box center [207, 285] width 9 height 9
radio input "true"
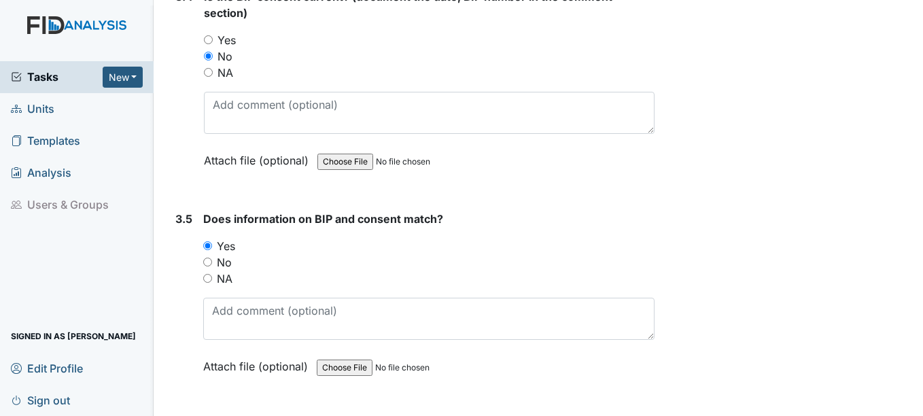
scroll to position [3951, 0]
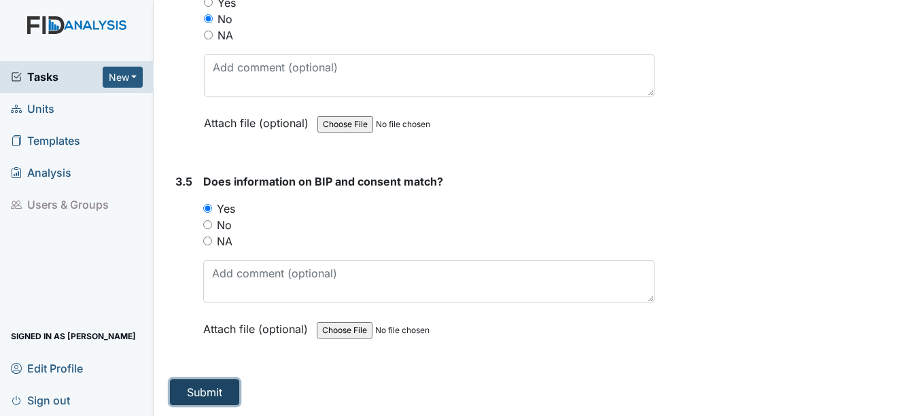
click at [209, 393] on button "Submit" at bounding box center [204, 392] width 69 height 26
